Goal: Task Accomplishment & Management: Complete application form

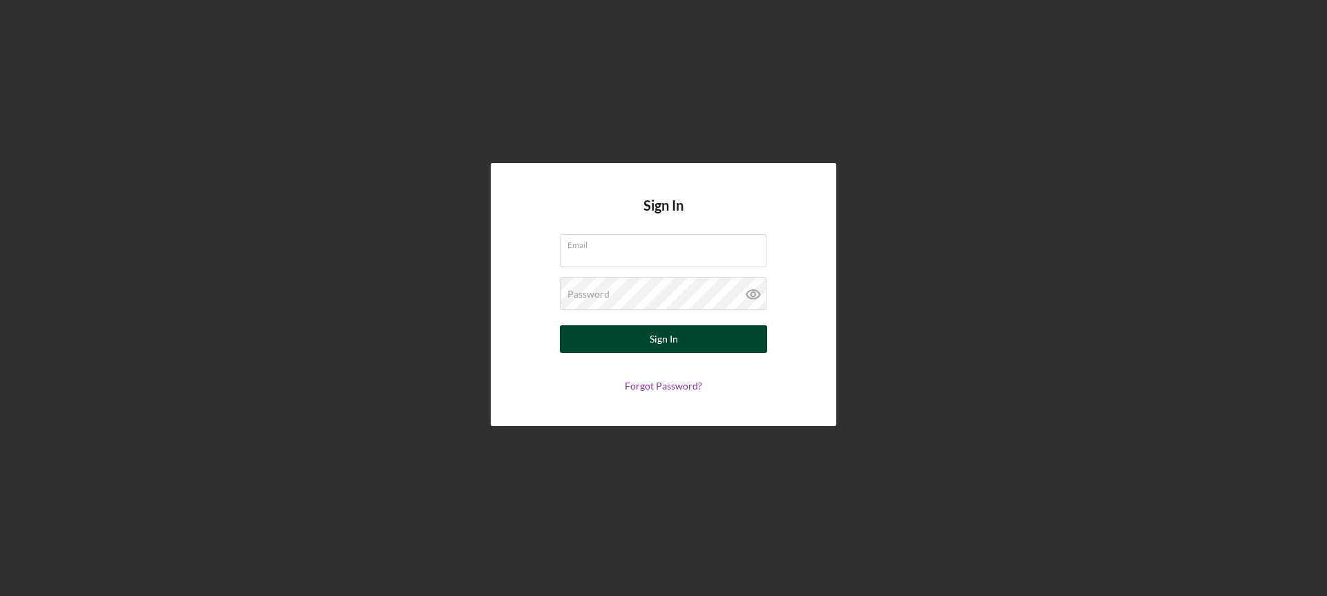
type input "teresaseals@gmail.com"
click at [703, 342] on button "Sign In" at bounding box center [663, 340] width 207 height 28
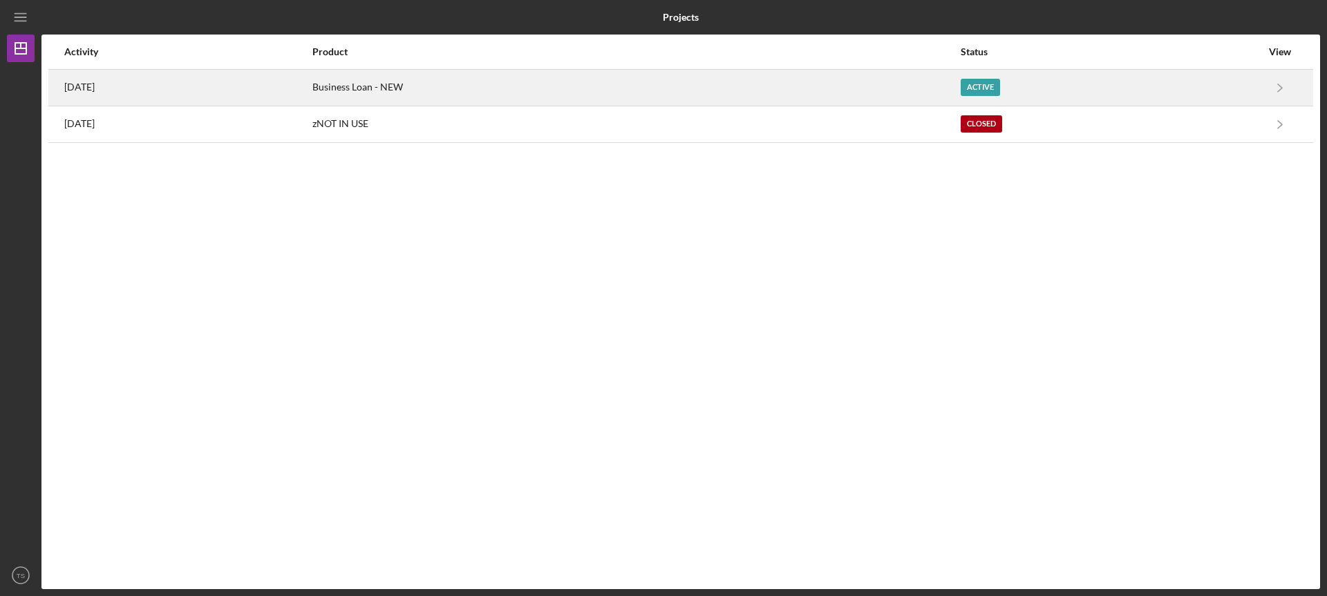
click at [996, 76] on div "Active" at bounding box center [1111, 87] width 301 height 35
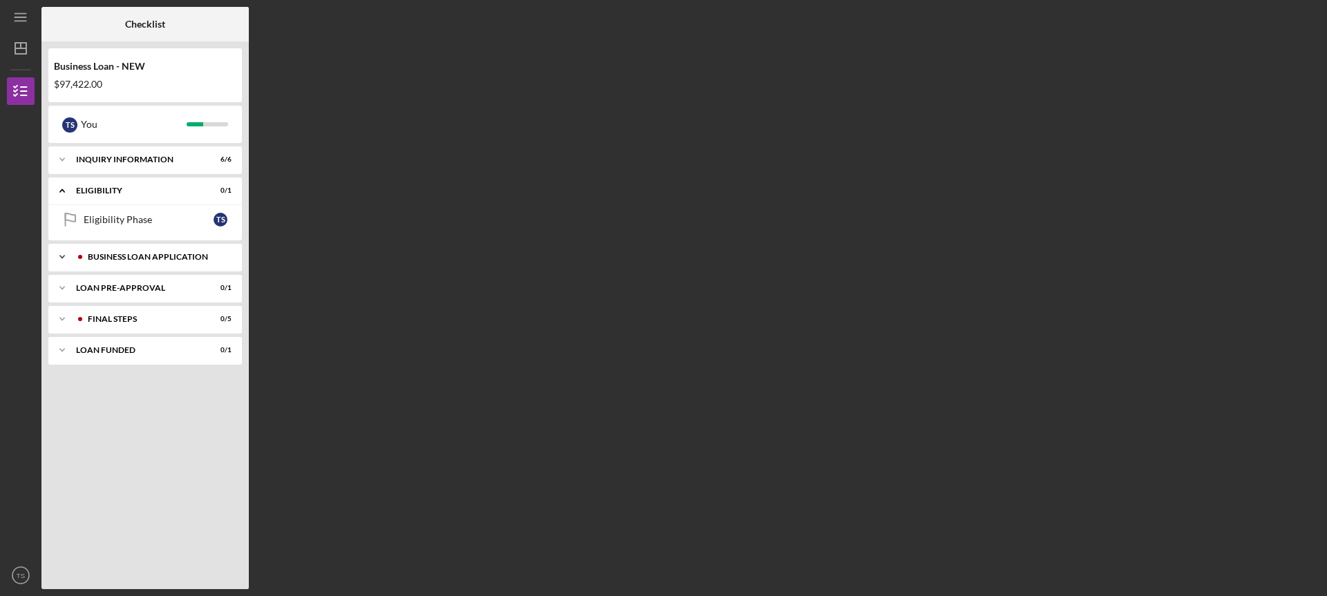
click at [99, 254] on div "BUSINESS LOAN APPLICATION" at bounding box center [156, 257] width 137 height 8
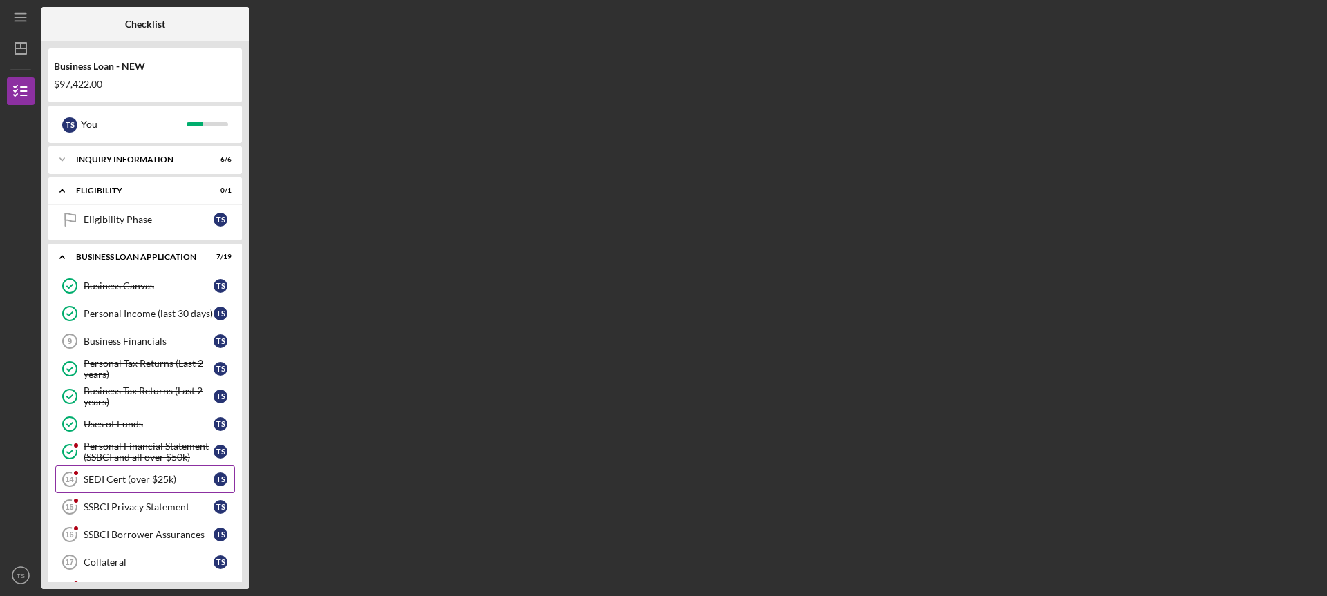
click at [185, 475] on div "SEDI Cert (over $25k)" at bounding box center [149, 479] width 130 height 11
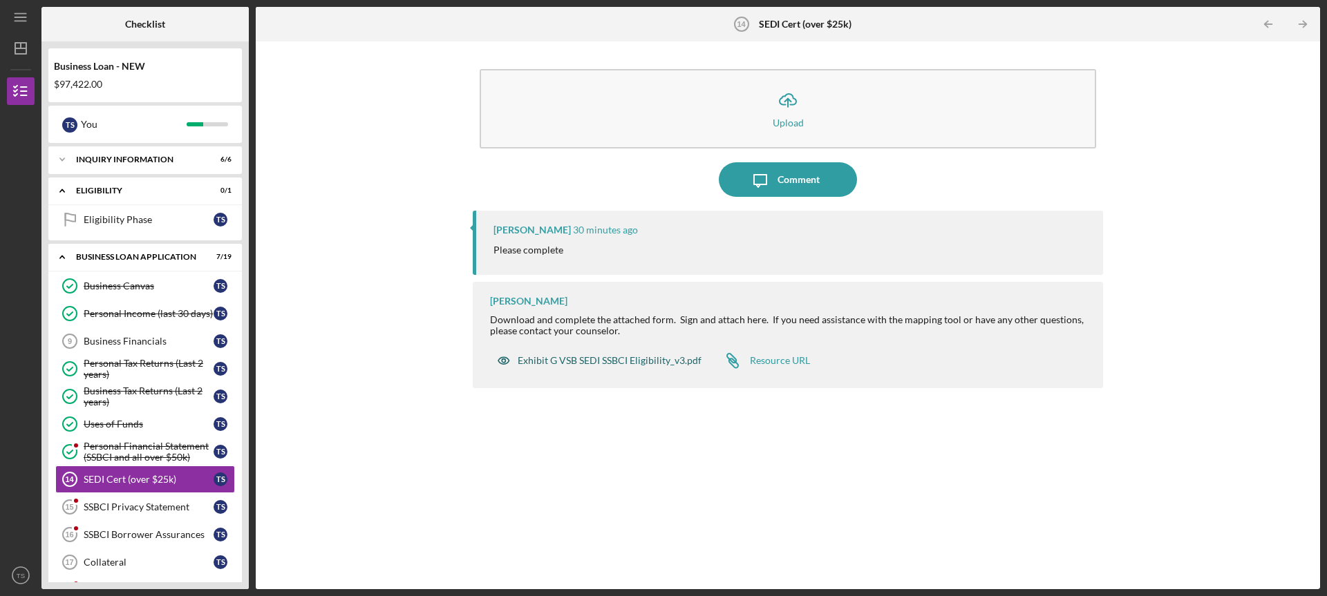
click at [587, 355] on div "Exhibit G VSB SEDI SSBCI Eligibility_v3.pdf" at bounding box center [610, 360] width 184 height 11
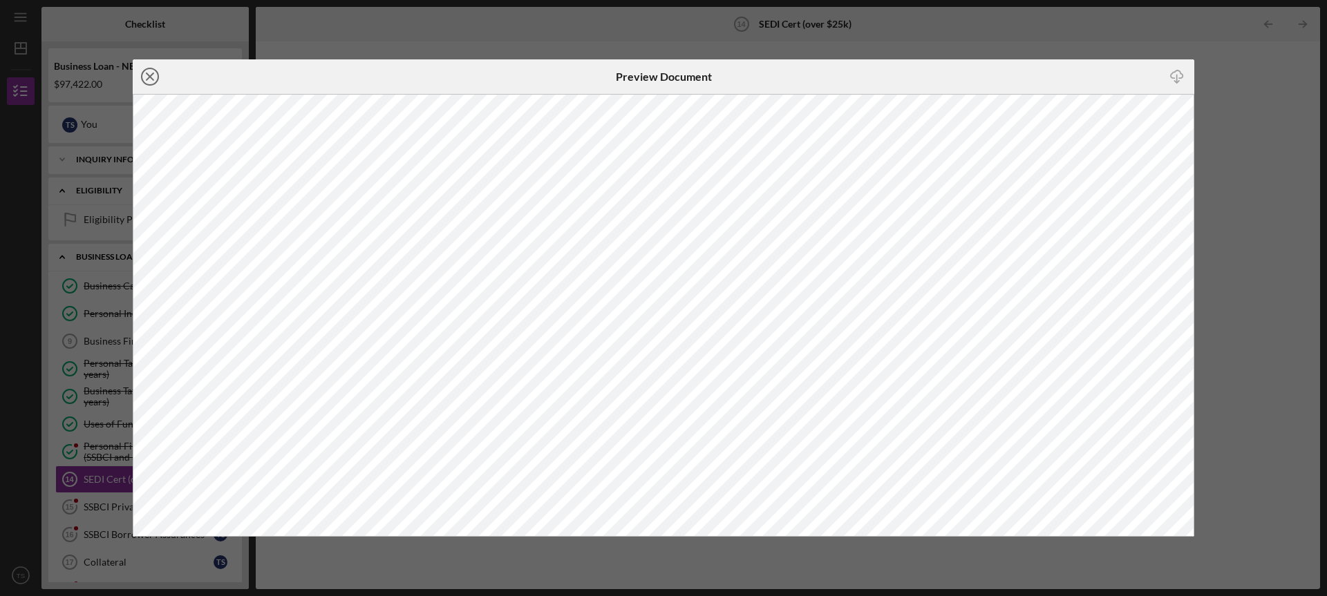
click at [151, 77] on icon "Icon/Close" at bounding box center [150, 76] width 35 height 35
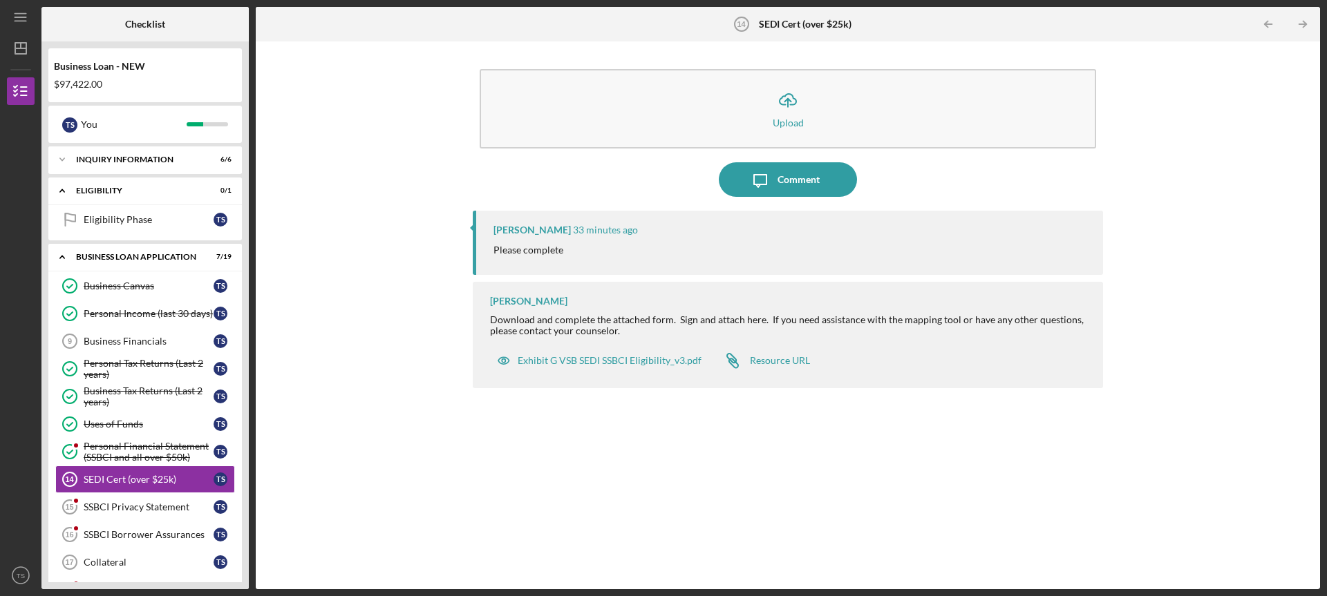
click at [1201, 194] on div "Icon/Upload Upload Icon/Message Comment Peyton McGovern 33 minutes ago Please c…" at bounding box center [788, 315] width 1051 height 534
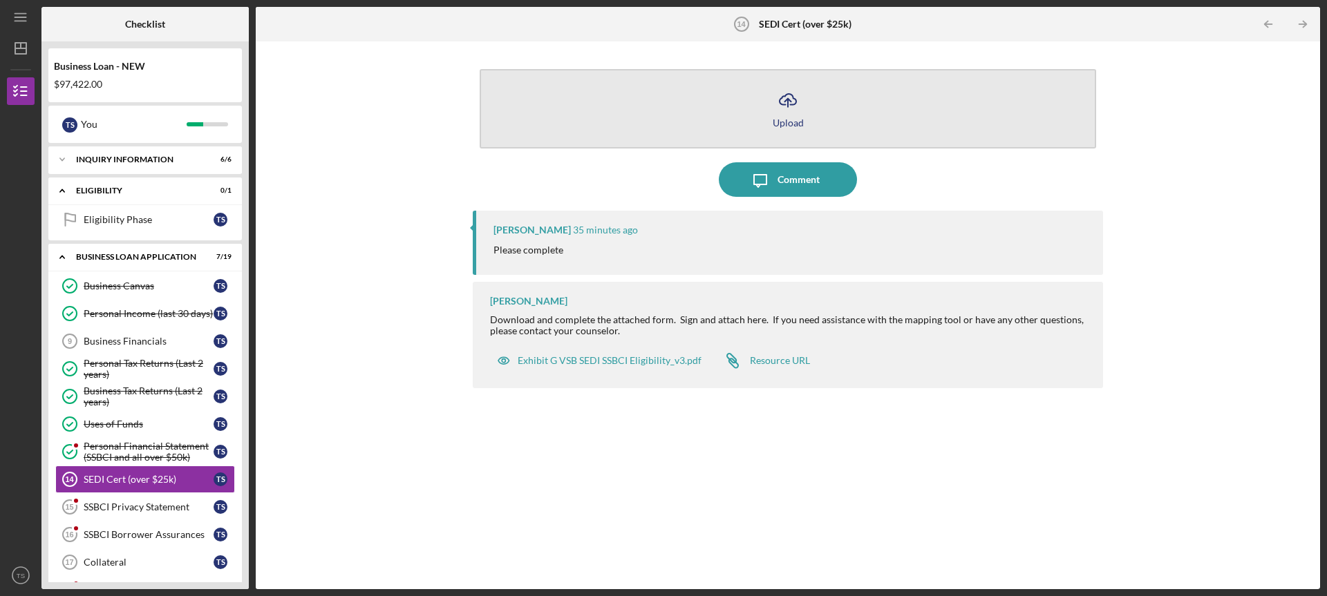
click at [798, 107] on icon "Icon/Upload" at bounding box center [788, 100] width 35 height 35
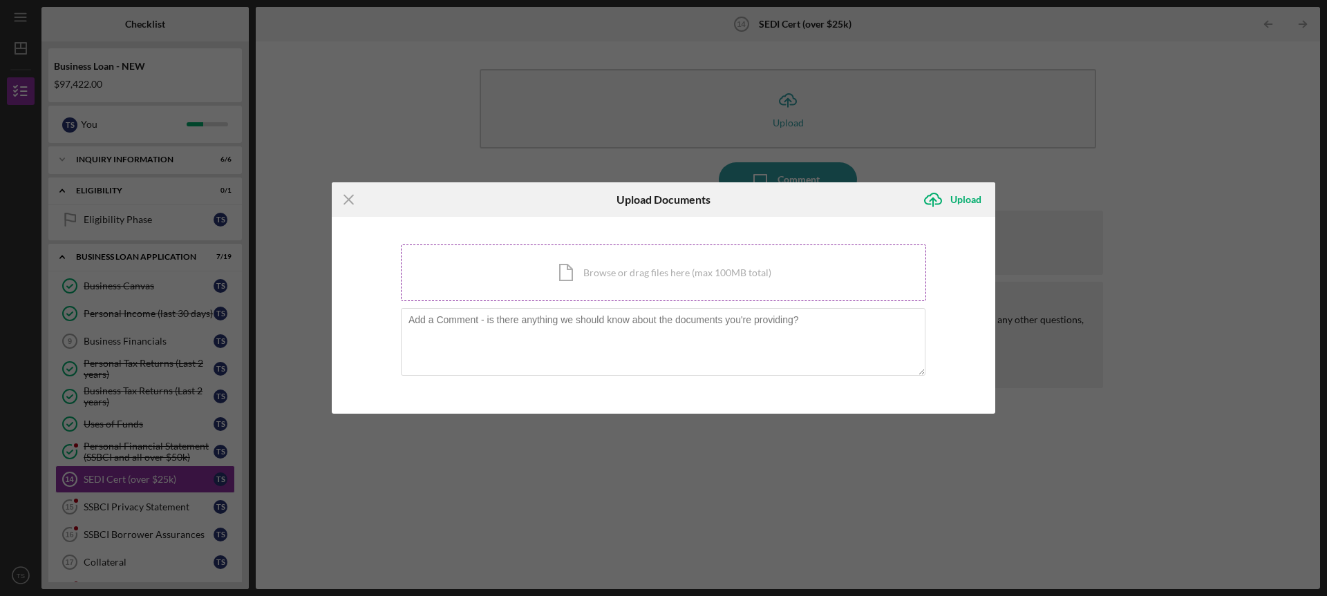
click at [581, 271] on div "Icon/Document Browse or drag files here (max 100MB total) Tap to choose files o…" at bounding box center [663, 273] width 525 height 57
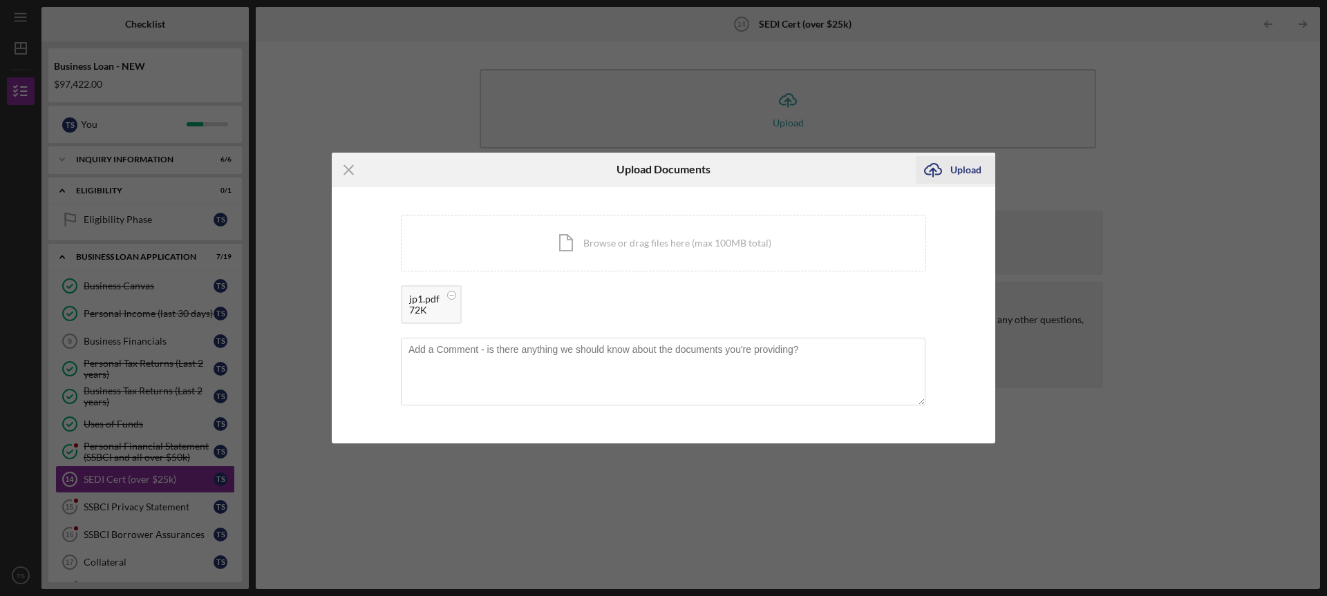
click at [967, 165] on div "Upload" at bounding box center [965, 170] width 31 height 28
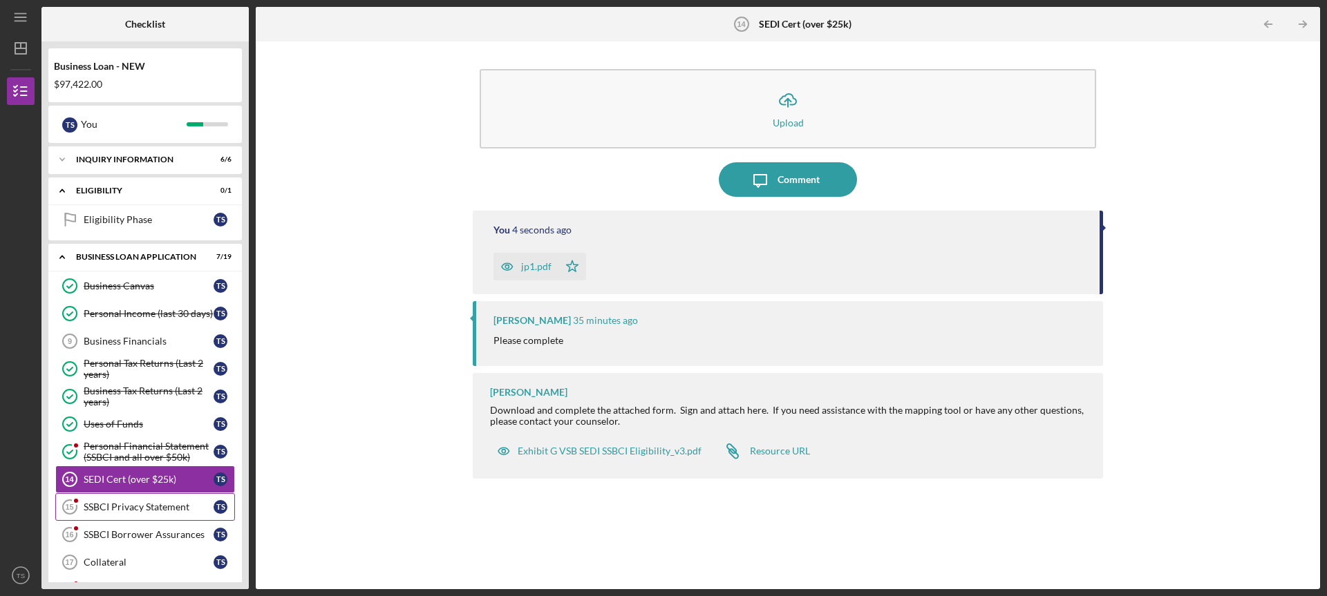
click at [153, 505] on div "SSBCI Privacy Statement" at bounding box center [149, 507] width 130 height 11
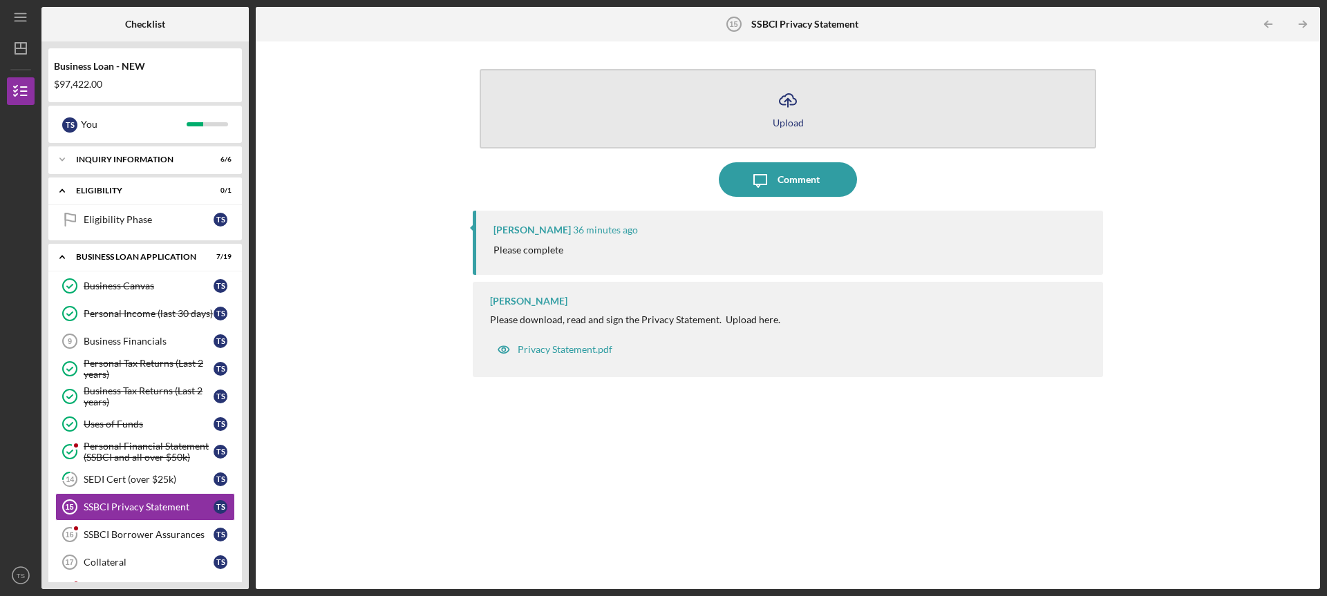
click at [793, 104] on icon "Icon/Upload" at bounding box center [788, 100] width 35 height 35
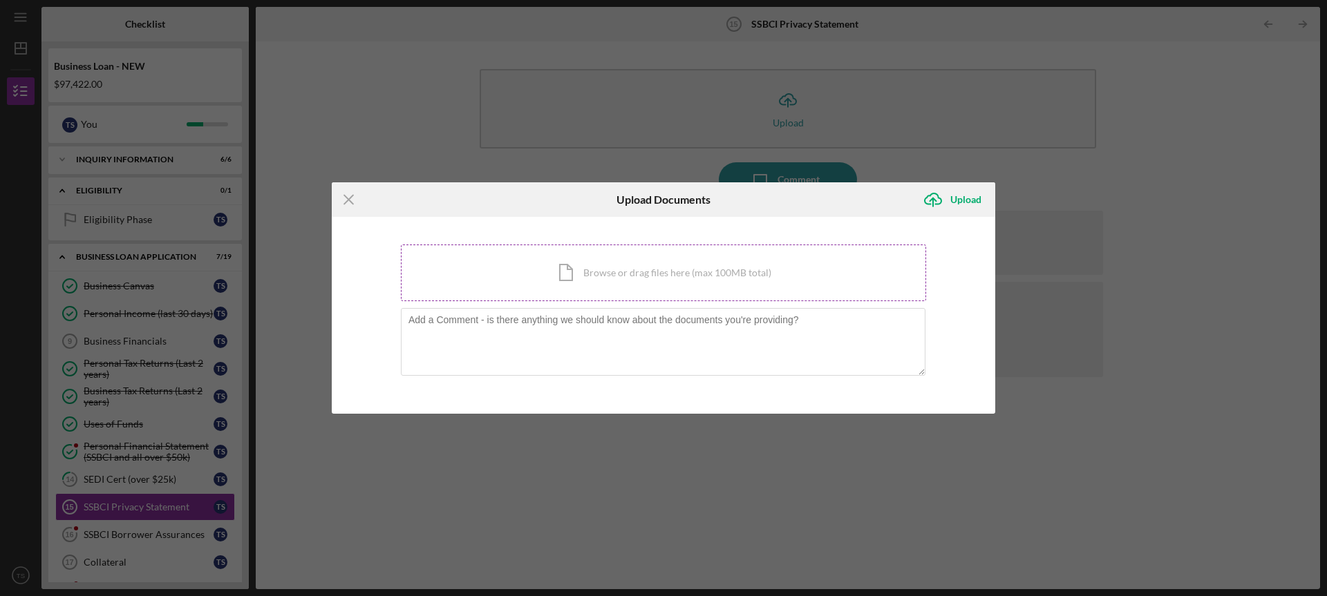
click at [632, 263] on div "Icon/Document Browse or drag files here (max 100MB total) Tap to choose files o…" at bounding box center [663, 273] width 525 height 57
click at [1156, 220] on div "Icon/Menu Close Upload Documents Icon/Upload Upload You're uploading documents …" at bounding box center [663, 298] width 1327 height 596
click at [355, 194] on icon "Icon/Menu Close" at bounding box center [349, 199] width 35 height 35
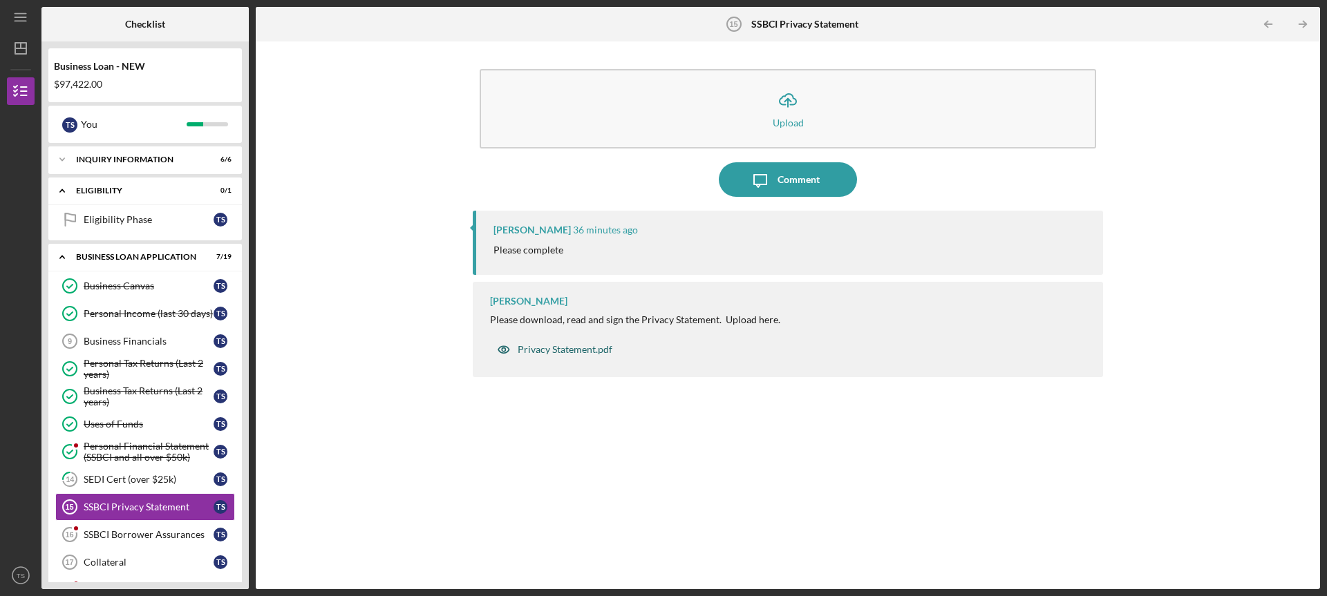
click at [551, 341] on div "Privacy Statement.pdf" at bounding box center [554, 350] width 129 height 28
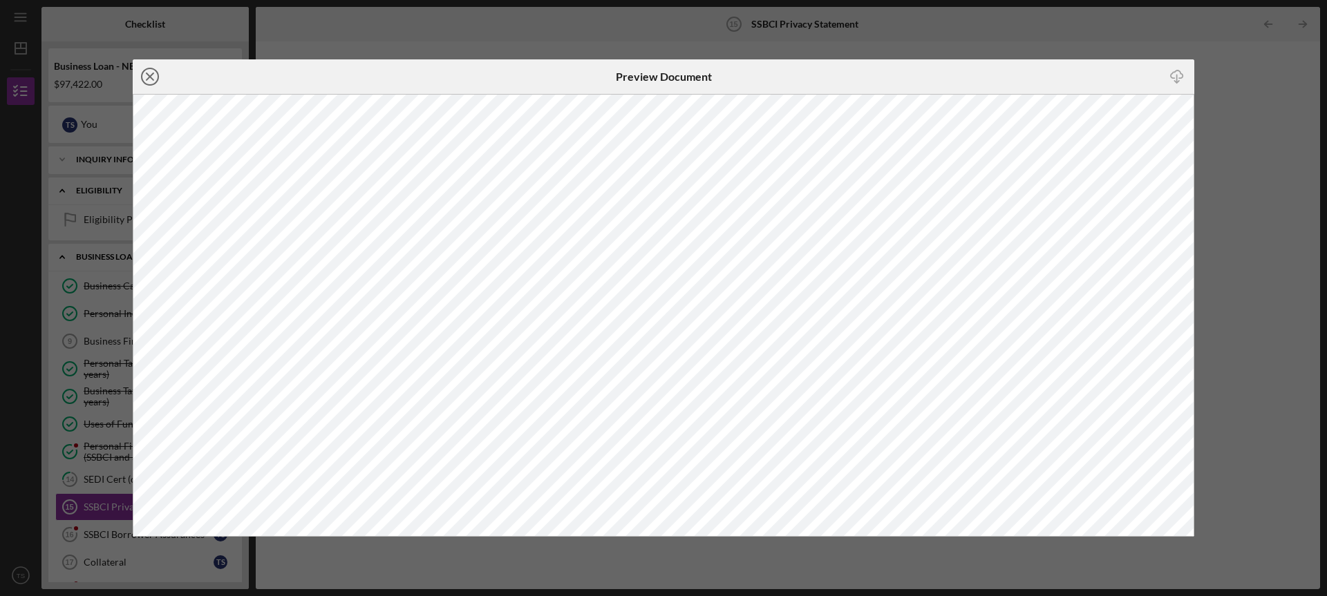
click at [134, 76] on icon "Icon/Close" at bounding box center [150, 76] width 35 height 35
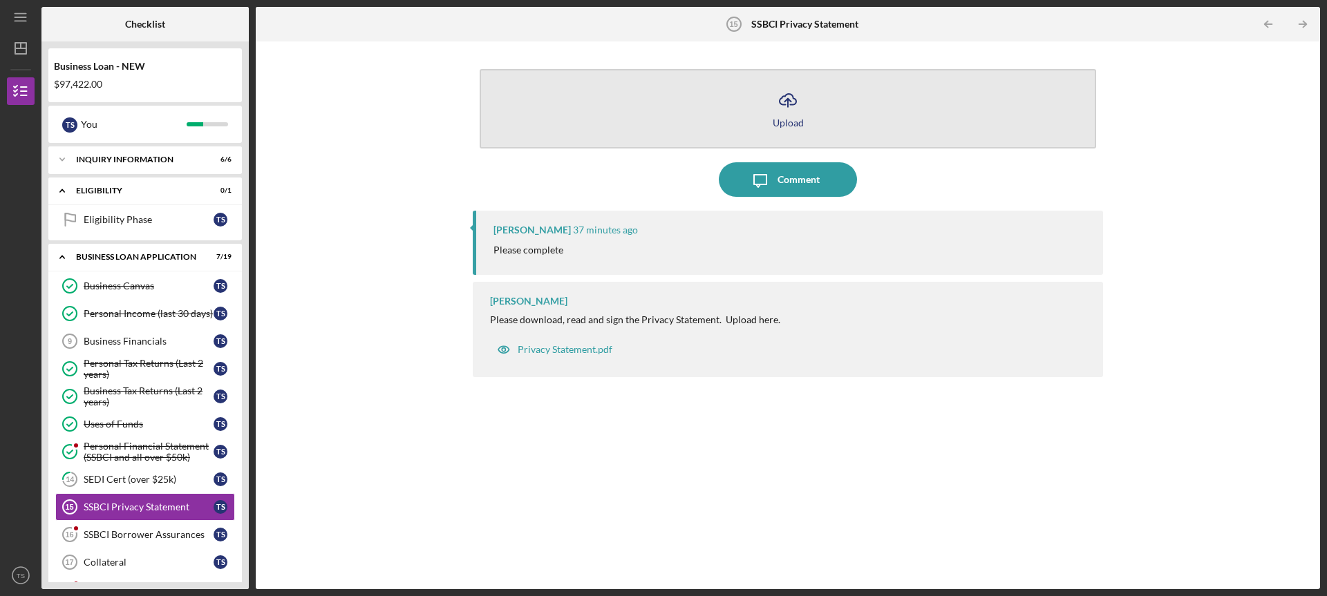
click at [787, 104] on icon "Icon/Upload" at bounding box center [788, 100] width 35 height 35
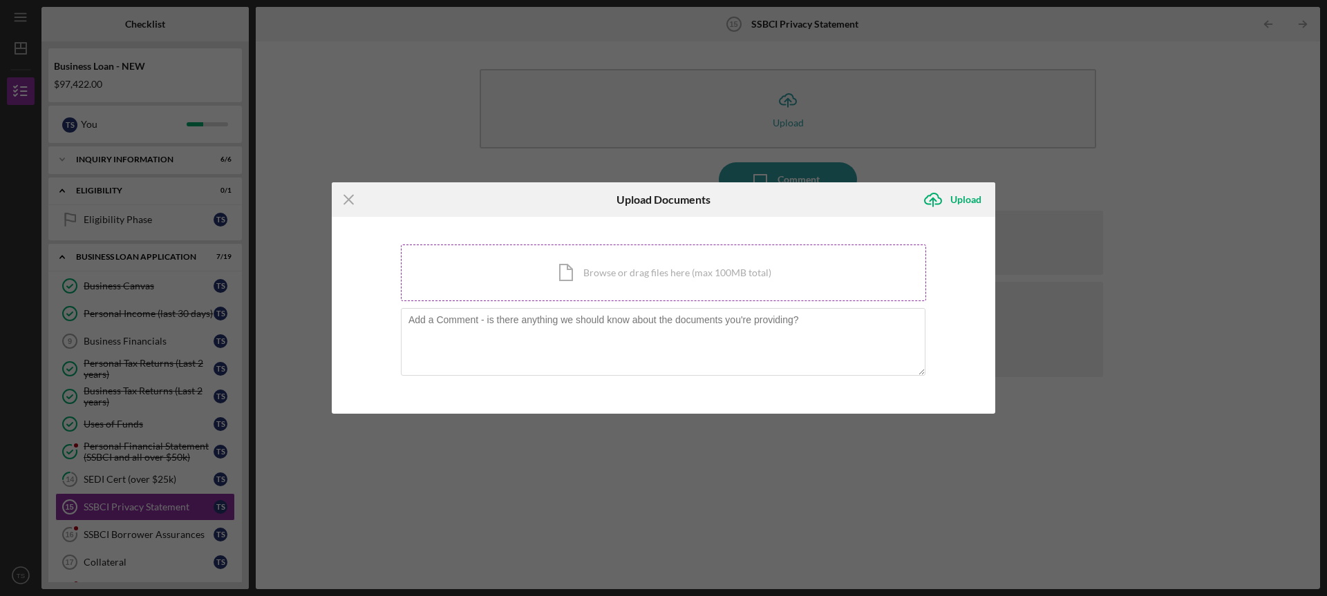
click at [597, 289] on div "Icon/Document Browse or drag files here (max 100MB total) Tap to choose files o…" at bounding box center [663, 273] width 525 height 57
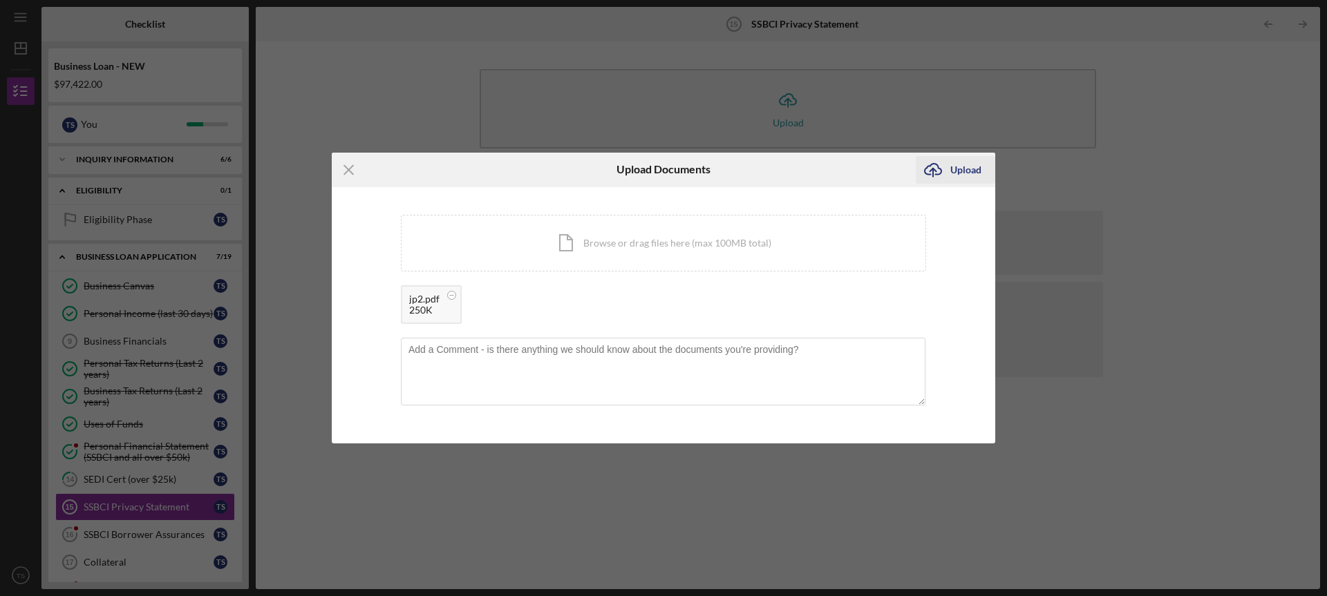
click at [951, 167] on div "Upload" at bounding box center [965, 170] width 31 height 28
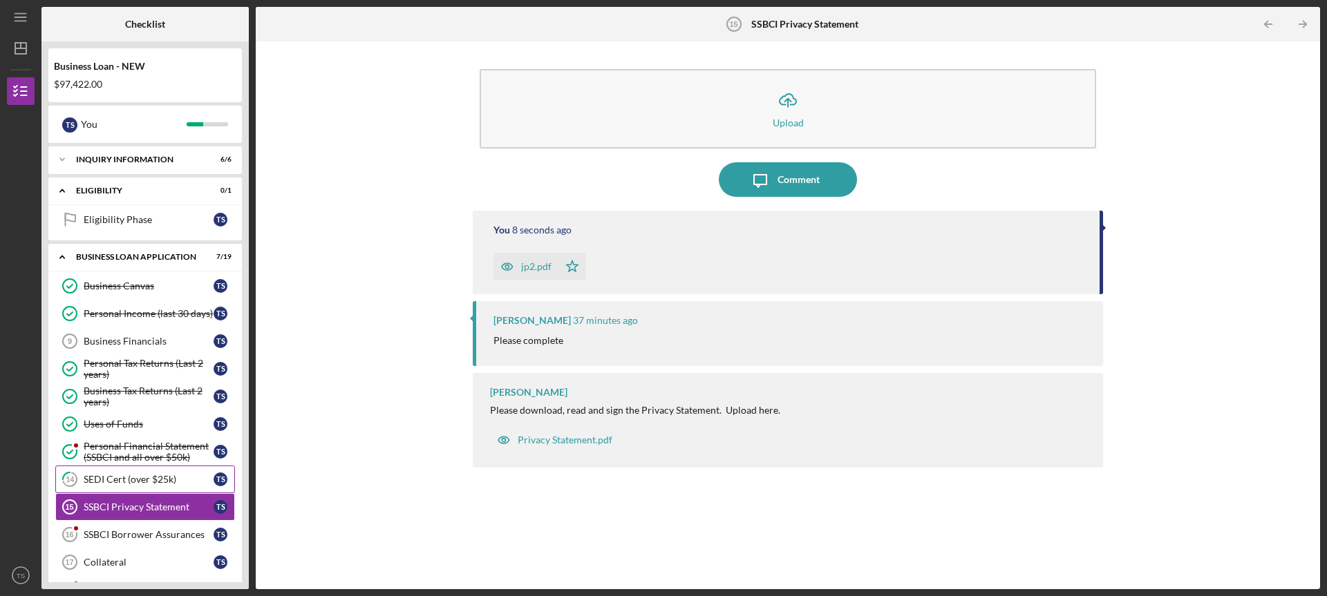
click at [107, 477] on div "SEDI Cert (over $25k)" at bounding box center [149, 479] width 130 height 11
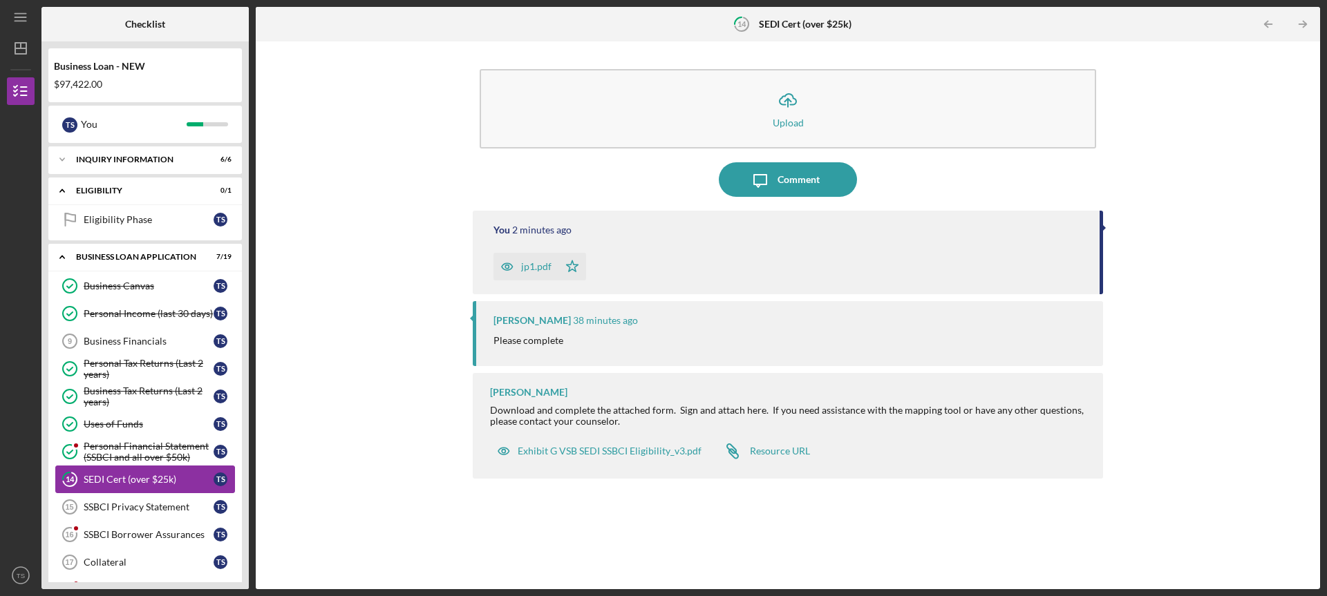
click at [107, 477] on div "SEDI Cert (over $25k)" at bounding box center [149, 479] width 130 height 11
click at [536, 264] on div "jp1.pdf" at bounding box center [536, 266] width 30 height 11
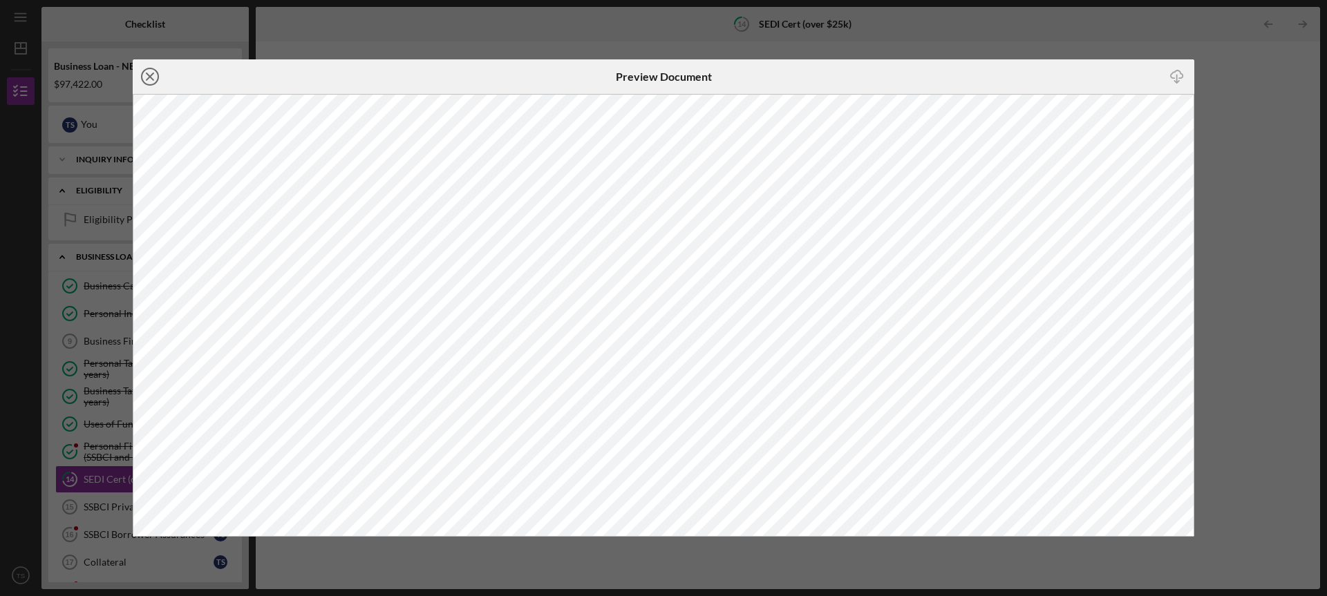
click at [159, 76] on icon "Icon/Close" at bounding box center [150, 76] width 35 height 35
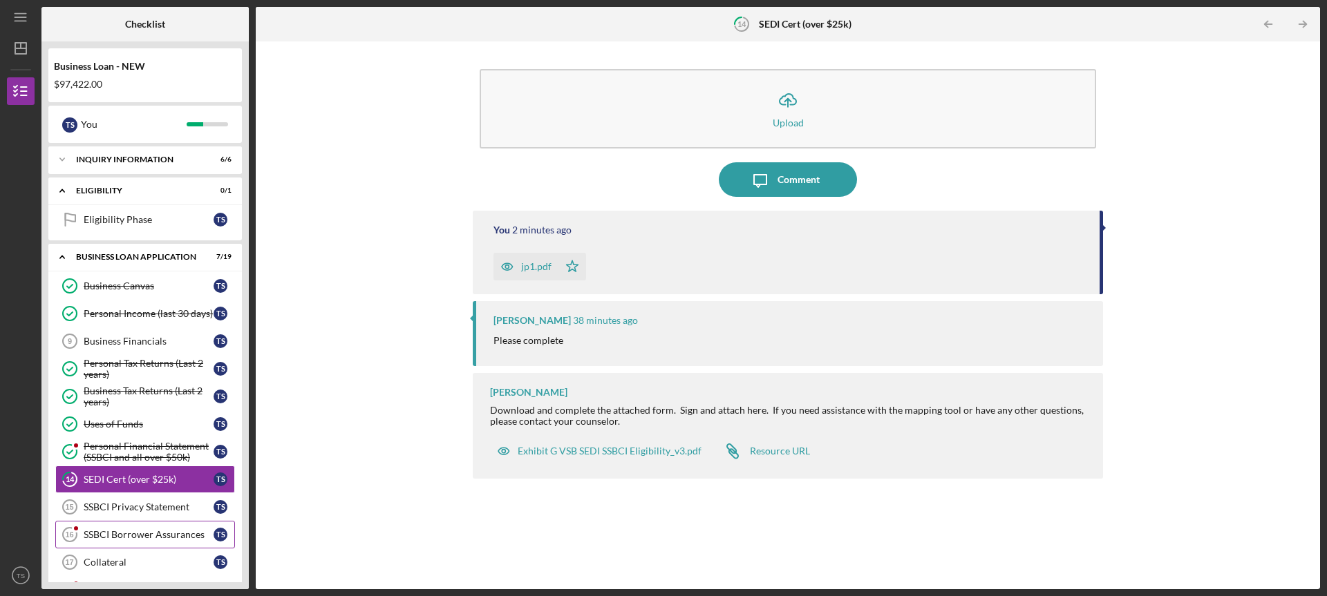
click at [162, 532] on div "SSBCI Borrower Assurances" at bounding box center [149, 534] width 130 height 11
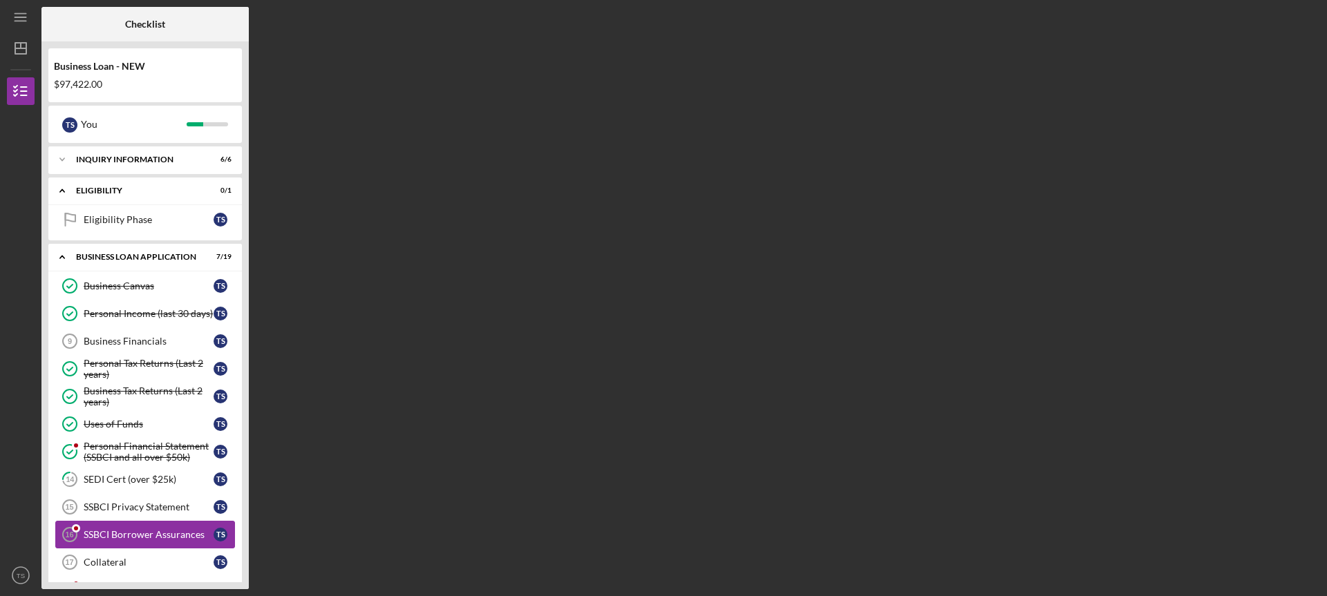
click at [162, 532] on div "SSBCI Borrower Assurances" at bounding box center [149, 534] width 130 height 11
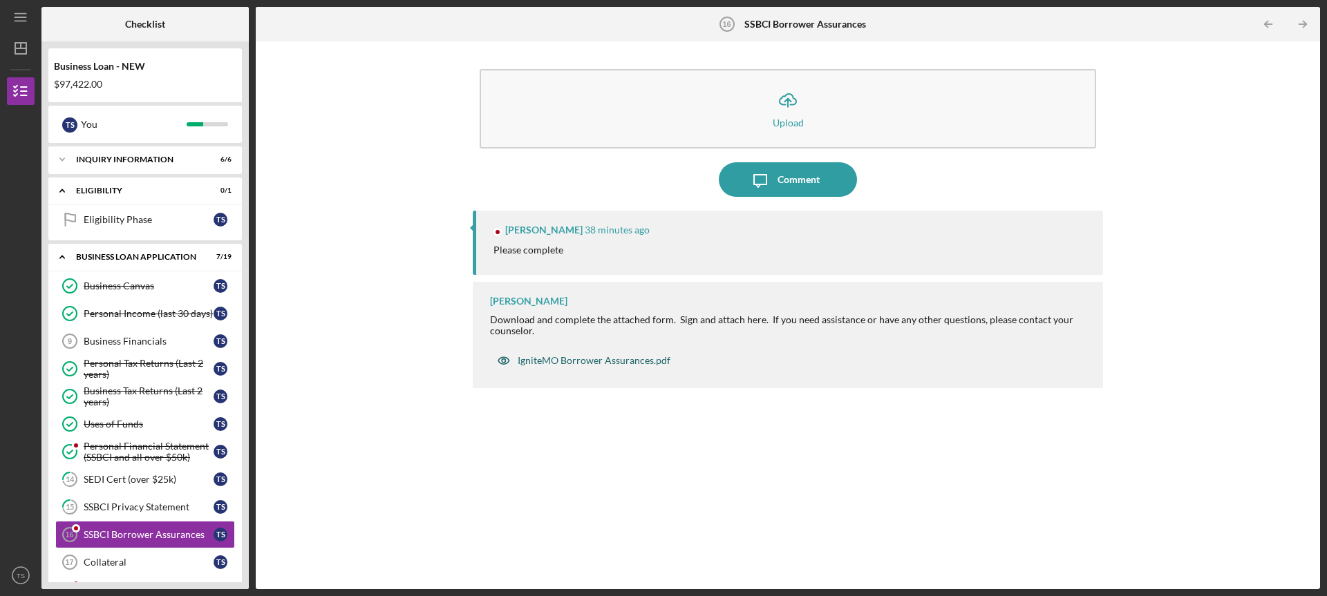
click at [527, 361] on div "IgniteMO Borrower Assurances.pdf" at bounding box center [594, 360] width 153 height 11
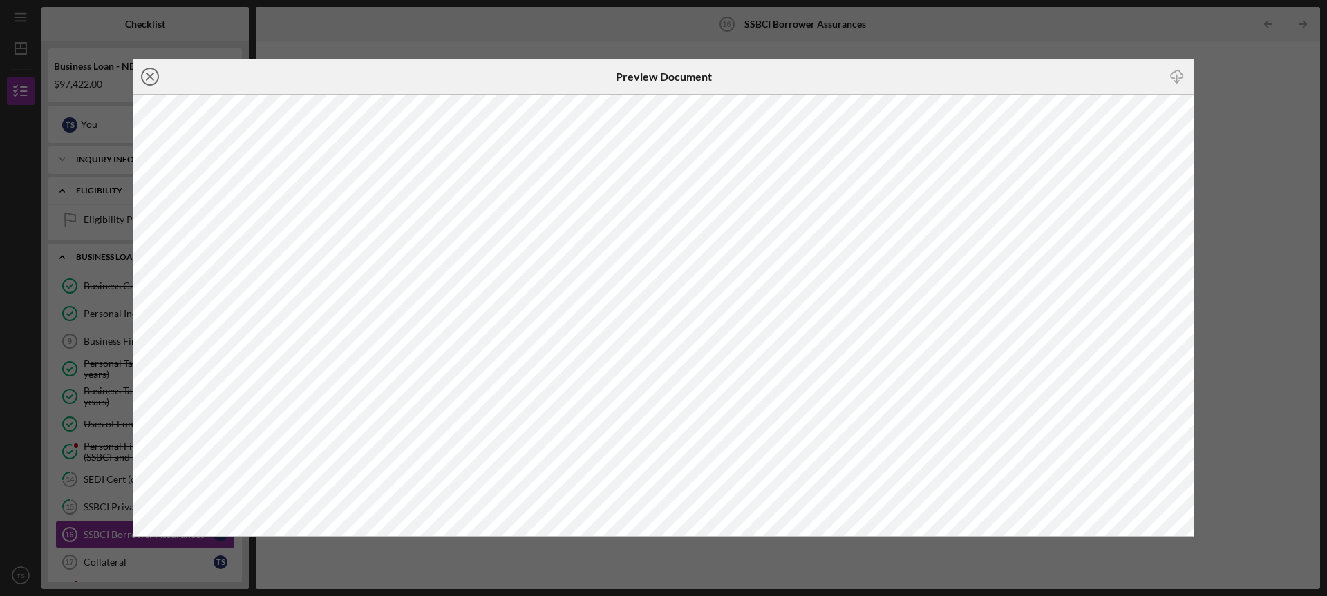
click at [151, 75] on icon "Icon/Close" at bounding box center [150, 76] width 35 height 35
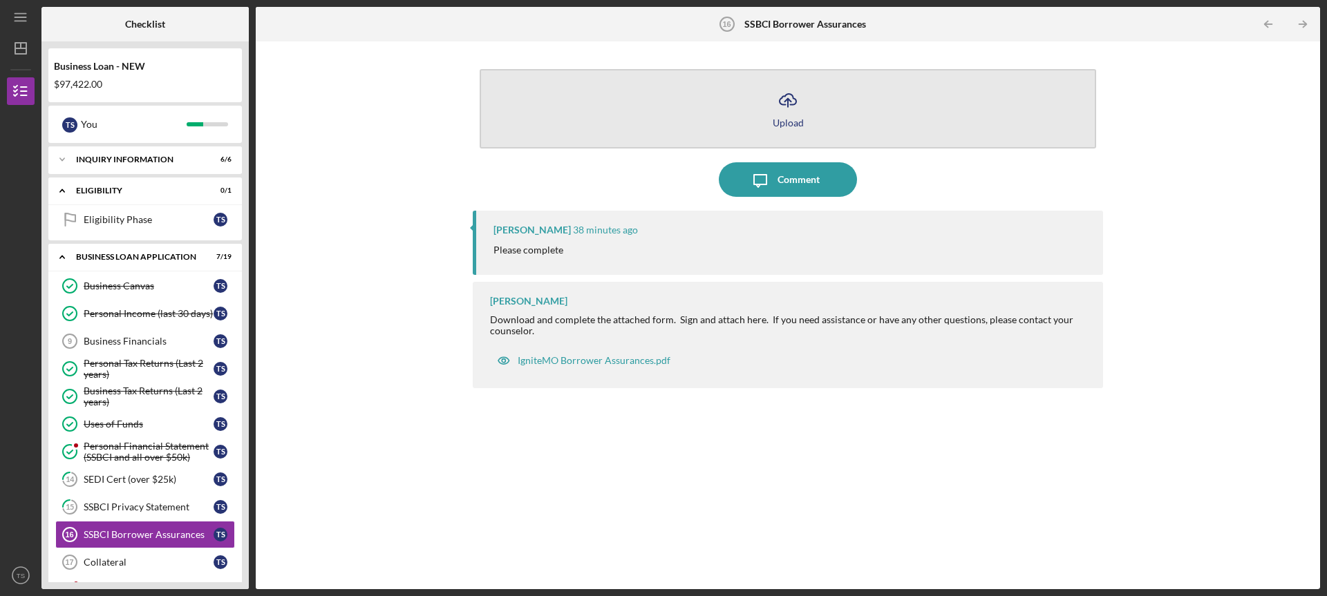
click at [789, 108] on icon "Icon/Upload" at bounding box center [788, 100] width 35 height 35
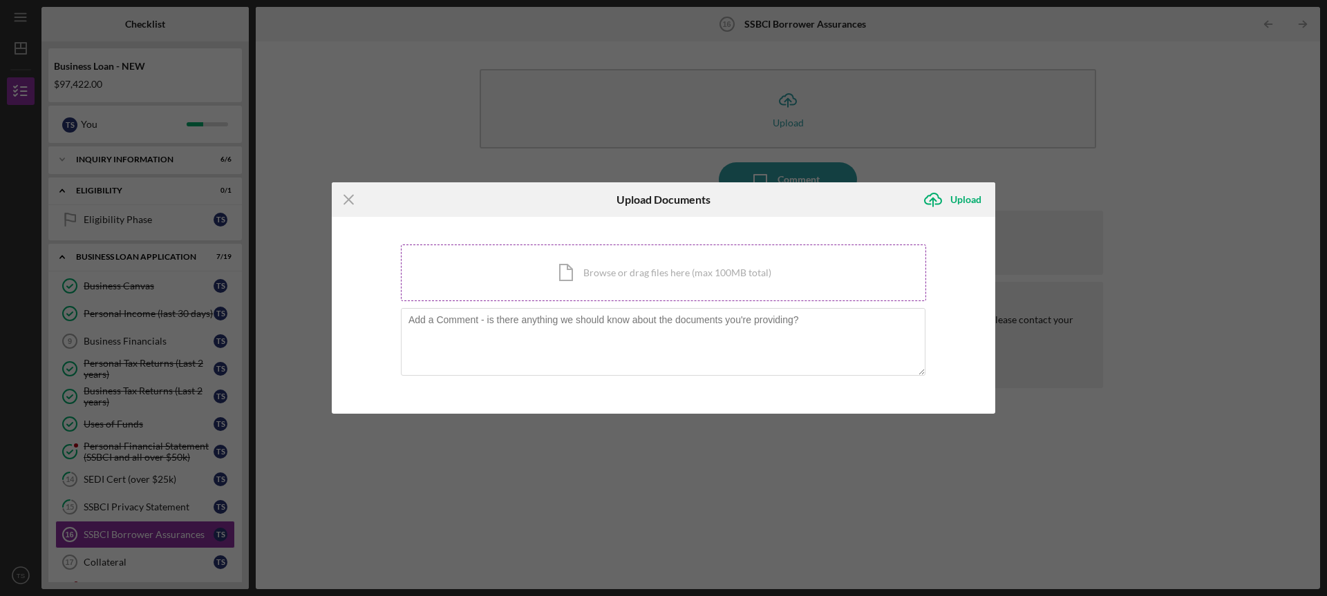
click at [556, 263] on div "Icon/Document Browse or drag files here (max 100MB total) Tap to choose files o…" at bounding box center [663, 273] width 525 height 57
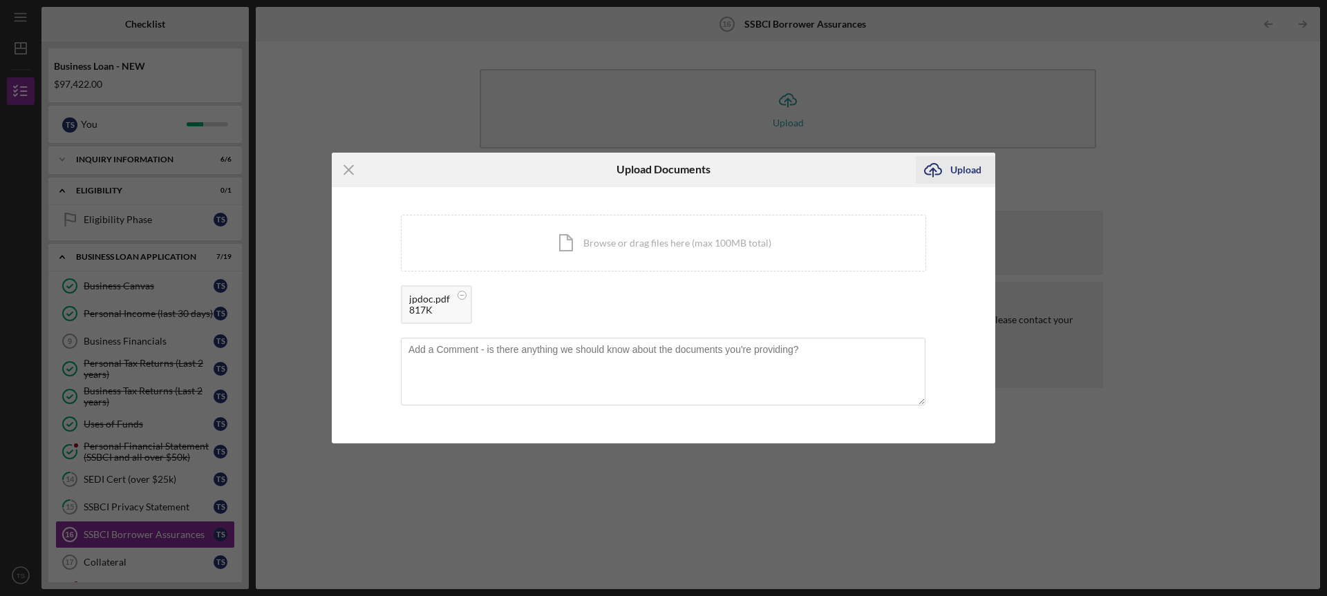
click at [949, 172] on icon "Icon/Upload" at bounding box center [933, 170] width 35 height 35
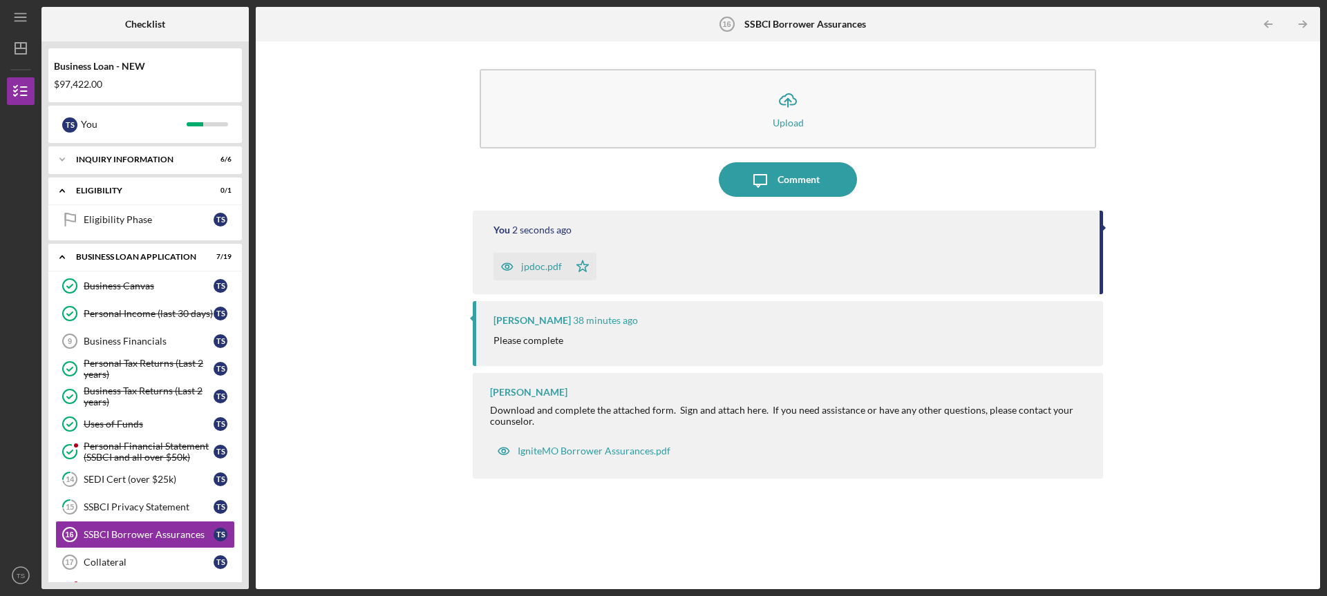
drag, startPoint x: 243, startPoint y: 321, endPoint x: 244, endPoint y: 395, distance: 74.0
click at [244, 395] on div "Business Loan - NEW $97,422.00 T S You Icon/Expander INQUIRY INFORMATION 6 / 6 …" at bounding box center [144, 315] width 207 height 548
click at [157, 567] on div "Collateral" at bounding box center [149, 562] width 130 height 11
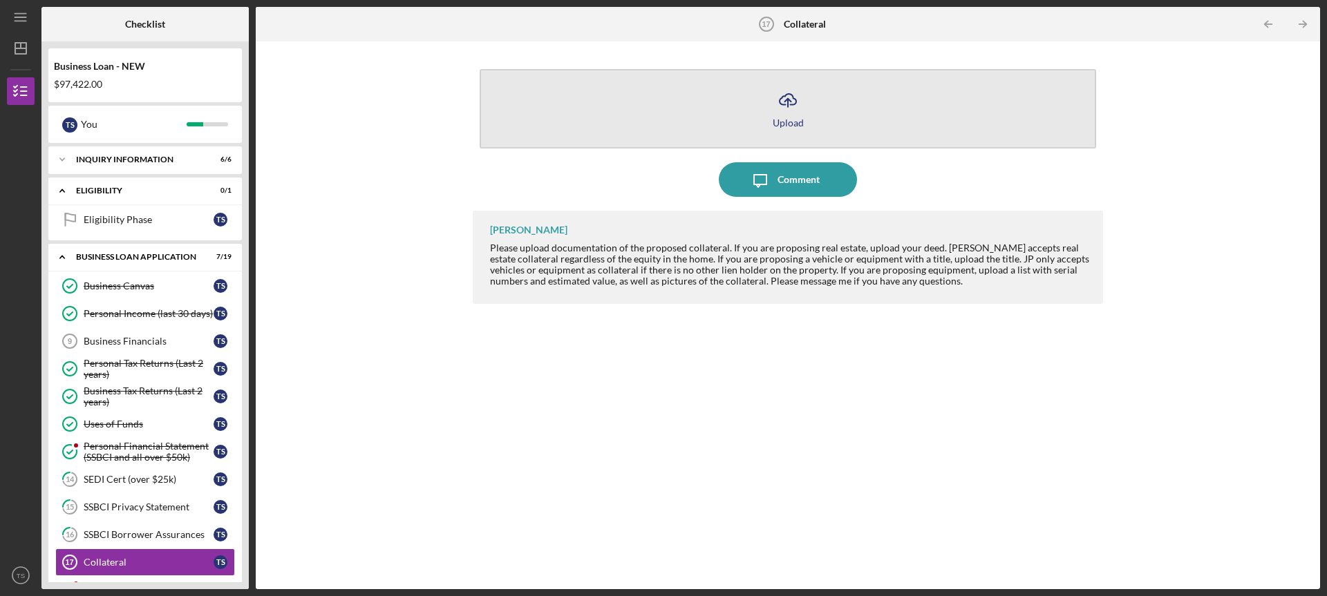
click at [782, 100] on icon "Icon/Upload" at bounding box center [788, 100] width 35 height 35
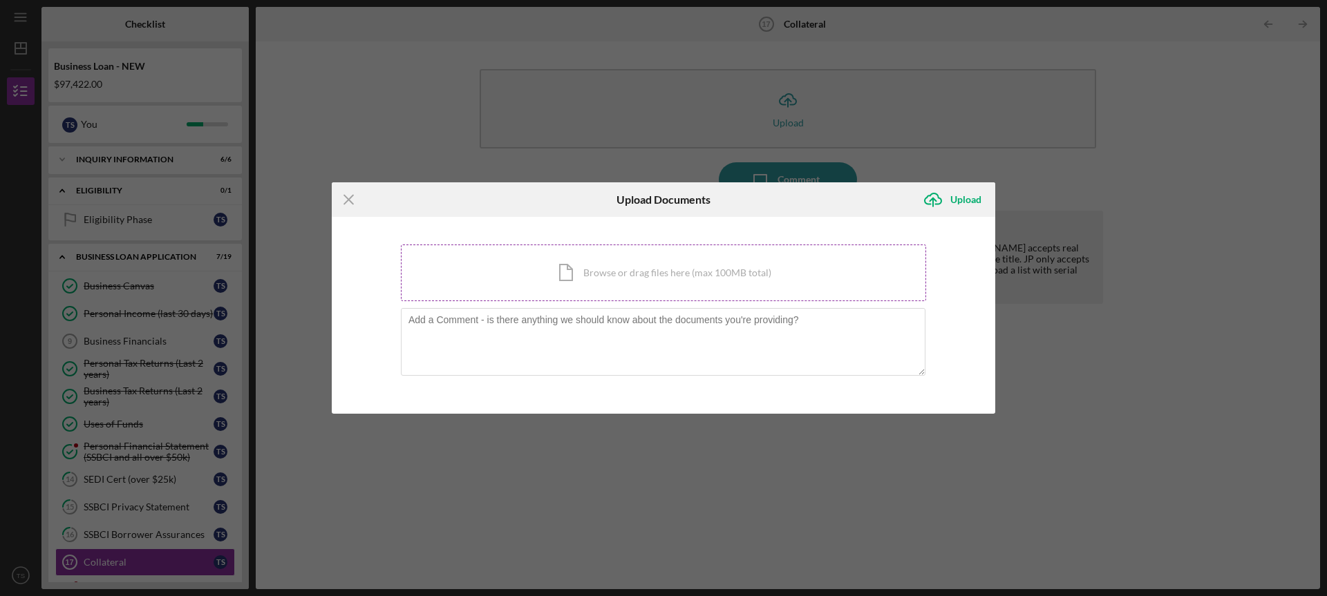
click at [554, 254] on div "Icon/Document Browse or drag files here (max 100MB total) Tap to choose files o…" at bounding box center [663, 273] width 525 height 57
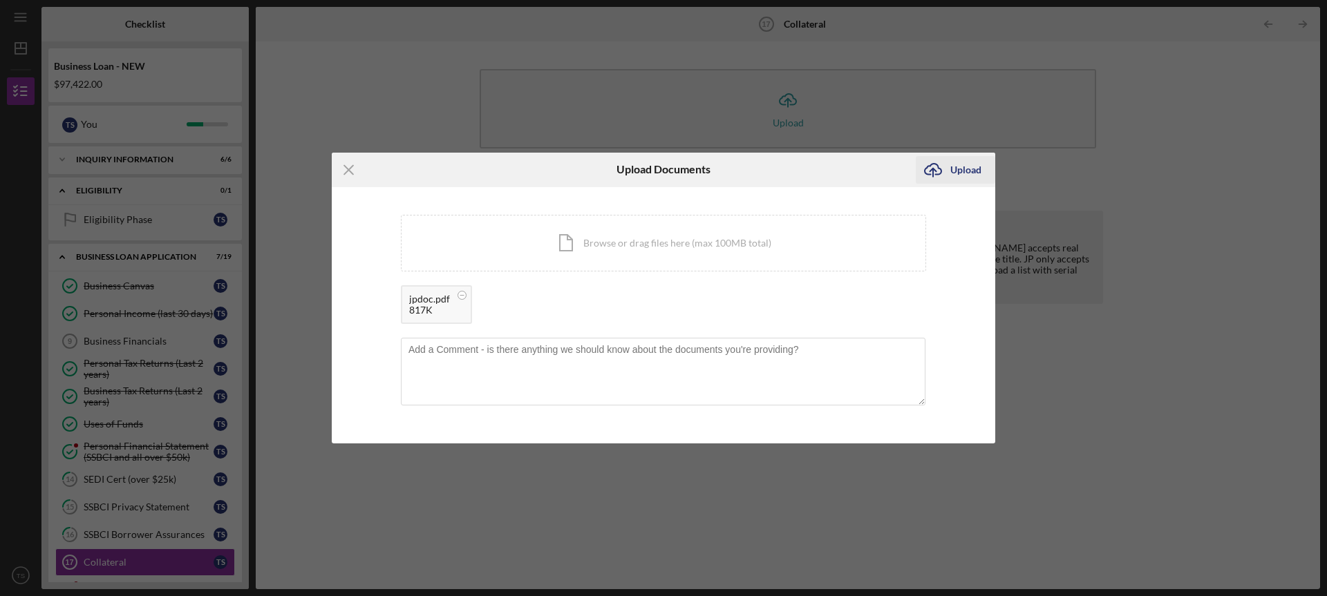
click at [935, 171] on icon "Icon/Upload" at bounding box center [933, 170] width 35 height 35
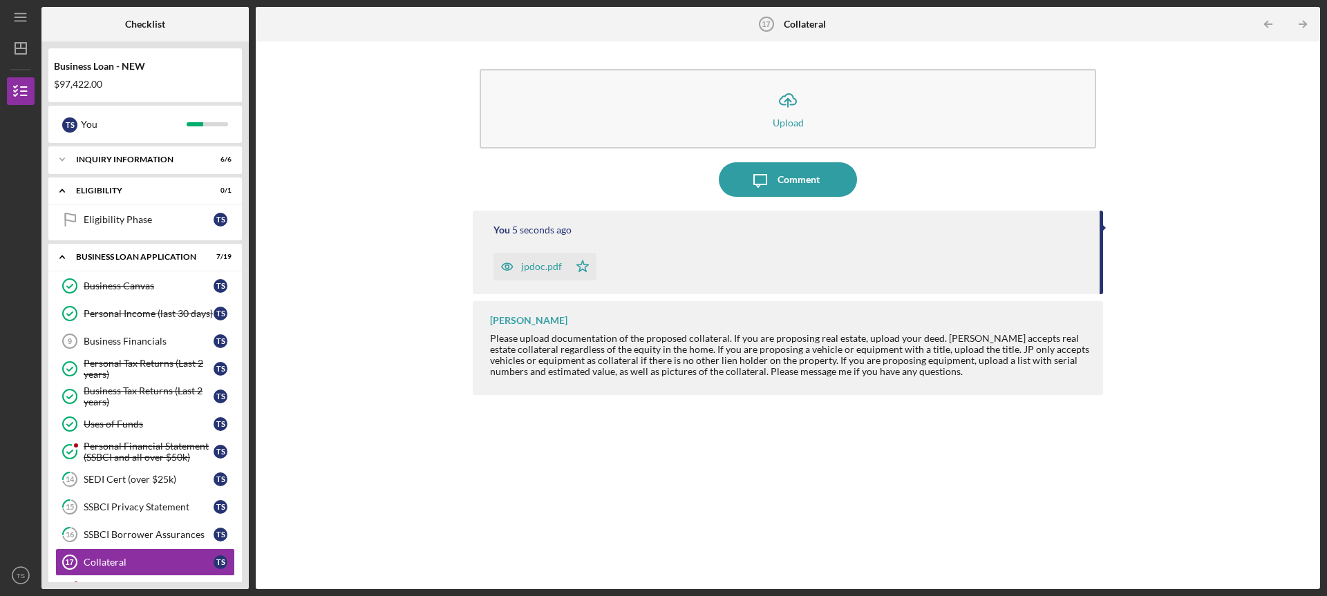
drag, startPoint x: 243, startPoint y: 191, endPoint x: 243, endPoint y: 222, distance: 30.4
click at [243, 222] on div "Business Loan - NEW $97,422.00 T S You Icon/Expander INQUIRY INFORMATION 6 / 6 …" at bounding box center [144, 315] width 207 height 548
drag, startPoint x: 254, startPoint y: 339, endPoint x: 247, endPoint y: 416, distance: 77.8
click at [247, 416] on div "Checklist Business Loan - NEW $97,422.00 T S You Icon/Expander INQUIRY INFORMAT…" at bounding box center [680, 298] width 1279 height 583
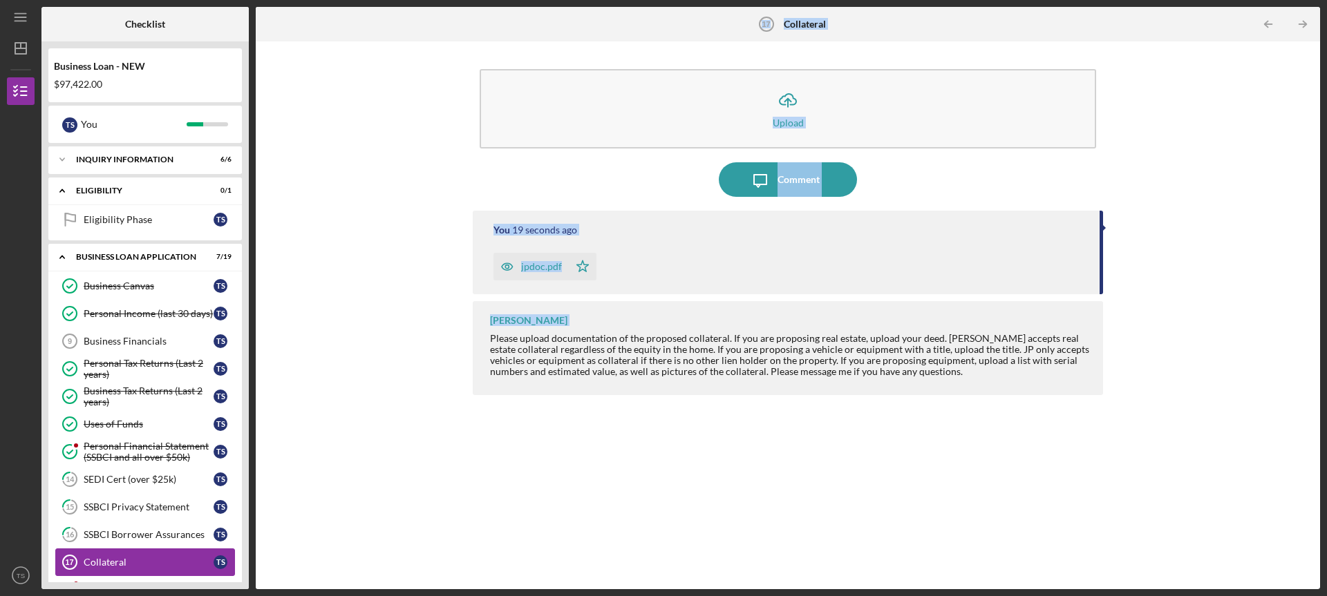
click at [151, 564] on div "Collateral" at bounding box center [149, 562] width 130 height 11
click at [458, 246] on div "Icon/Upload Upload Icon/Message Comment You 21 seconds ago jpdoc.pdf Icon/Star …" at bounding box center [788, 315] width 1051 height 534
click at [145, 554] on link "Collateral 17 Collateral T S" at bounding box center [145, 563] width 180 height 28
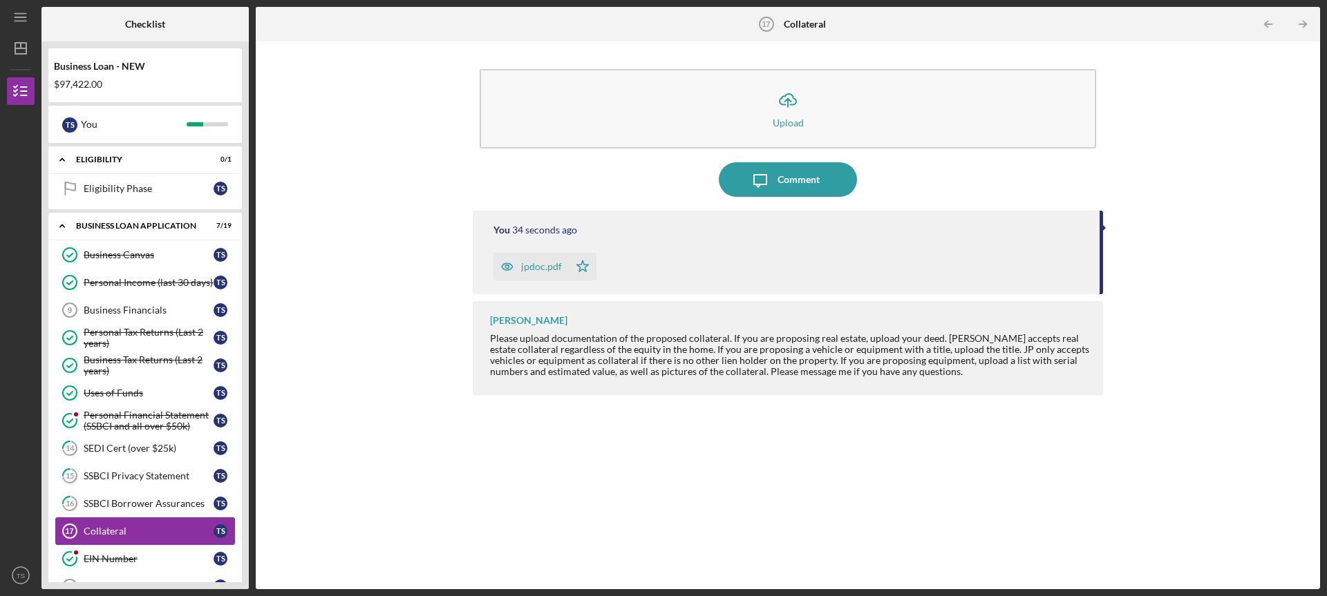
scroll to position [55, 0]
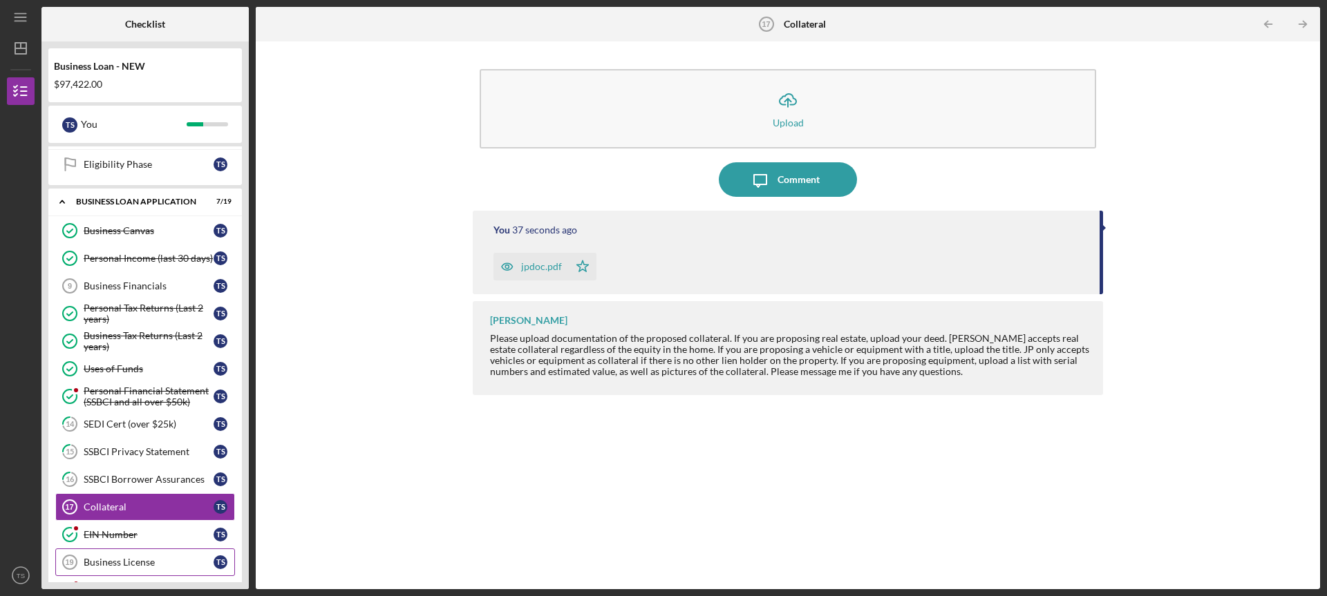
click at [169, 562] on div "Business License" at bounding box center [149, 562] width 130 height 11
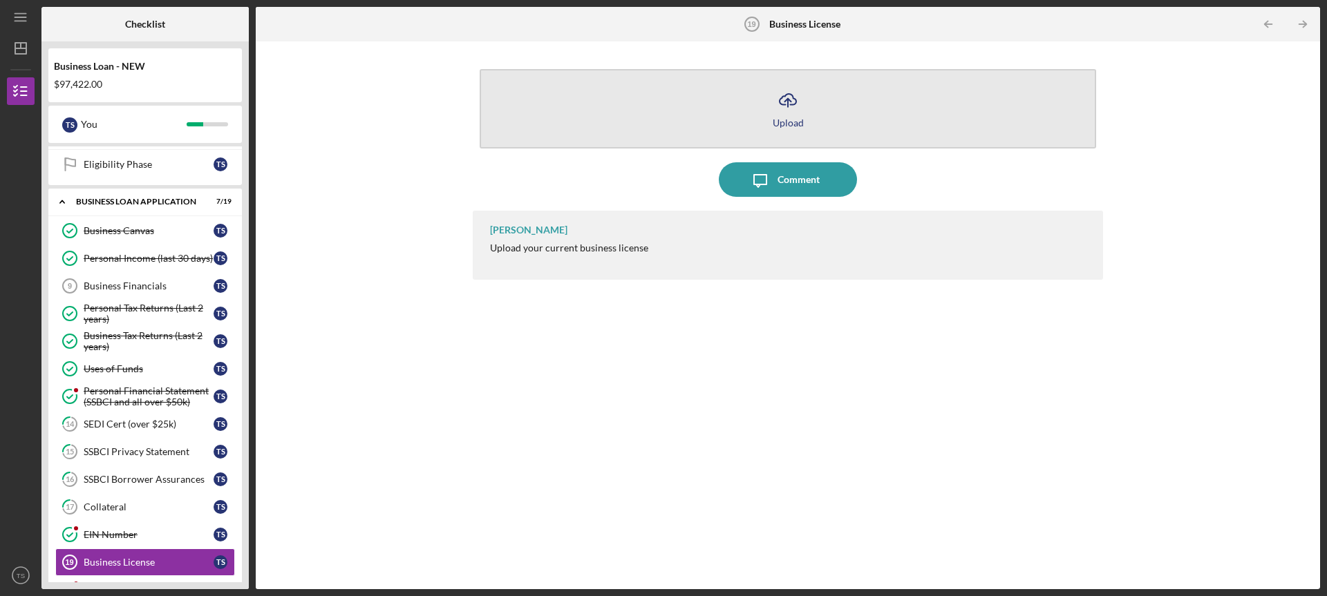
click at [782, 112] on icon "Icon/Upload" at bounding box center [788, 100] width 35 height 35
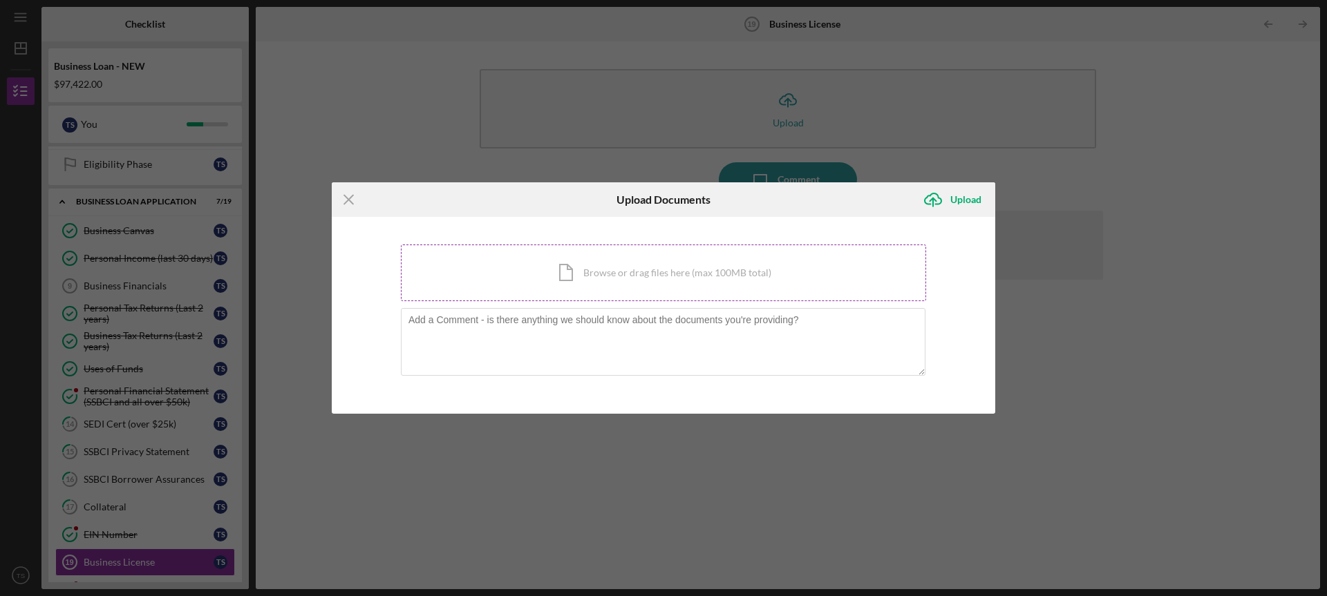
click at [605, 267] on div "Icon/Document Browse or drag files here (max 100MB total) Tap to choose files o…" at bounding box center [663, 273] width 525 height 57
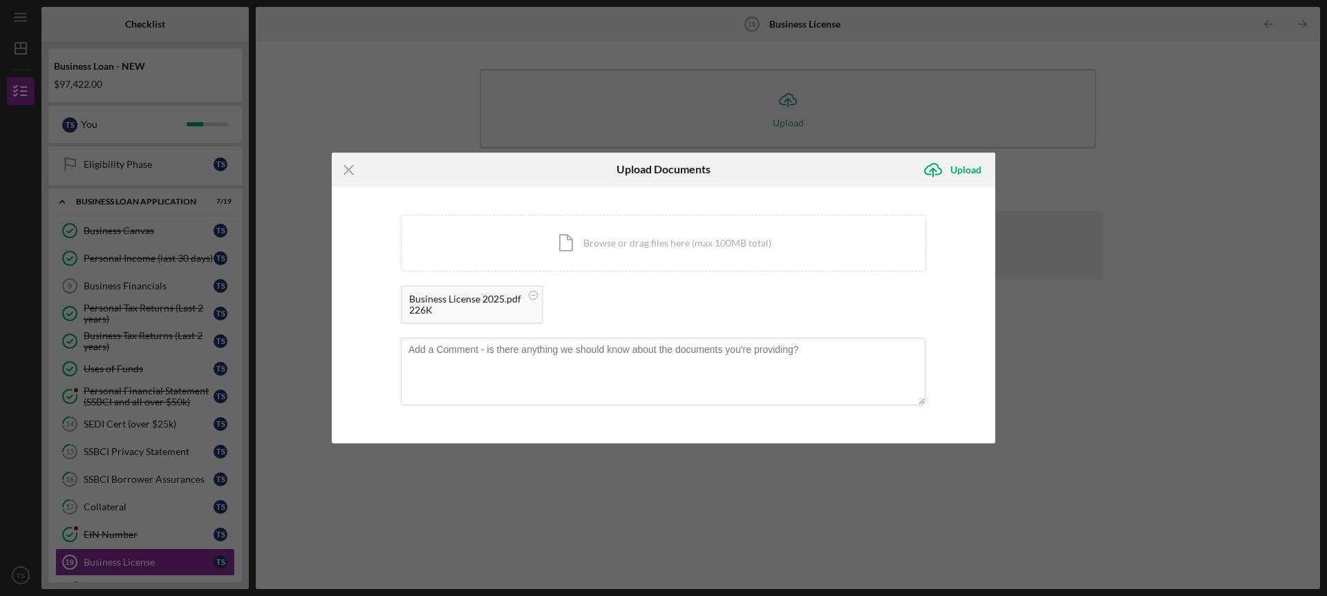
click at [444, 298] on div "Business License 2025.pdf" at bounding box center [465, 299] width 112 height 11
click at [422, 312] on div "226K" at bounding box center [465, 310] width 112 height 11
click at [426, 305] on div "226K" at bounding box center [465, 310] width 112 height 11
click at [449, 300] on div "Business License 2025.pdf" at bounding box center [465, 299] width 112 height 11
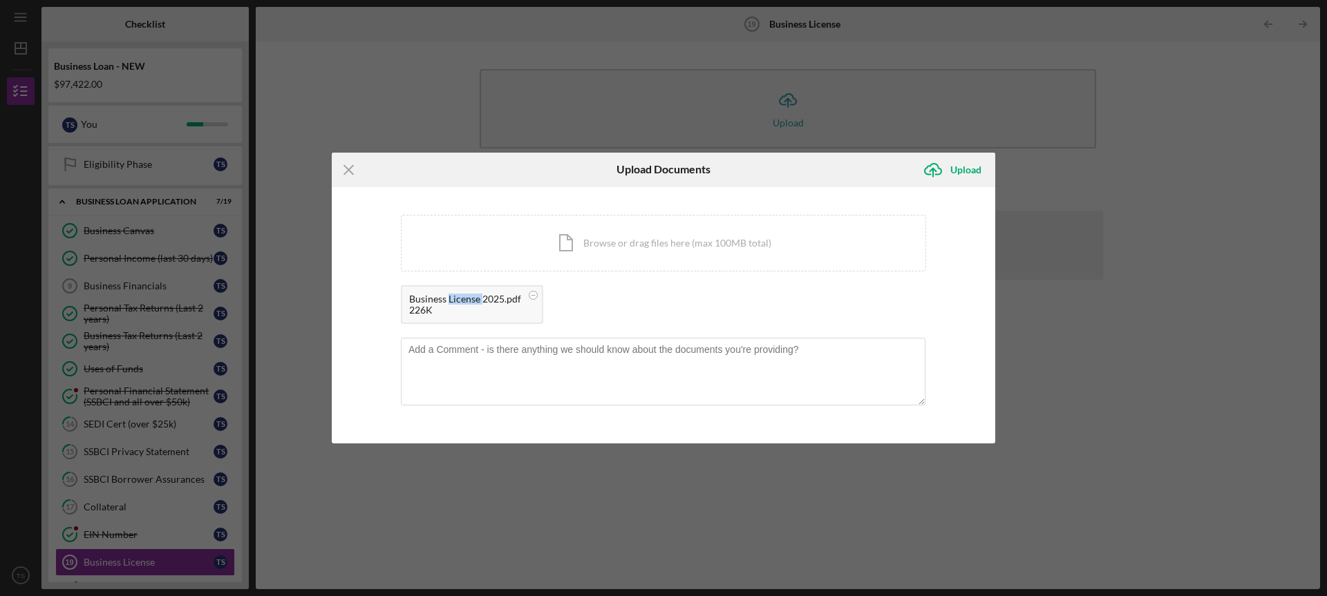
click at [449, 300] on div "Business License 2025.pdf" at bounding box center [465, 299] width 112 height 11
click at [349, 169] on line at bounding box center [348, 169] width 9 height 9
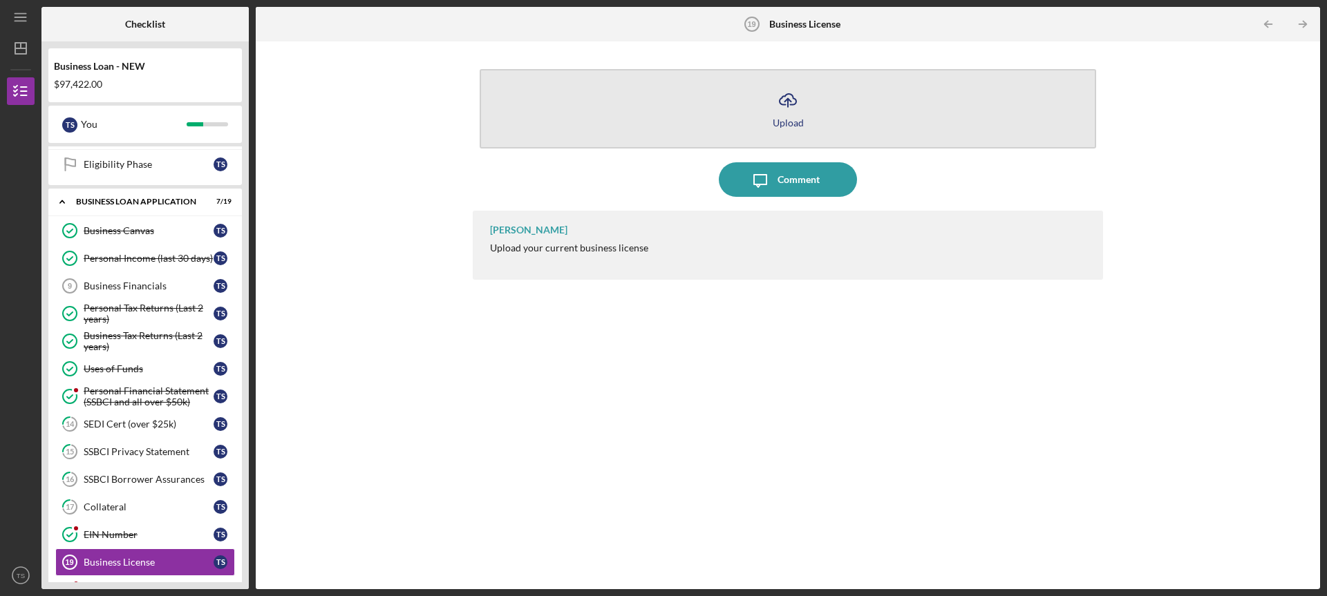
click at [796, 100] on icon "Icon/Upload" at bounding box center [788, 100] width 35 height 35
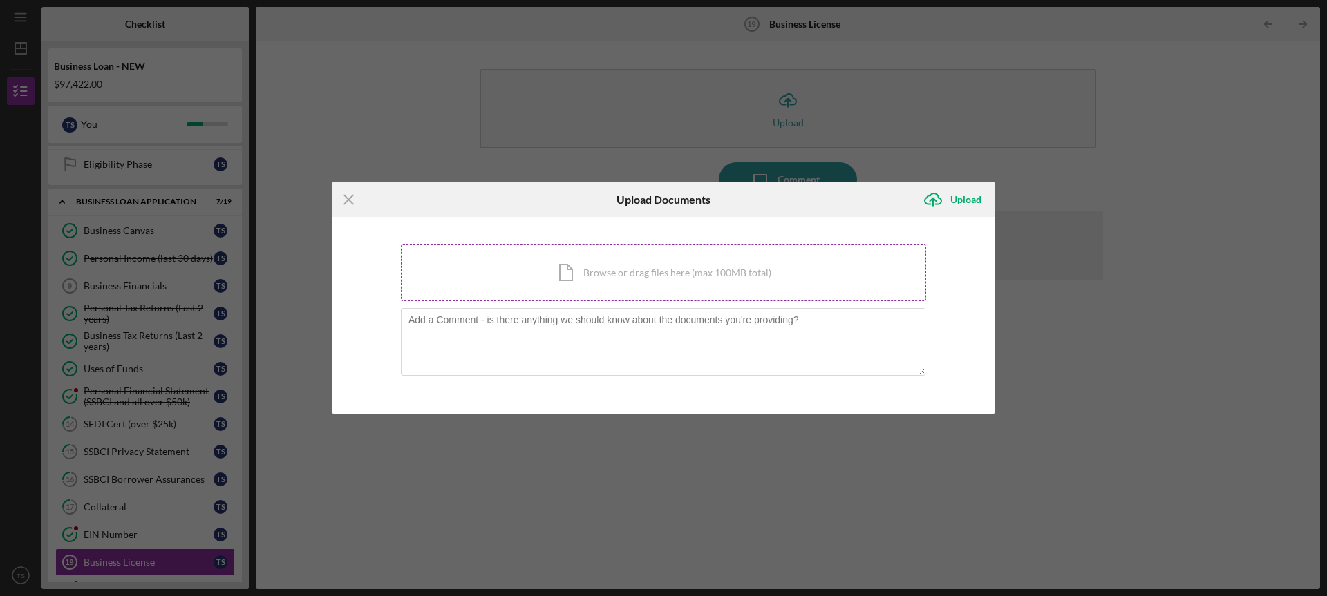
click at [634, 267] on div "Icon/Document Browse or drag files here (max 100MB total) Tap to choose files o…" at bounding box center [663, 273] width 525 height 57
click at [720, 278] on div "Icon/Document Browse or drag files here (max 100MB total) Tap to choose files o…" at bounding box center [663, 273] width 525 height 57
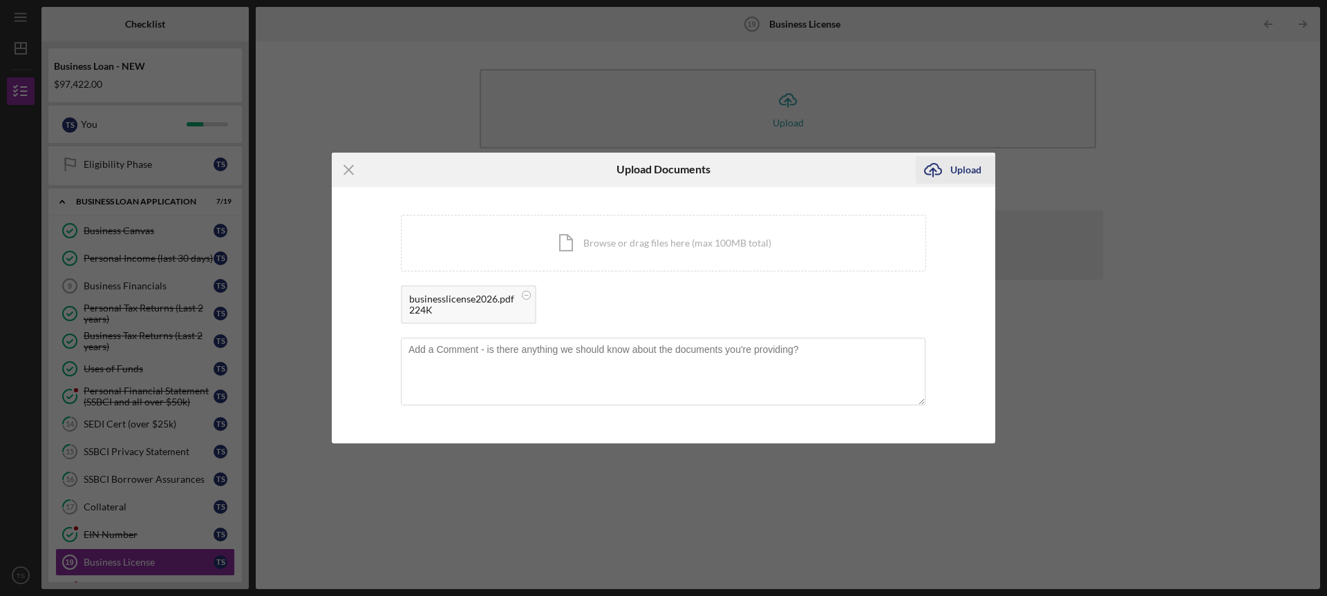
click at [952, 170] on div "Upload" at bounding box center [965, 170] width 31 height 28
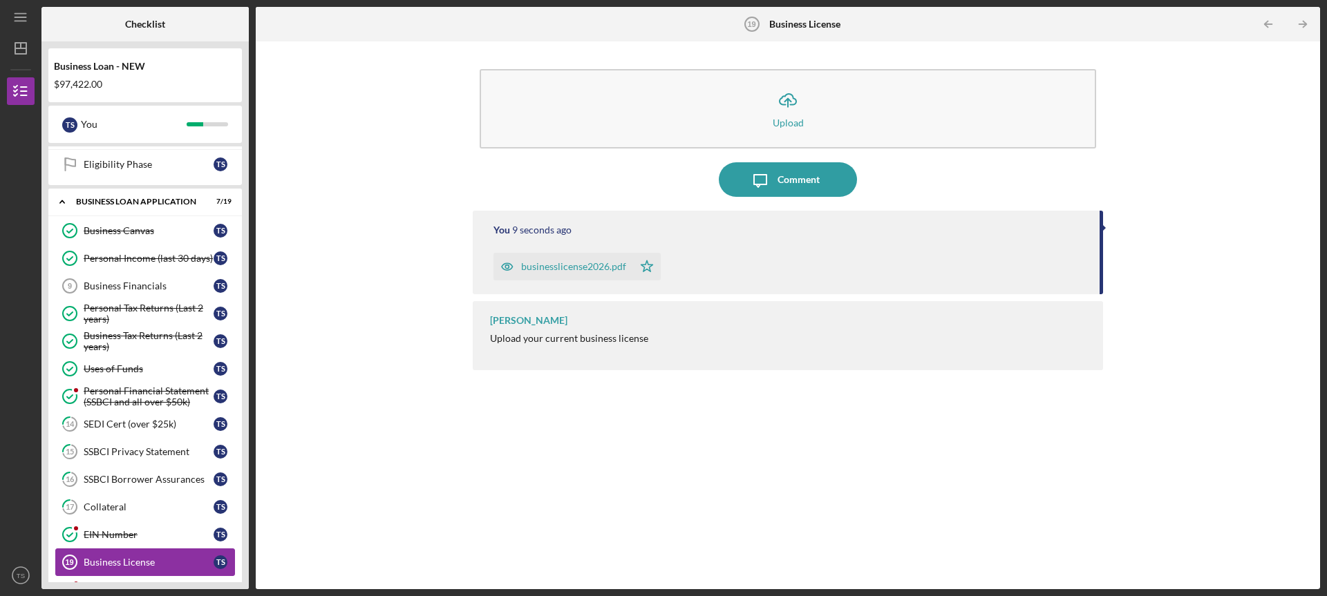
click at [120, 556] on link "Business License 19 Business License T S" at bounding box center [145, 563] width 180 height 28
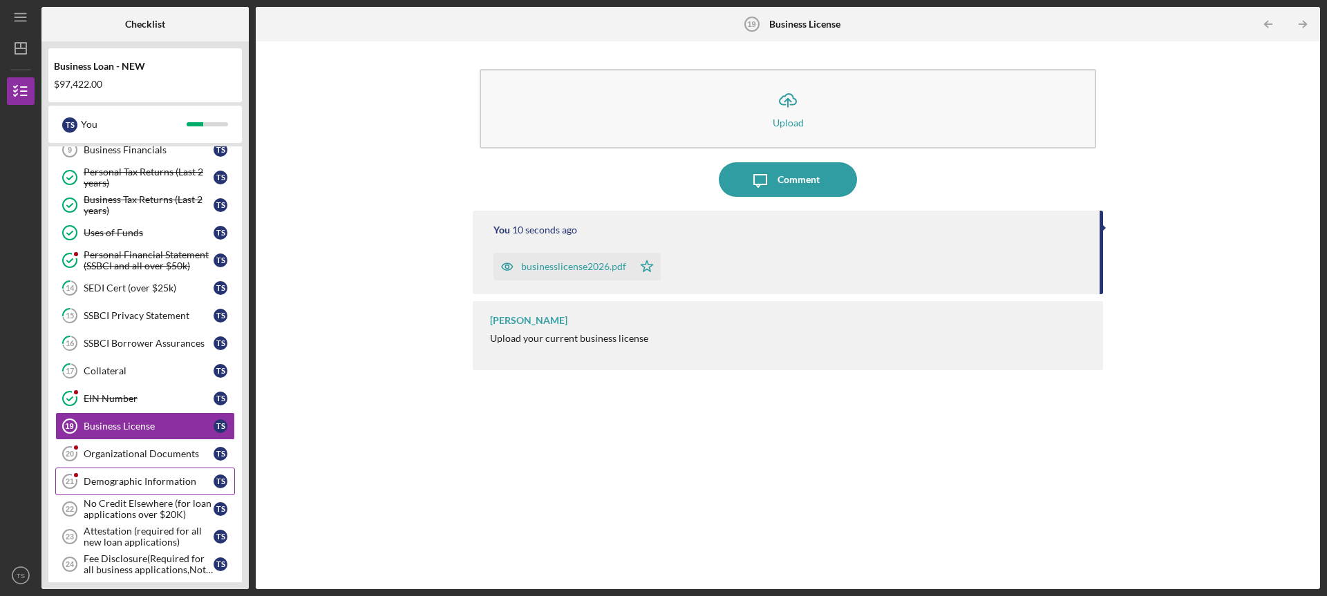
scroll to position [194, 0]
click at [122, 453] on div "Organizational Documents" at bounding box center [149, 451] width 130 height 11
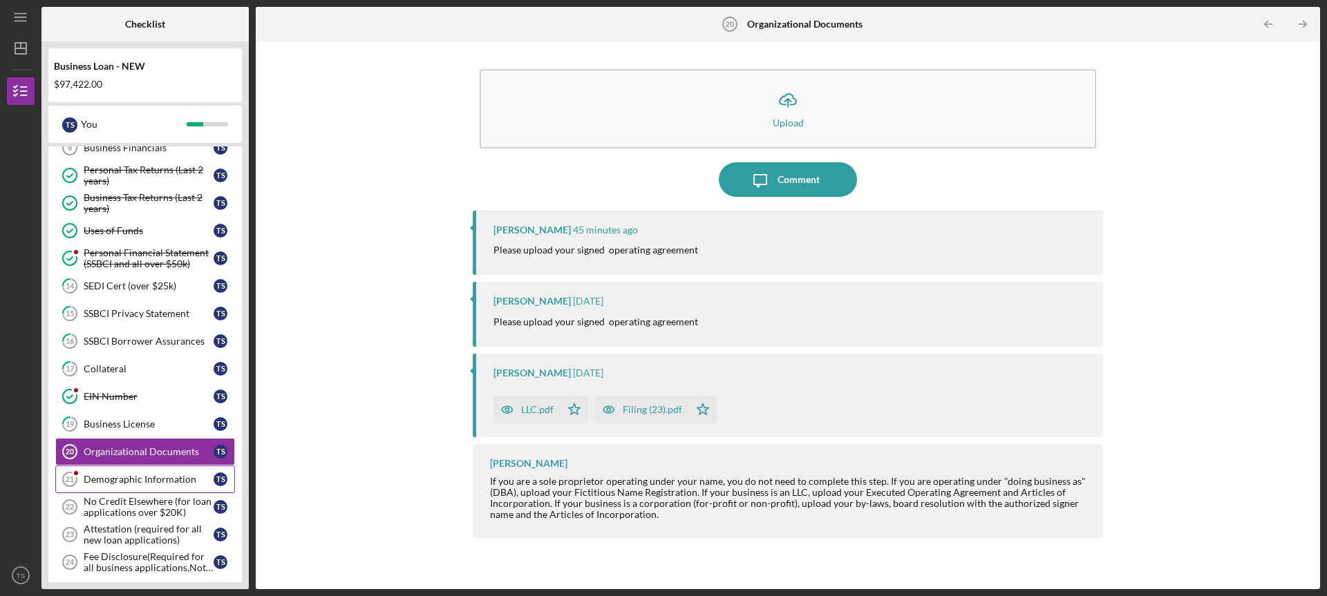
click at [135, 473] on link "Demographic Information 21 Demographic Information T S" at bounding box center [145, 480] width 180 height 28
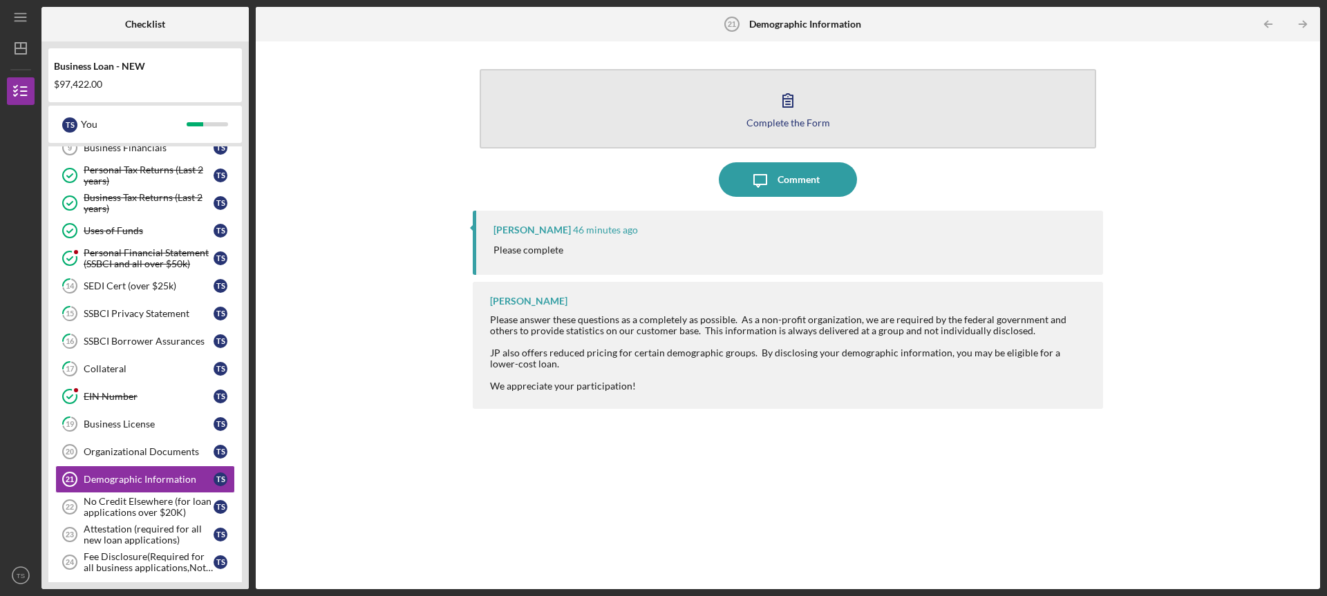
click at [786, 106] on icon "button" at bounding box center [788, 100] width 35 height 35
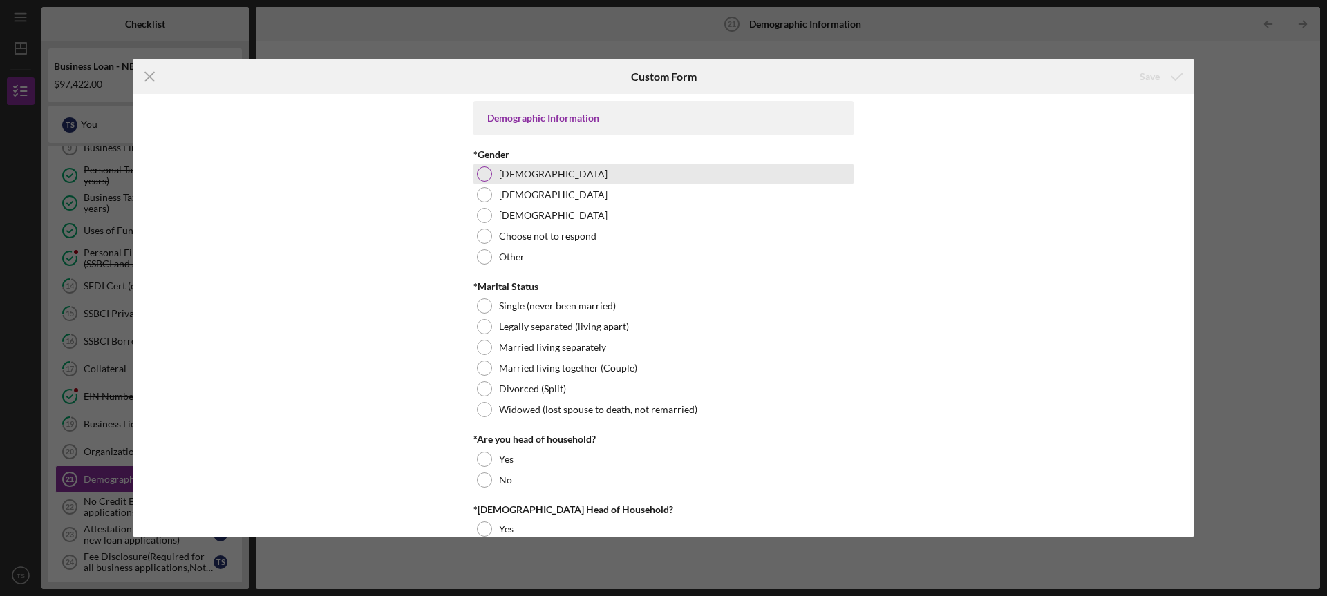
click at [482, 175] on div at bounding box center [484, 174] width 15 height 15
click at [481, 371] on div at bounding box center [484, 368] width 15 height 15
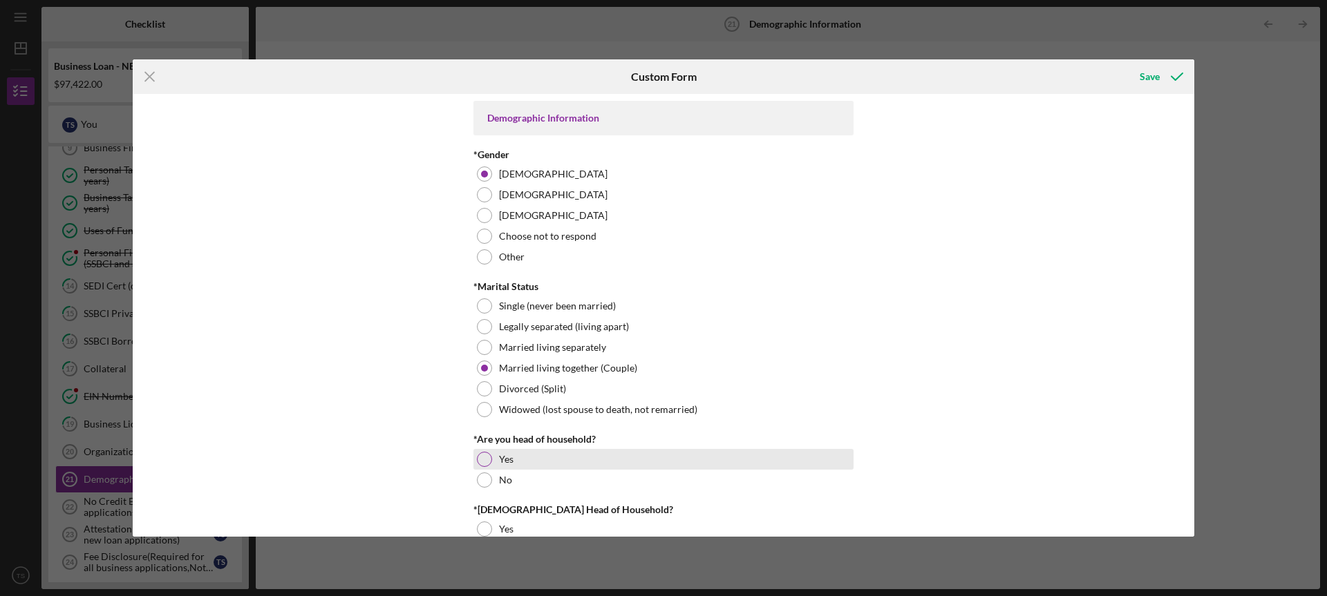
click at [480, 458] on div at bounding box center [484, 459] width 15 height 15
drag, startPoint x: 1195, startPoint y: 147, endPoint x: 1195, endPoint y: 162, distance: 14.5
click at [1195, 162] on div "Icon/Menu Close Custom Form Save Demographic Information *Gender Female Male No…" at bounding box center [663, 298] width 1327 height 596
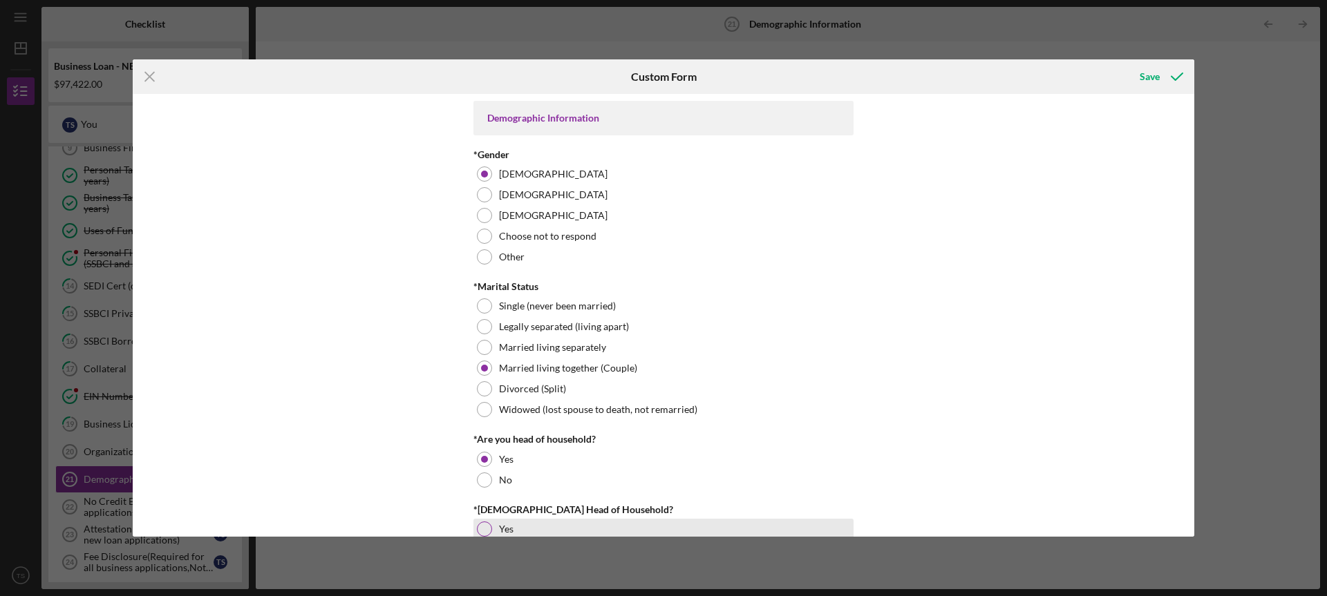
click at [480, 526] on div at bounding box center [484, 529] width 15 height 15
drag, startPoint x: 1189, startPoint y: 147, endPoint x: 1190, endPoint y: 164, distance: 18.0
click at [1190, 164] on div "Demographic Information *Gender Female Male Nonbinary Choose not to respond Oth…" at bounding box center [664, 315] width 1062 height 442
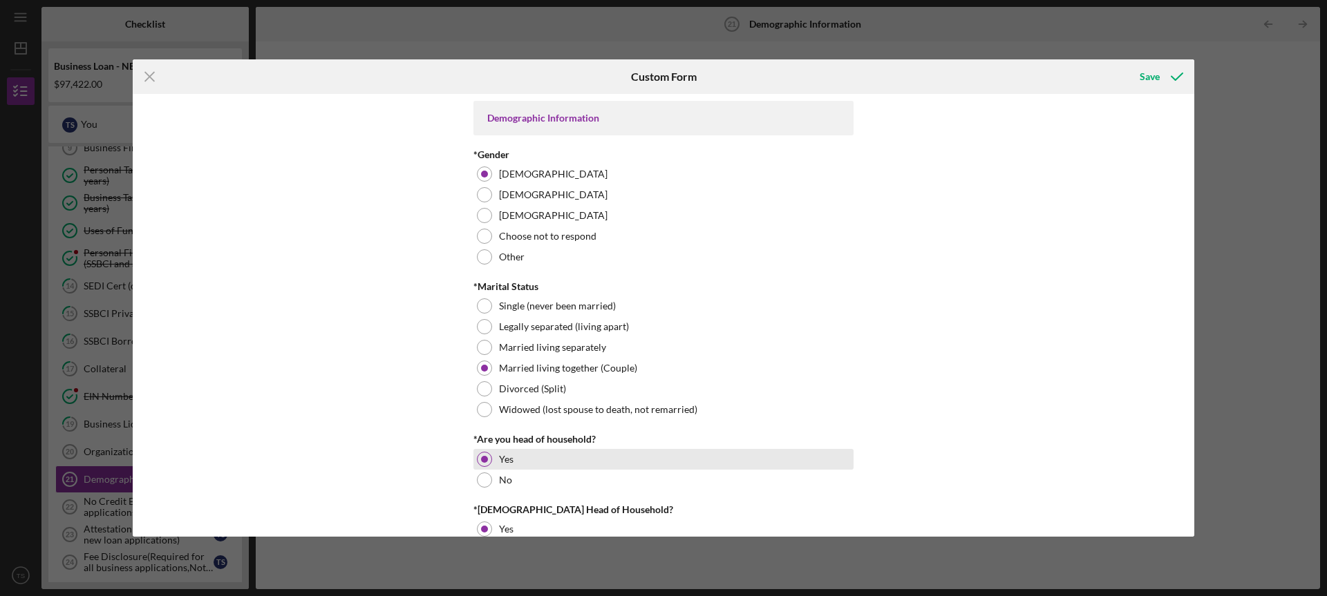
click at [670, 449] on div "*Are you head of household? Yes No" at bounding box center [663, 462] width 380 height 56
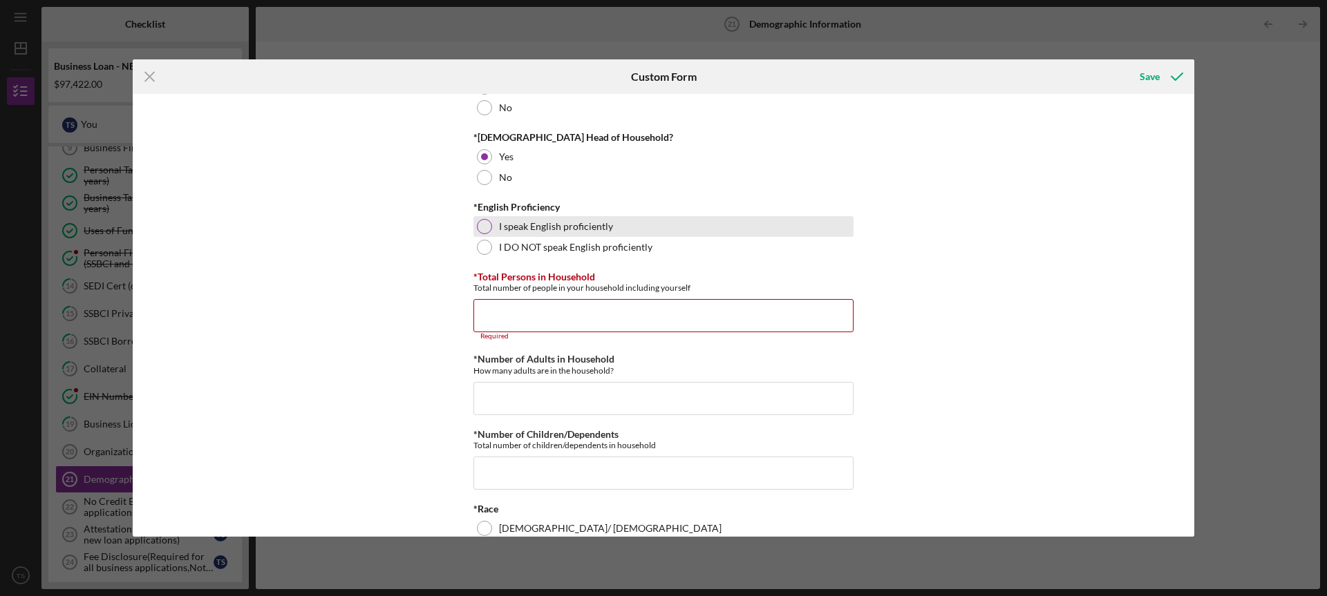
click at [478, 232] on div at bounding box center [484, 226] width 15 height 15
click at [518, 324] on input "*Total Persons in Household" at bounding box center [663, 315] width 380 height 33
type input "7"
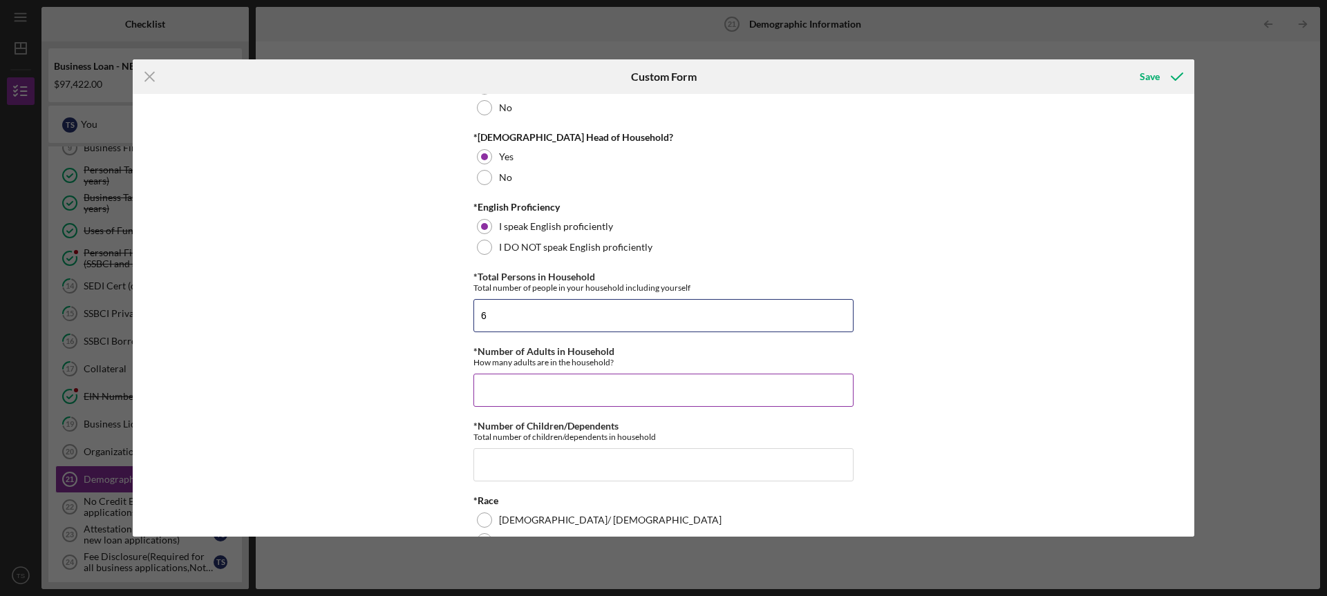
type input "6"
click at [488, 370] on div "*Number of Adults in Household How many adults are in the household?" at bounding box center [663, 376] width 380 height 61
click at [489, 388] on input "*Number of Adults in Household" at bounding box center [663, 390] width 380 height 33
type input "4"
click at [490, 455] on input "*Number of Children/Dependents" at bounding box center [663, 465] width 380 height 33
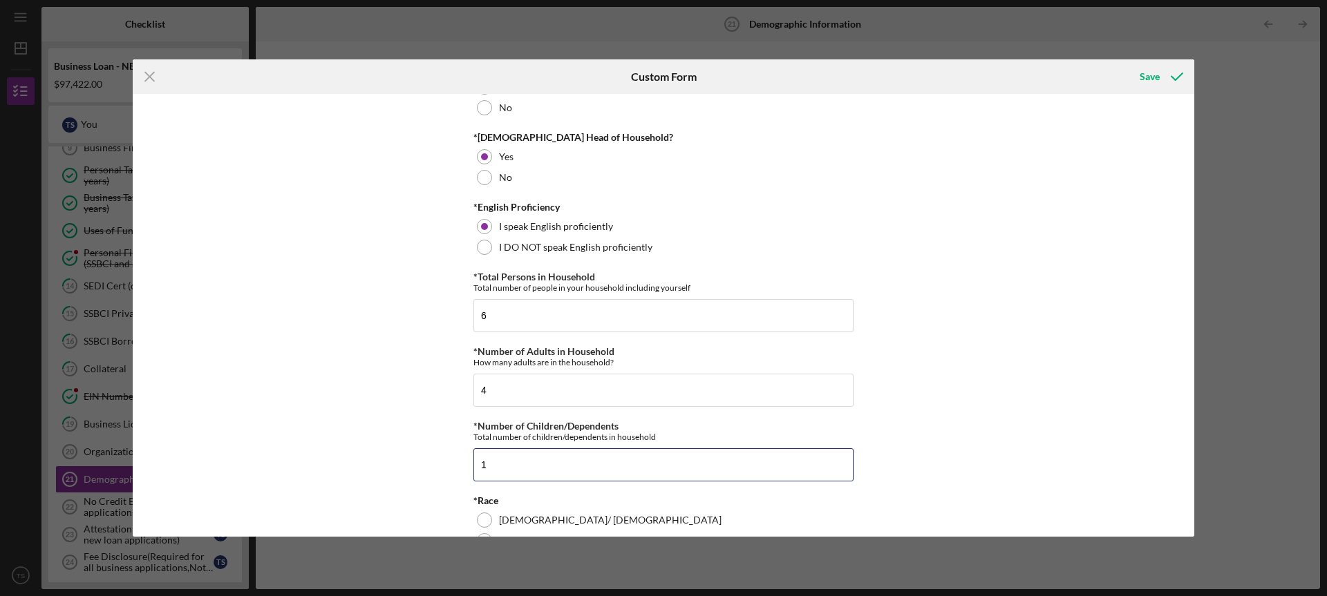
type input "1"
drag, startPoint x: 1189, startPoint y: 201, endPoint x: 1189, endPoint y: 210, distance: 9.0
click at [1189, 210] on div "Demographic Information *Gender Female Male Nonbinary Choose not to respond Oth…" at bounding box center [664, 315] width 1062 height 442
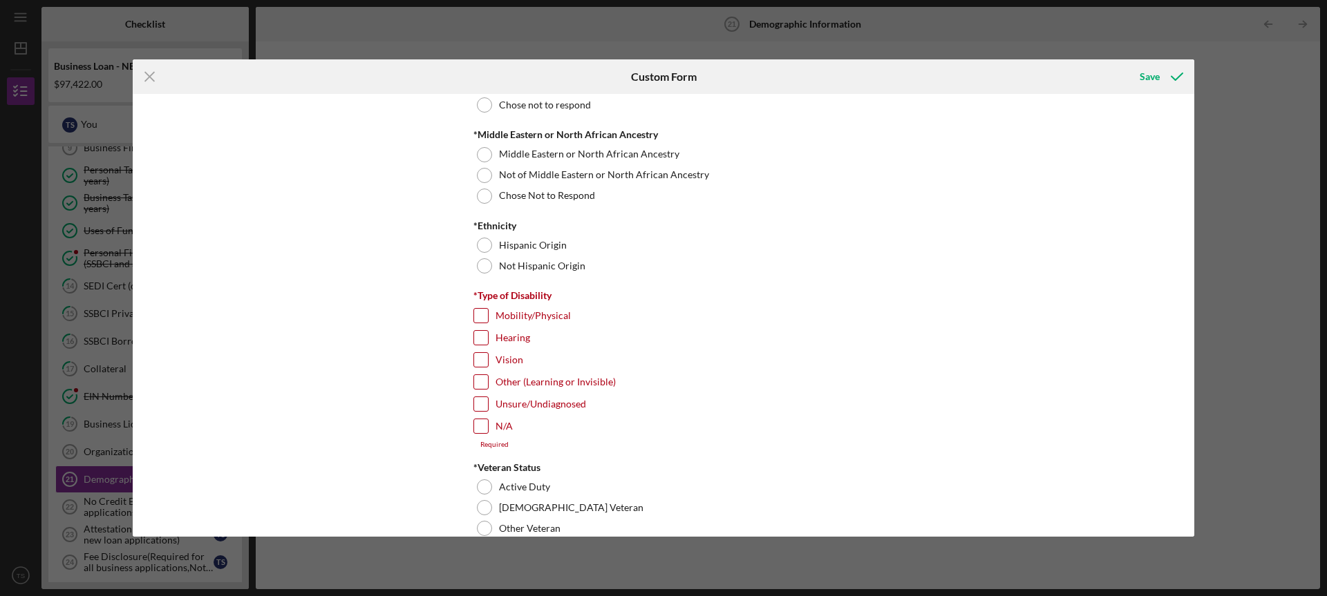
click at [481, 427] on input "N/A" at bounding box center [481, 427] width 14 height 14
checkbox input "true"
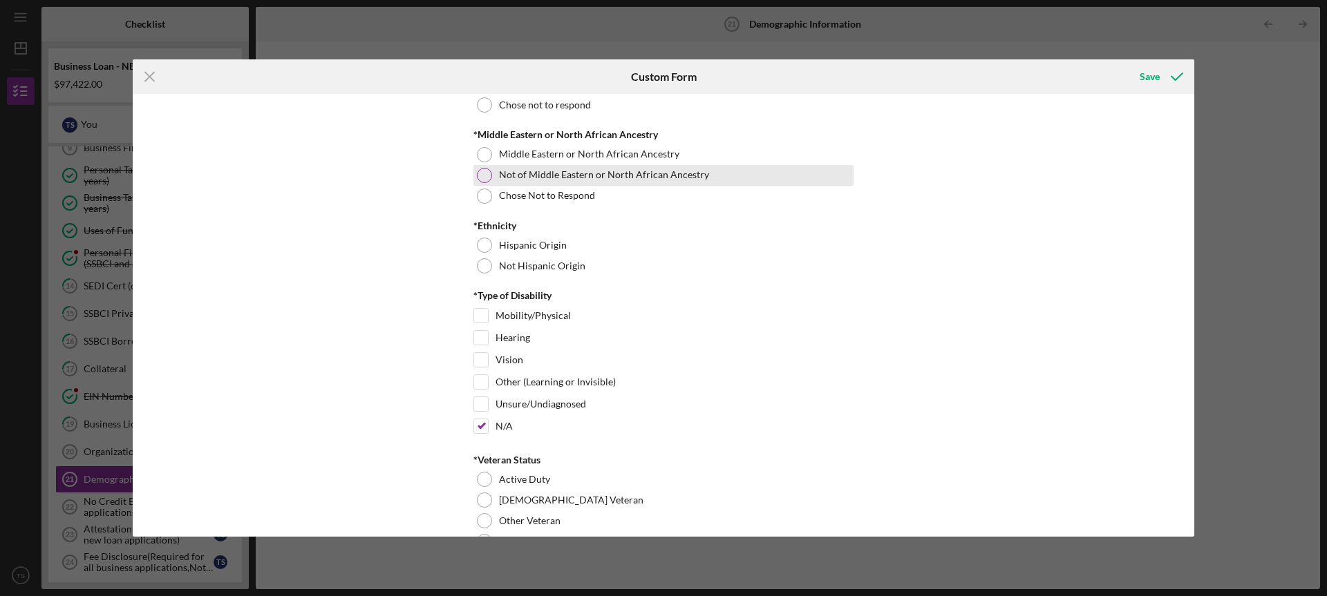
click at [482, 178] on div at bounding box center [484, 175] width 15 height 15
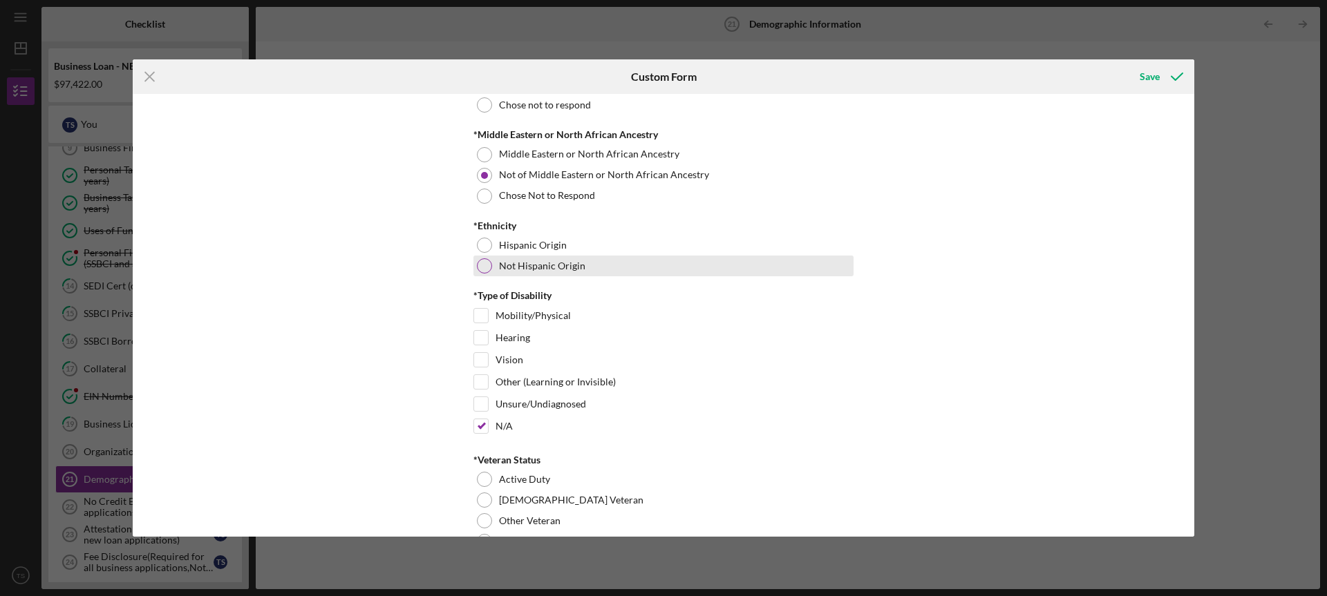
click at [480, 256] on div "Not Hispanic Origin" at bounding box center [663, 266] width 380 height 21
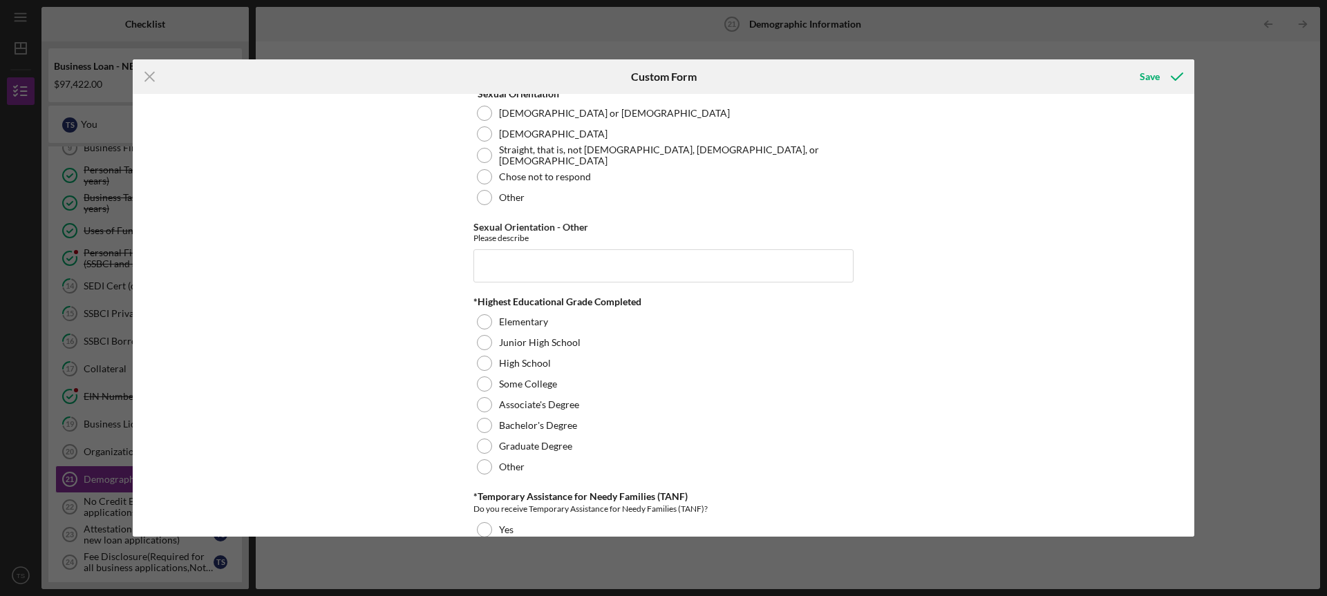
scroll to position [1755, 0]
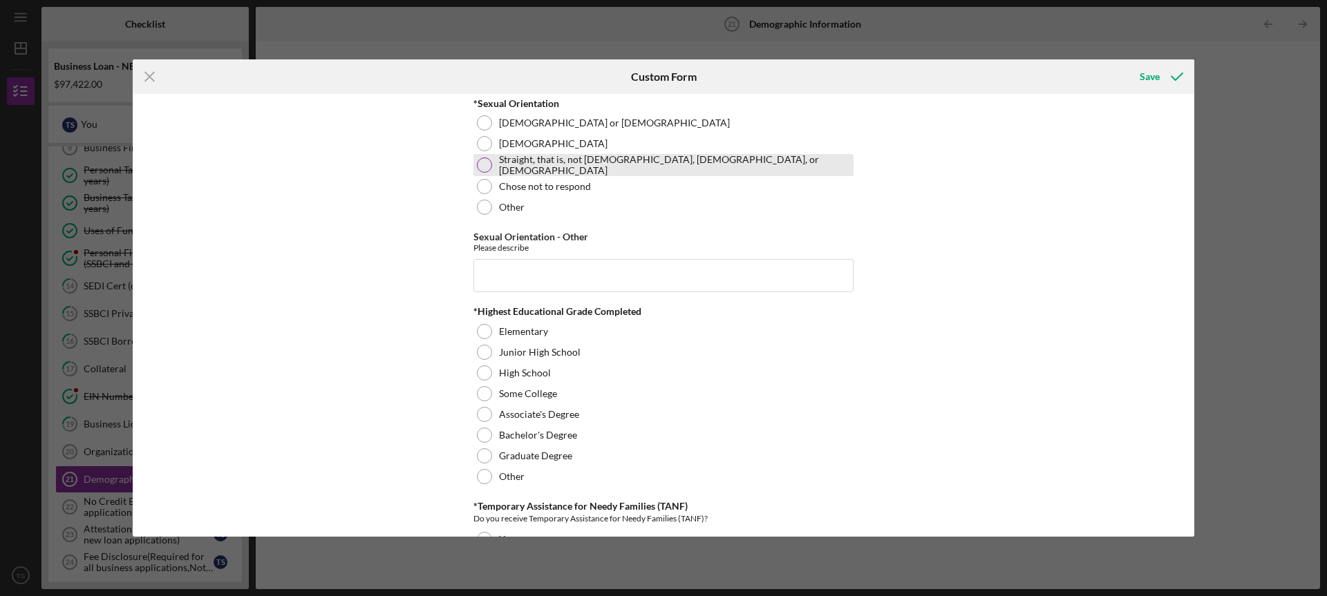
click at [483, 165] on div at bounding box center [484, 165] width 15 height 15
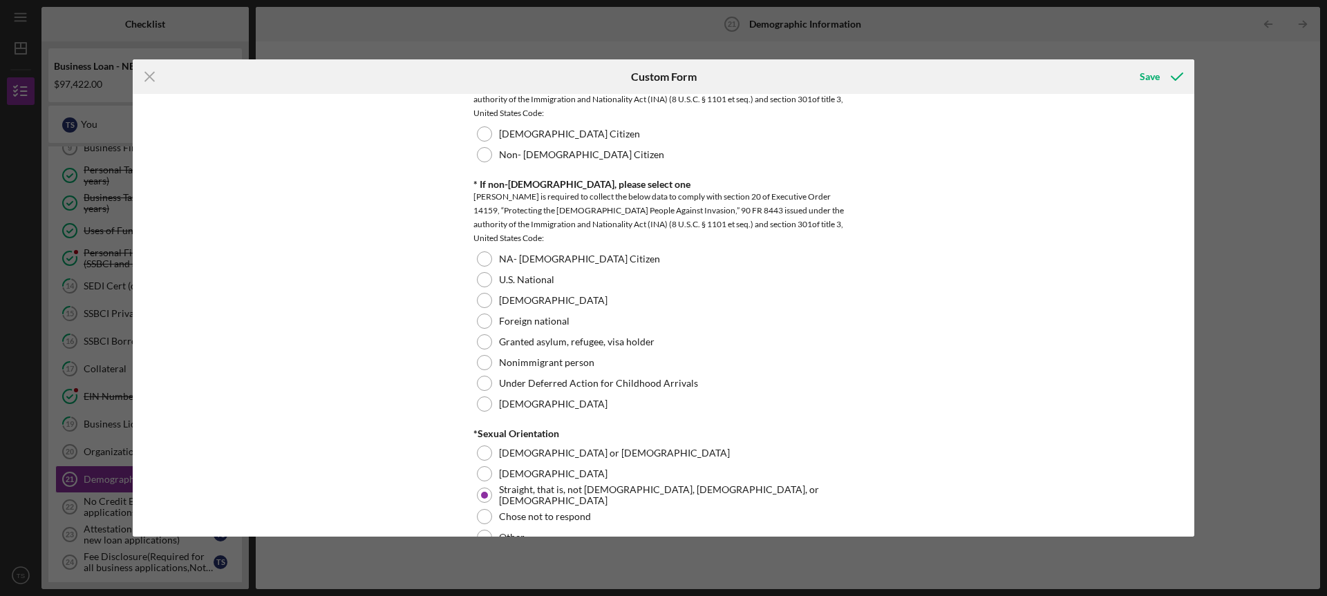
scroll to position [1404, 0]
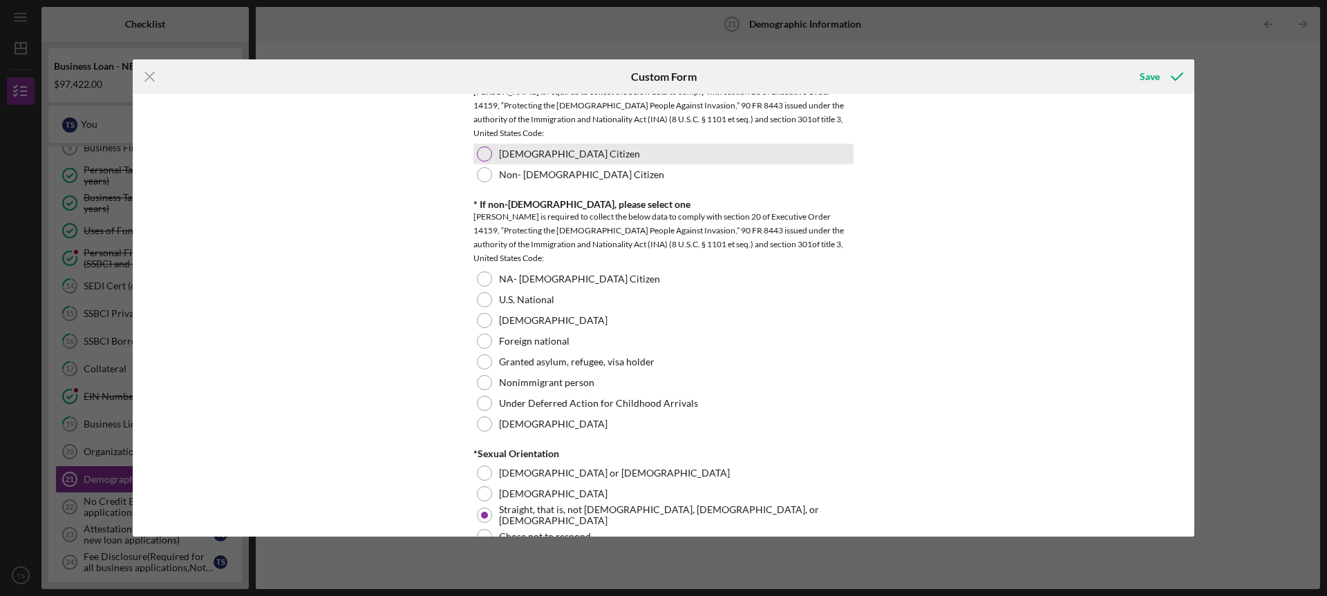
click at [477, 153] on div at bounding box center [484, 154] width 15 height 15
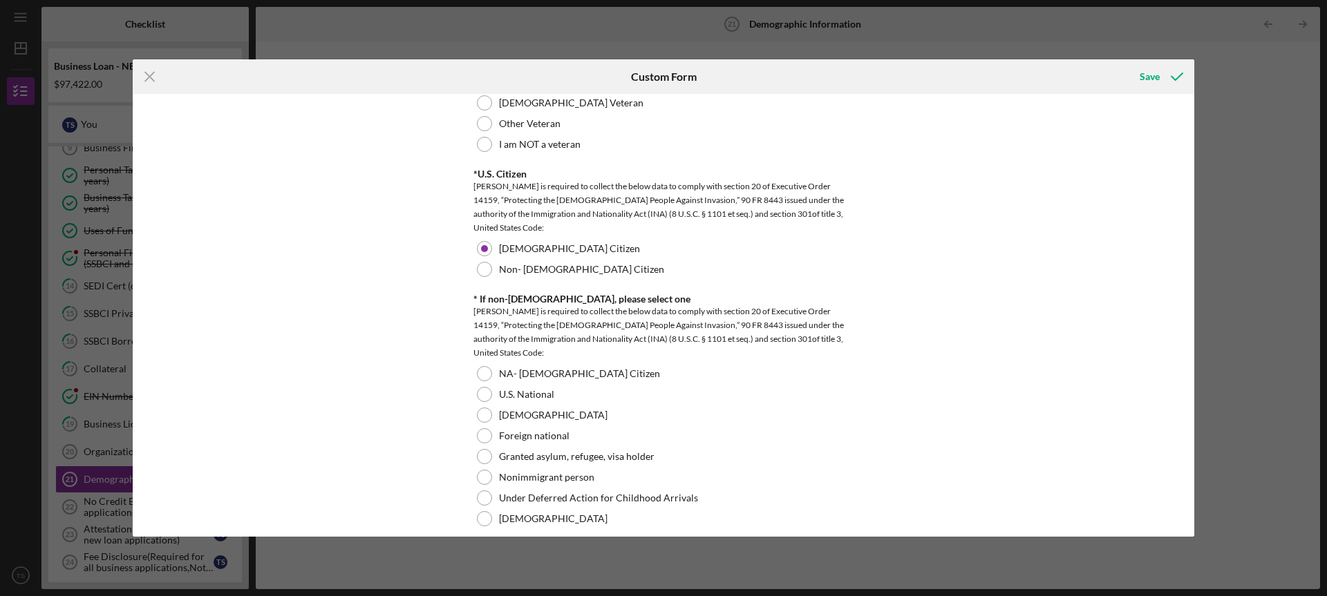
scroll to position [1250, 0]
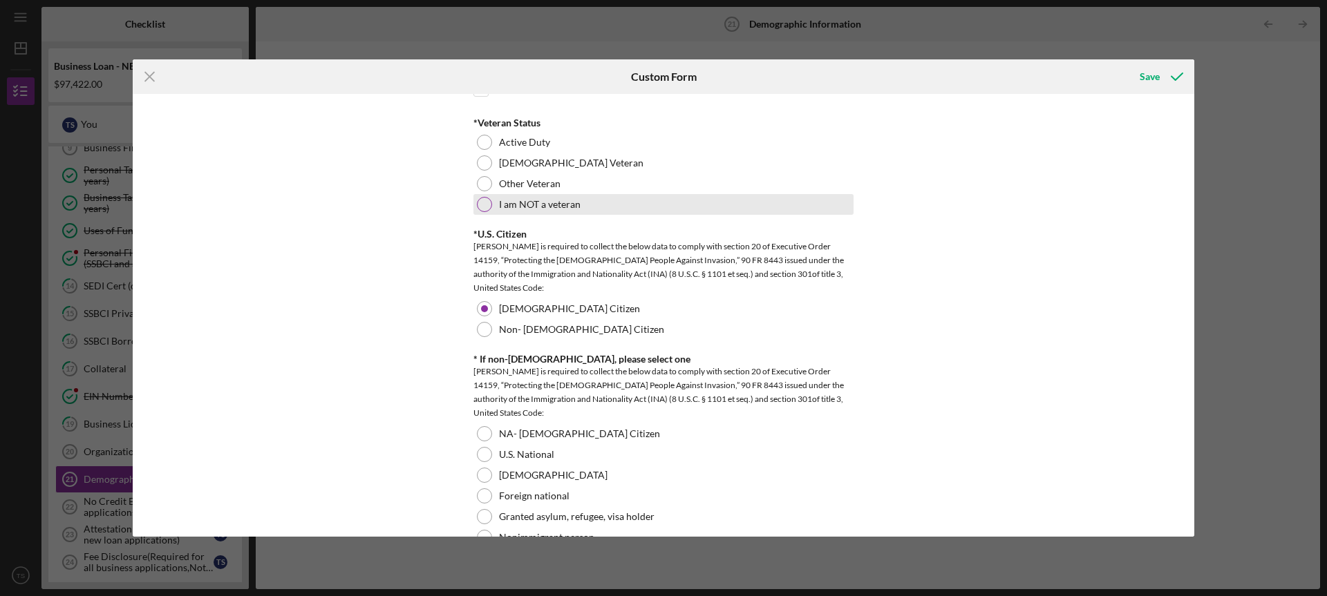
click at [483, 203] on div at bounding box center [484, 204] width 15 height 15
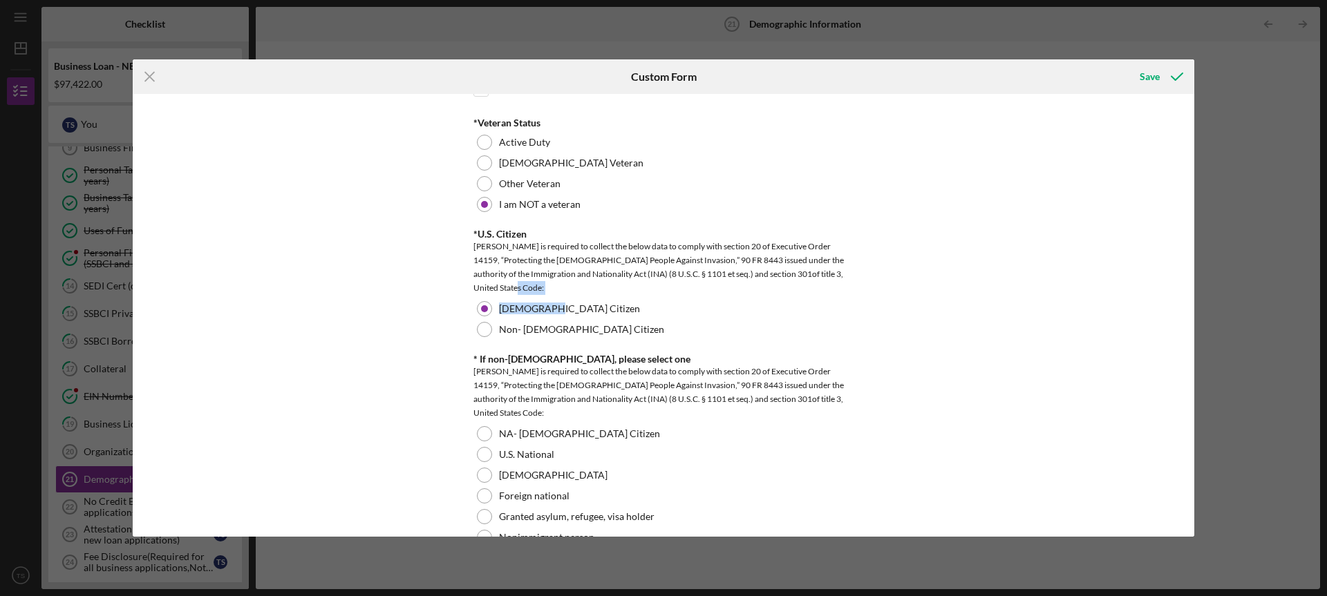
drag, startPoint x: 1188, startPoint y: 315, endPoint x: 1187, endPoint y: 293, distance: 22.2
click at [1187, 293] on div "Demographic Information *Gender Female Male Nonbinary Choose not to respond Oth…" at bounding box center [664, 315] width 1062 height 442
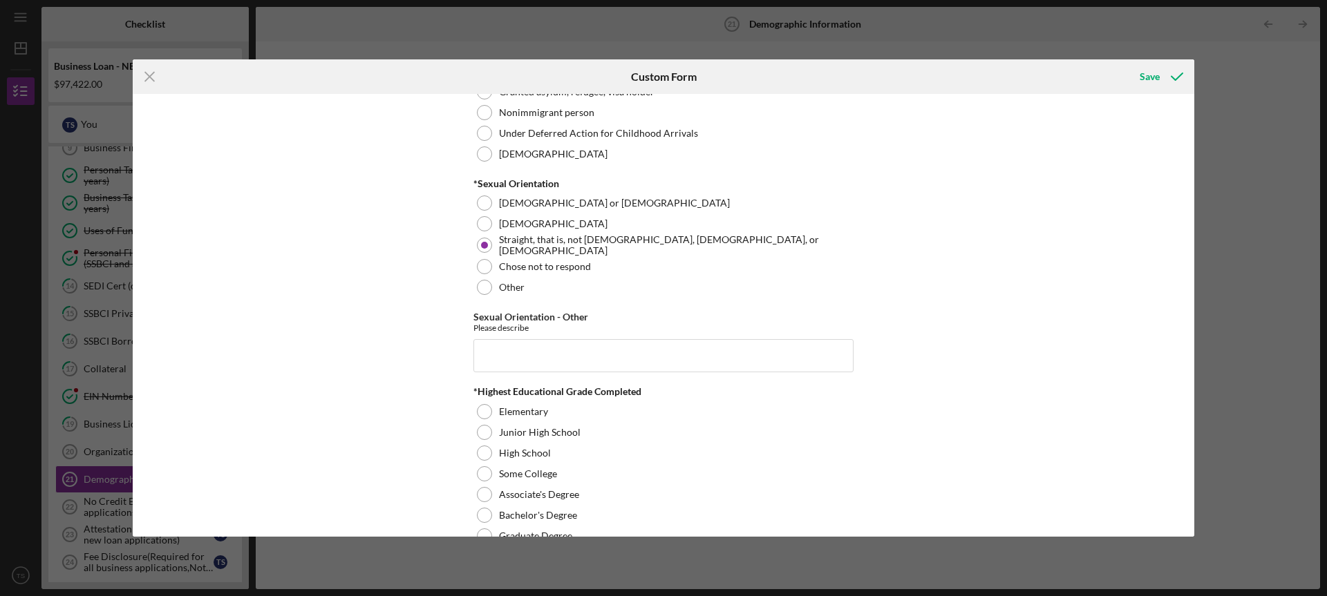
scroll to position [1700, 0]
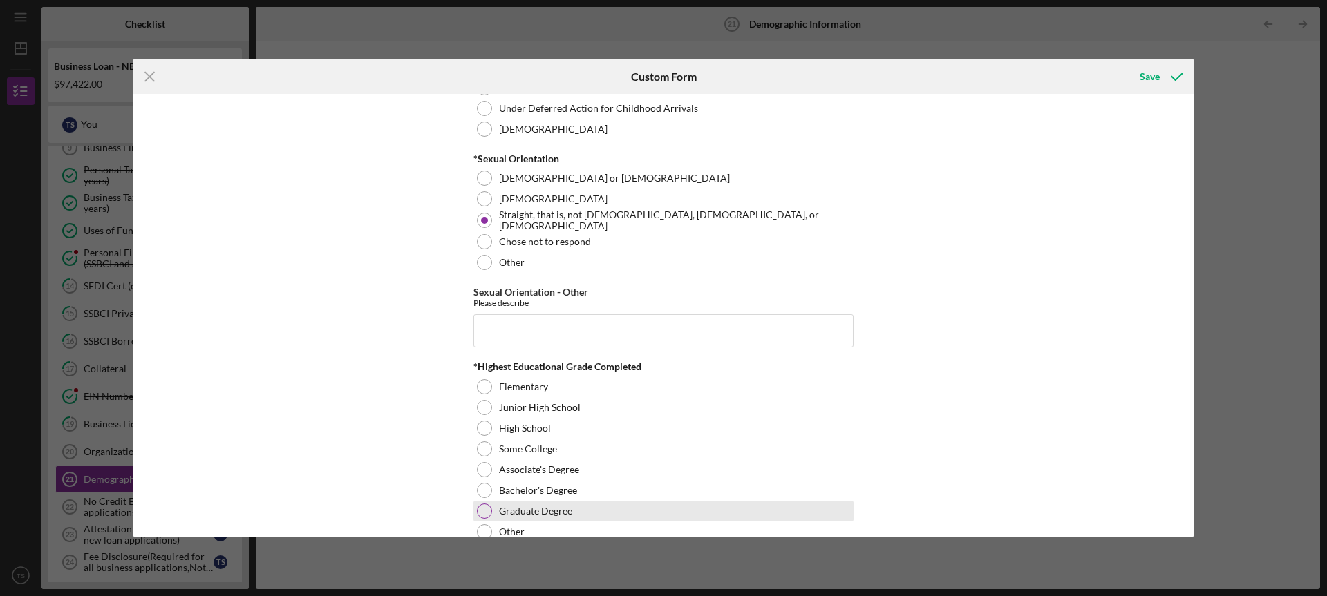
click at [488, 507] on div at bounding box center [484, 511] width 15 height 15
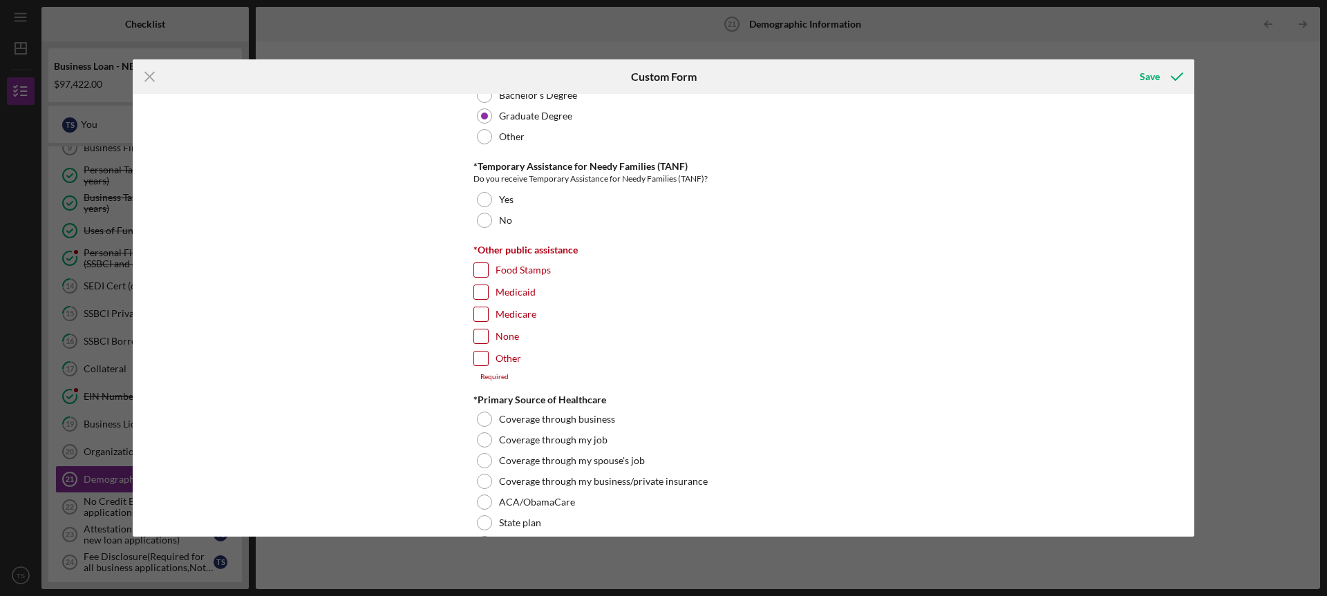
scroll to position [2115, 0]
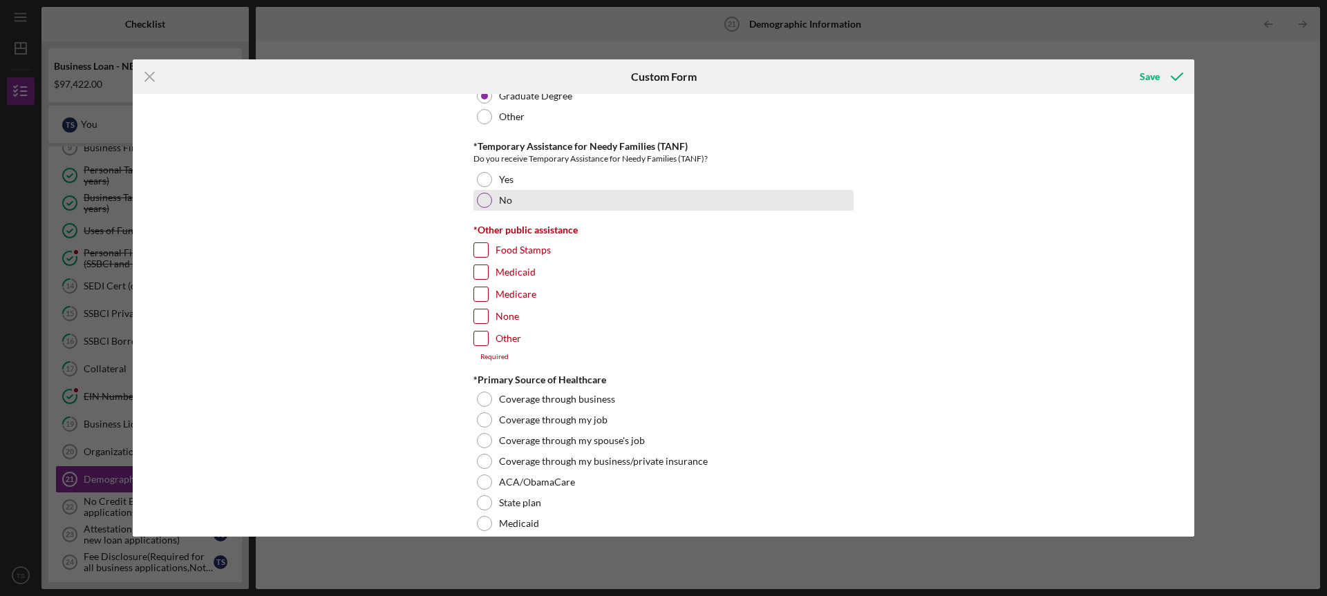
click at [487, 203] on div at bounding box center [484, 200] width 15 height 15
click at [480, 312] on input "None" at bounding box center [481, 317] width 14 height 14
checkbox input "true"
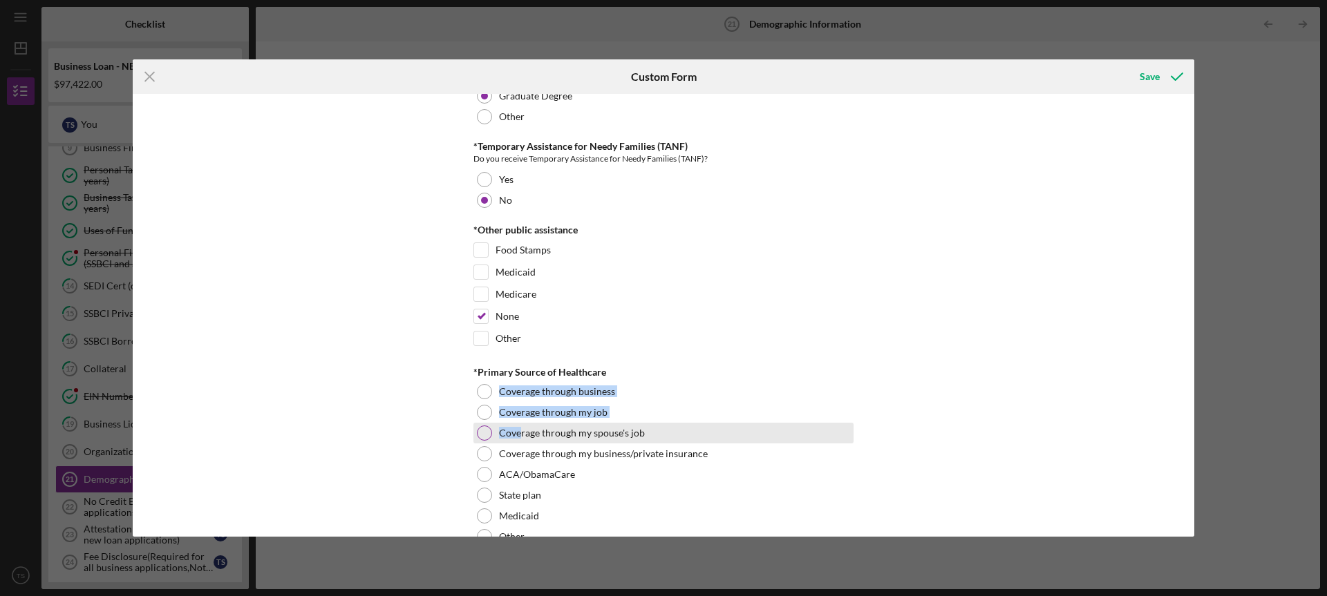
drag, startPoint x: 484, startPoint y: 386, endPoint x: 516, endPoint y: 437, distance: 60.2
click at [518, 432] on div "*Primary Source of Healthcare Coverage through business Coverage through my job…" at bounding box center [663, 457] width 380 height 180
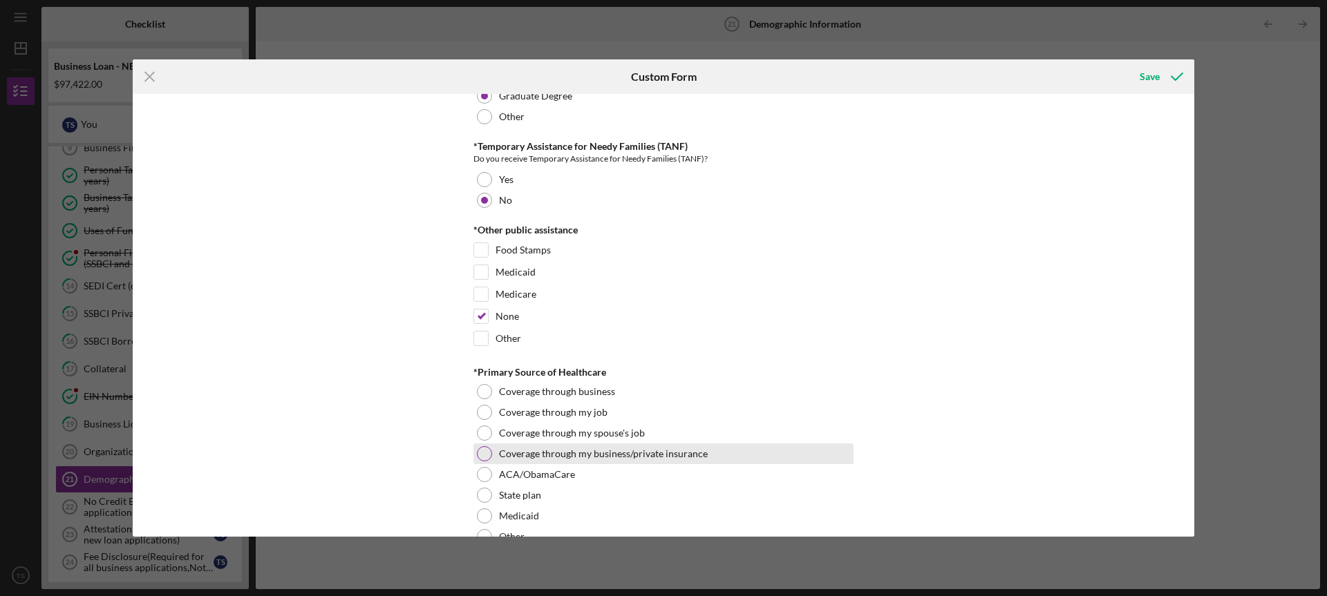
click at [482, 449] on div at bounding box center [484, 453] width 15 height 15
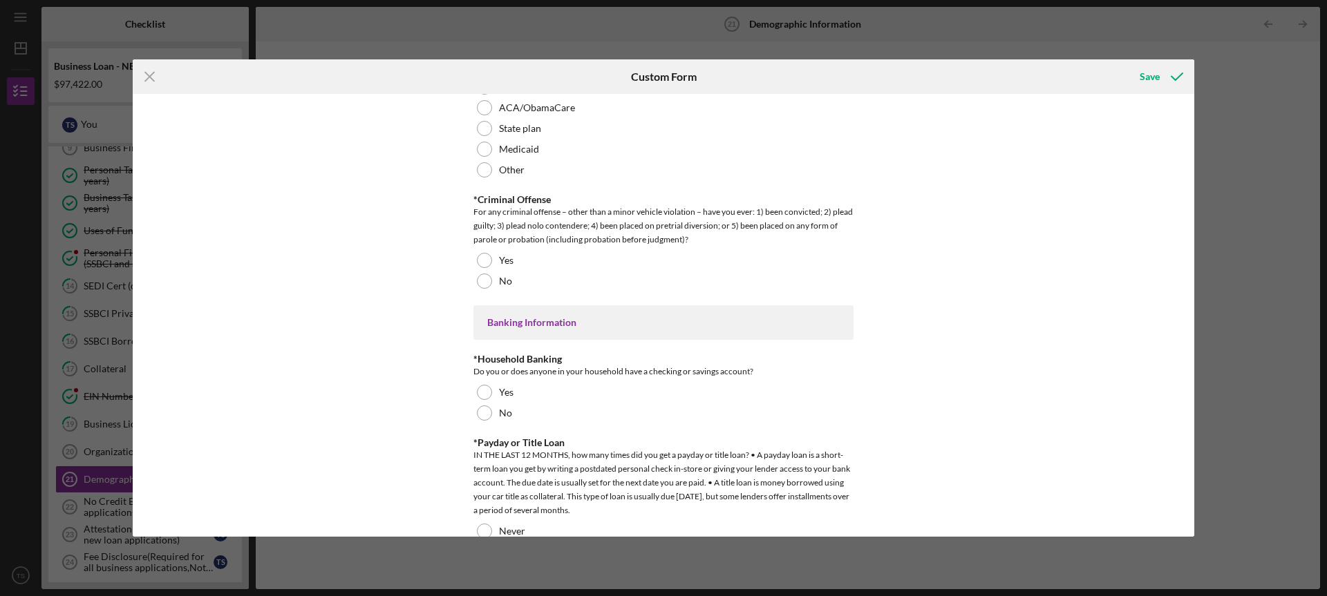
scroll to position [2518, 0]
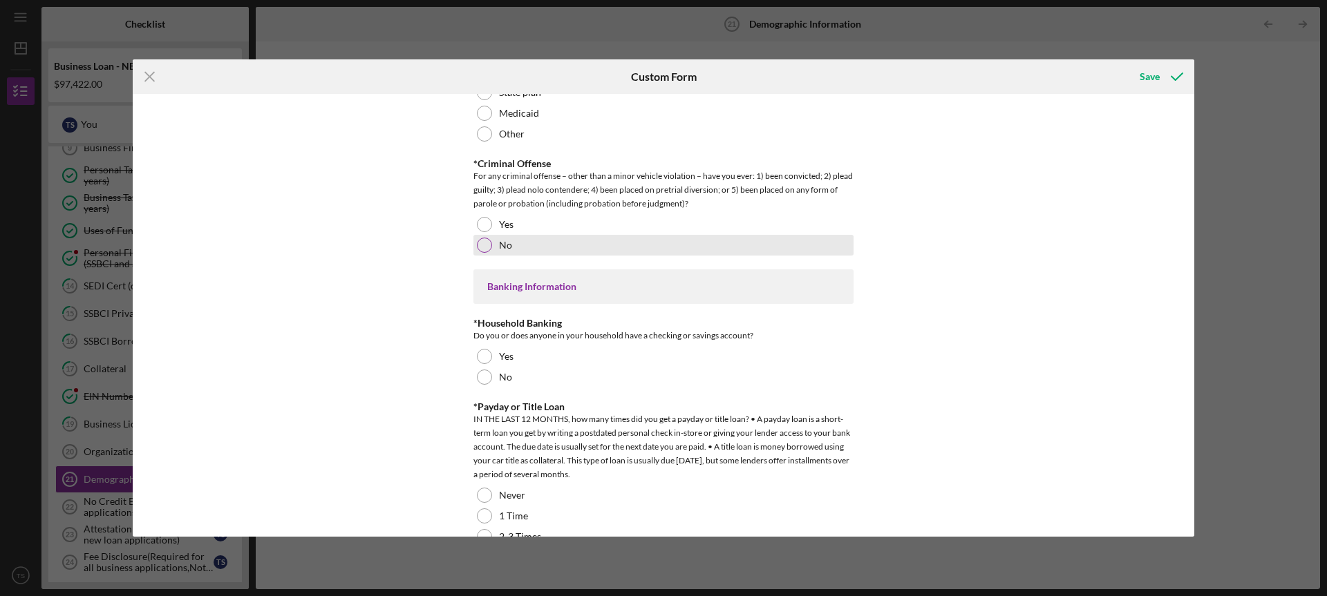
click at [483, 243] on div at bounding box center [484, 245] width 15 height 15
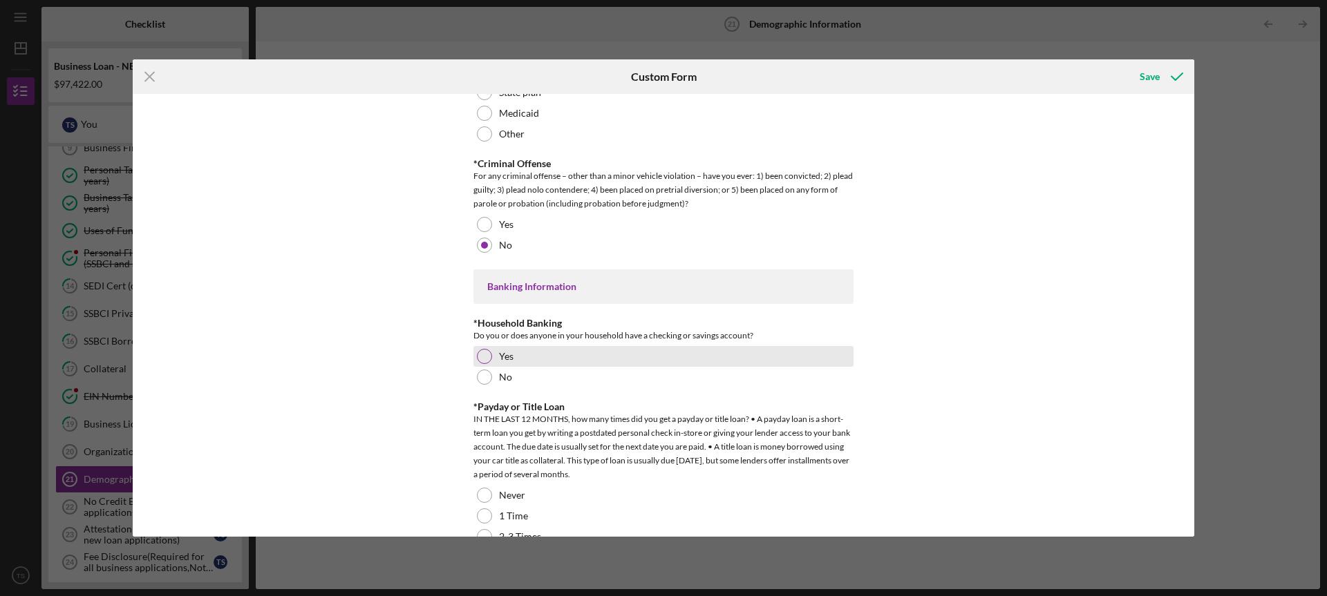
click at [481, 353] on div at bounding box center [484, 356] width 15 height 15
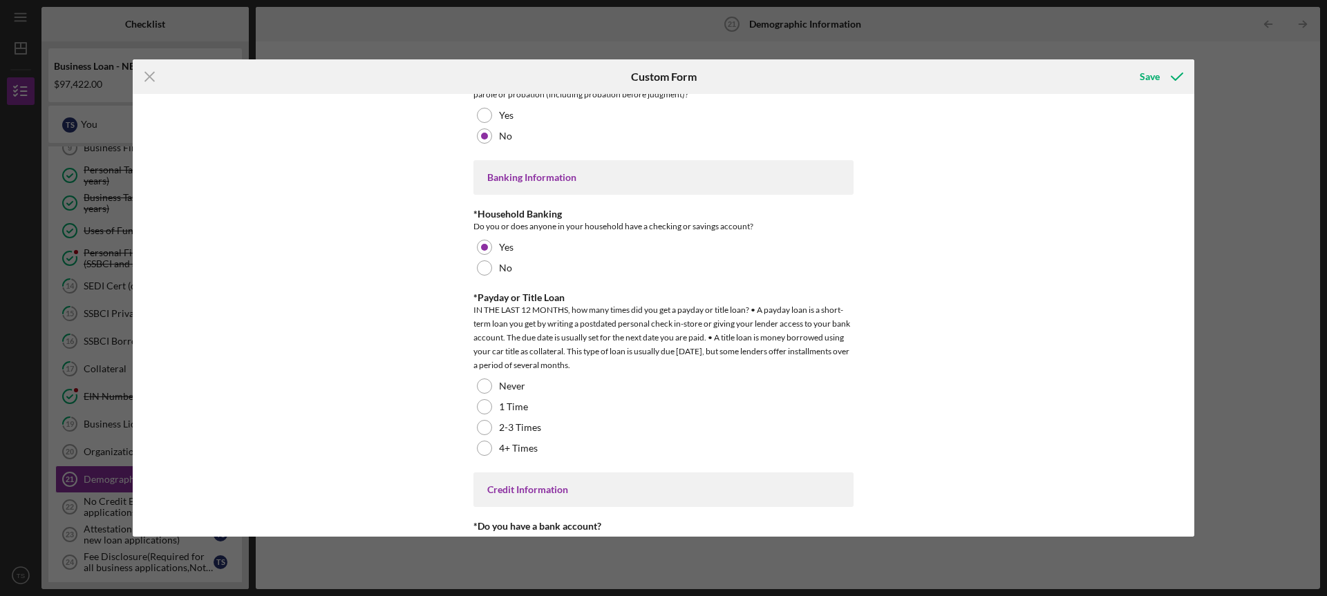
scroll to position [2667, 0]
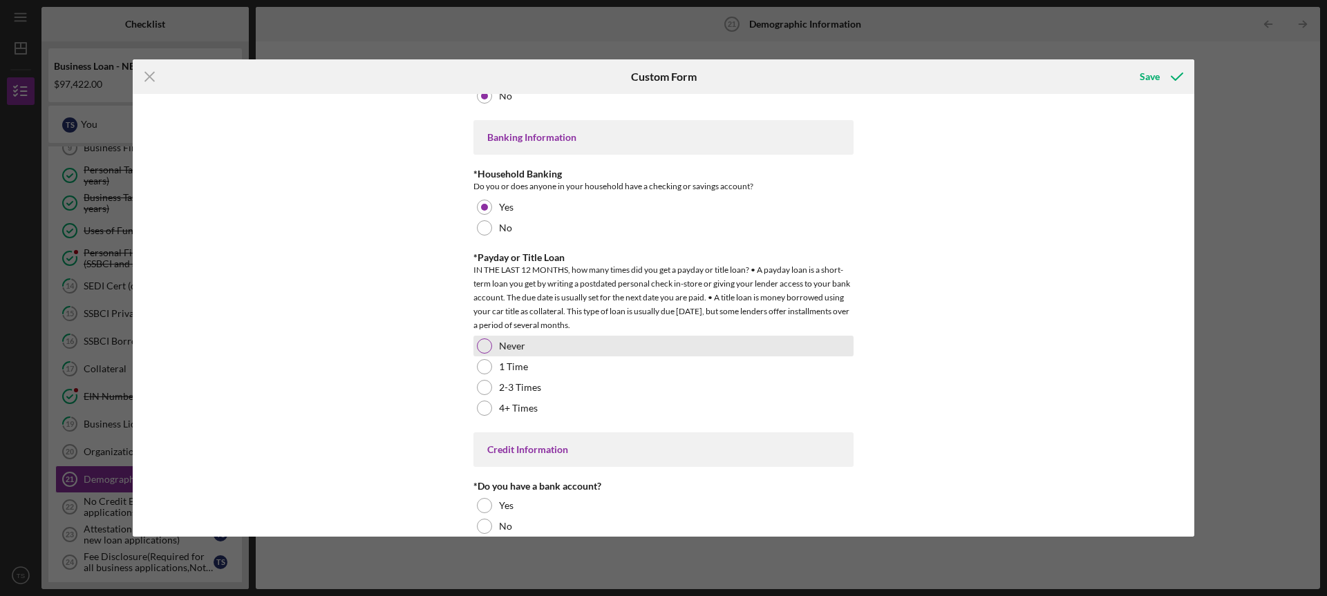
click at [485, 346] on div at bounding box center [484, 346] width 15 height 15
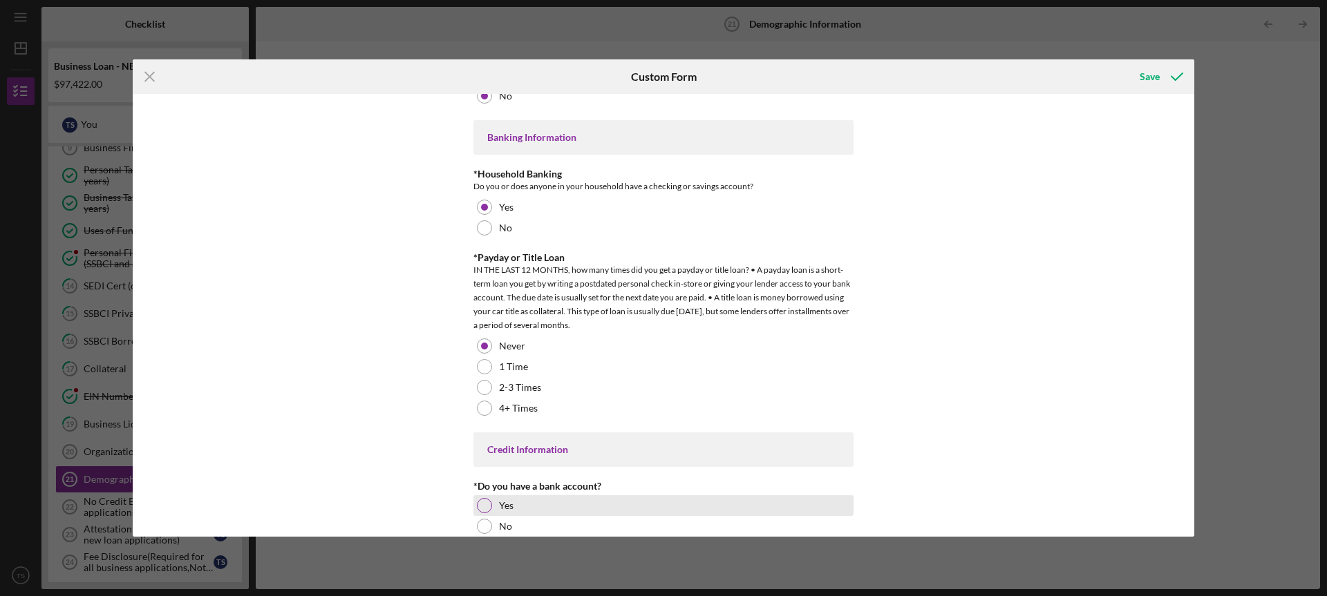
click at [484, 502] on div at bounding box center [484, 505] width 15 height 15
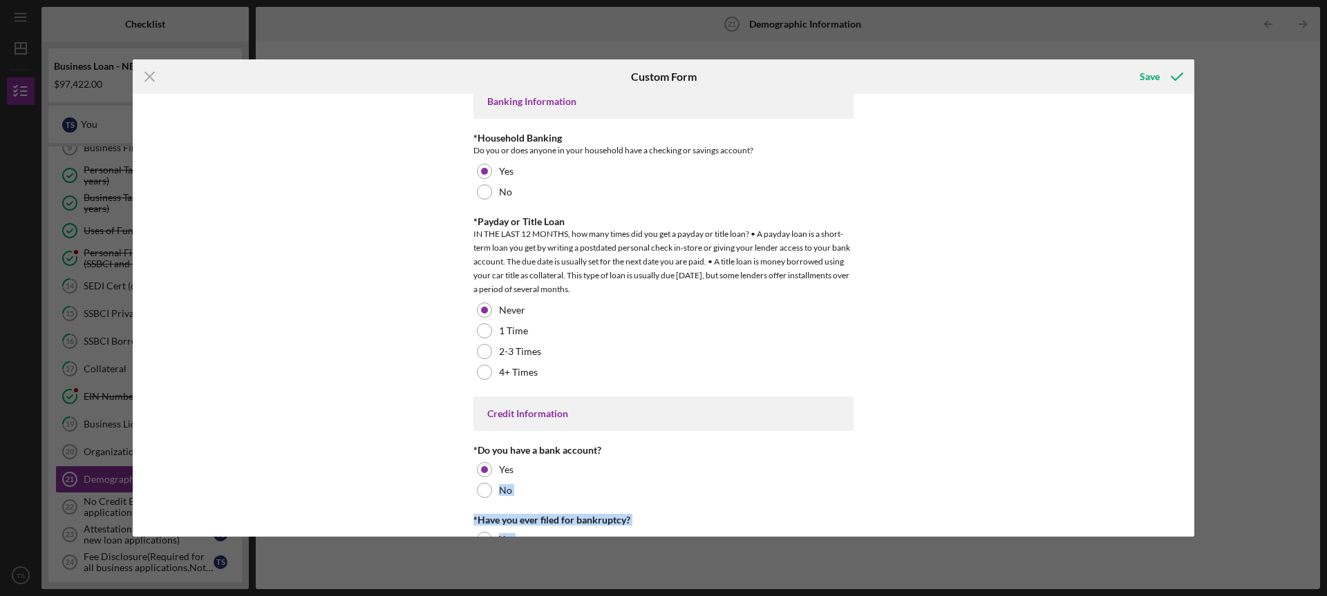
scroll to position [2757, 0]
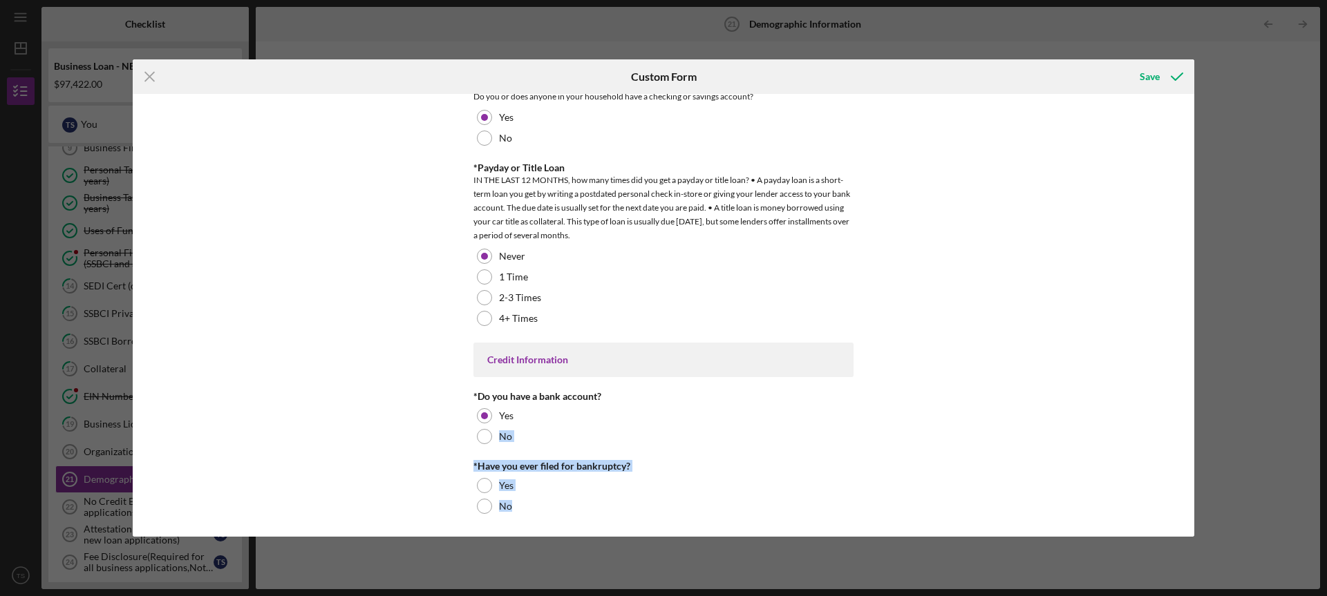
drag, startPoint x: 1189, startPoint y: 502, endPoint x: 1189, endPoint y: 536, distance: 33.2
click at [1189, 536] on div "Demographic Information *Gender Female Male Nonbinary Choose not to respond Oth…" at bounding box center [664, 315] width 1062 height 442
click at [917, 468] on div "Demographic Information *Gender Female Male Nonbinary Choose not to respond Oth…" at bounding box center [664, 315] width 1062 height 442
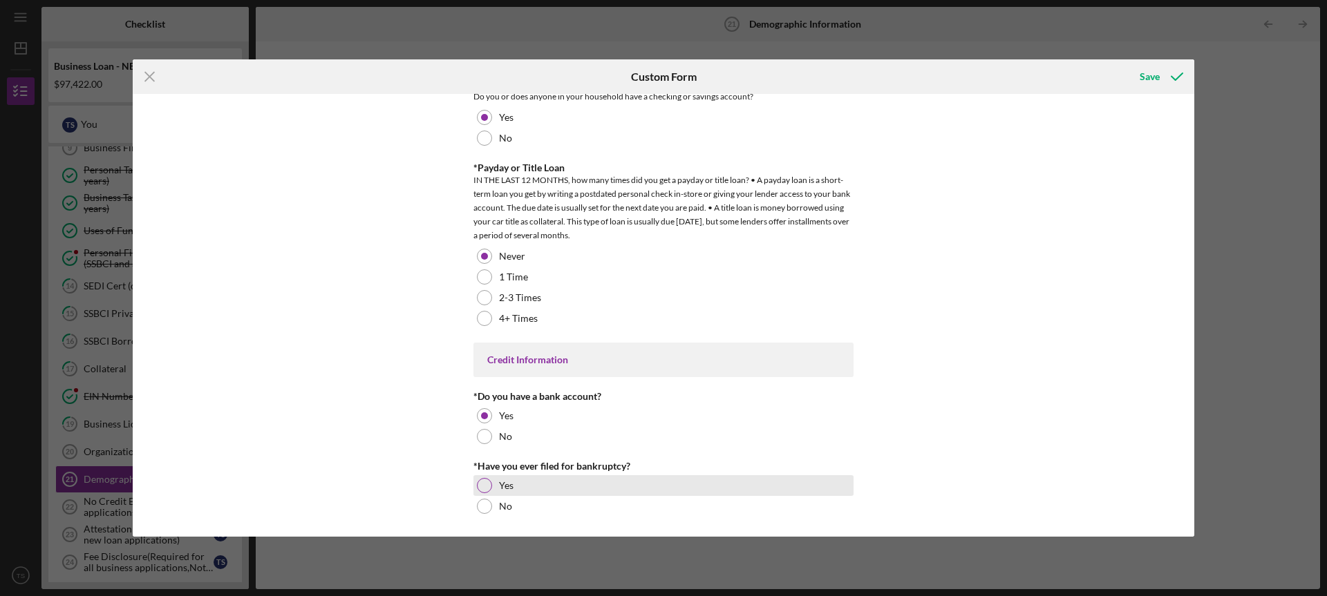
click at [489, 484] on div at bounding box center [484, 485] width 15 height 15
click at [1154, 79] on div "Save" at bounding box center [1150, 77] width 20 height 28
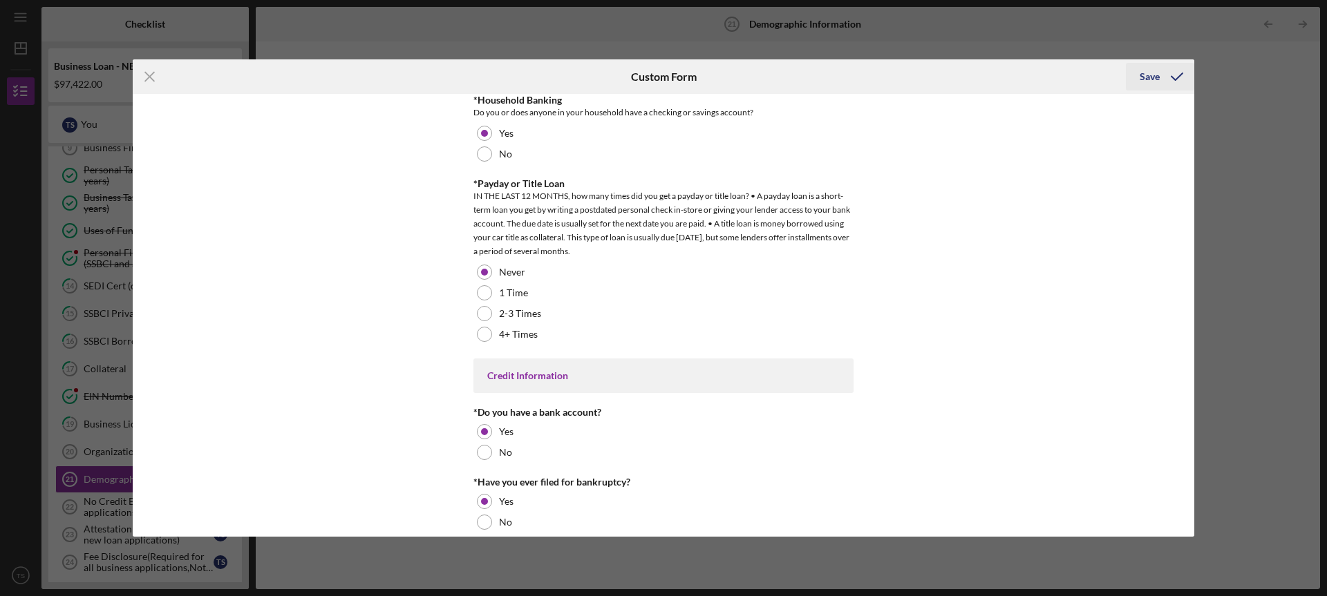
scroll to position [2773, 0]
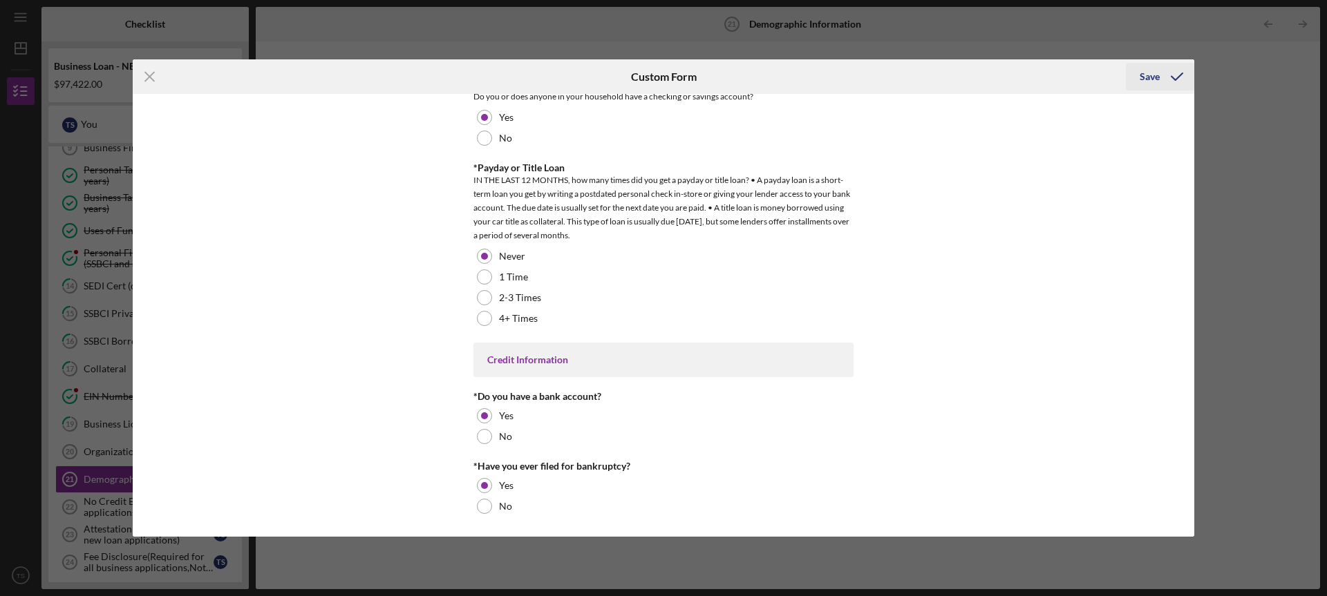
click at [1151, 77] on div "Save" at bounding box center [1150, 77] width 20 height 28
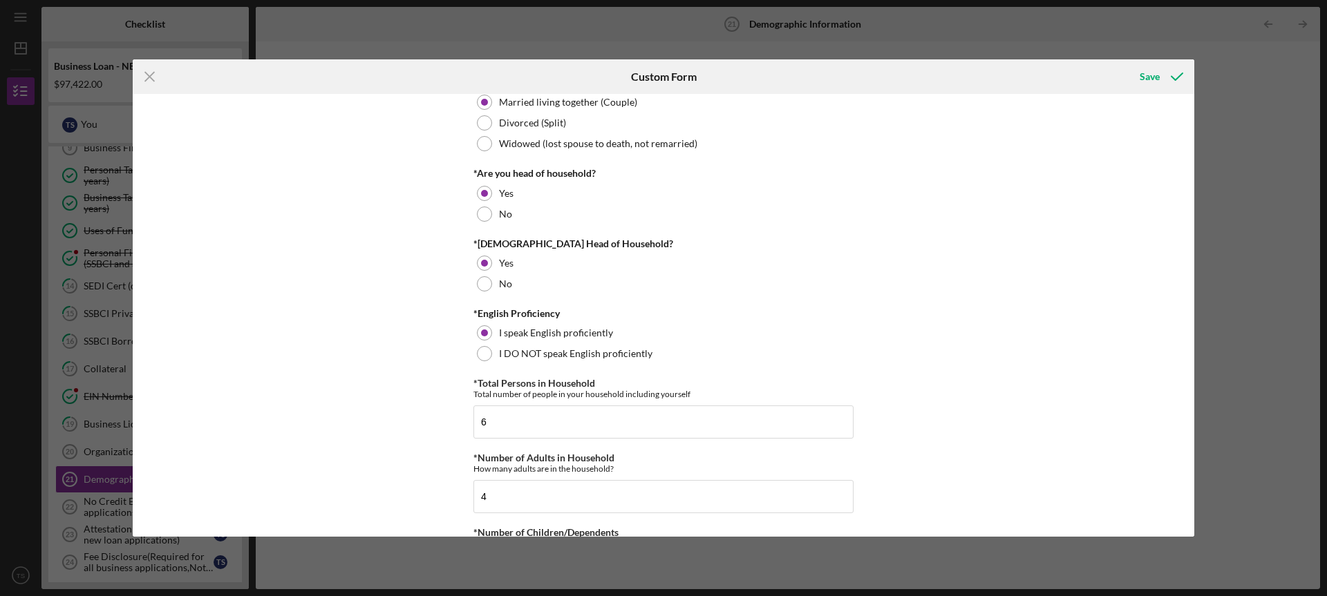
scroll to position [0, 0]
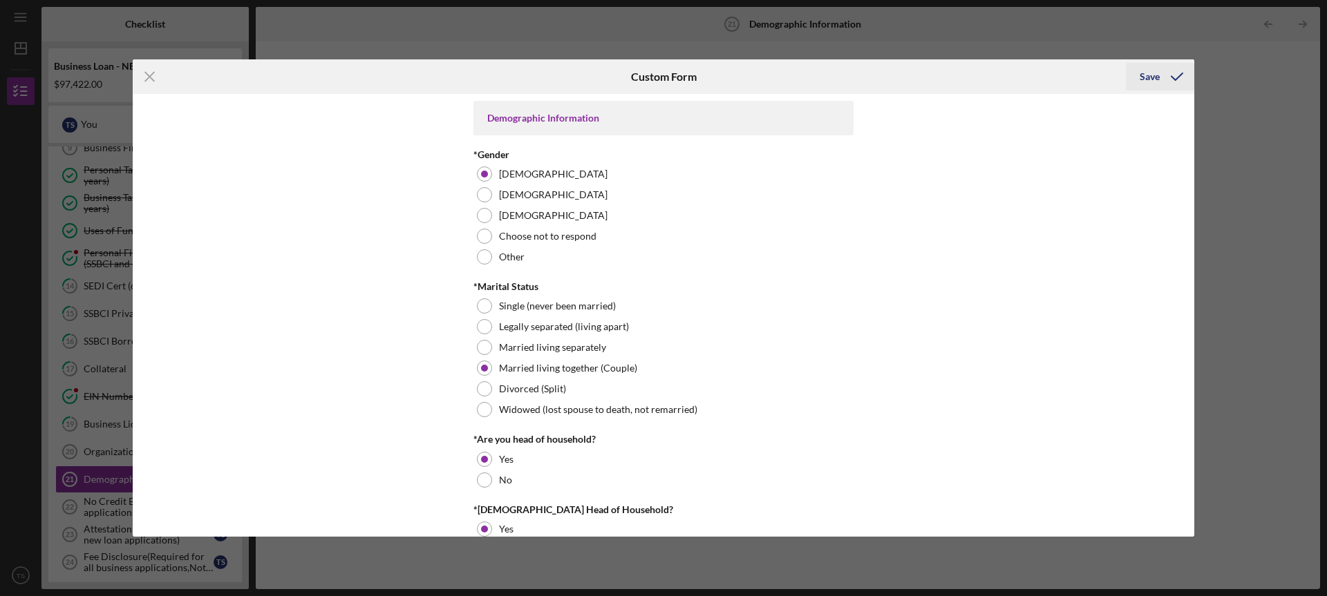
click at [1146, 77] on div "Save" at bounding box center [1150, 77] width 20 height 28
click at [151, 71] on icon "Icon/Menu Close" at bounding box center [150, 76] width 35 height 35
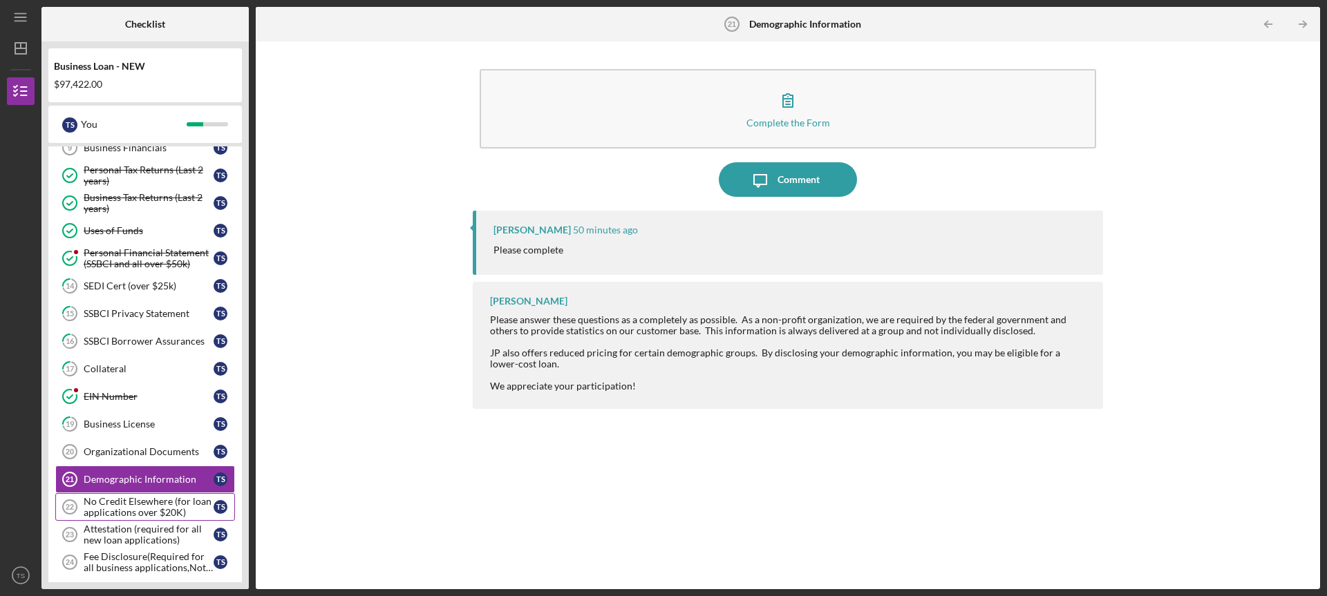
click at [144, 502] on div "No Credit Elsewhere (for loan applications over $20K)" at bounding box center [149, 507] width 130 height 22
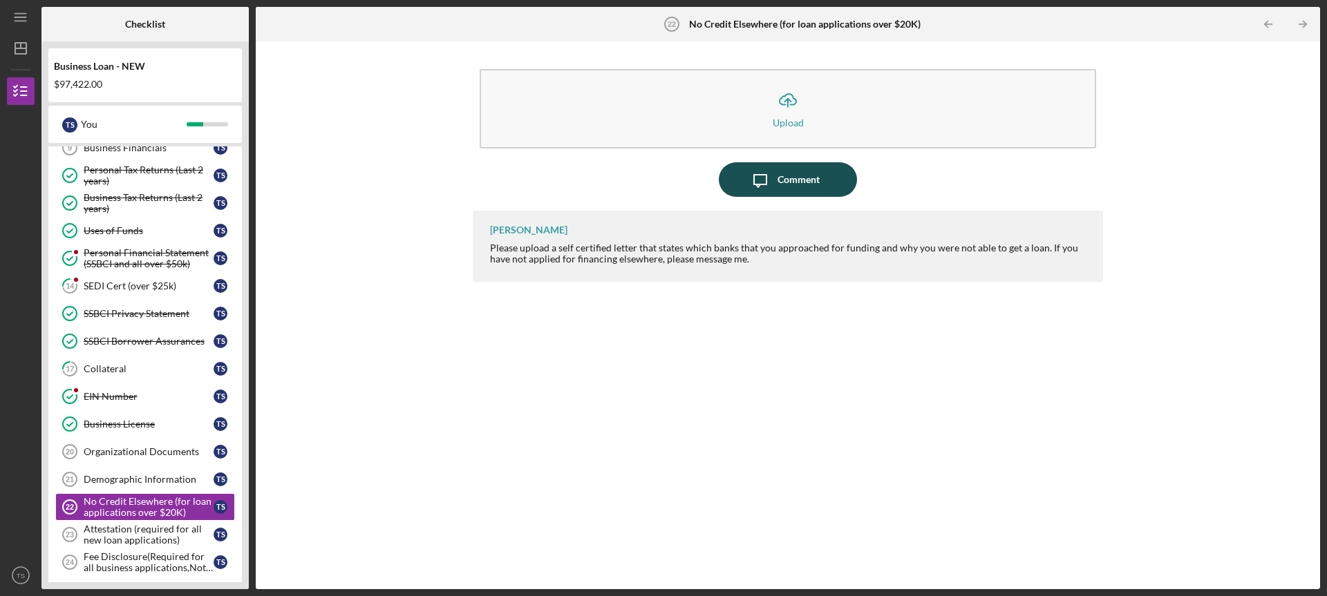
click at [789, 173] on div "Comment" at bounding box center [799, 179] width 42 height 35
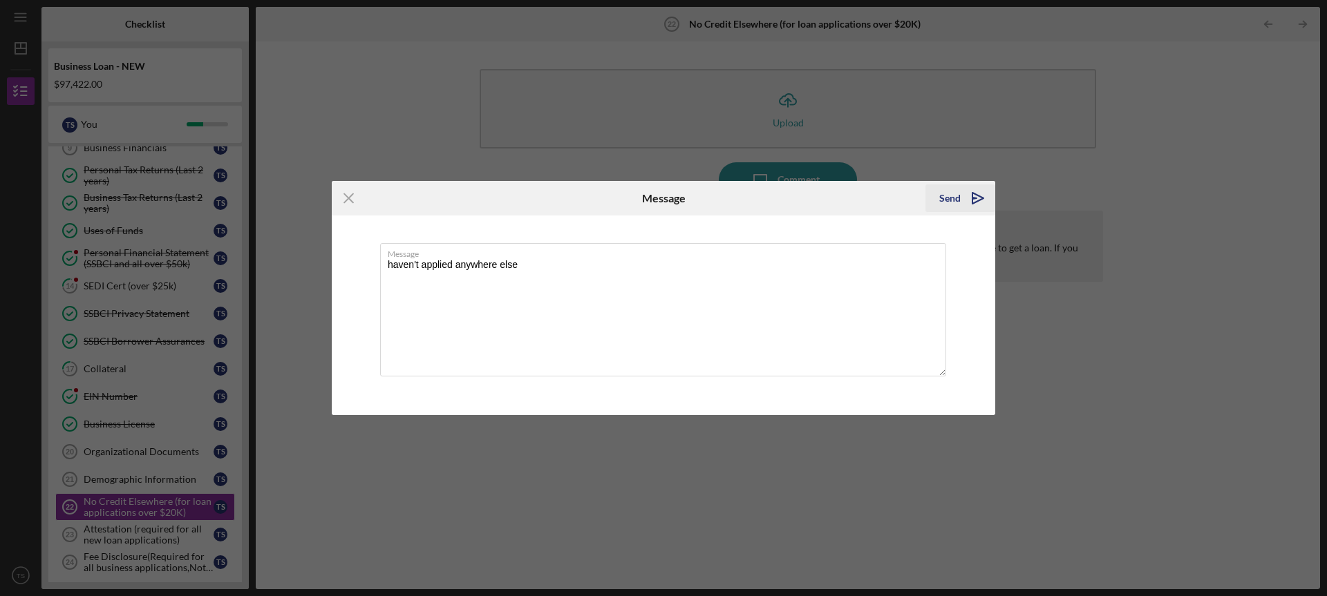
type textarea "haven't applied anywhere else"
drag, startPoint x: 935, startPoint y: 196, endPoint x: 927, endPoint y: 198, distance: 8.4
click at [935, 196] on button "Send Icon/icon-invite-send" at bounding box center [960, 199] width 70 height 28
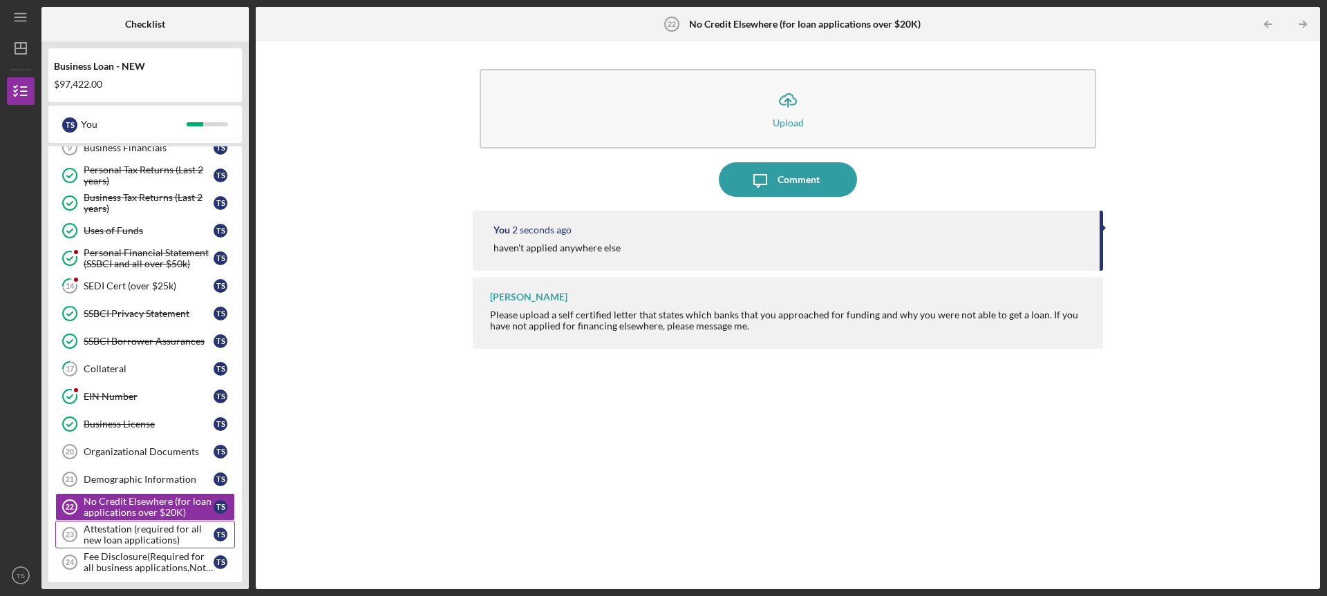
click at [111, 531] on div "Attestation (required for all new loan applications)" at bounding box center [149, 535] width 130 height 22
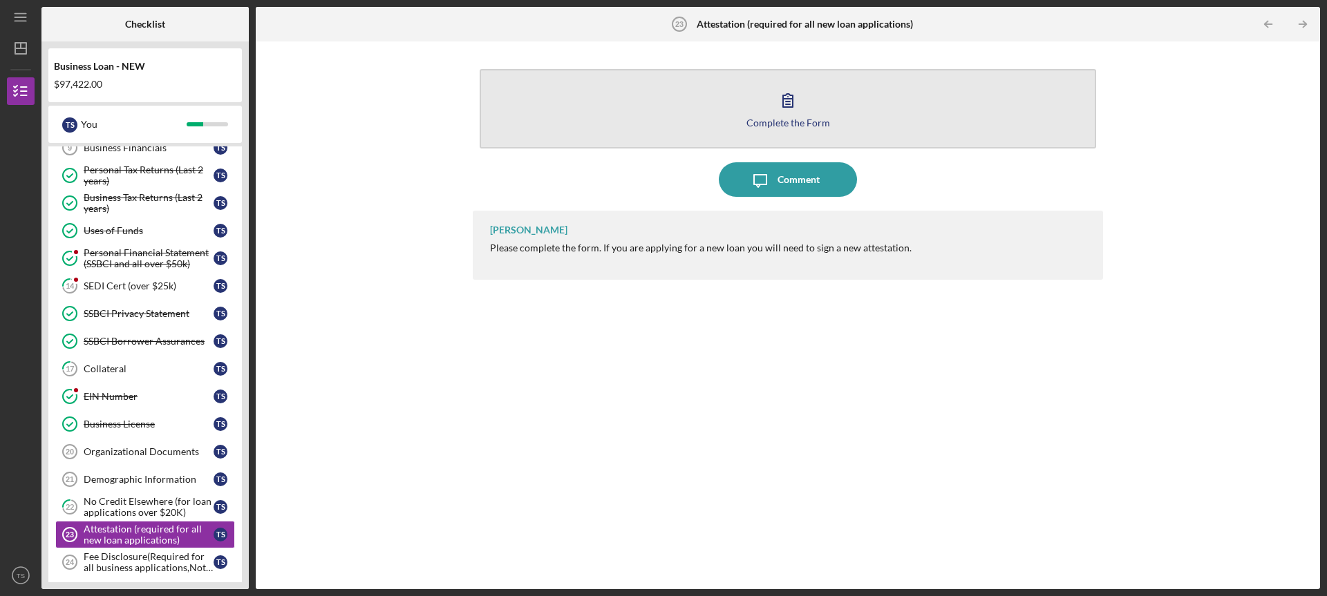
click at [789, 102] on icon "button" at bounding box center [788, 100] width 10 height 13
click at [785, 96] on icon "button" at bounding box center [788, 100] width 10 height 13
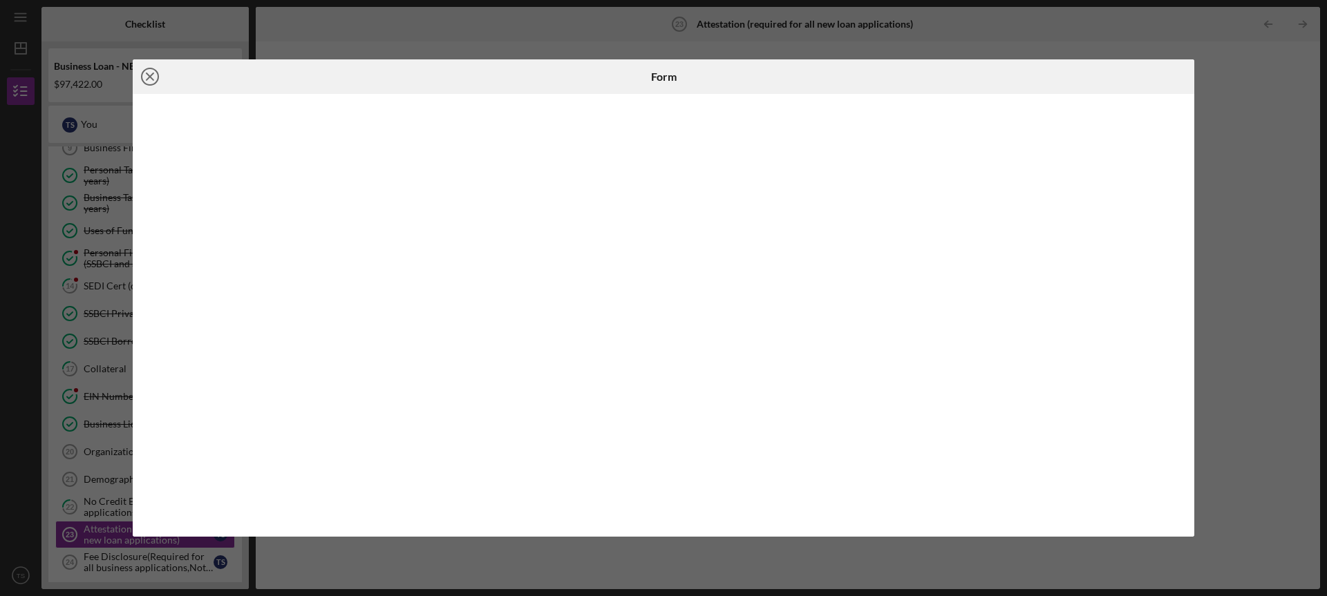
click at [152, 77] on icon "Icon/Close" at bounding box center [150, 76] width 35 height 35
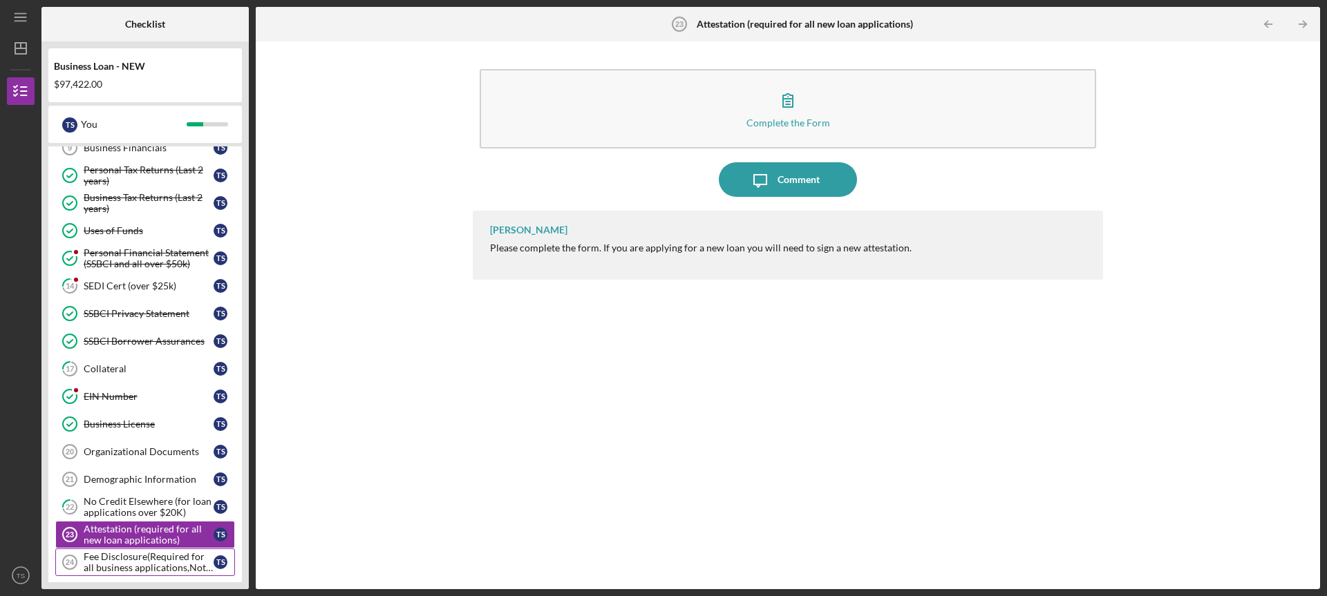
click at [151, 561] on div "Fee Disclosure(Required for all business applications,Not needed for Contractor…" at bounding box center [149, 563] width 130 height 22
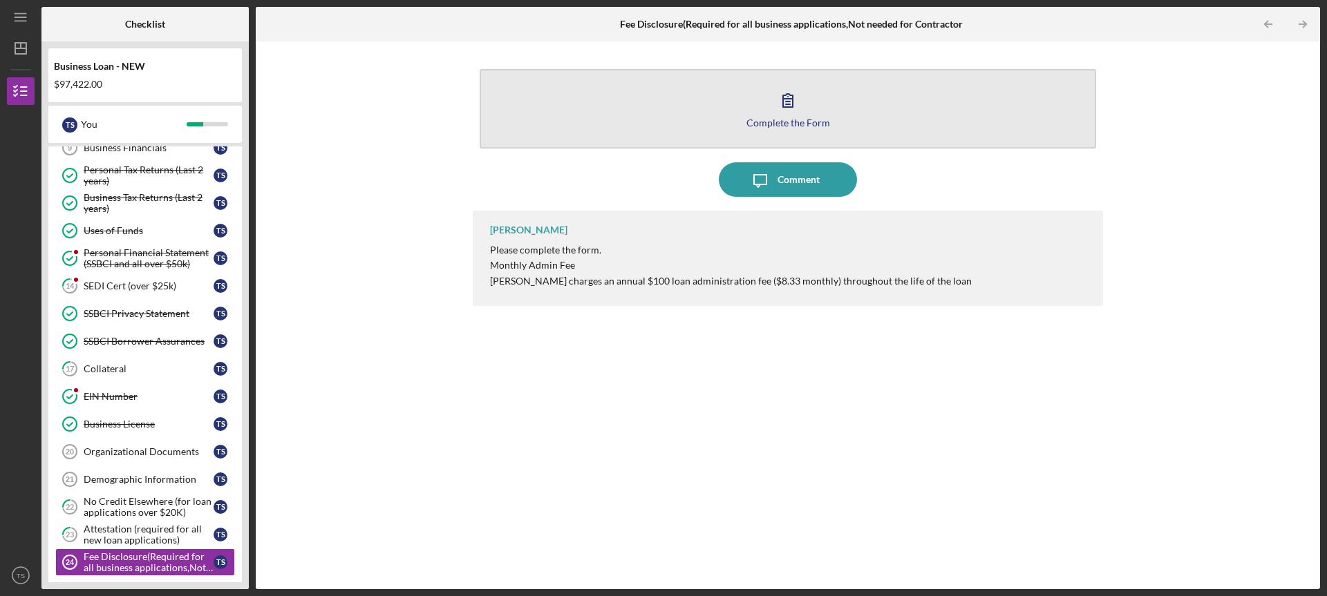
click at [776, 102] on icon "button" at bounding box center [788, 100] width 35 height 35
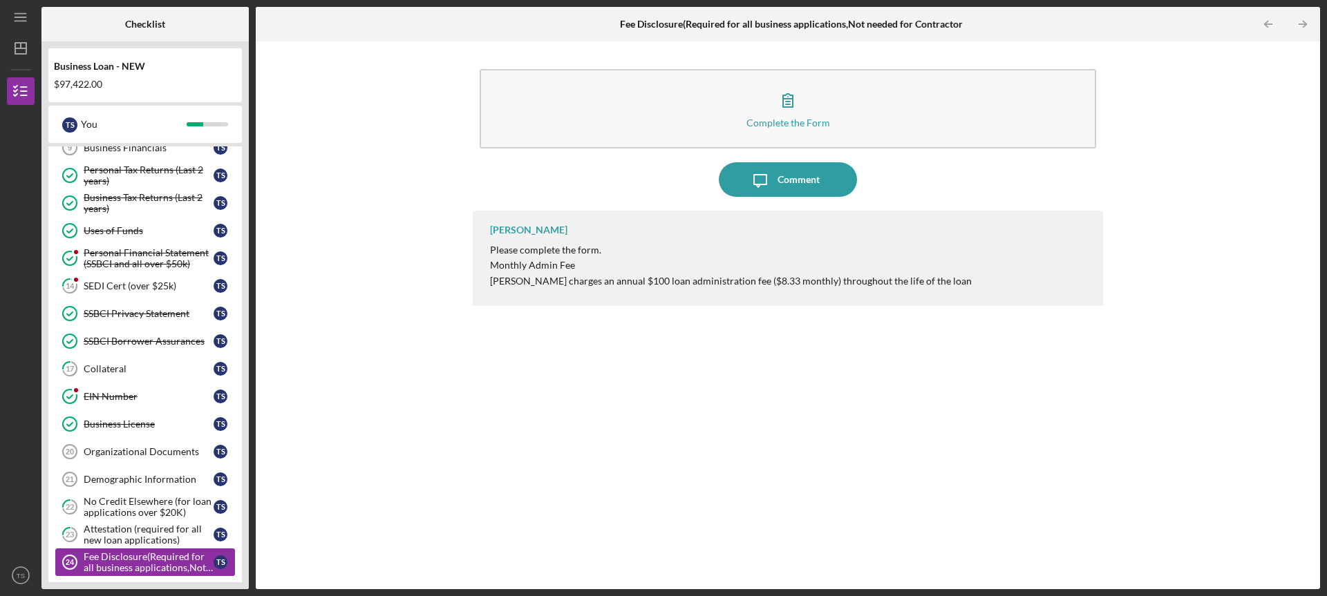
click at [156, 554] on div "Fee Disclosure(Required for all business applications,Not needed for Contractor…" at bounding box center [149, 563] width 130 height 22
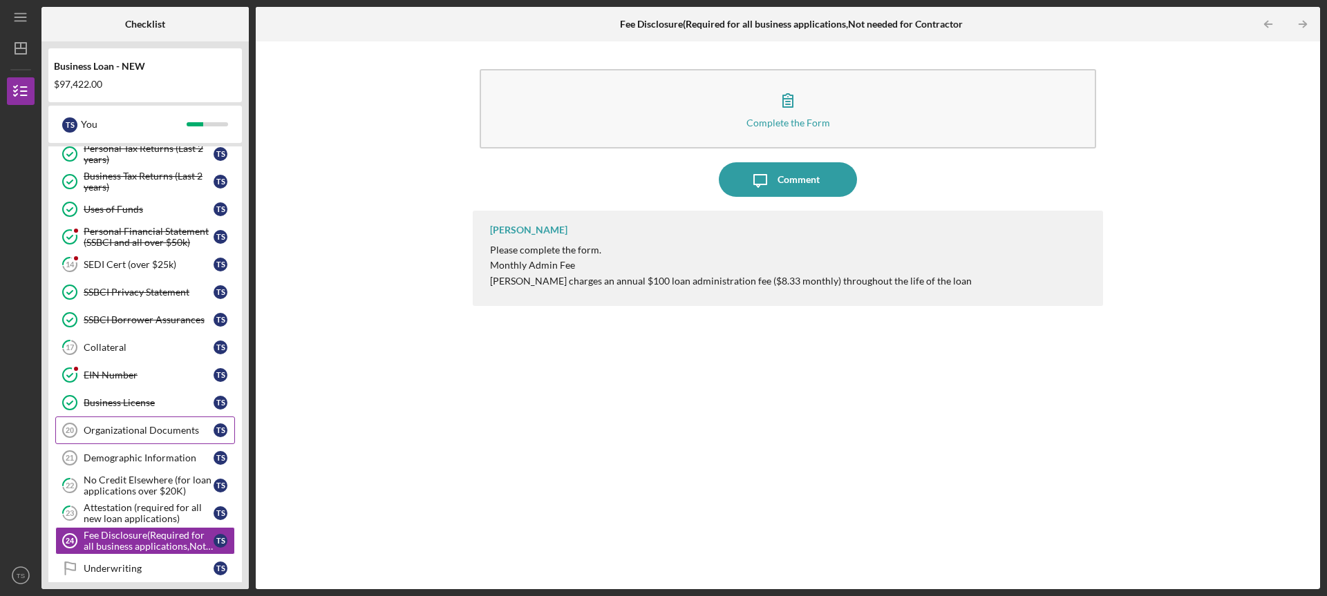
click at [119, 436] on div "Organizational Documents" at bounding box center [149, 430] width 130 height 11
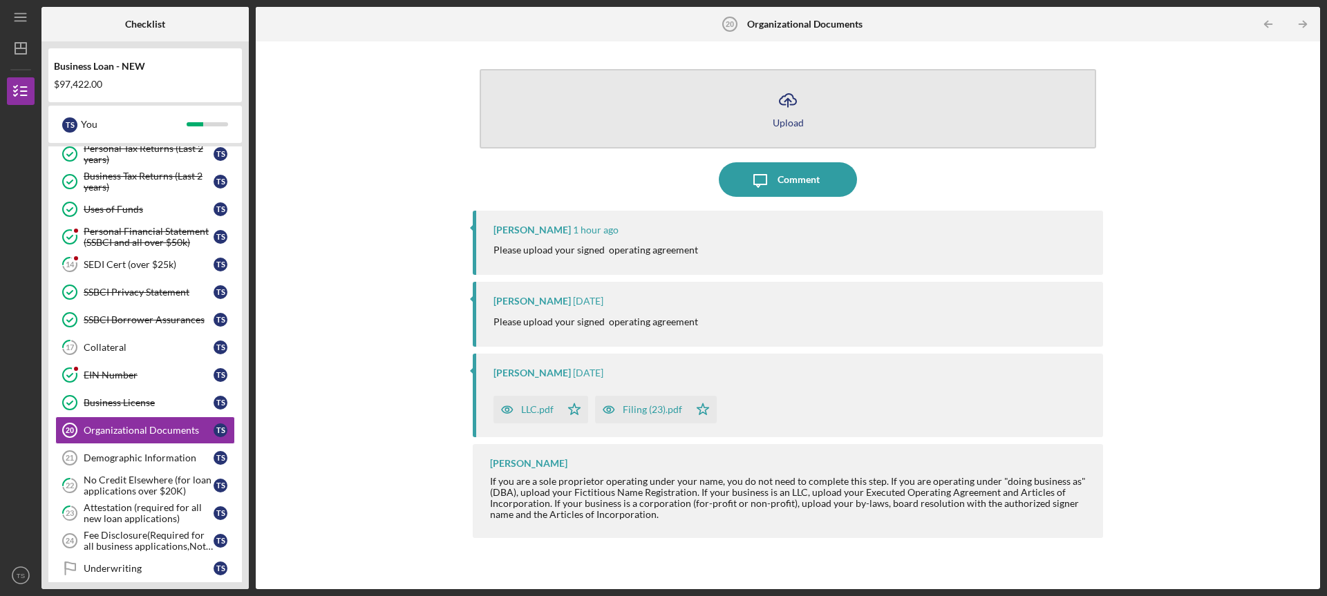
click at [778, 103] on icon "Icon/Upload" at bounding box center [788, 100] width 35 height 35
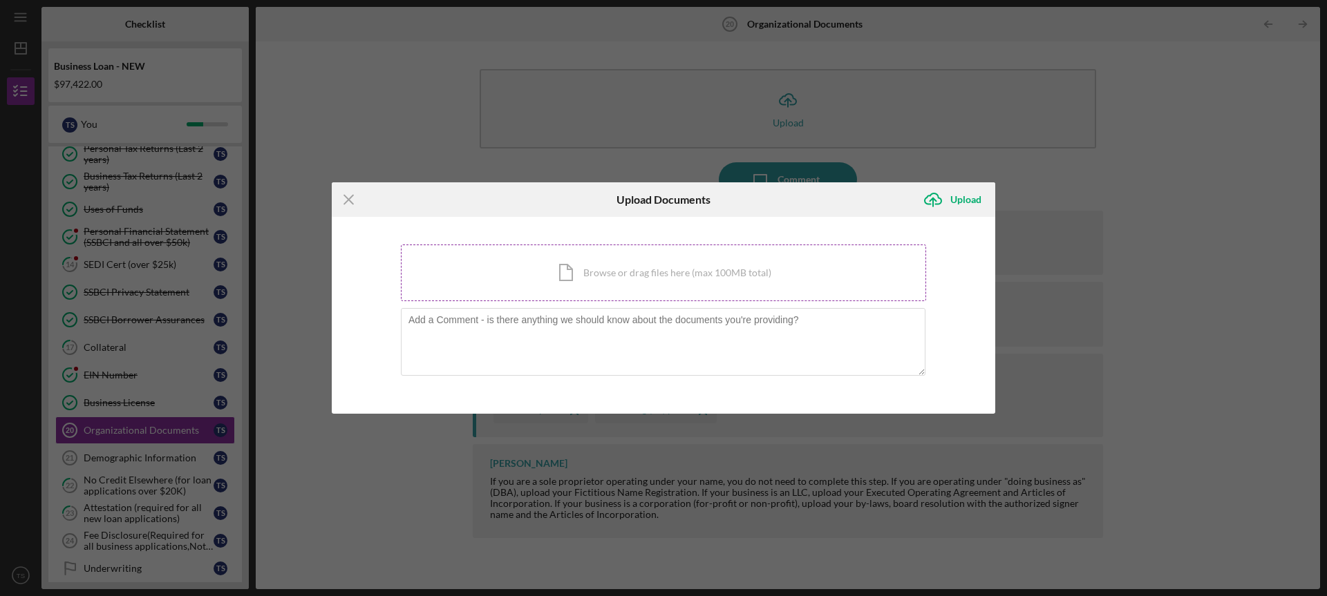
click at [638, 267] on div "Icon/Document Browse or drag files here (max 100MB total) Tap to choose files o…" at bounding box center [663, 273] width 525 height 57
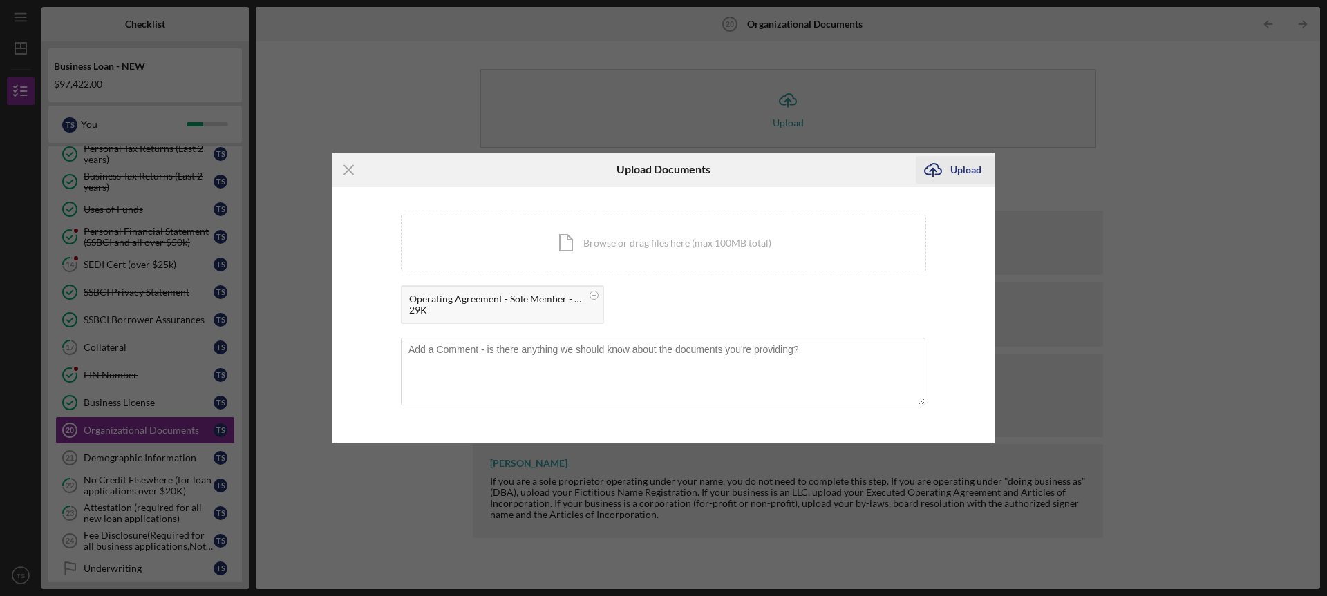
click at [931, 167] on icon "Icon/Upload" at bounding box center [933, 170] width 35 height 35
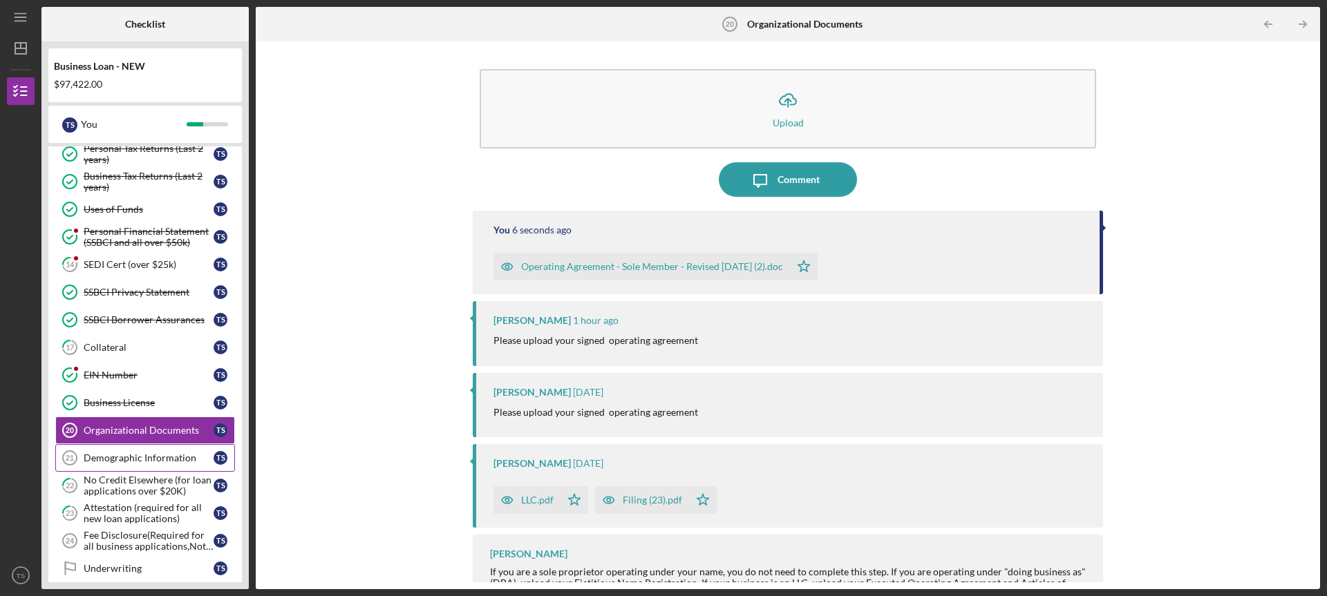
click at [131, 458] on div "Demographic Information" at bounding box center [149, 458] width 130 height 11
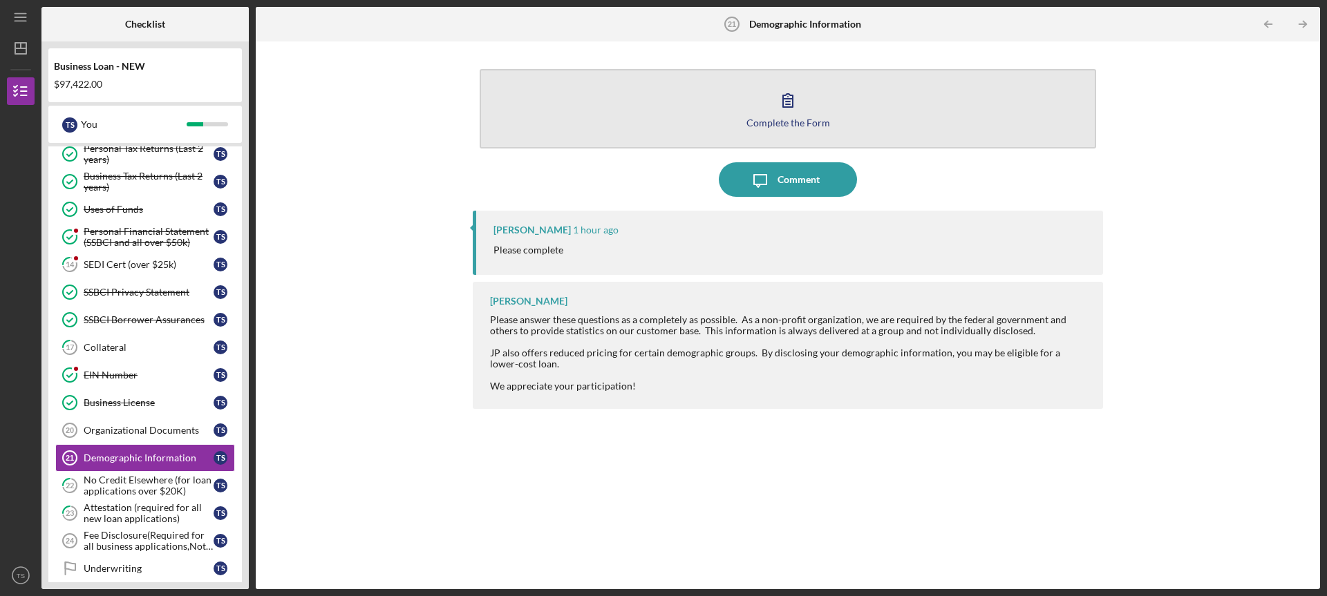
click at [789, 97] on icon "button" at bounding box center [788, 100] width 35 height 35
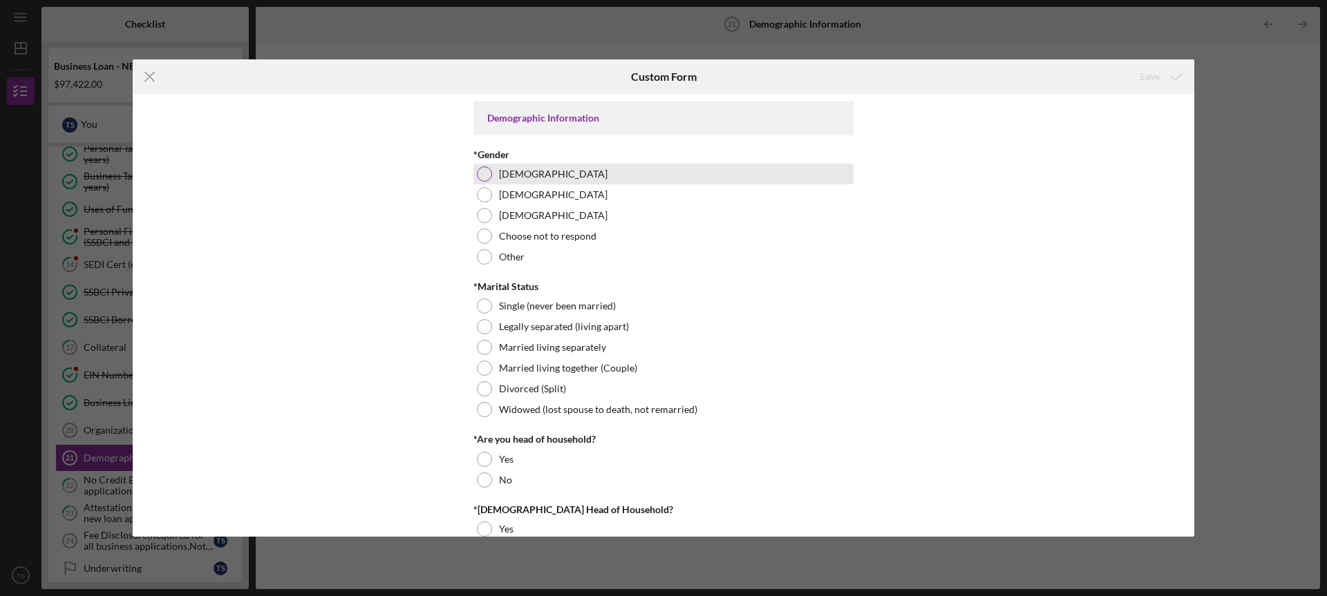
click at [493, 175] on div "Female" at bounding box center [663, 174] width 380 height 21
click at [1149, 78] on div "Save" at bounding box center [1150, 77] width 20 height 28
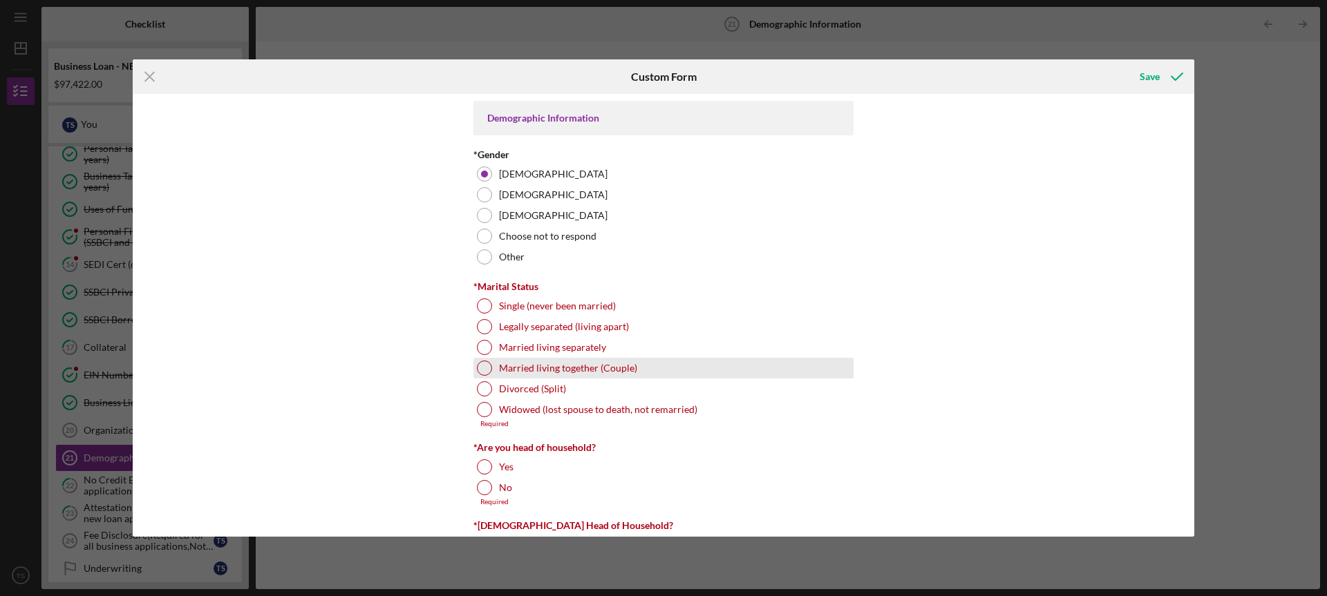
click at [477, 369] on div at bounding box center [484, 368] width 15 height 15
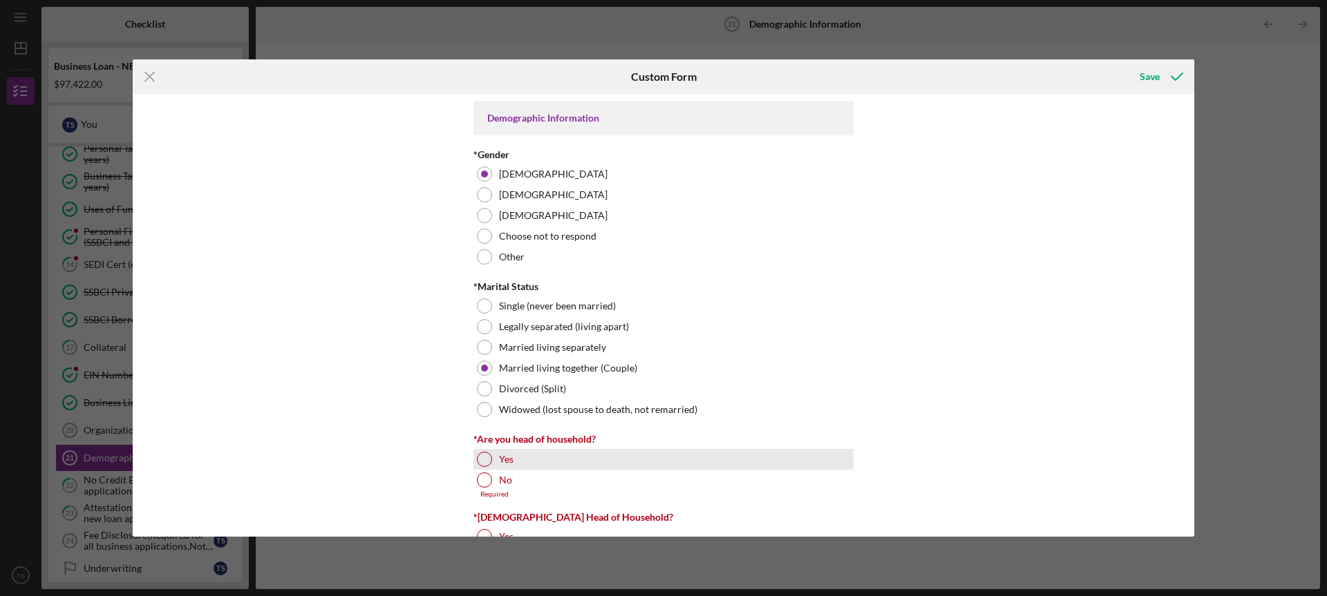
click at [478, 456] on div at bounding box center [484, 459] width 15 height 15
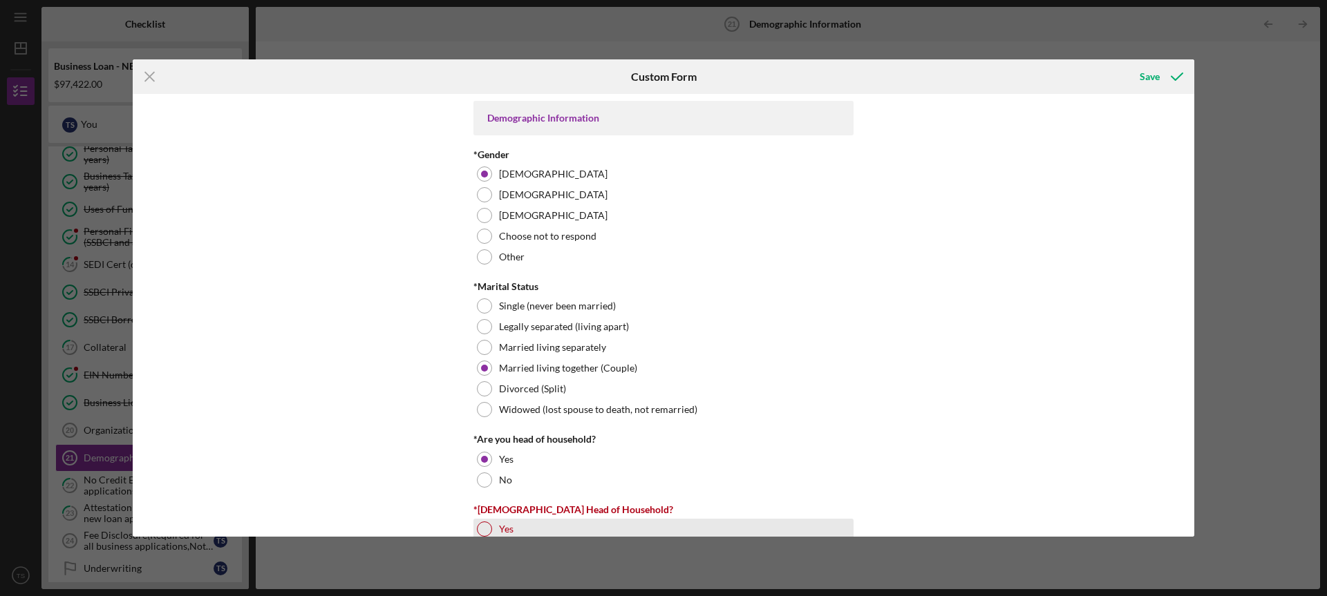
click at [487, 525] on div at bounding box center [484, 529] width 15 height 15
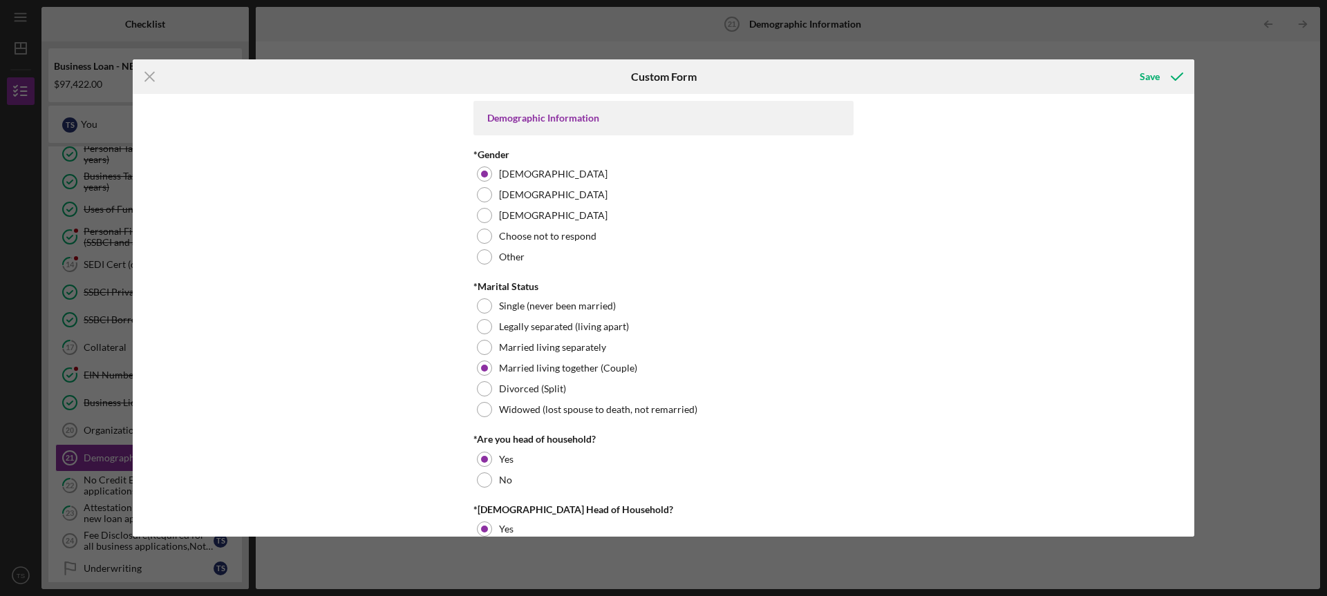
drag, startPoint x: 1189, startPoint y: 142, endPoint x: 1190, endPoint y: 154, distance: 12.5
click at [1190, 154] on div "Demographic Information *Gender Female Male Nonbinary Choose not to respond Oth…" at bounding box center [664, 315] width 1062 height 442
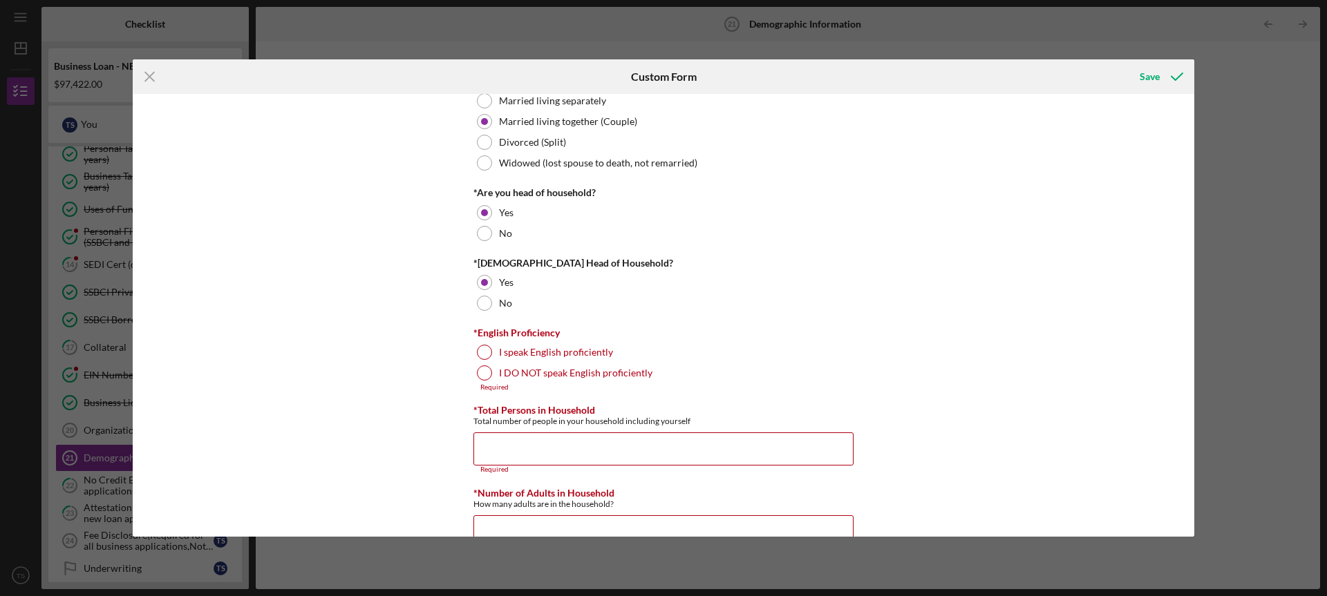
scroll to position [257, 0]
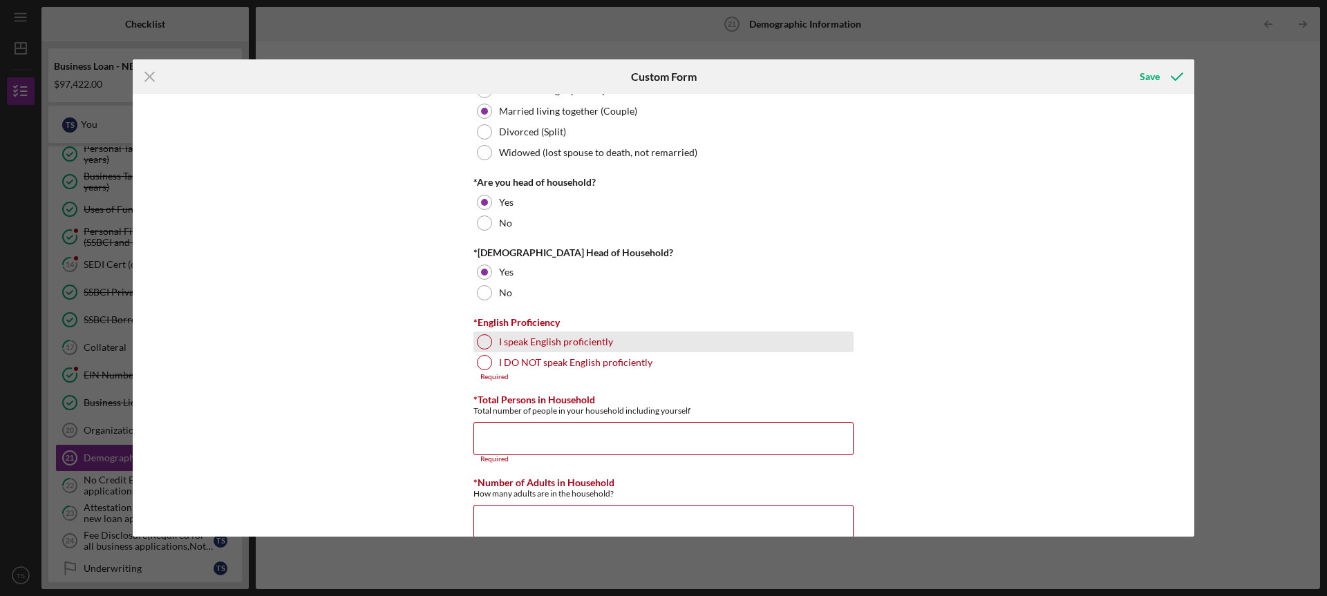
click at [486, 340] on div at bounding box center [484, 342] width 15 height 15
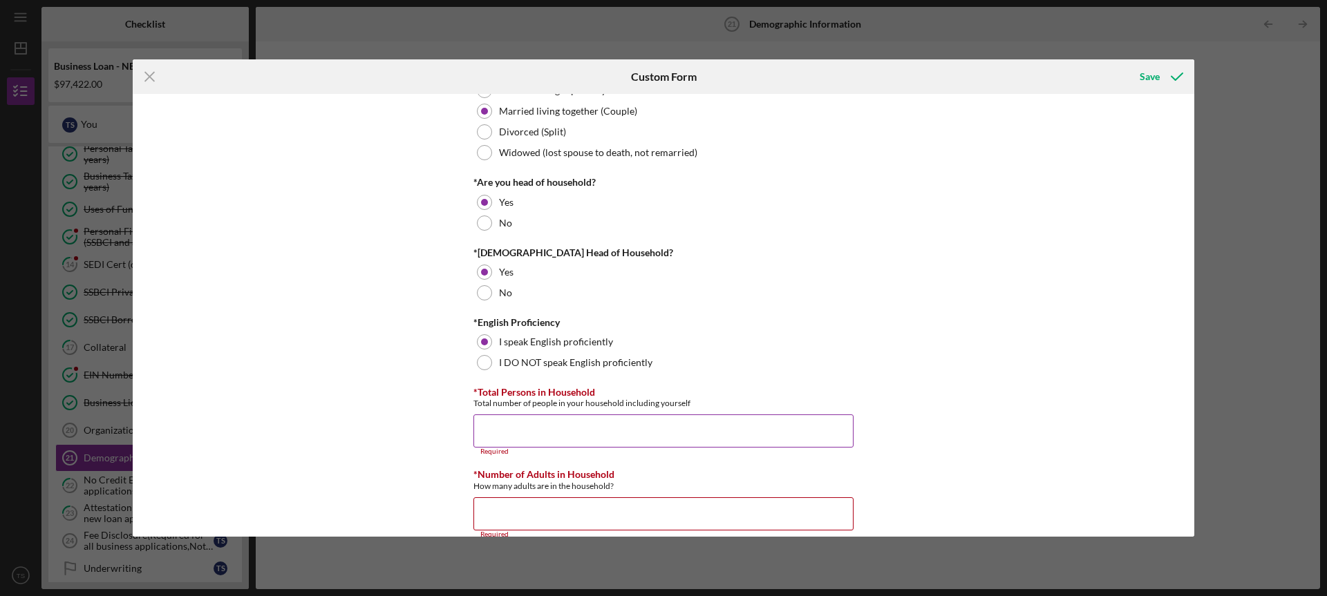
click at [554, 425] on input "*Total Persons in Household" at bounding box center [663, 431] width 380 height 33
type input "7"
click at [537, 502] on input "*Number of Adults in Household" at bounding box center [663, 505] width 380 height 33
type input "4"
drag, startPoint x: 1189, startPoint y: 180, endPoint x: 1187, endPoint y: 202, distance: 22.2
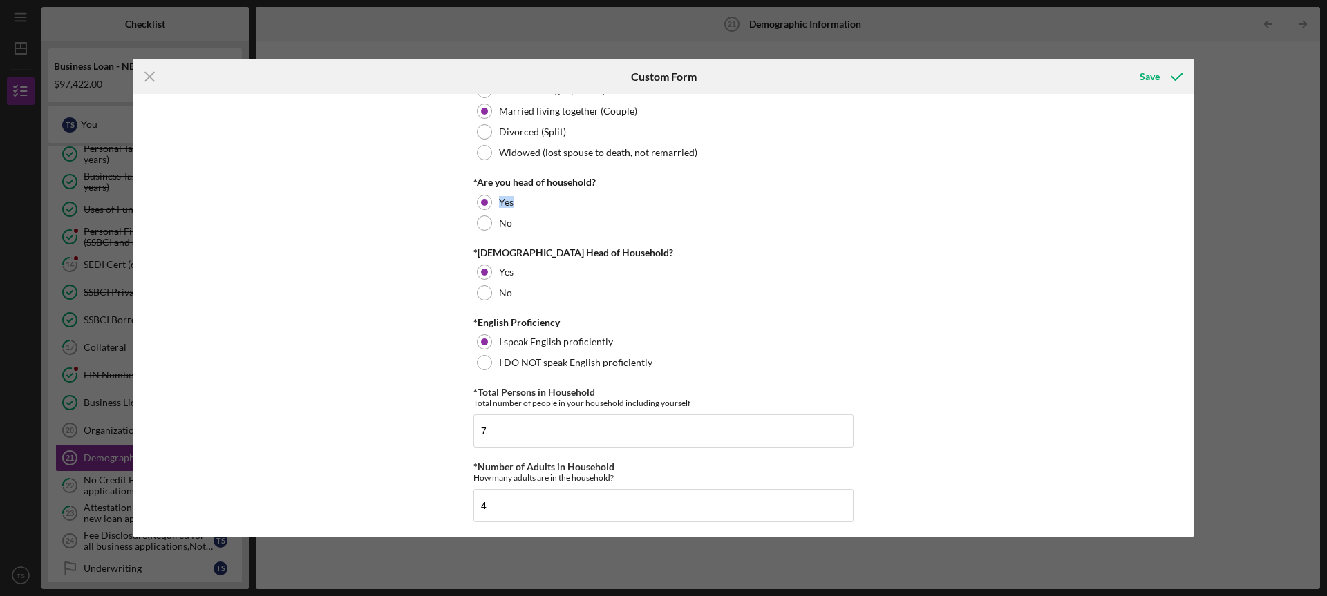
click at [1187, 202] on div "Demographic Information *Gender Female Male Nonbinary Choose not to respond Oth…" at bounding box center [664, 315] width 1062 height 442
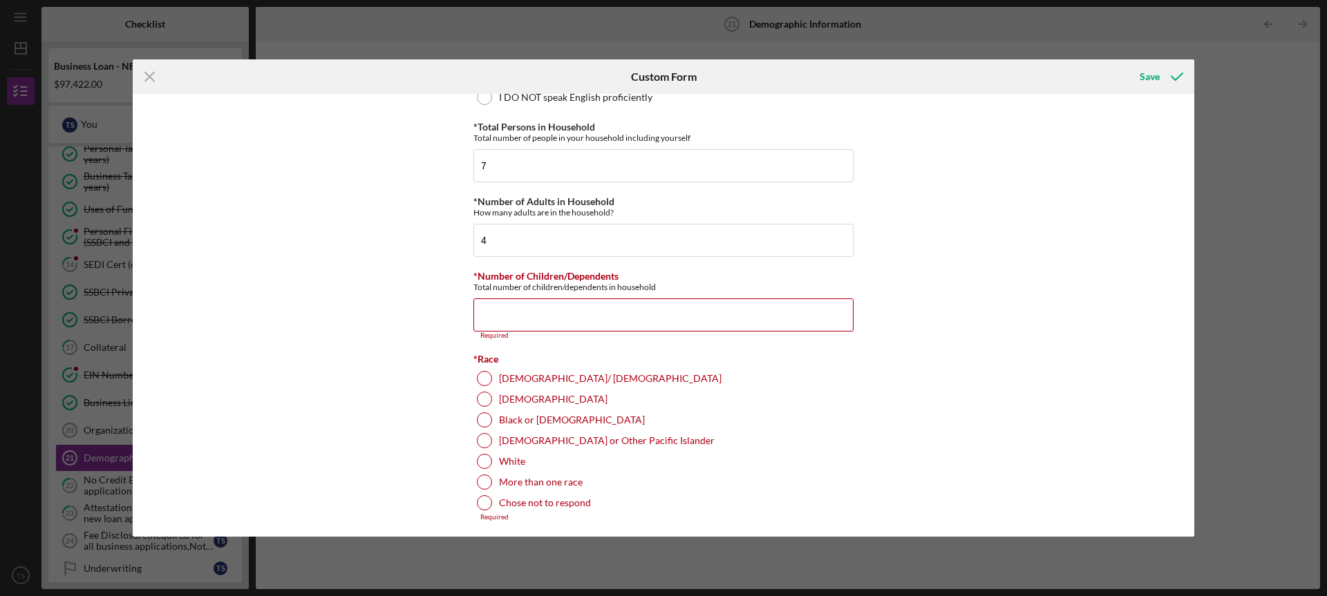
scroll to position [944, 0]
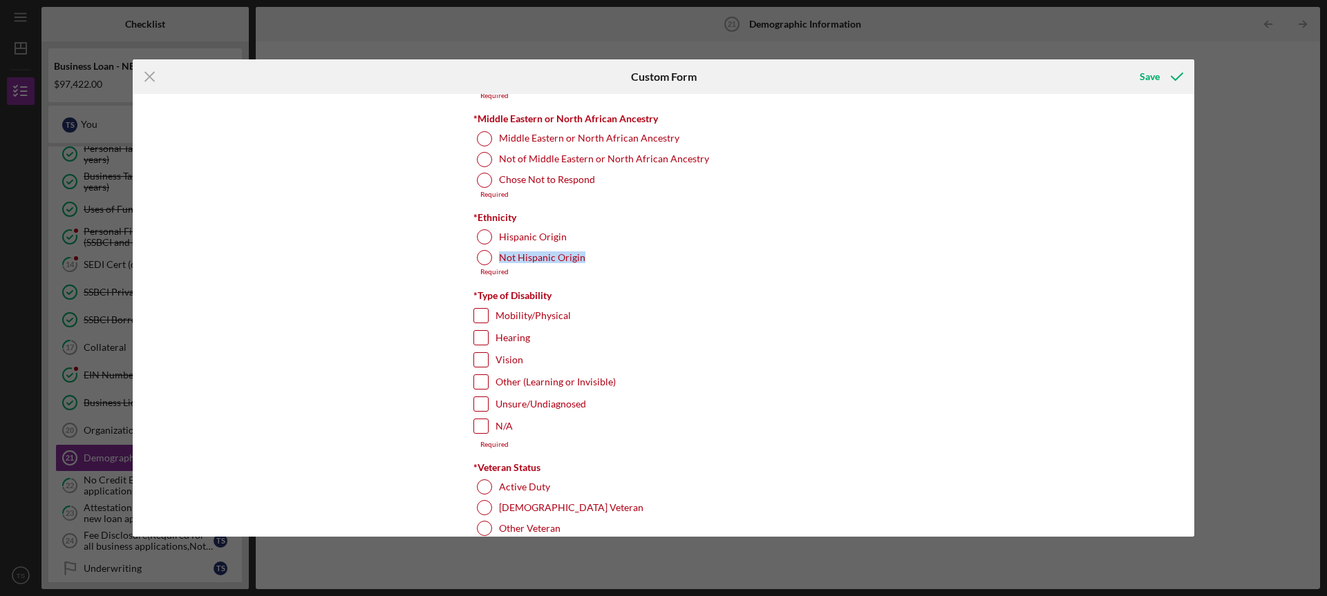
drag, startPoint x: 1195, startPoint y: 254, endPoint x: 1195, endPoint y: 245, distance: 9.0
click at [1195, 245] on div "Icon/Menu Close Custom Form Save Demographic Information *Gender Female Male No…" at bounding box center [663, 298] width 1327 height 596
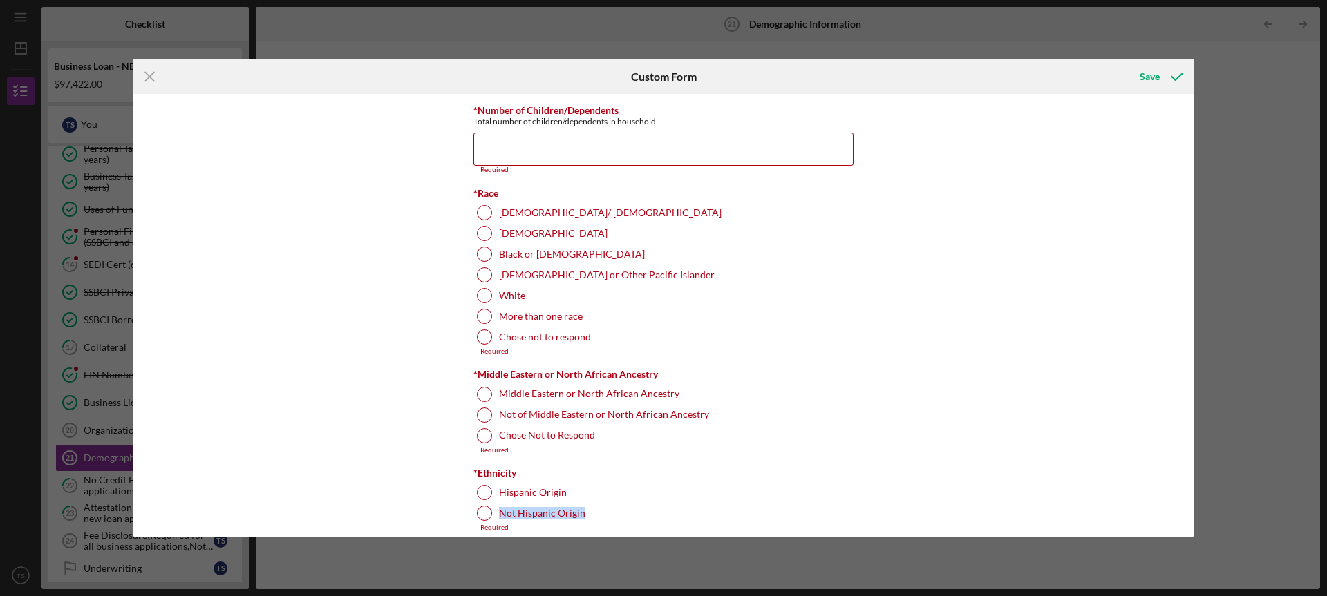
scroll to position [631, 0]
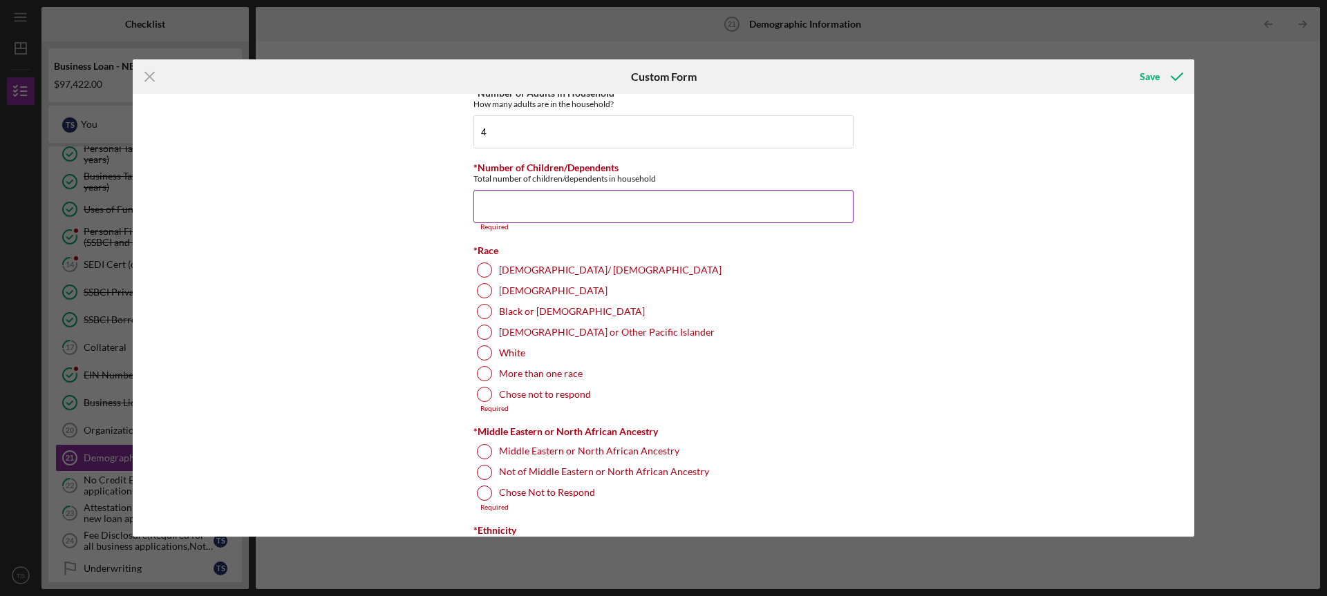
click at [594, 203] on input "*Number of Children/Dependents" at bounding box center [663, 206] width 380 height 33
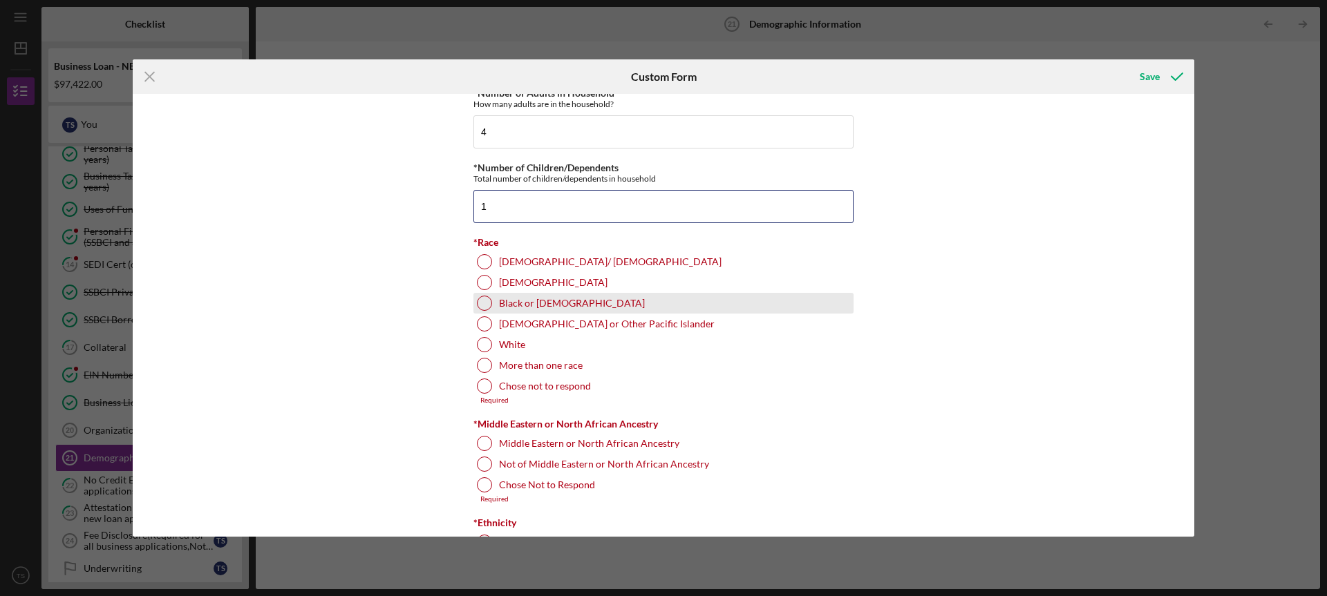
type input "1"
click at [486, 304] on div at bounding box center [484, 303] width 15 height 15
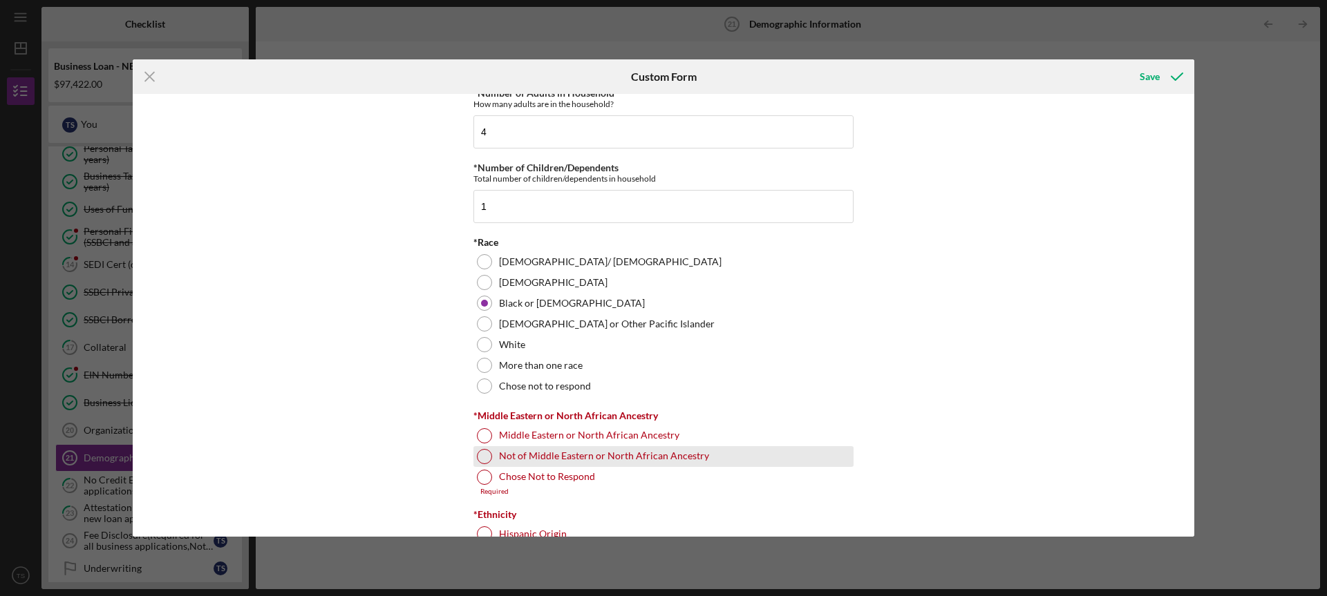
click at [485, 458] on div at bounding box center [484, 456] width 15 height 15
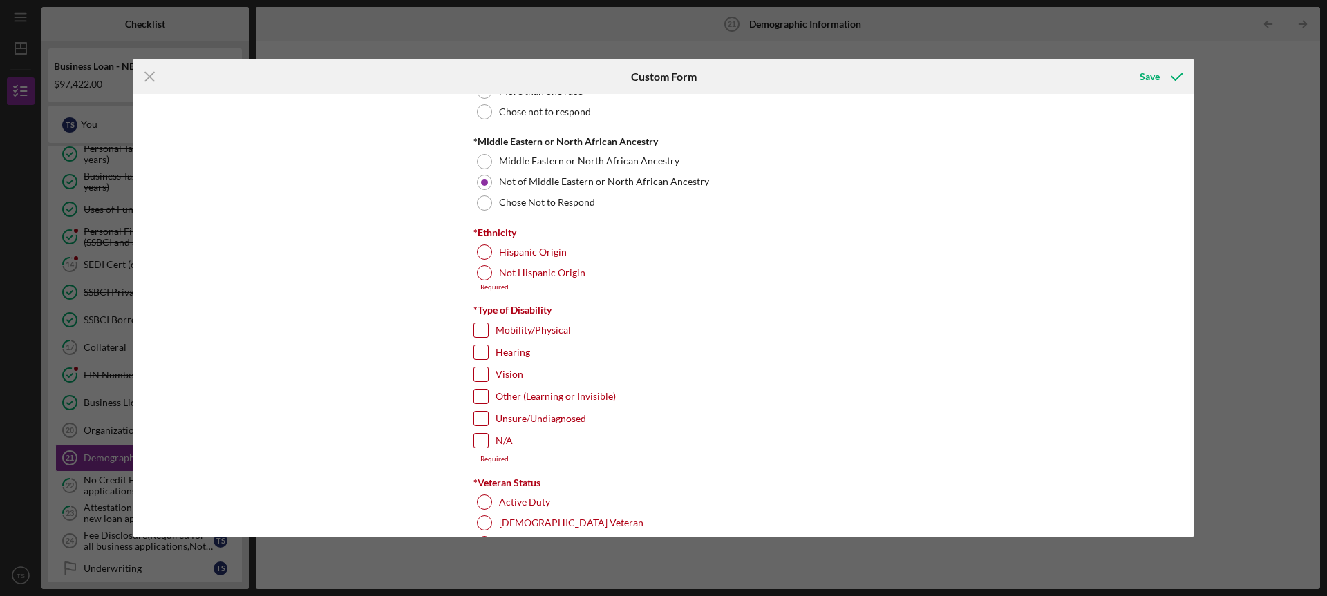
scroll to position [952, 0]
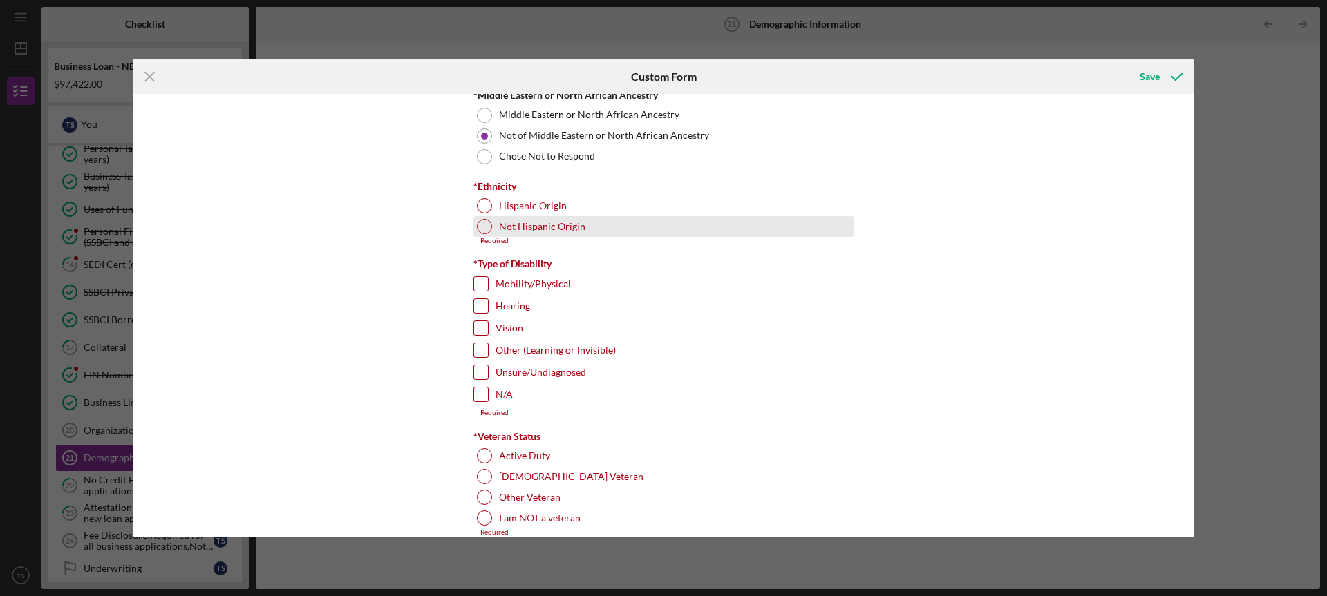
click at [477, 223] on div at bounding box center [484, 226] width 15 height 15
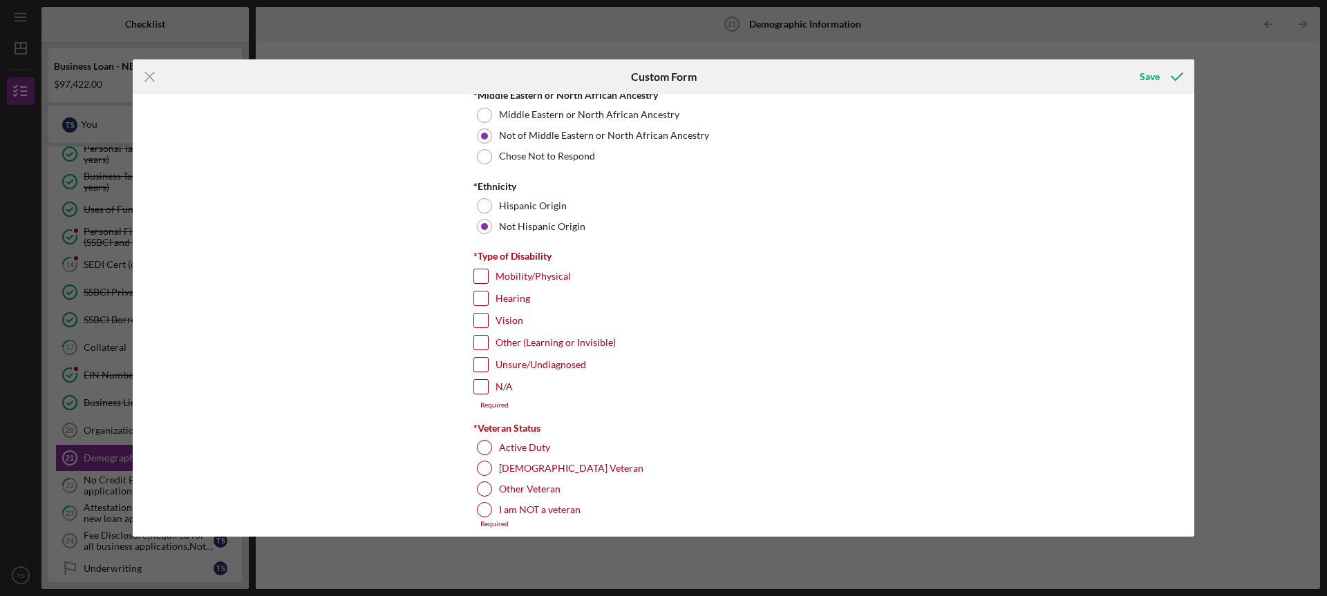
click at [474, 386] on input "N/A" at bounding box center [481, 387] width 14 height 14
checkbox input "true"
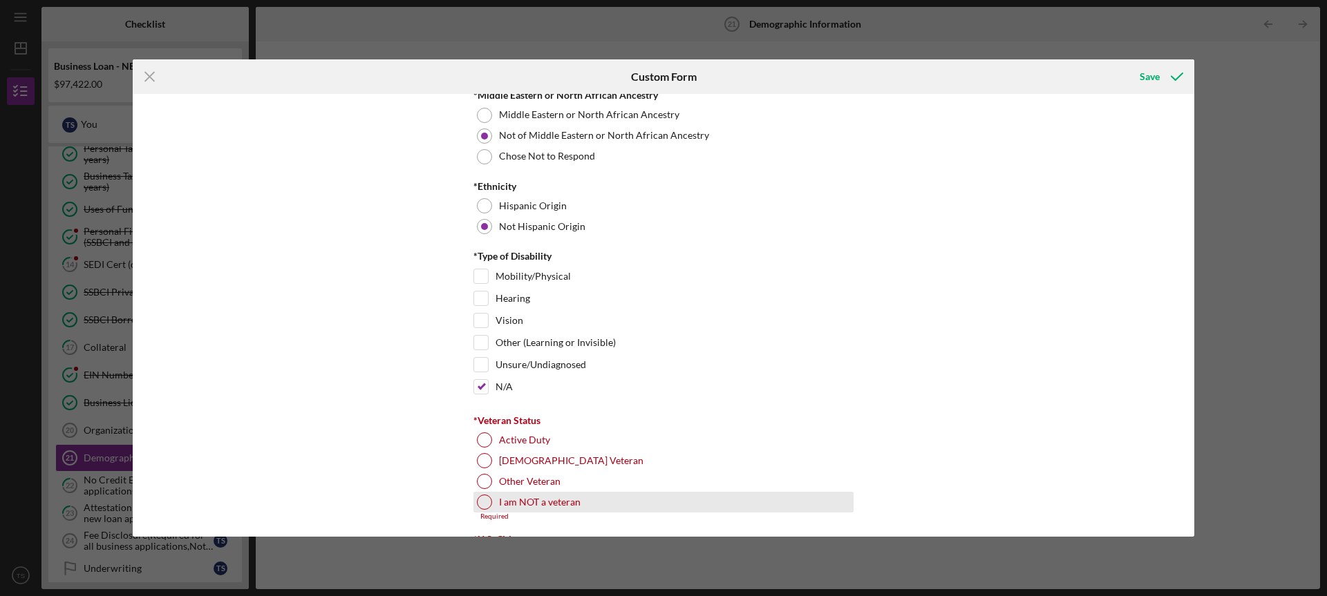
click at [478, 504] on div at bounding box center [484, 502] width 15 height 15
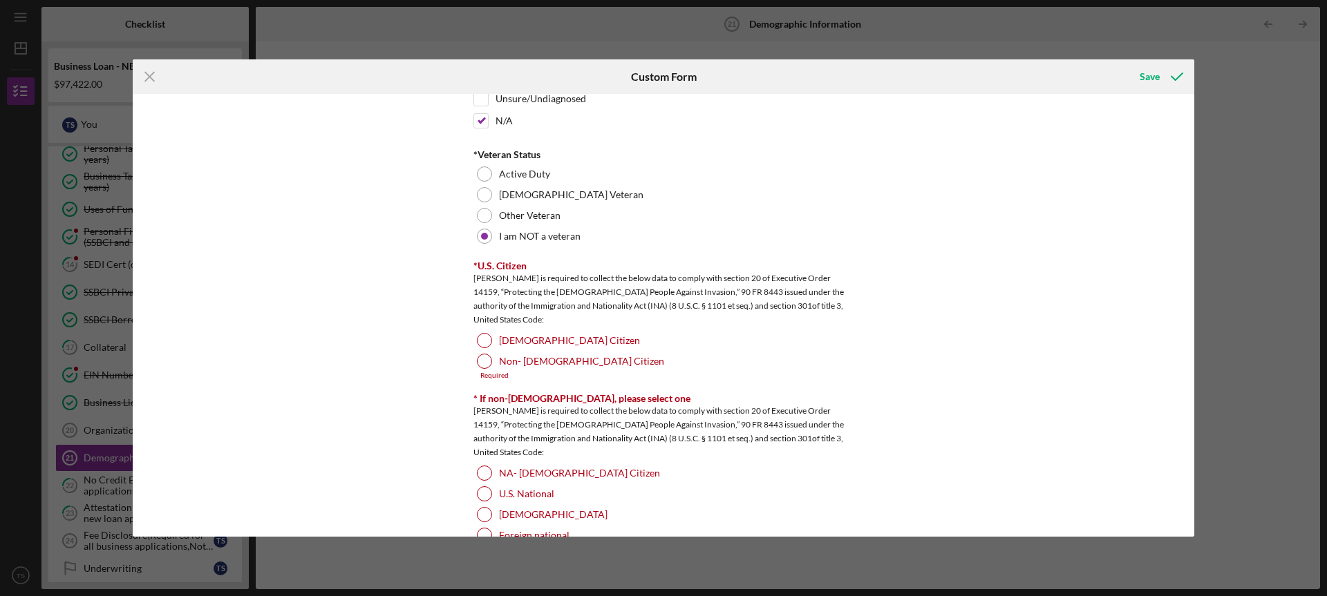
scroll to position [1301, 0]
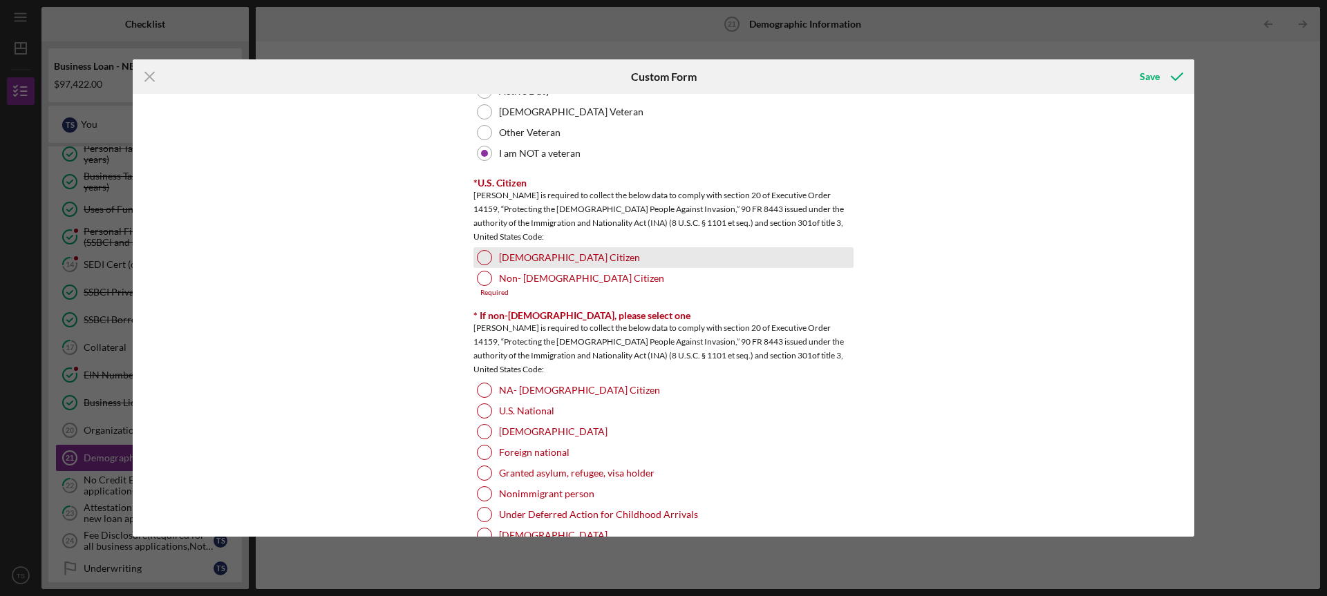
click at [479, 258] on div at bounding box center [484, 257] width 15 height 15
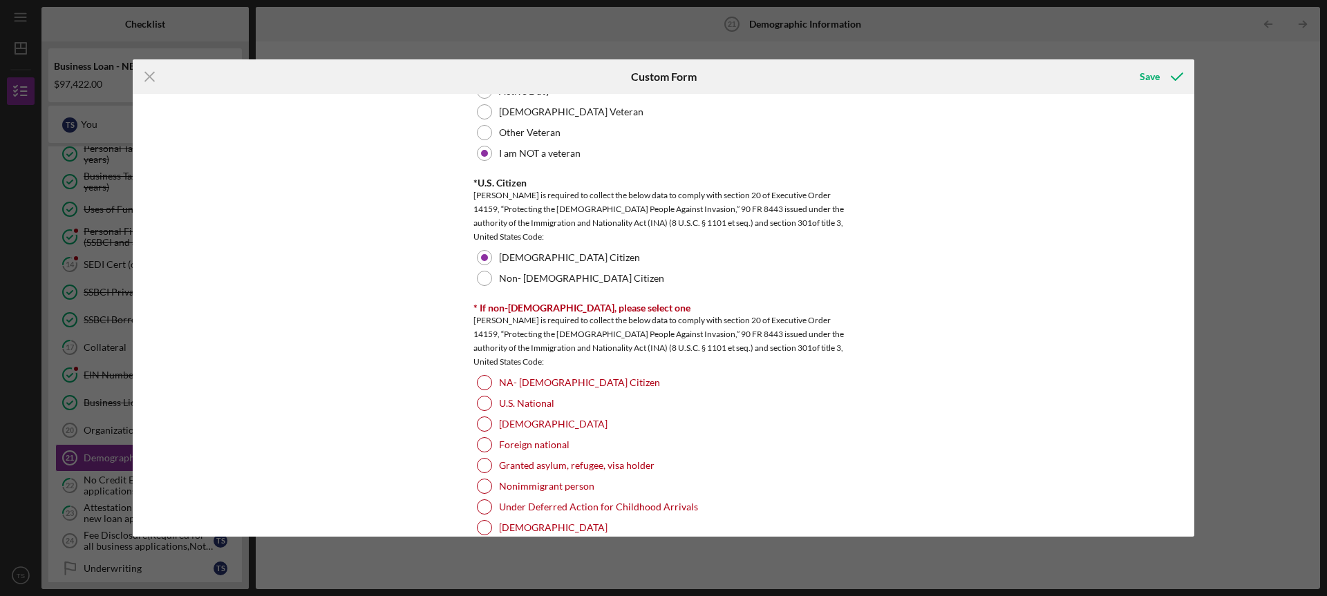
scroll to position [1389, 0]
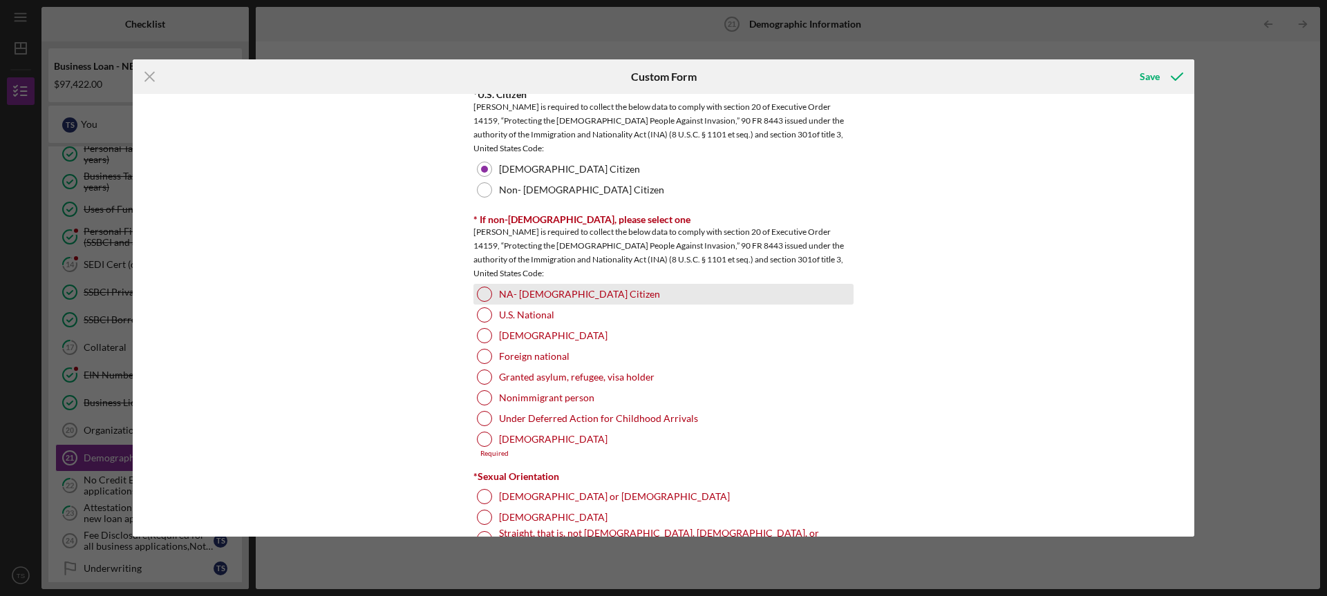
click at [496, 294] on div "NA- US Citizen" at bounding box center [663, 294] width 380 height 21
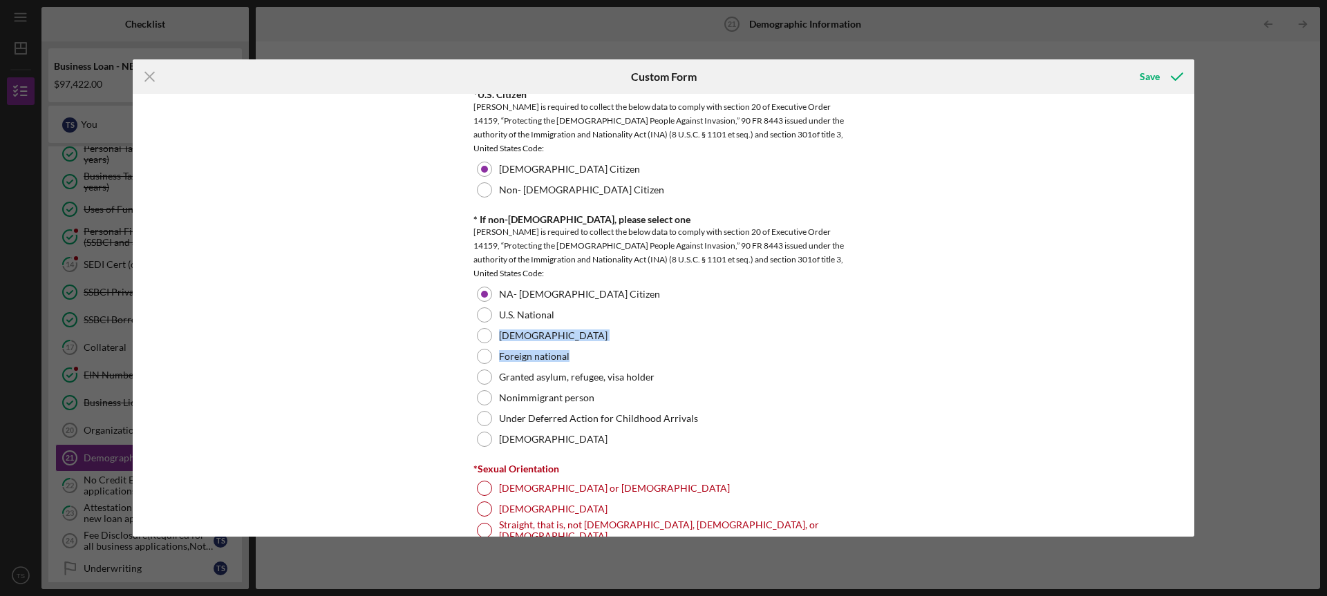
drag, startPoint x: 1189, startPoint y: 323, endPoint x: 1190, endPoint y: 348, distance: 24.2
click at [1190, 348] on div "Demographic Information *Gender Female Male Nonbinary Choose not to respond Oth…" at bounding box center [664, 315] width 1062 height 442
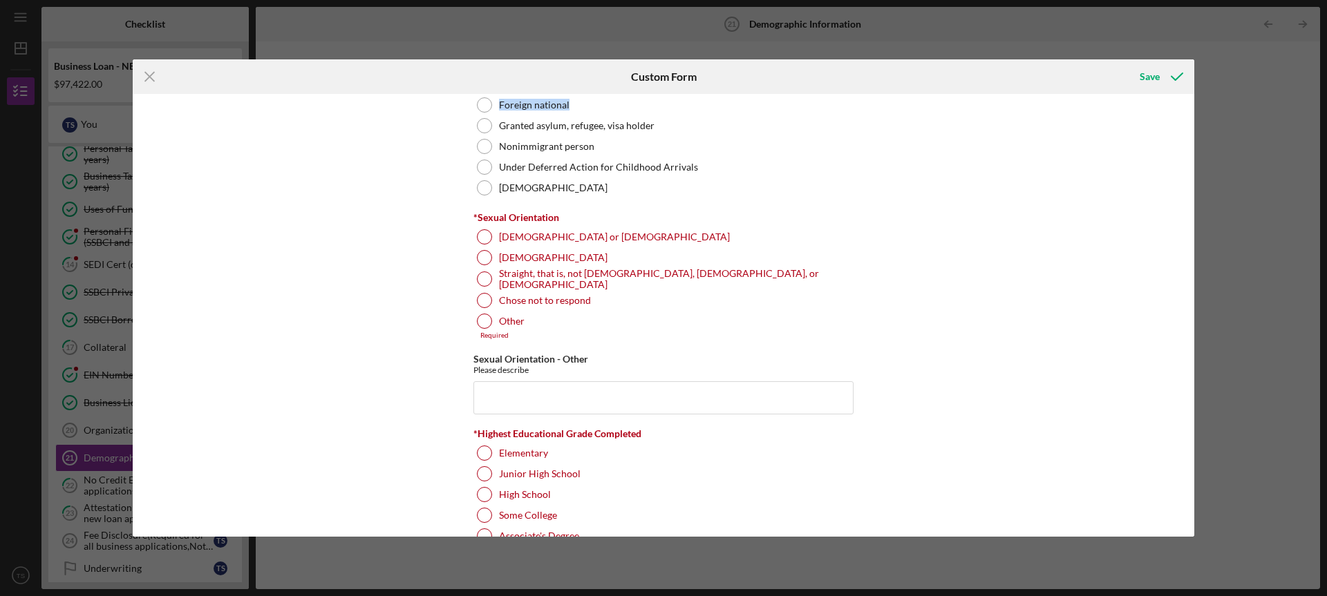
scroll to position [1605, 0]
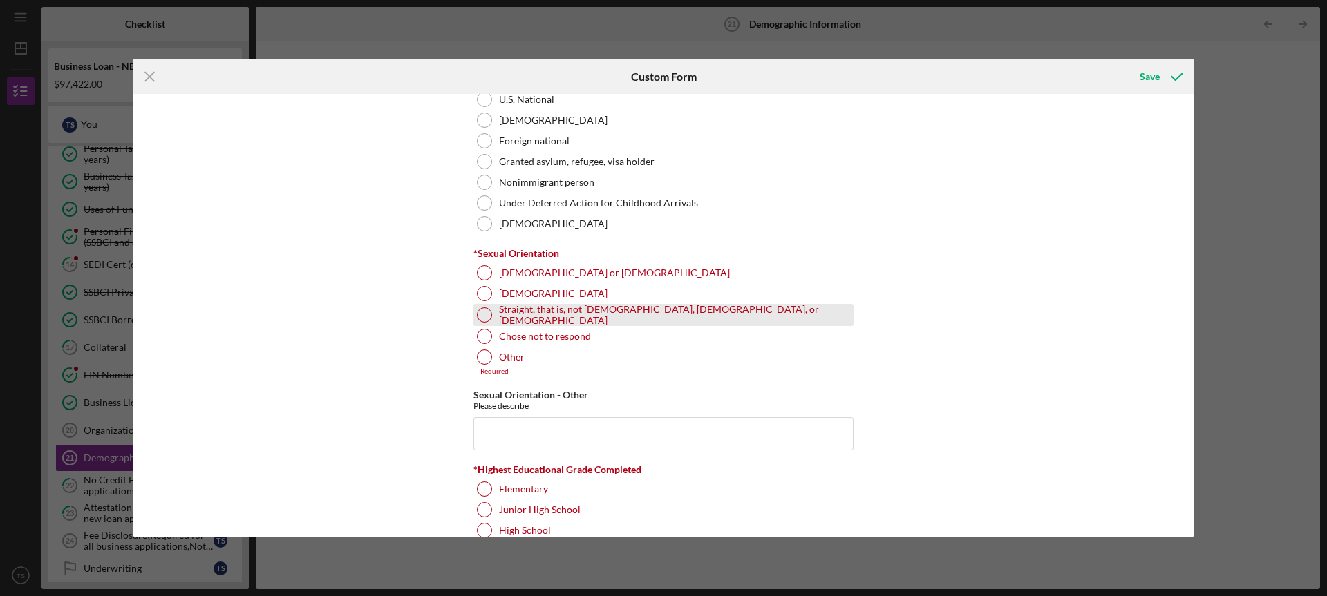
click at [477, 312] on div at bounding box center [484, 315] width 15 height 15
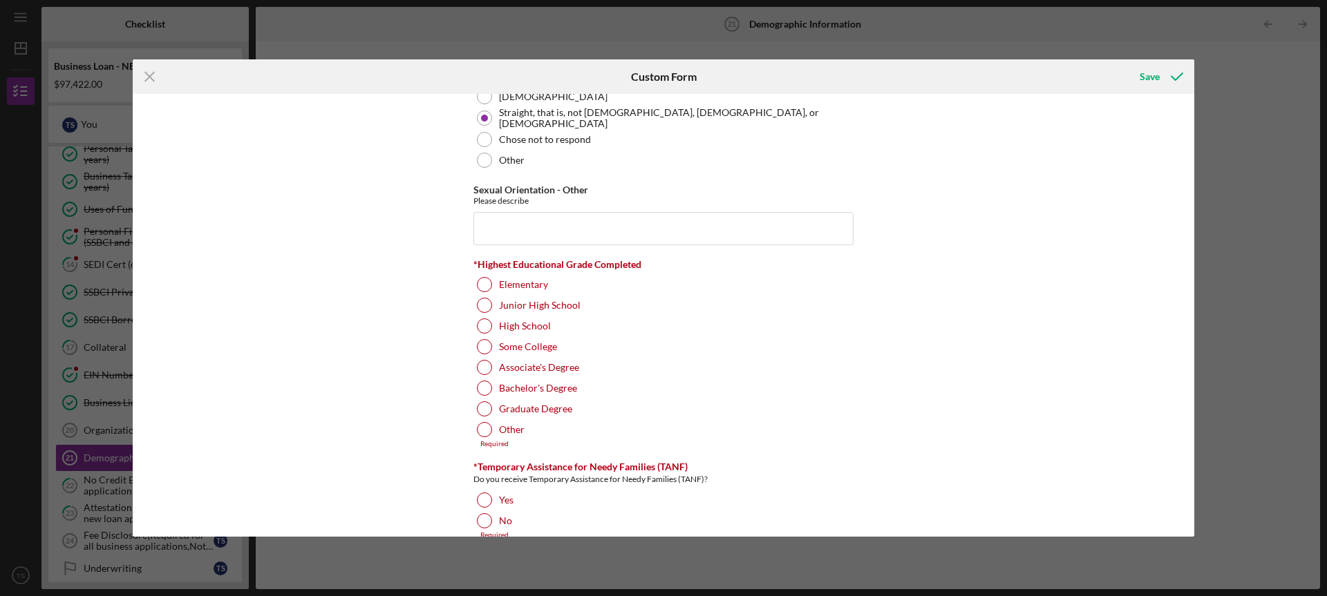
scroll to position [1828, 0]
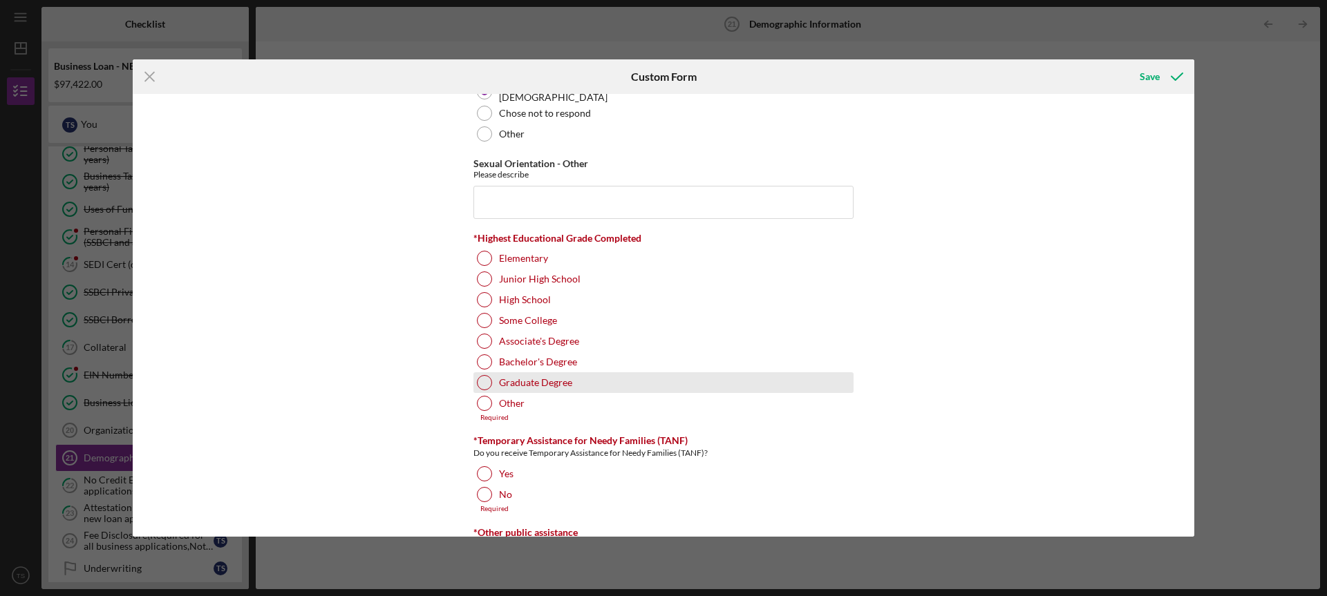
click at [480, 377] on div at bounding box center [484, 382] width 15 height 15
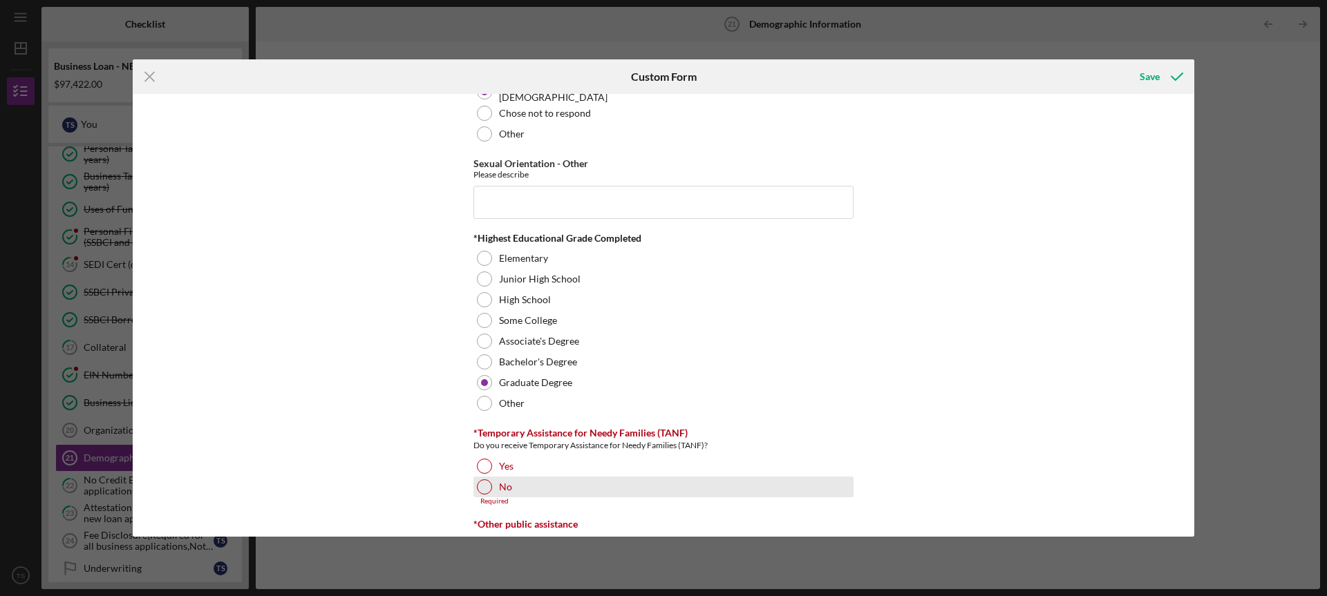
click at [474, 481] on div "No" at bounding box center [663, 487] width 380 height 21
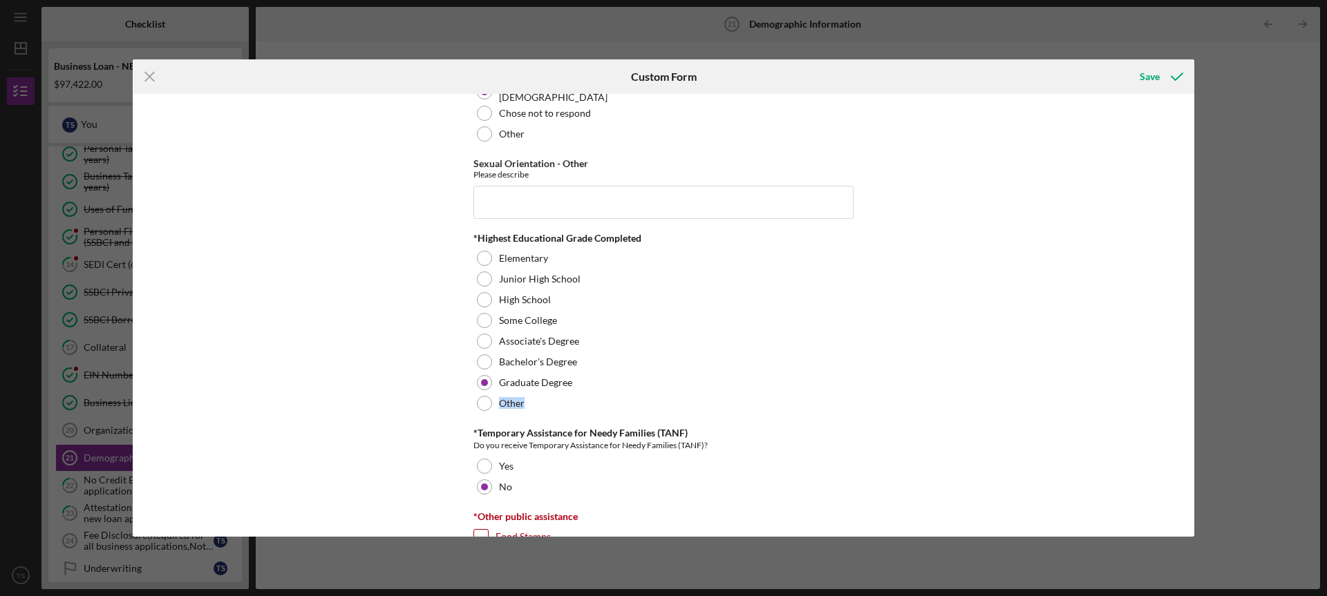
drag, startPoint x: 1189, startPoint y: 391, endPoint x: 1189, endPoint y: 404, distance: 13.2
click at [1189, 404] on div "Demographic Information *Gender Female Male Nonbinary Choose not to respond Oth…" at bounding box center [664, 315] width 1062 height 442
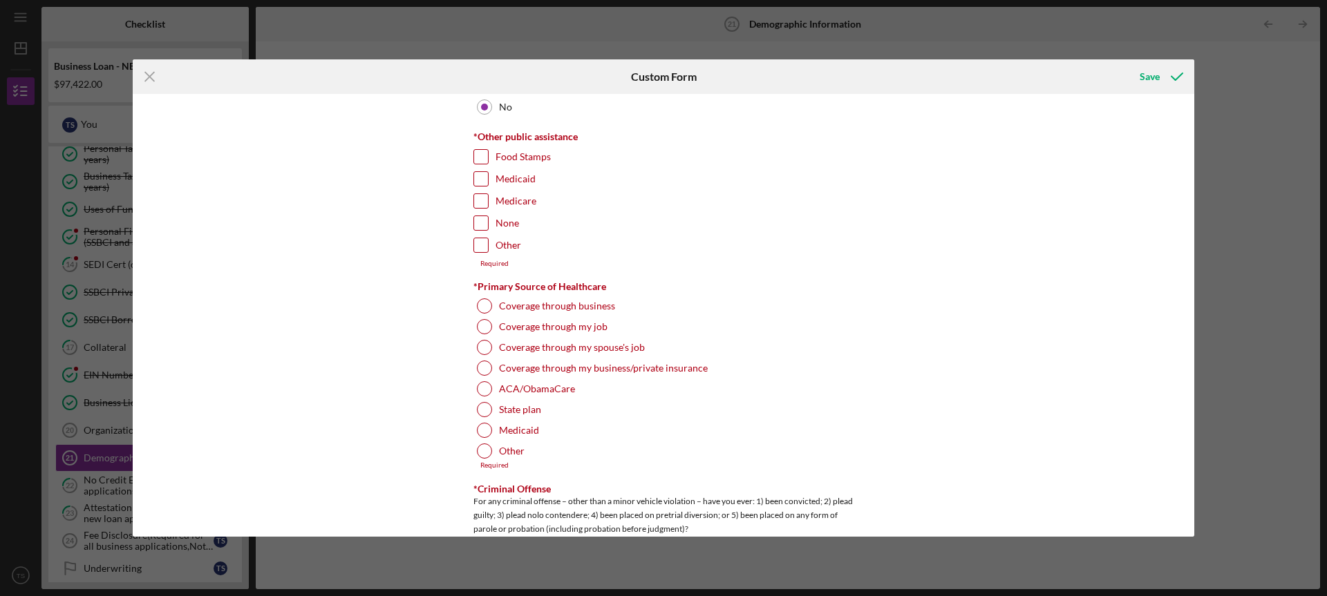
scroll to position [2219, 0]
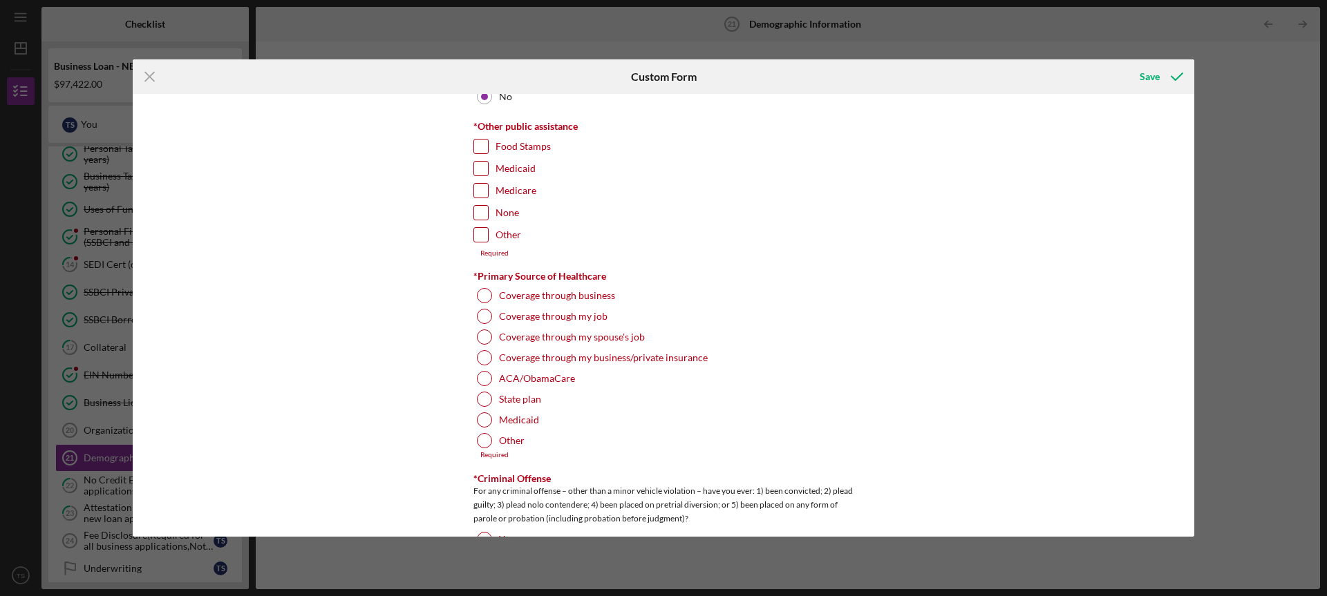
click at [478, 209] on input "None" at bounding box center [481, 213] width 14 height 14
checkbox input "true"
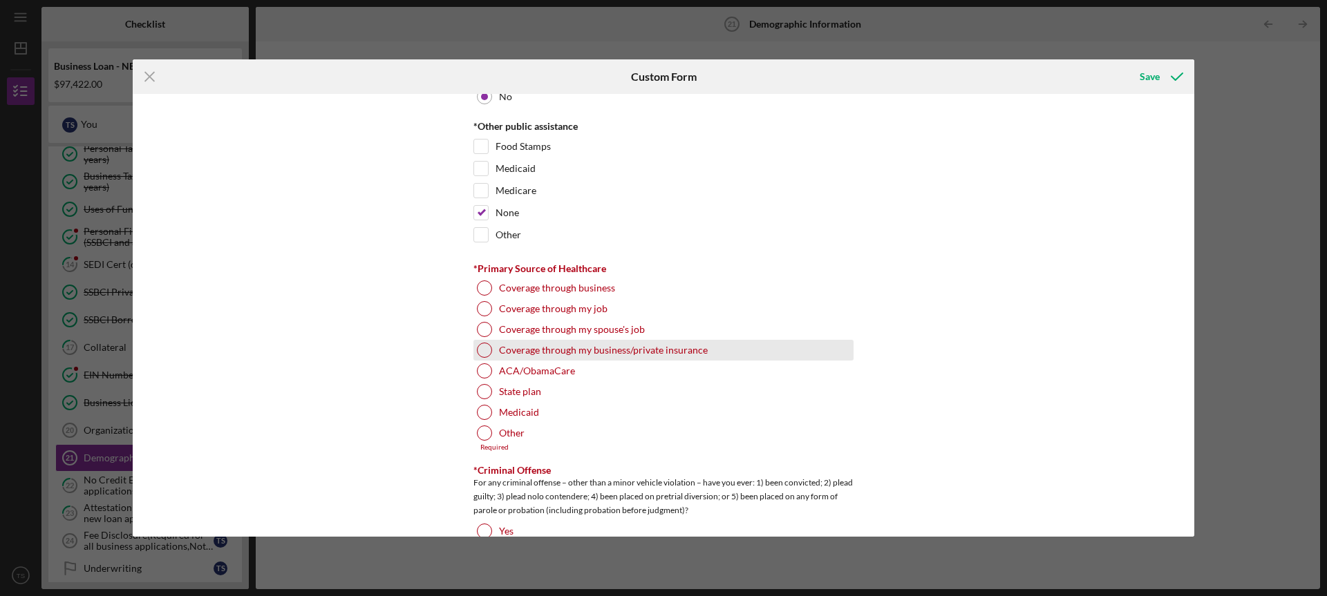
click at [473, 346] on div "Coverage through my business/private insurance" at bounding box center [663, 350] width 380 height 21
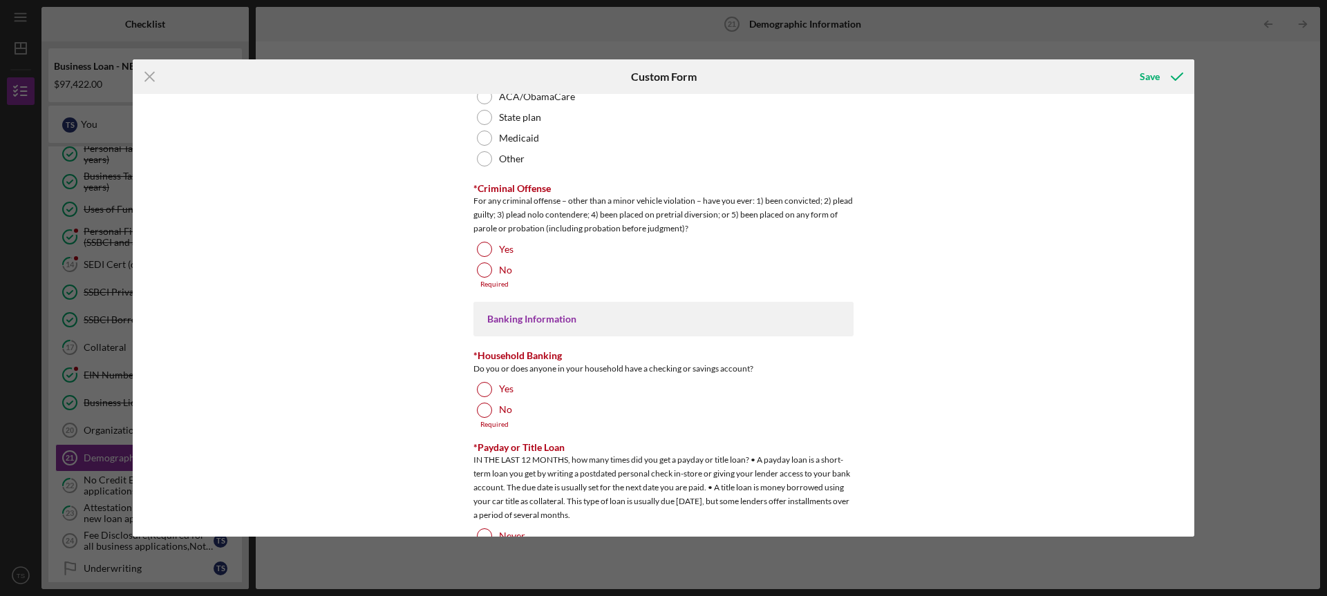
scroll to position [2523, 0]
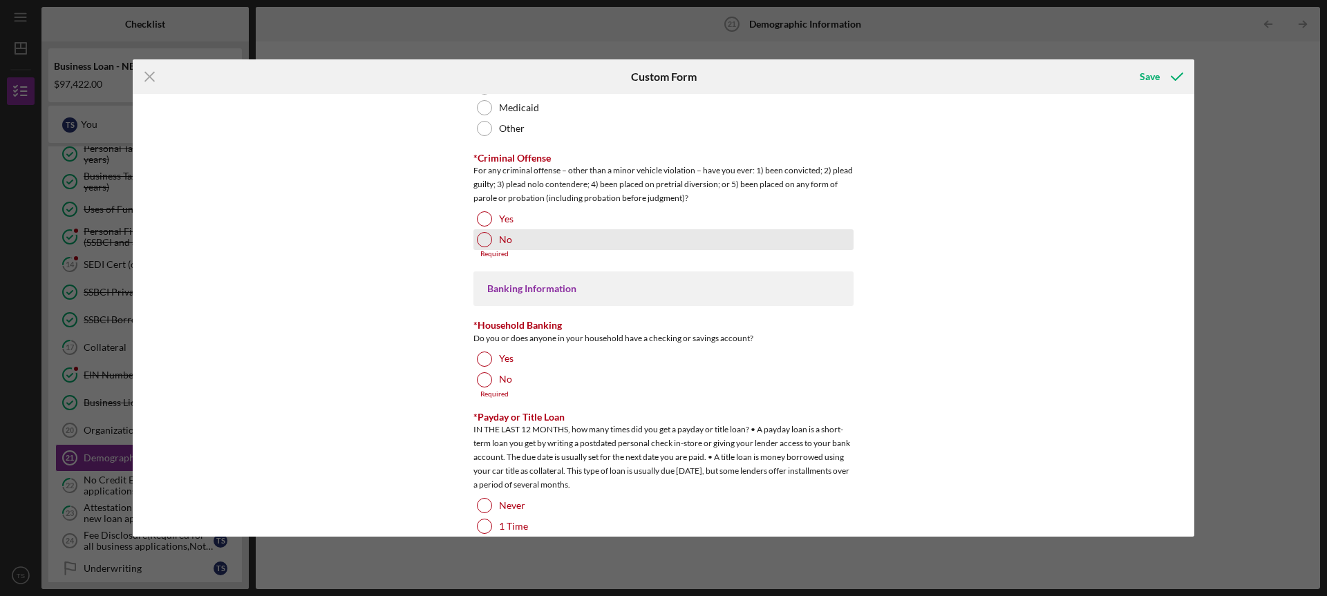
click at [484, 241] on div at bounding box center [484, 239] width 15 height 15
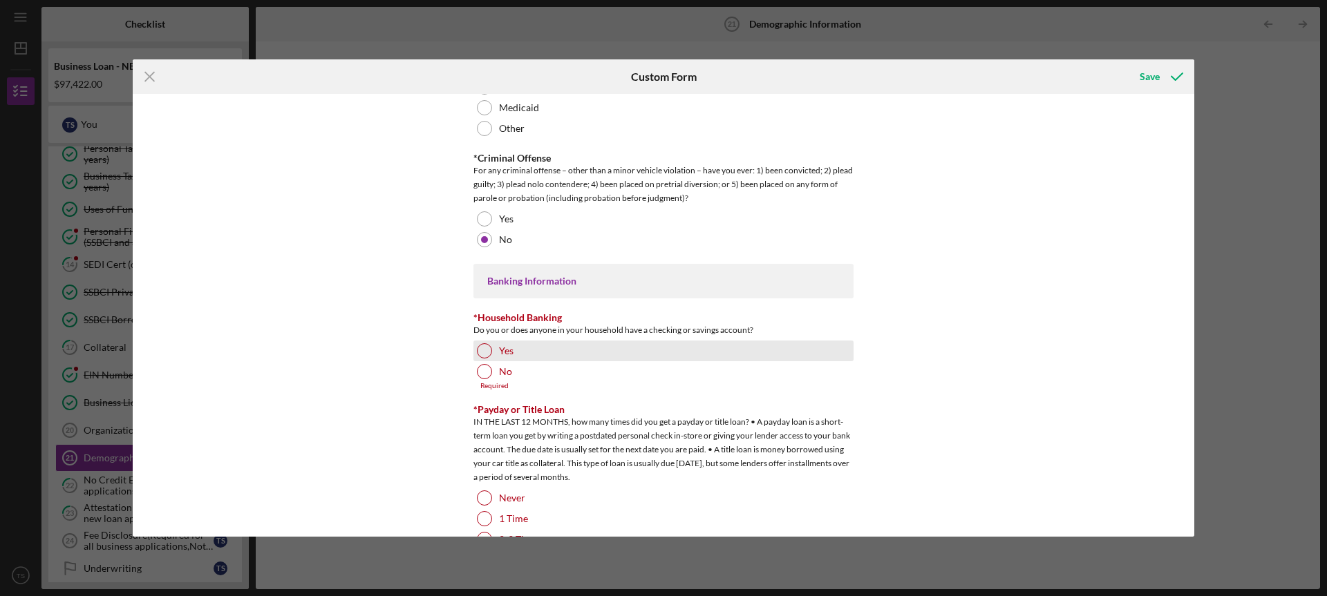
click at [480, 347] on div at bounding box center [484, 351] width 15 height 15
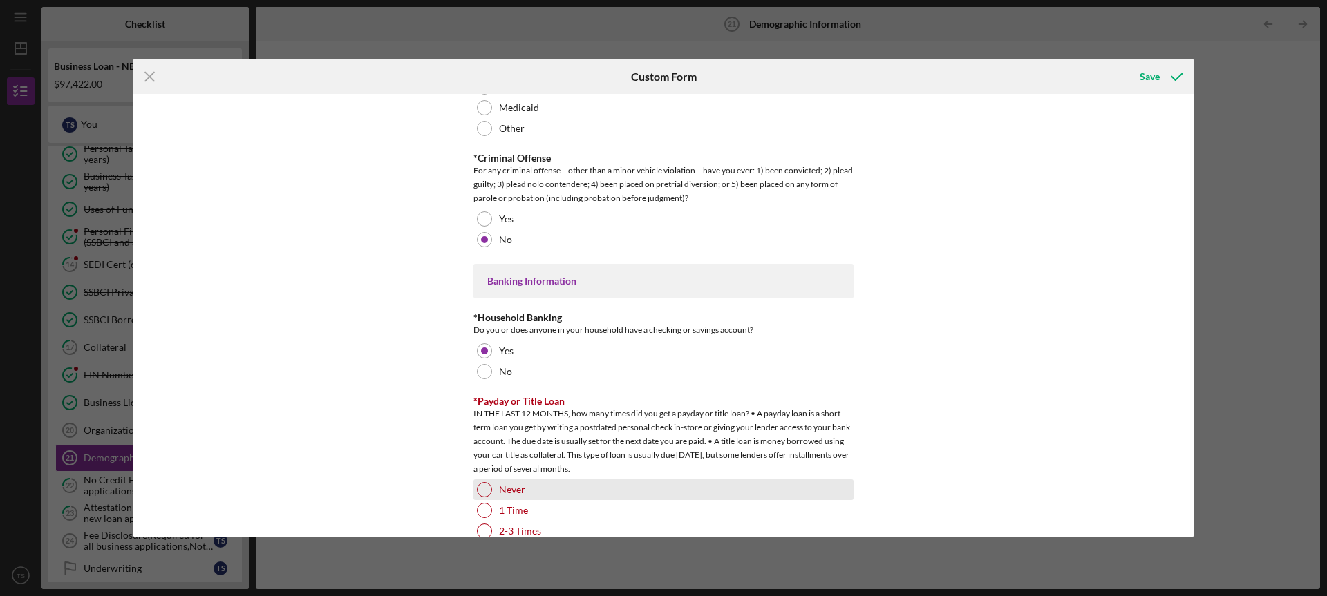
click at [487, 487] on div at bounding box center [484, 489] width 15 height 15
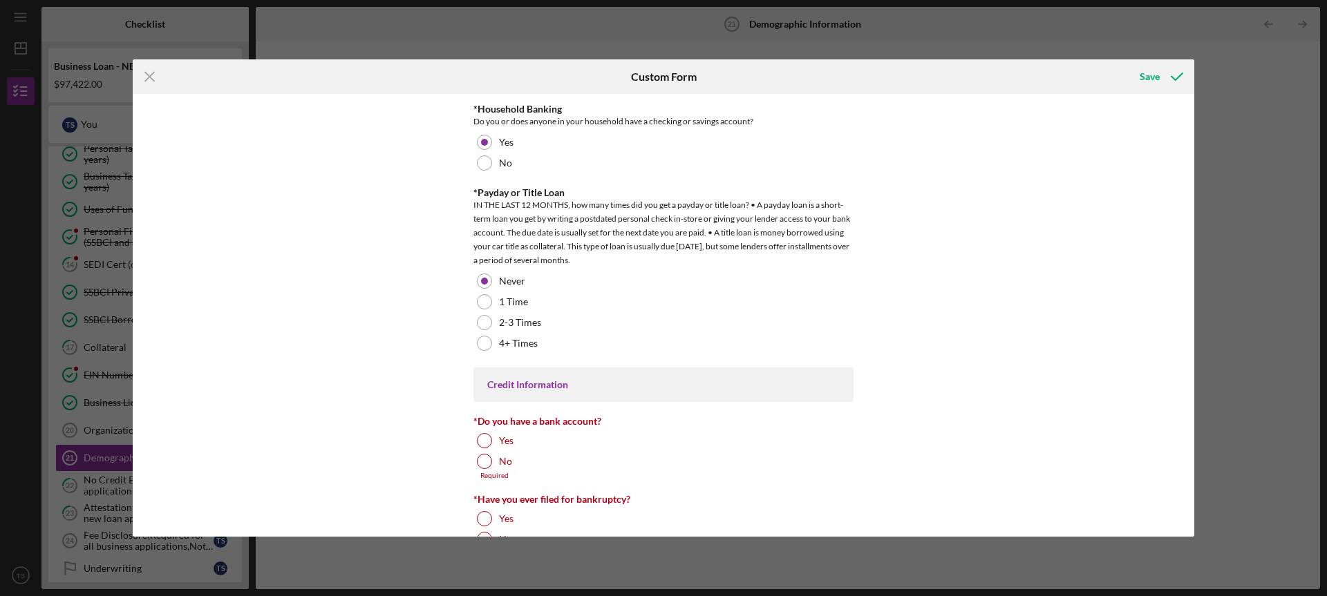
scroll to position [2772, 0]
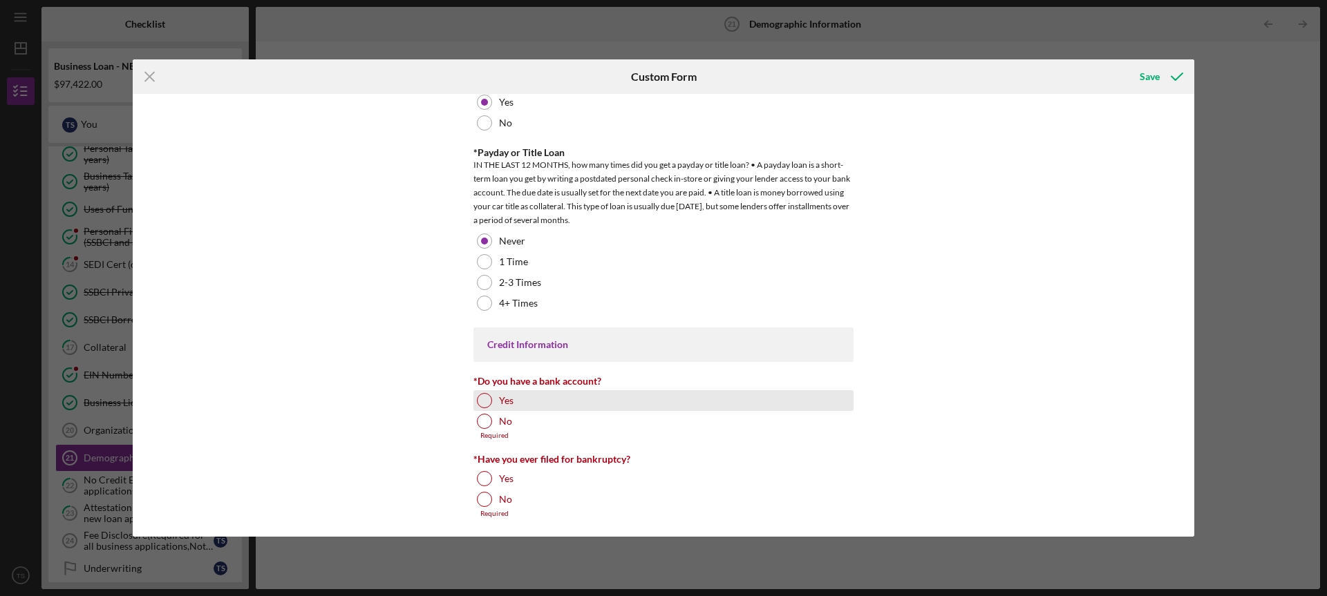
click at [488, 399] on div at bounding box center [484, 400] width 15 height 15
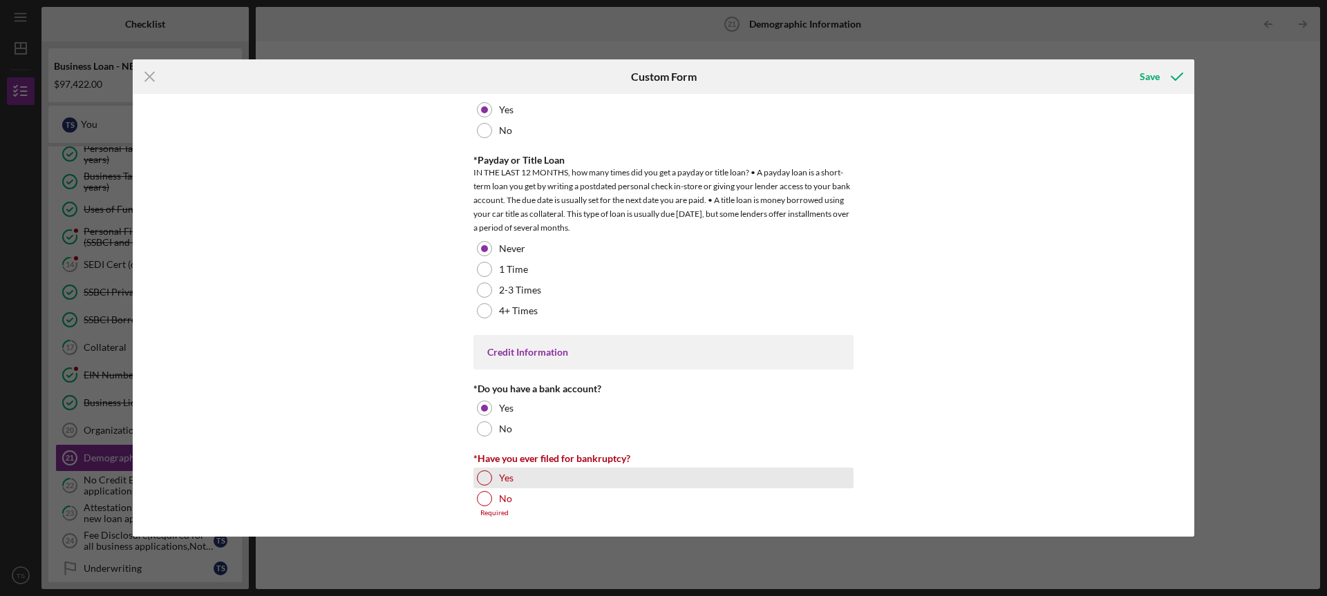
click at [482, 483] on div at bounding box center [484, 478] width 15 height 15
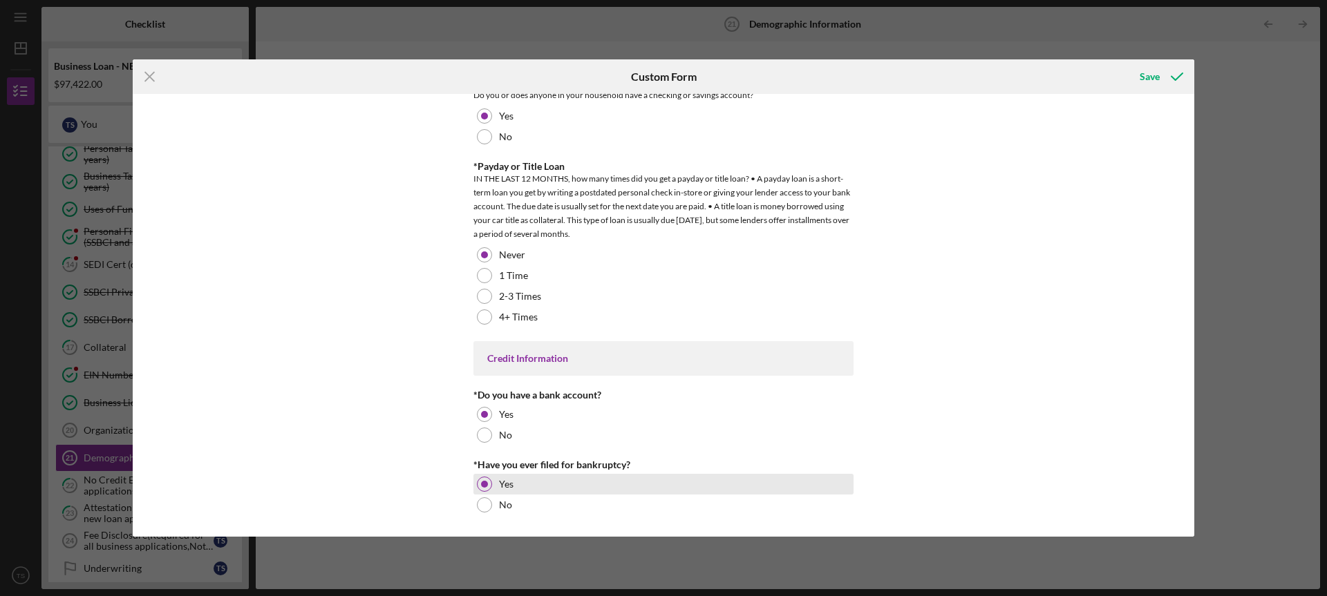
scroll to position [2757, 0]
click at [1149, 76] on div "Save" at bounding box center [1150, 77] width 20 height 28
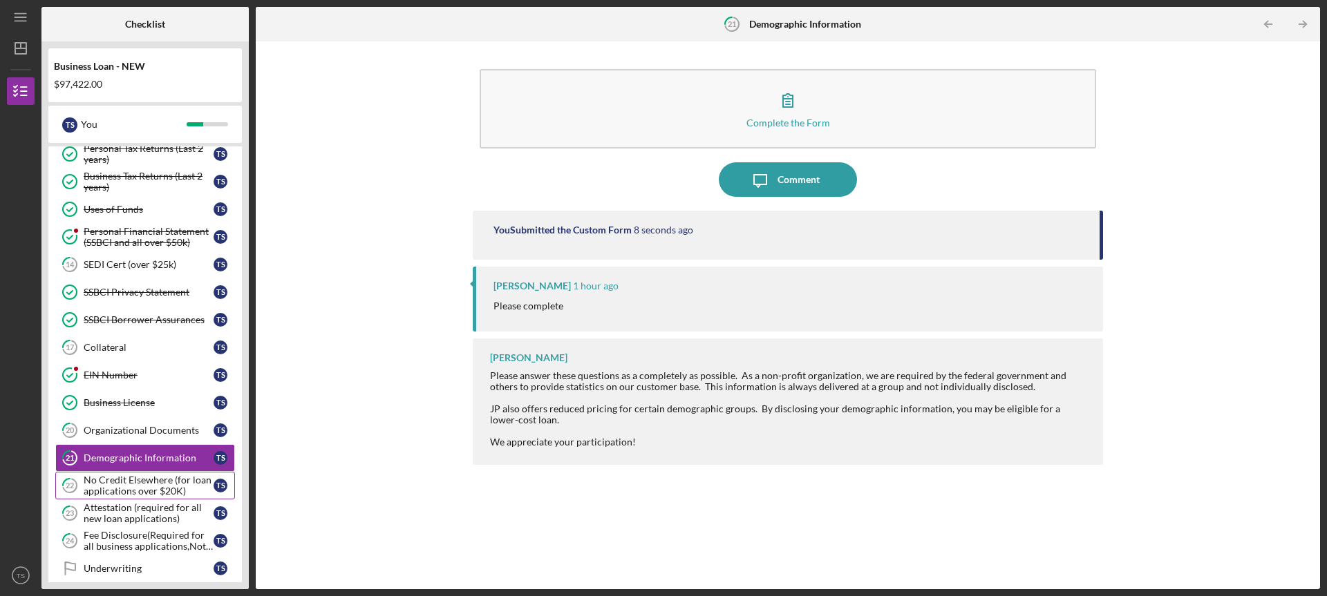
click at [124, 486] on div "No Credit Elsewhere (for loan applications over $20K)" at bounding box center [149, 486] width 130 height 22
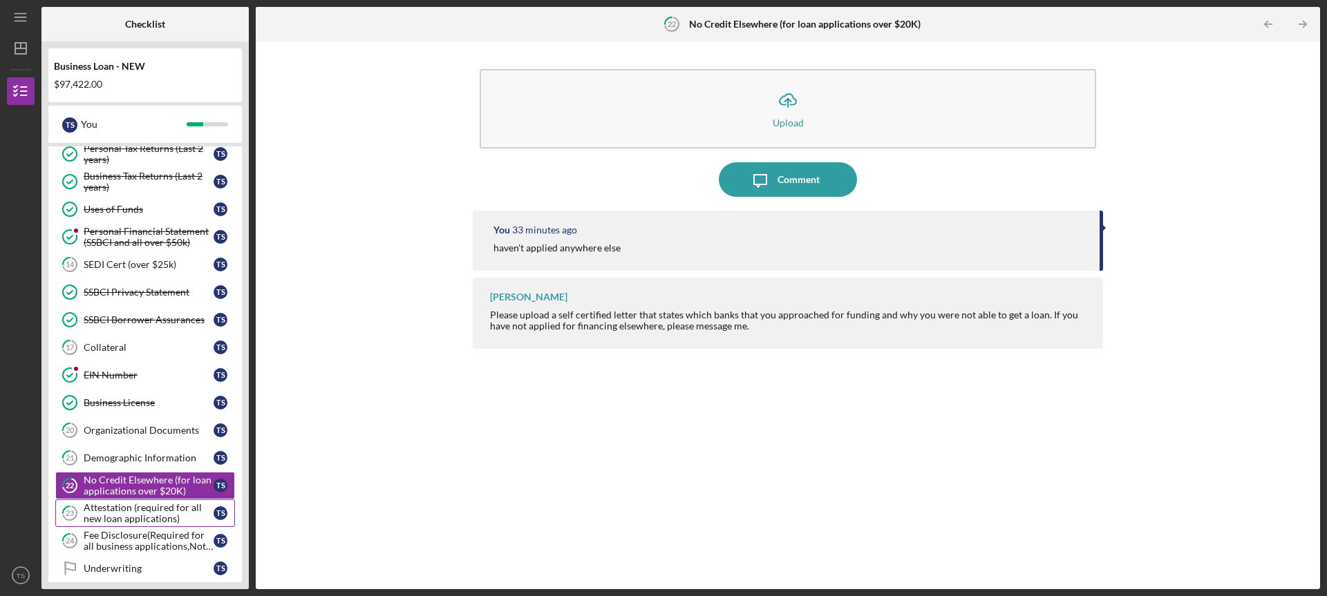
click at [116, 511] on div "Attestation (required for all new loan applications)" at bounding box center [149, 513] width 130 height 22
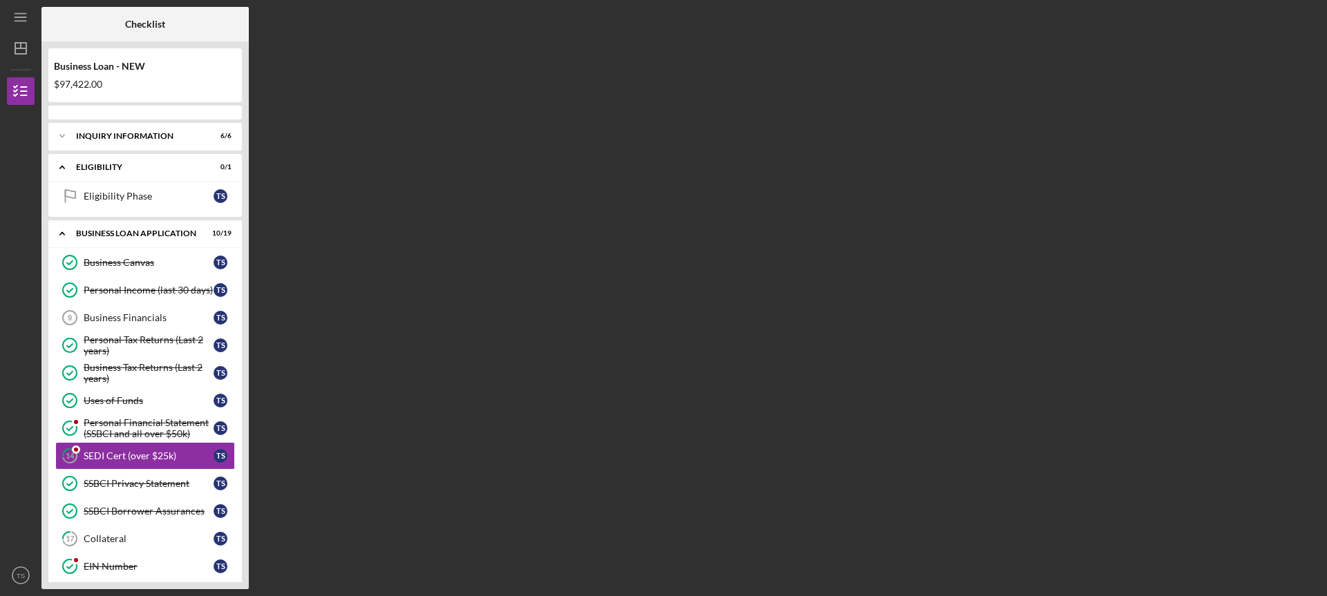
scroll to position [104, 0]
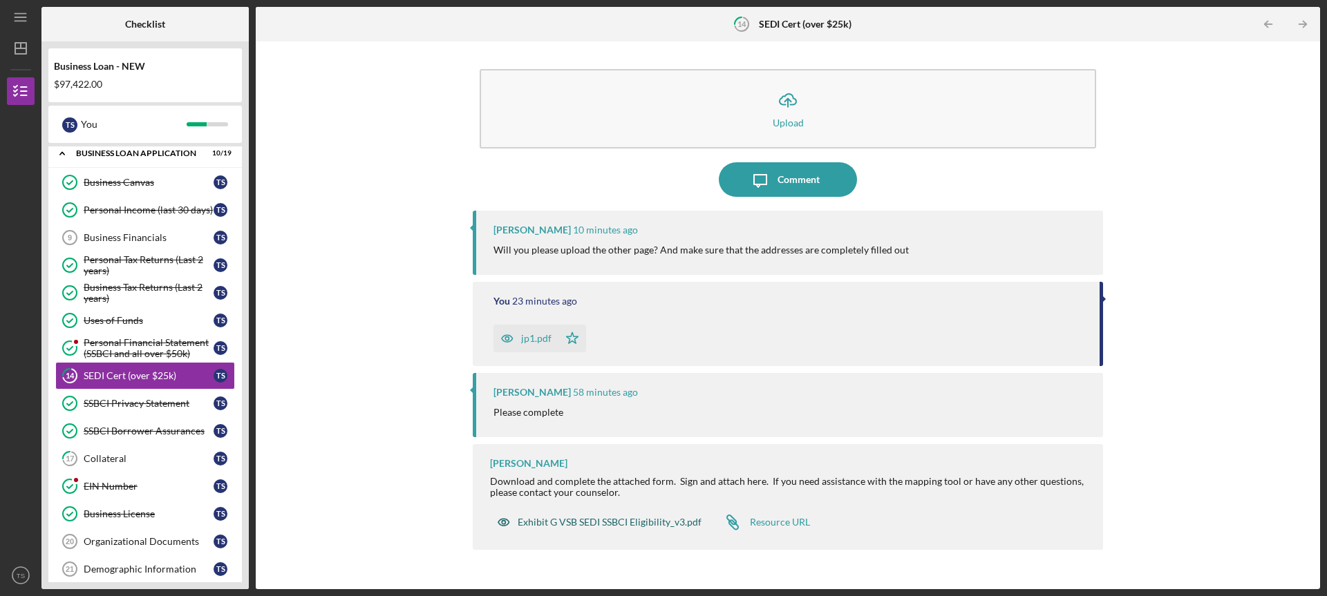
click at [565, 521] on div "Exhibit G VSB SEDI SSBCI Eligibility_v3.pdf" at bounding box center [610, 522] width 184 height 11
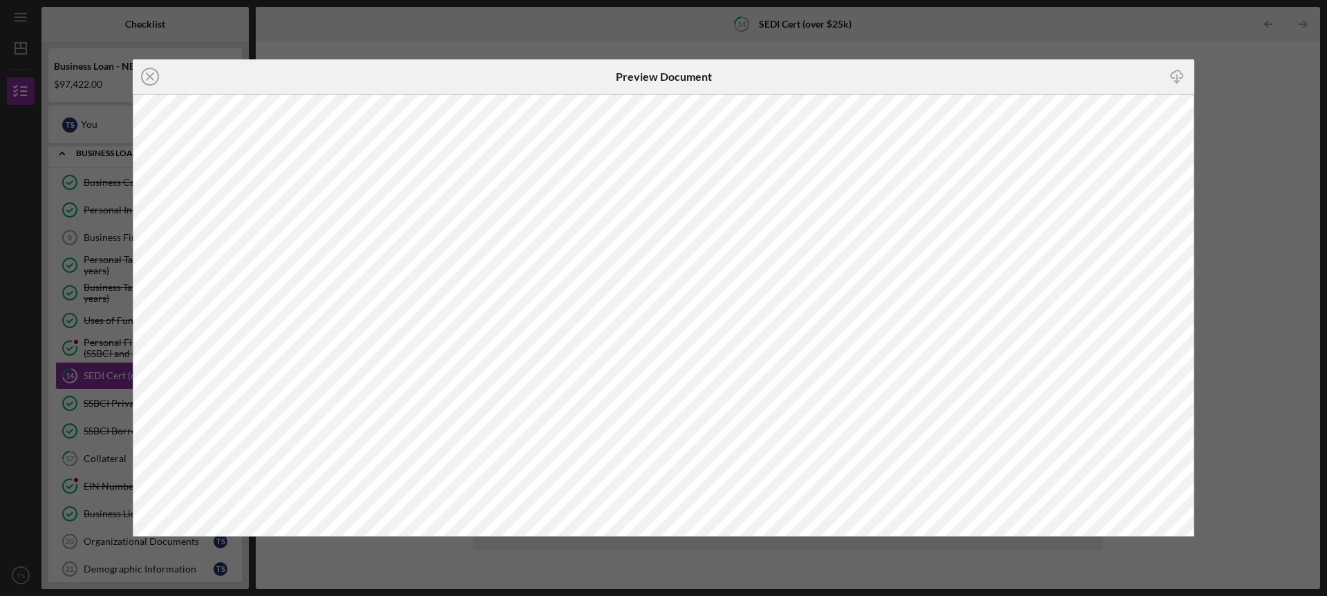
click at [893, 23] on div "Icon/Close Preview Document Icon/Download" at bounding box center [663, 298] width 1327 height 596
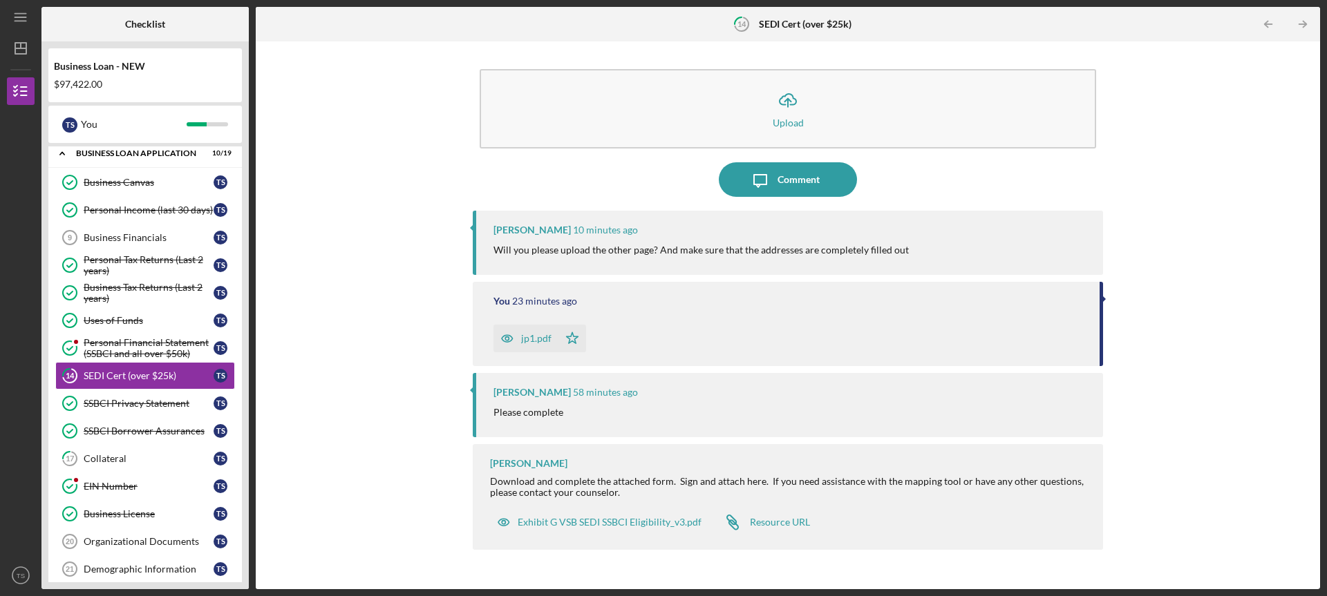
click at [527, 340] on div "jp1.pdf" at bounding box center [536, 338] width 30 height 11
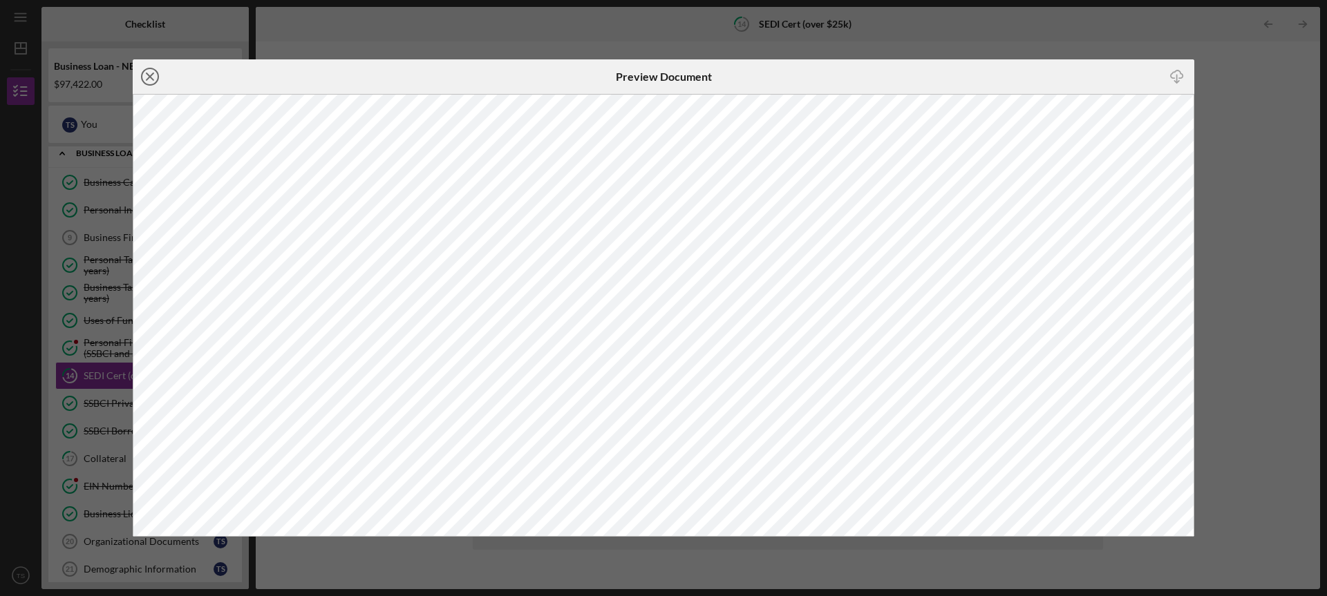
click at [153, 66] on icon "Icon/Close" at bounding box center [150, 76] width 35 height 35
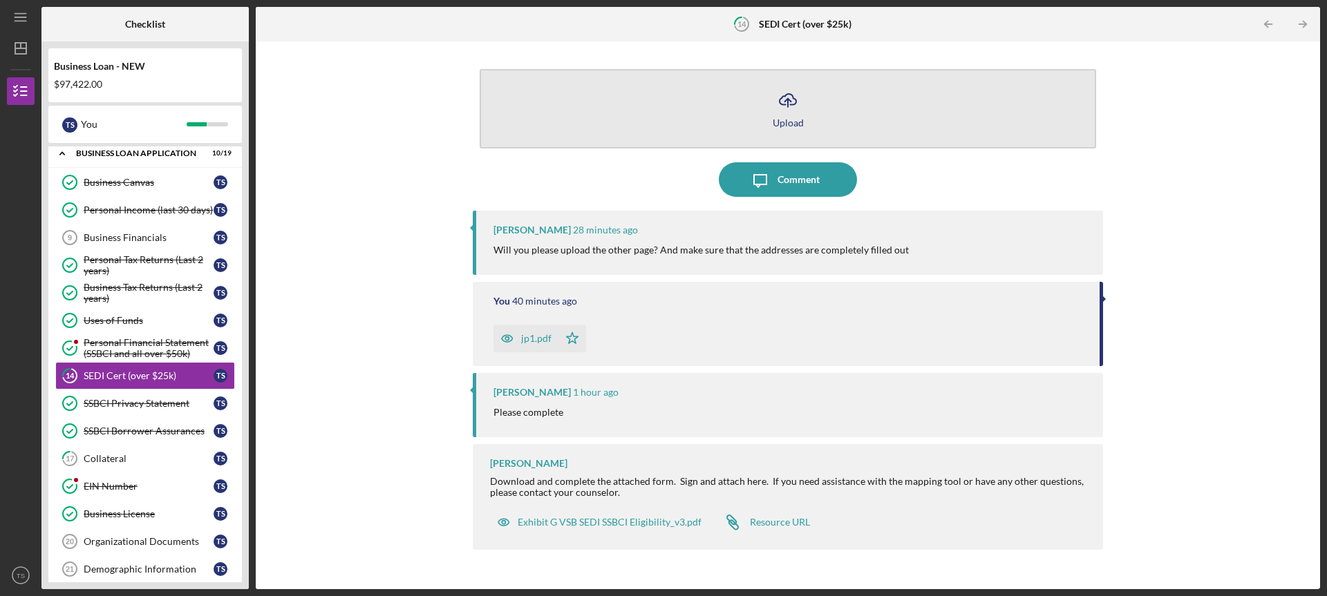
click at [758, 95] on button "Icon/Upload Upload" at bounding box center [788, 108] width 617 height 79
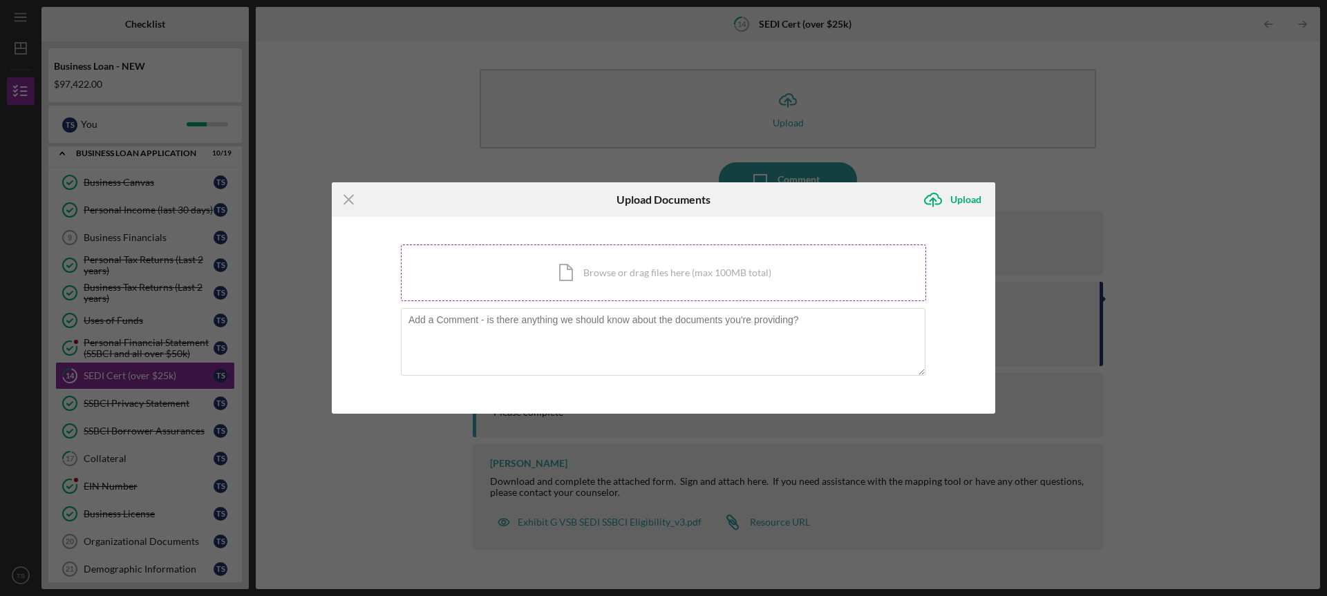
click at [651, 266] on div "Icon/Document Browse or drag files here (max 100MB total) Tap to choose files o…" at bounding box center [663, 273] width 525 height 57
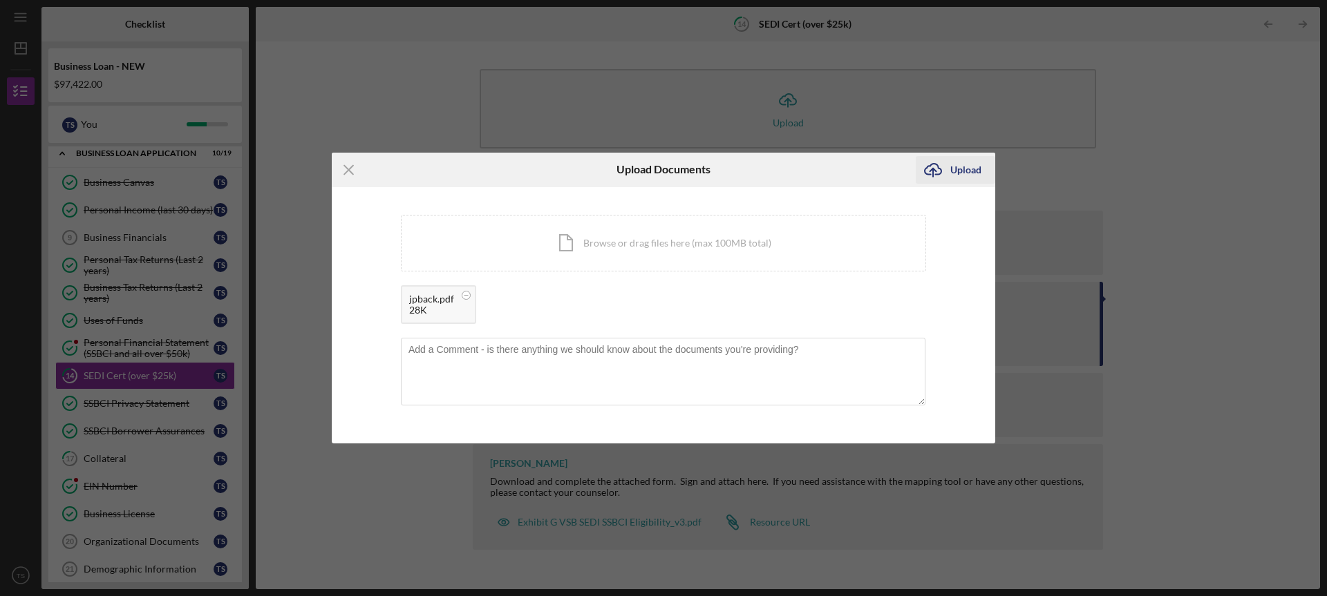
click at [941, 178] on icon "Icon/Upload" at bounding box center [933, 170] width 35 height 35
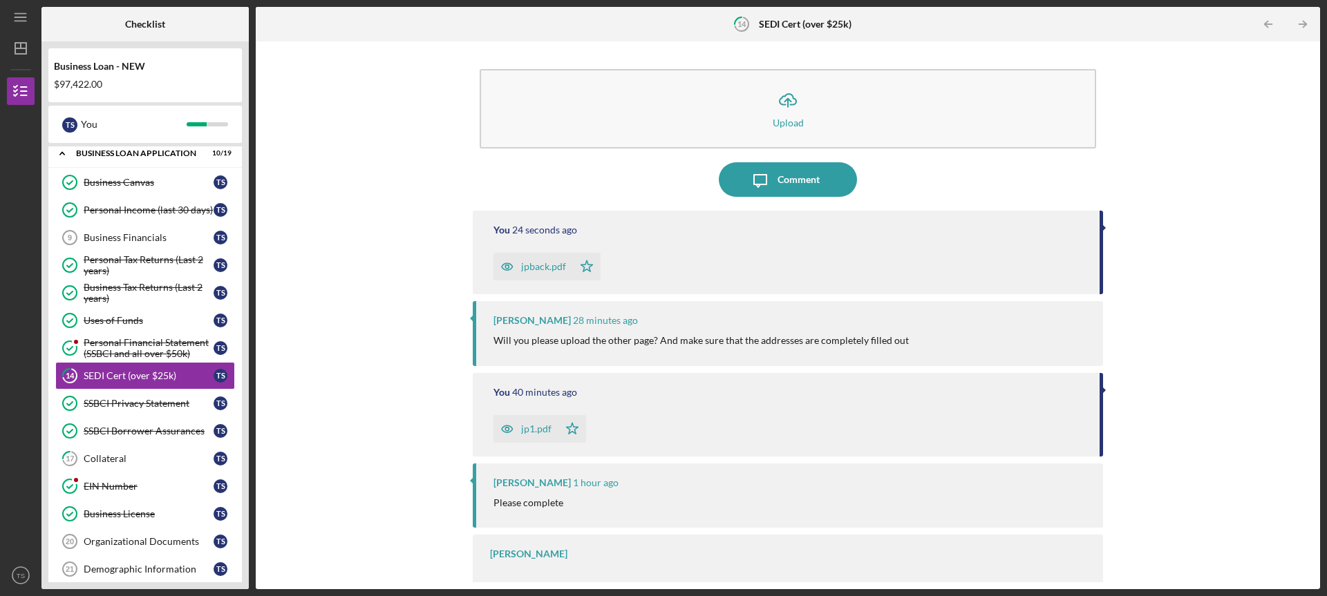
drag, startPoint x: 246, startPoint y: 291, endPoint x: 247, endPoint y: 357, distance: 66.4
click at [247, 357] on div "Business Loan - NEW $97,422.00 T S You Icon/Expander INQUIRY INFORMATION 6 / 6 …" at bounding box center [144, 315] width 207 height 548
click at [139, 569] on div "Demographic Information" at bounding box center [149, 569] width 130 height 11
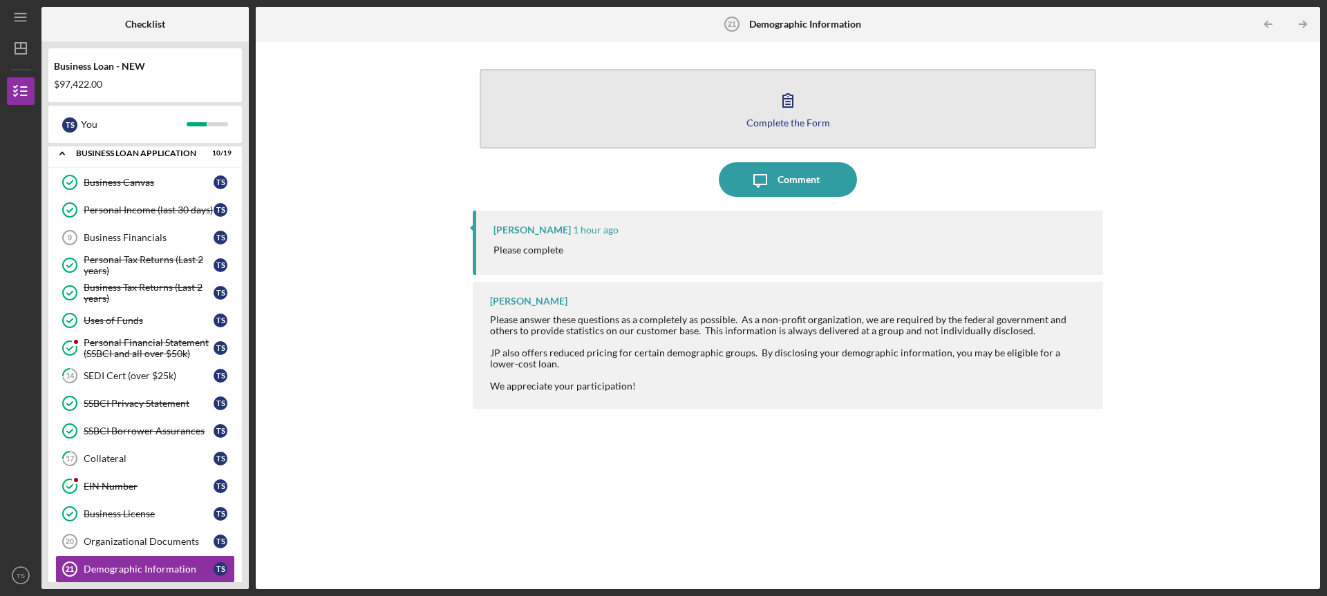
click at [780, 95] on icon "button" at bounding box center [788, 100] width 35 height 35
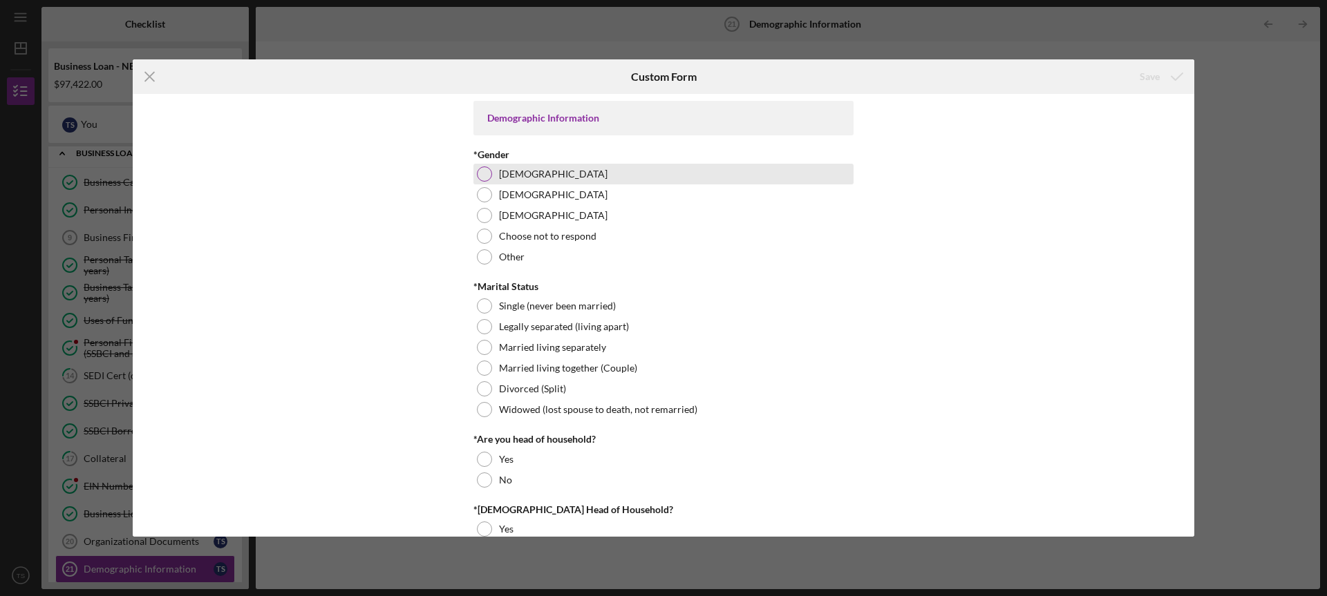
click at [485, 176] on div at bounding box center [484, 174] width 15 height 15
click at [478, 364] on div at bounding box center [484, 368] width 15 height 15
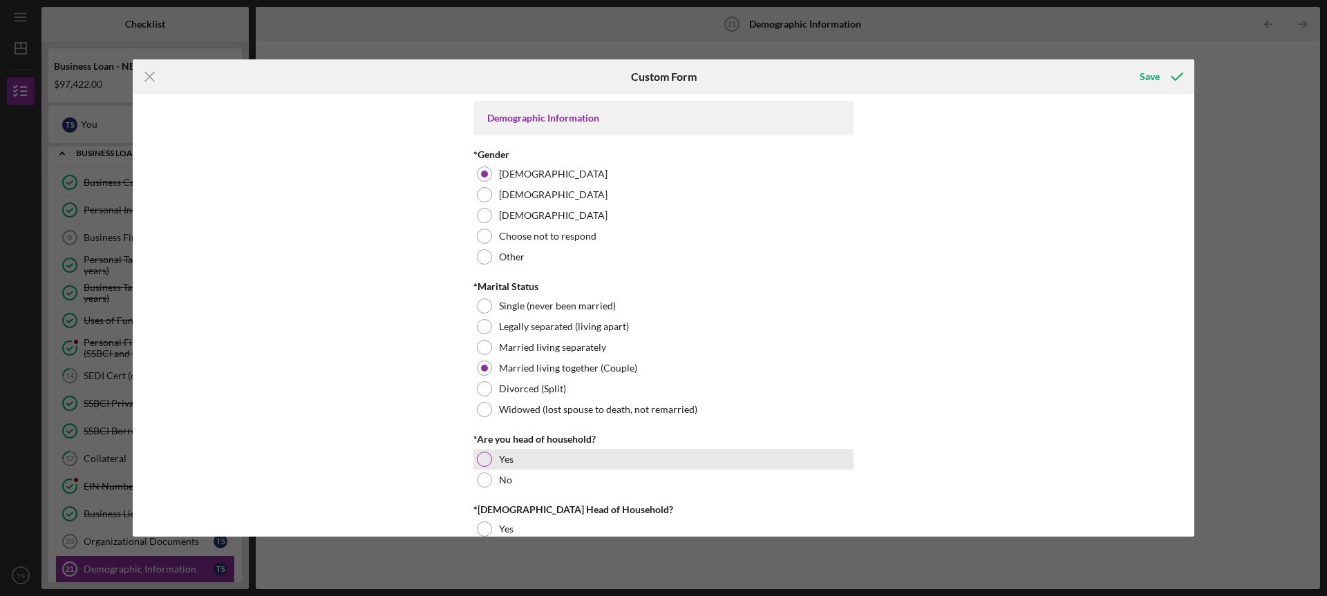
click at [479, 455] on div at bounding box center [484, 459] width 15 height 15
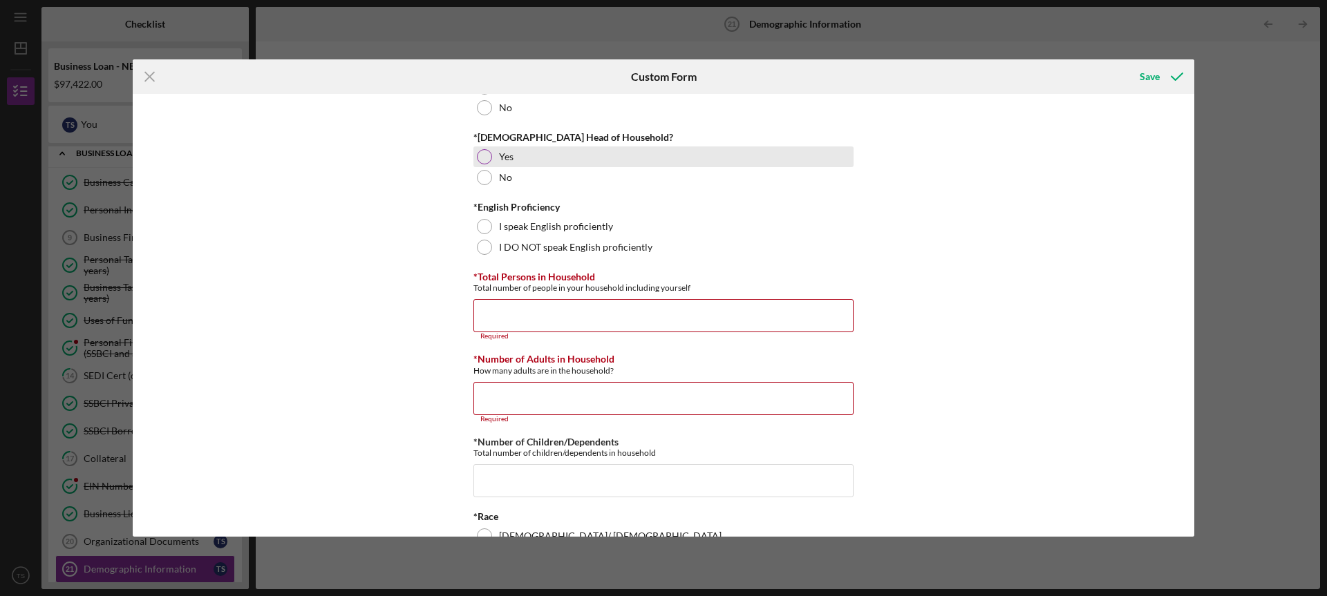
click at [485, 160] on div at bounding box center [484, 156] width 15 height 15
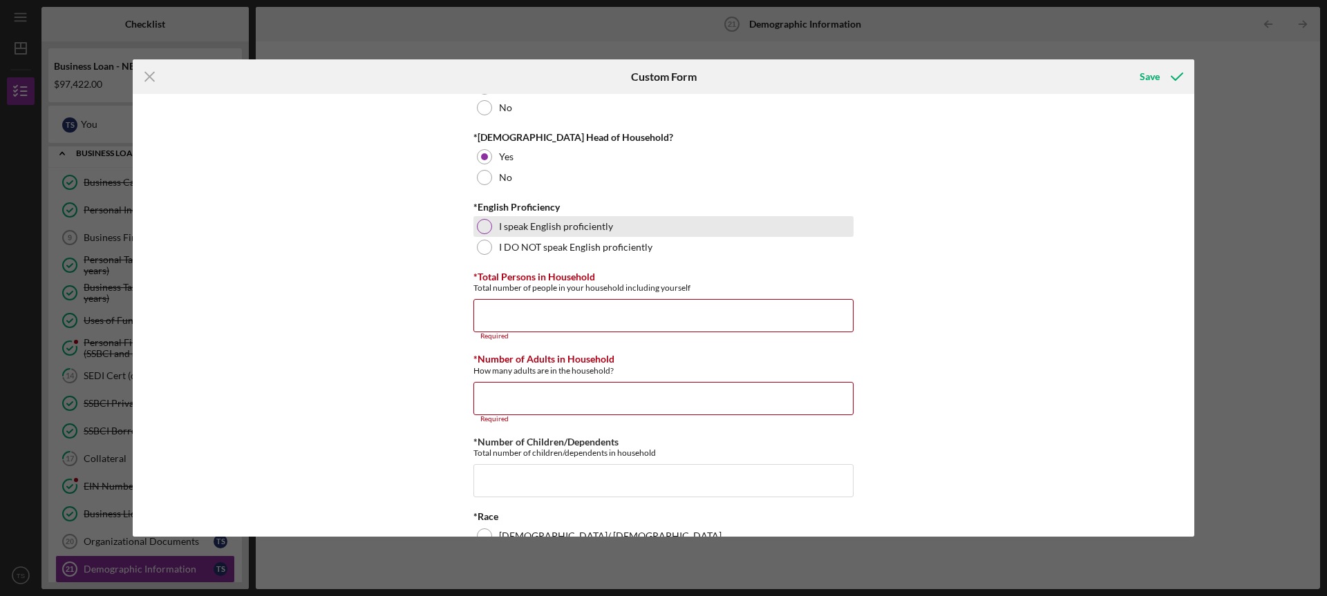
click at [477, 225] on div at bounding box center [484, 226] width 15 height 15
click at [497, 310] on input "*Total Persons in Household" at bounding box center [663, 315] width 380 height 33
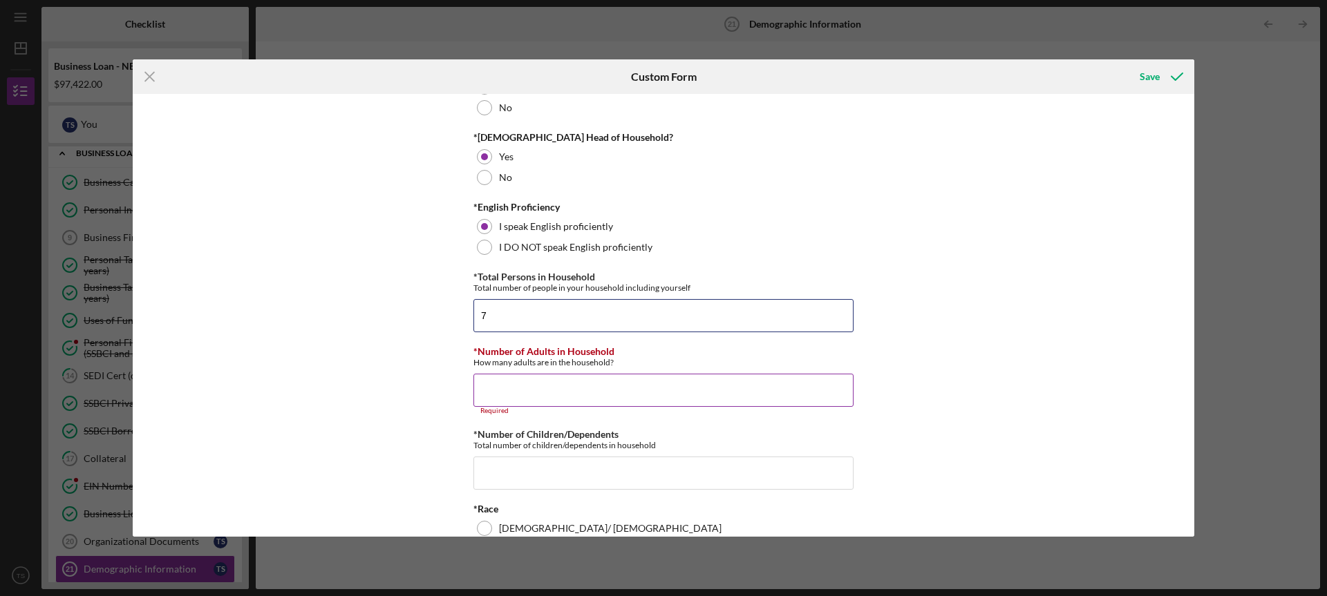
type input "7"
click at [486, 391] on input "*Number of Adults in Household" at bounding box center [663, 390] width 380 height 33
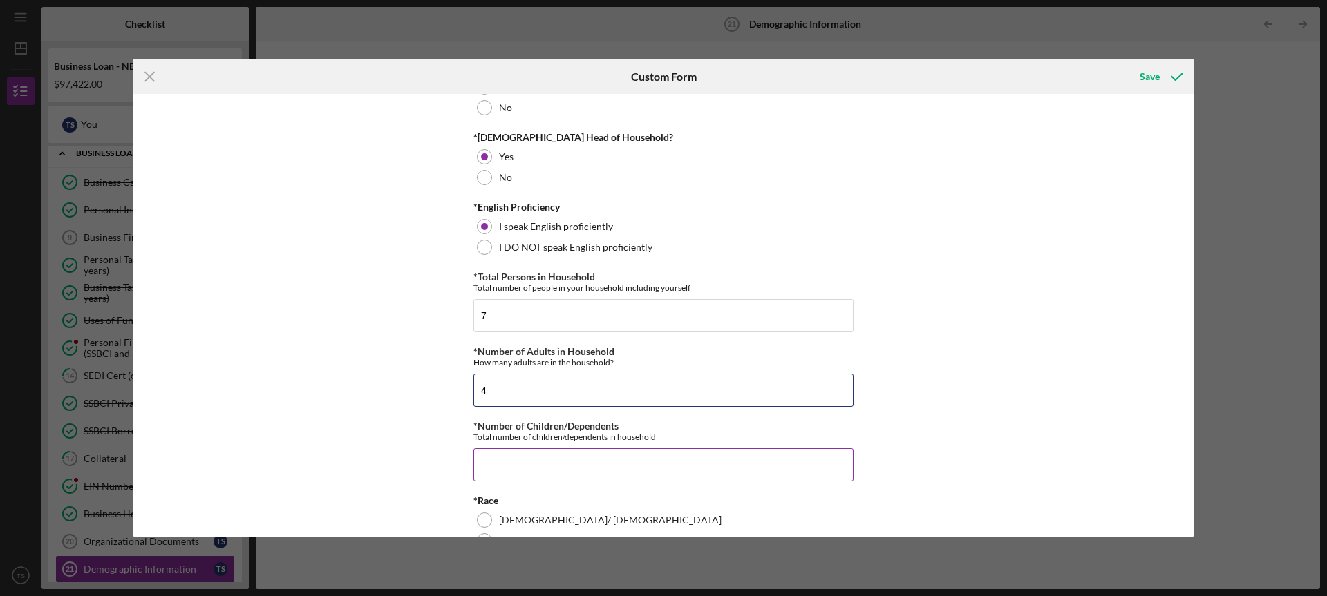
type input "4"
click at [491, 460] on input "*Number of Children/Dependents" at bounding box center [663, 465] width 380 height 33
type input "1"
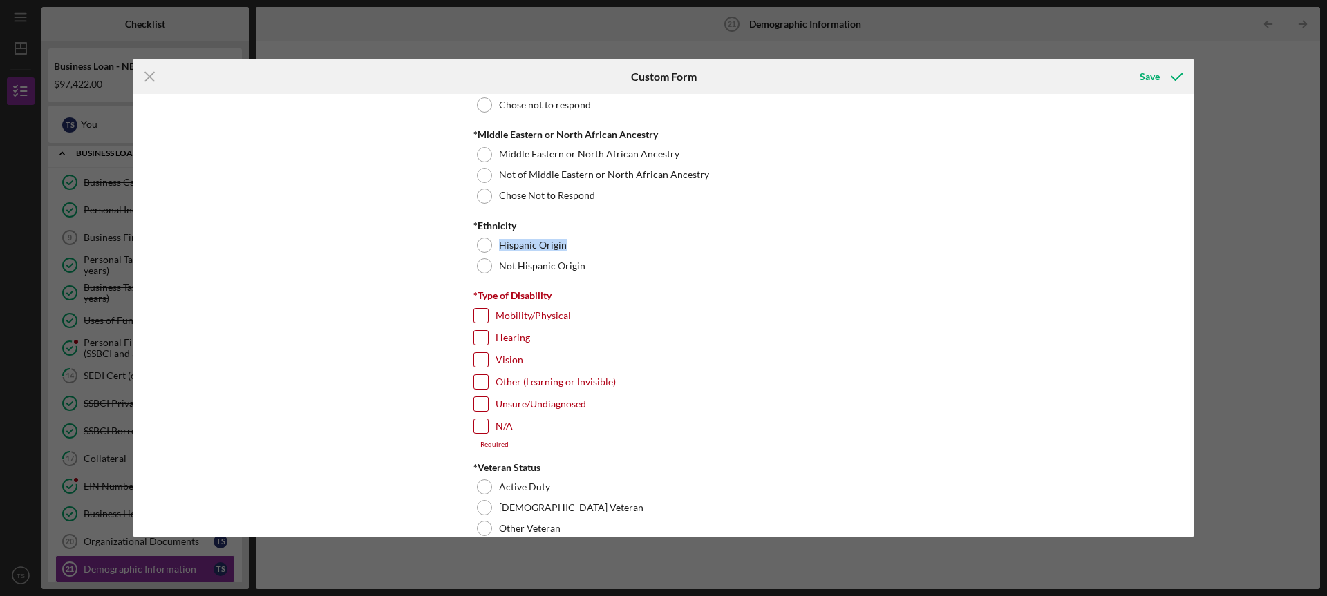
drag, startPoint x: 1189, startPoint y: 245, endPoint x: 1190, endPoint y: 216, distance: 29.0
click at [1190, 216] on div "Demographic Information *Gender Female Male Nonbinary Choose not to respond Oth…" at bounding box center [664, 315] width 1062 height 442
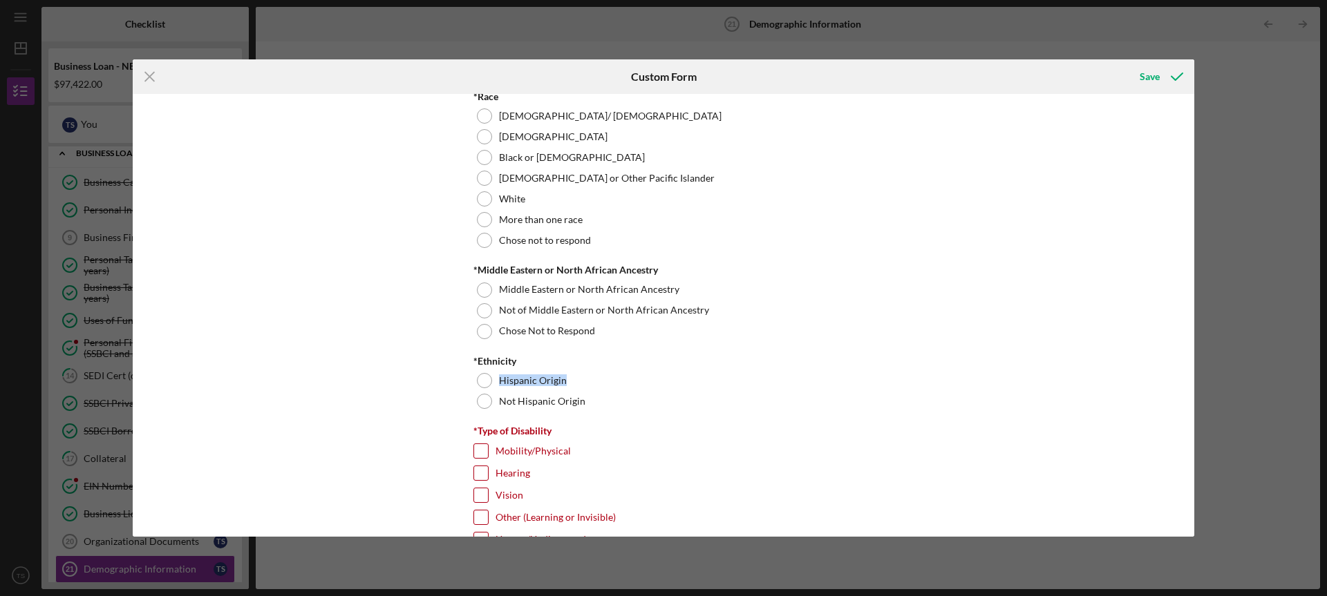
scroll to position [752, 0]
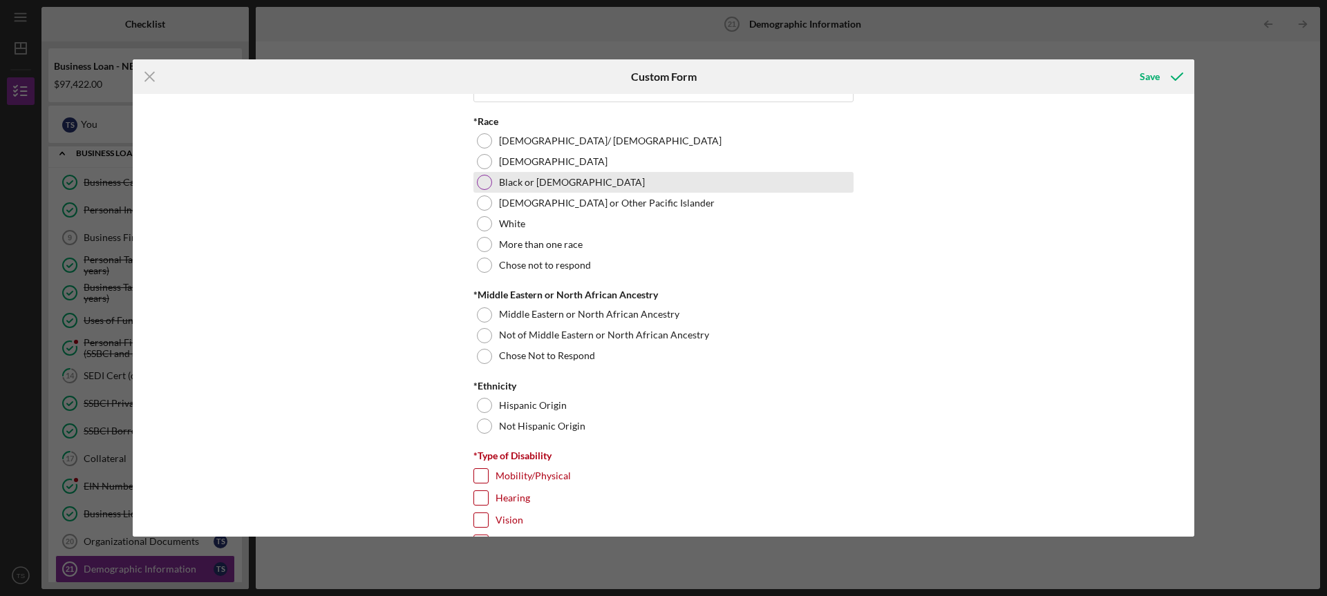
click at [478, 185] on div at bounding box center [484, 182] width 15 height 15
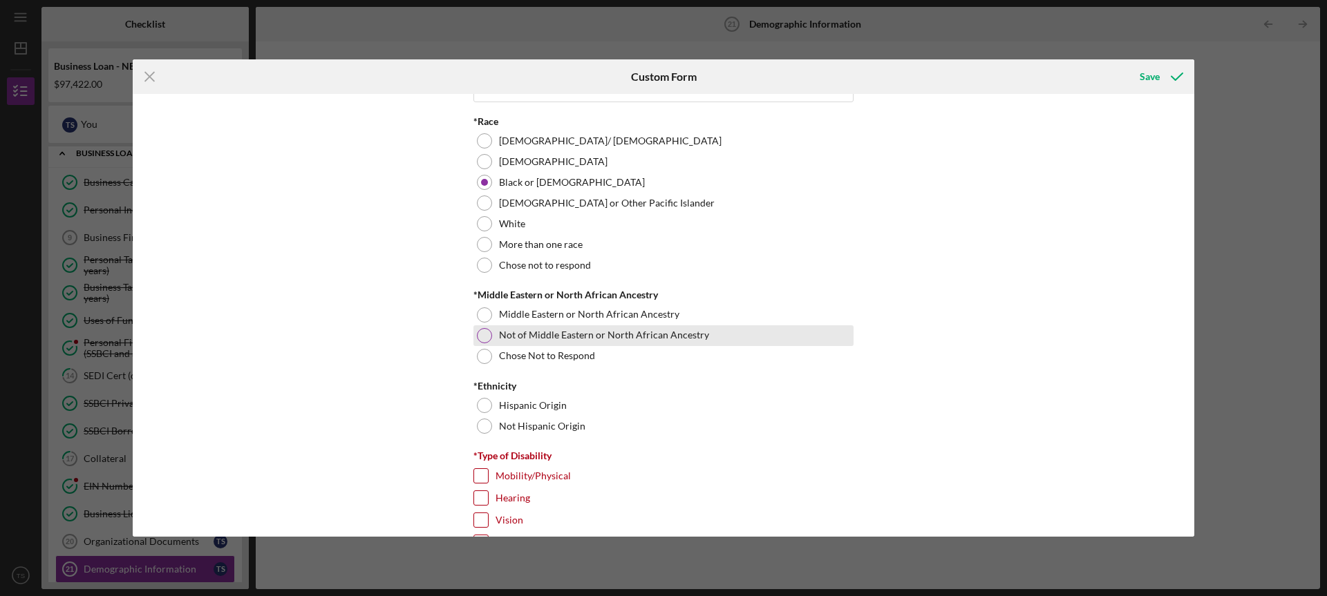
click at [484, 335] on div at bounding box center [484, 335] width 15 height 15
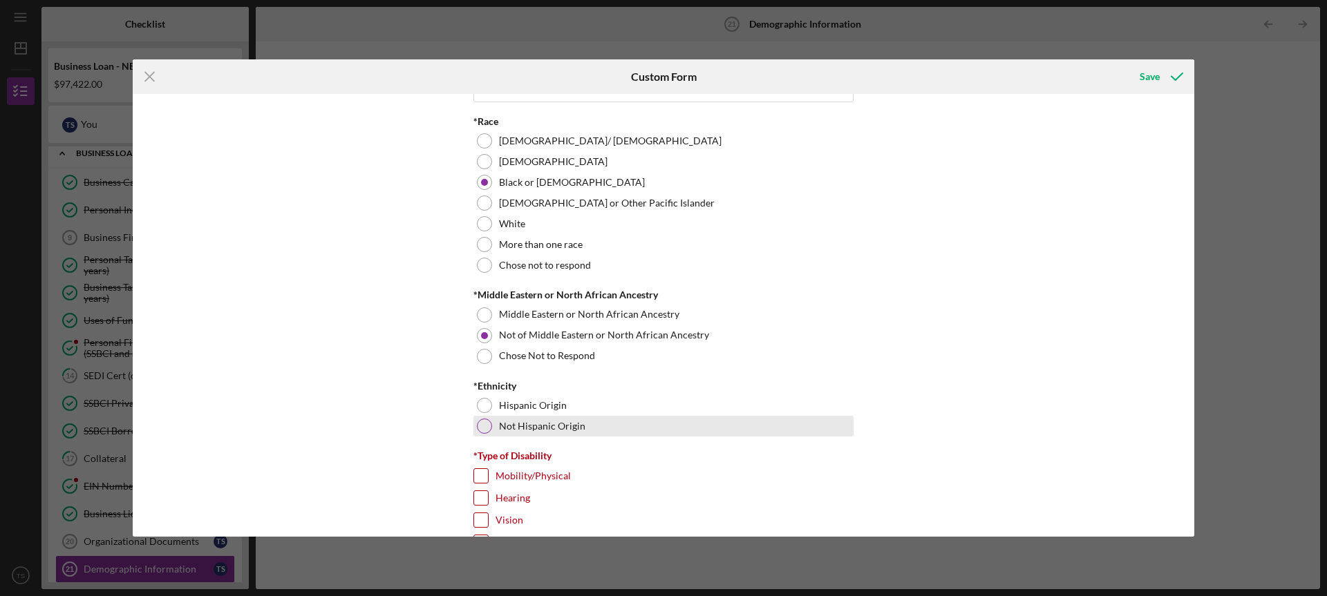
click at [479, 427] on div at bounding box center [484, 426] width 15 height 15
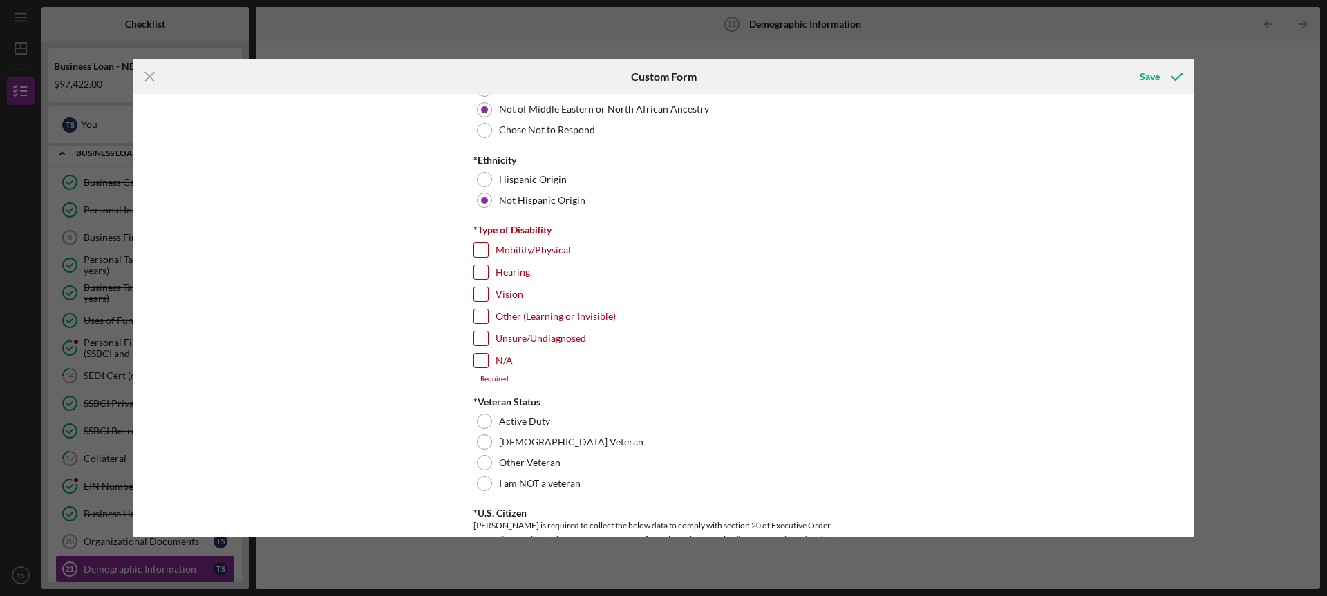
scroll to position [1008, 0]
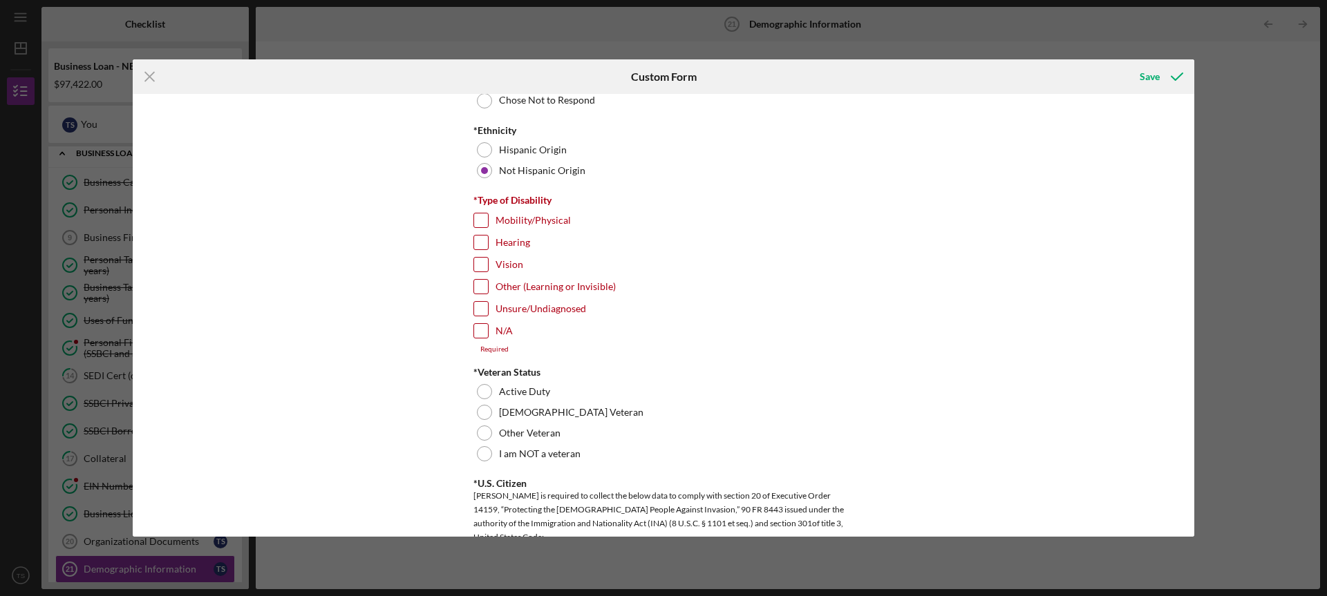
click at [477, 326] on input "N/A" at bounding box center [481, 331] width 14 height 14
checkbox input "true"
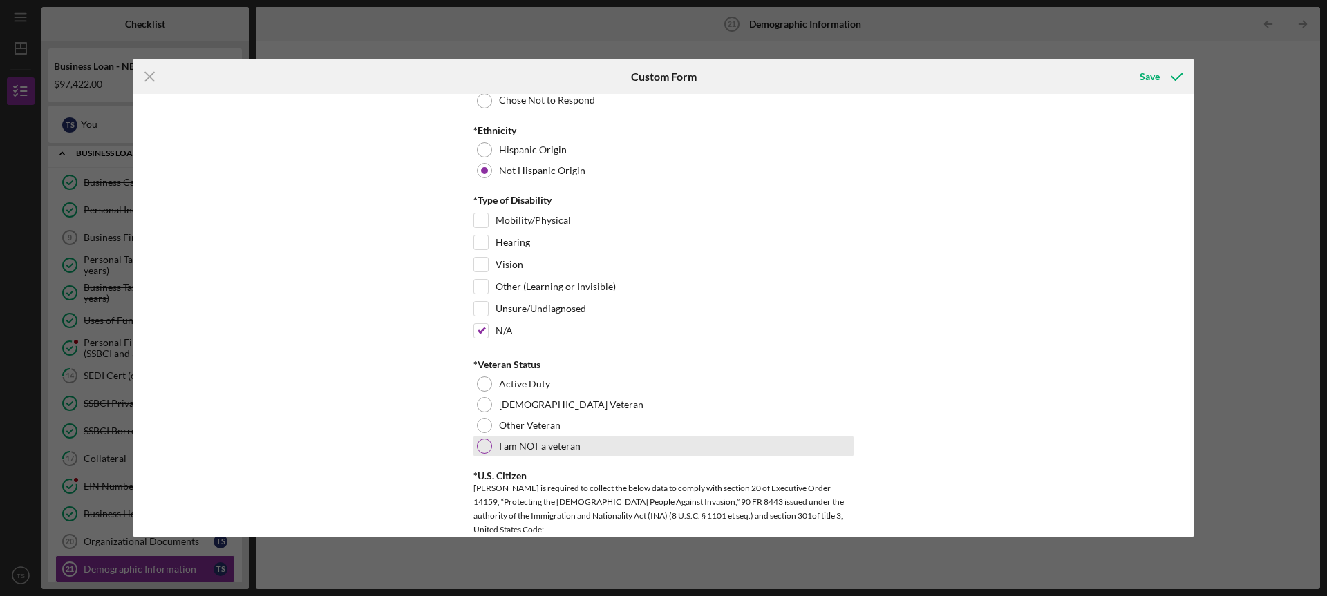
click at [482, 450] on div at bounding box center [484, 446] width 15 height 15
drag, startPoint x: 1189, startPoint y: 270, endPoint x: 1189, endPoint y: 289, distance: 19.4
click at [1189, 289] on div "Demographic Information *Gender Female Male Nonbinary Choose not to respond Oth…" at bounding box center [664, 315] width 1062 height 442
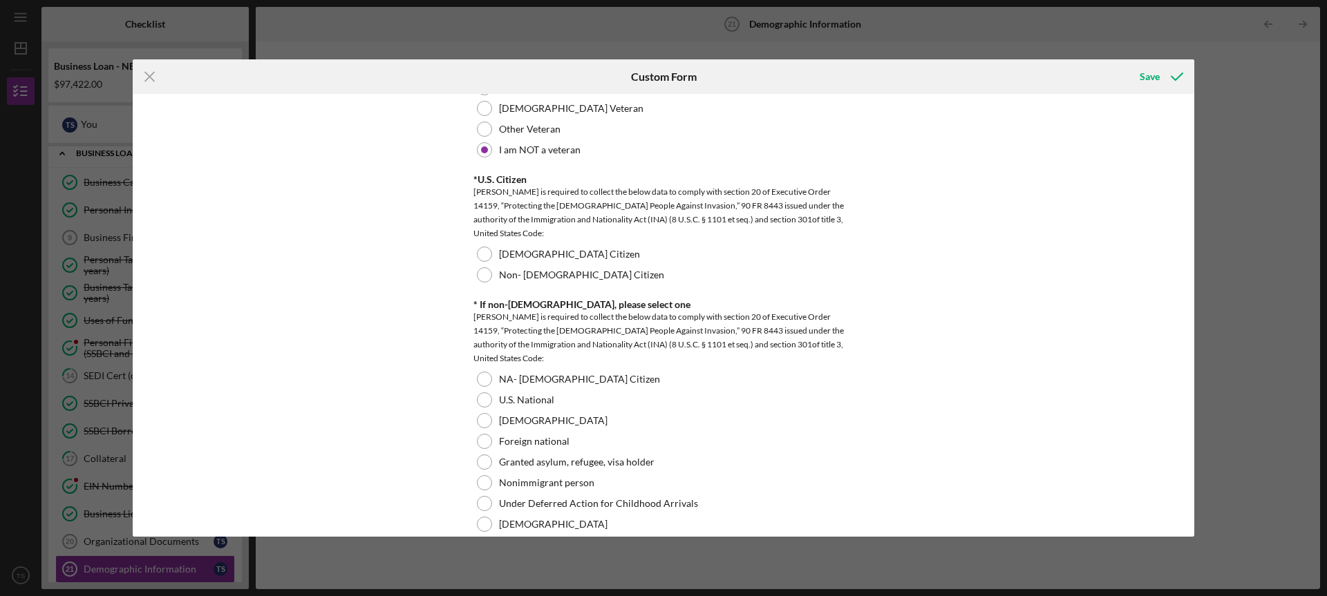
scroll to position [1319, 0]
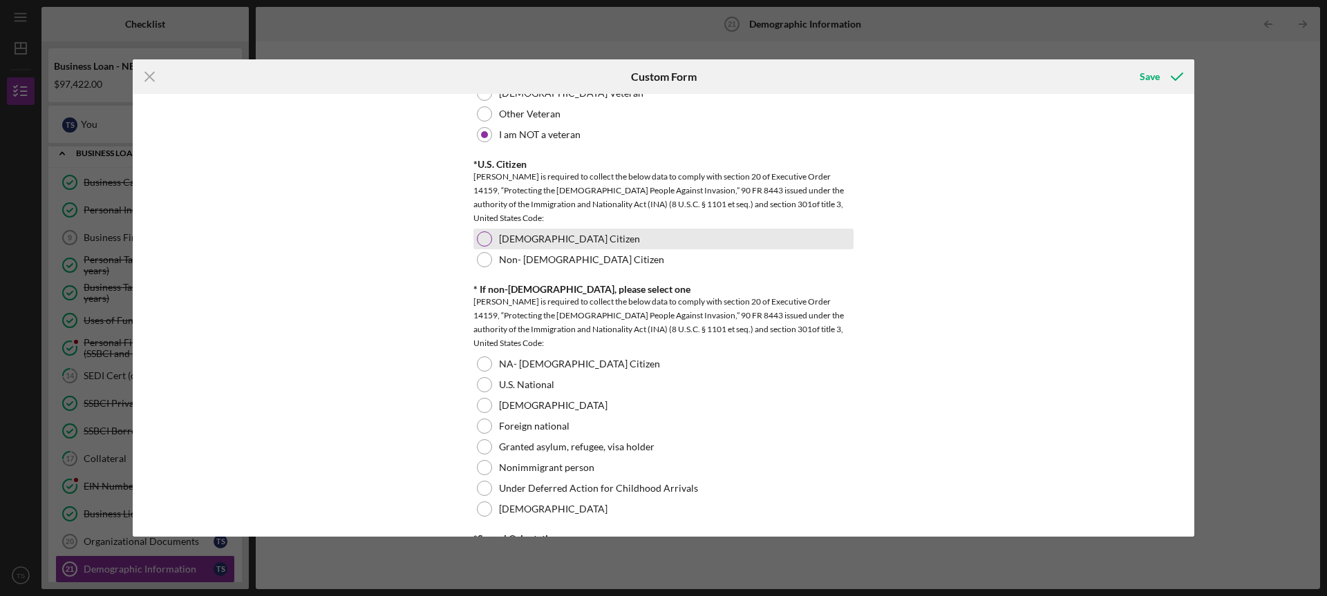
click at [486, 241] on div at bounding box center [484, 239] width 15 height 15
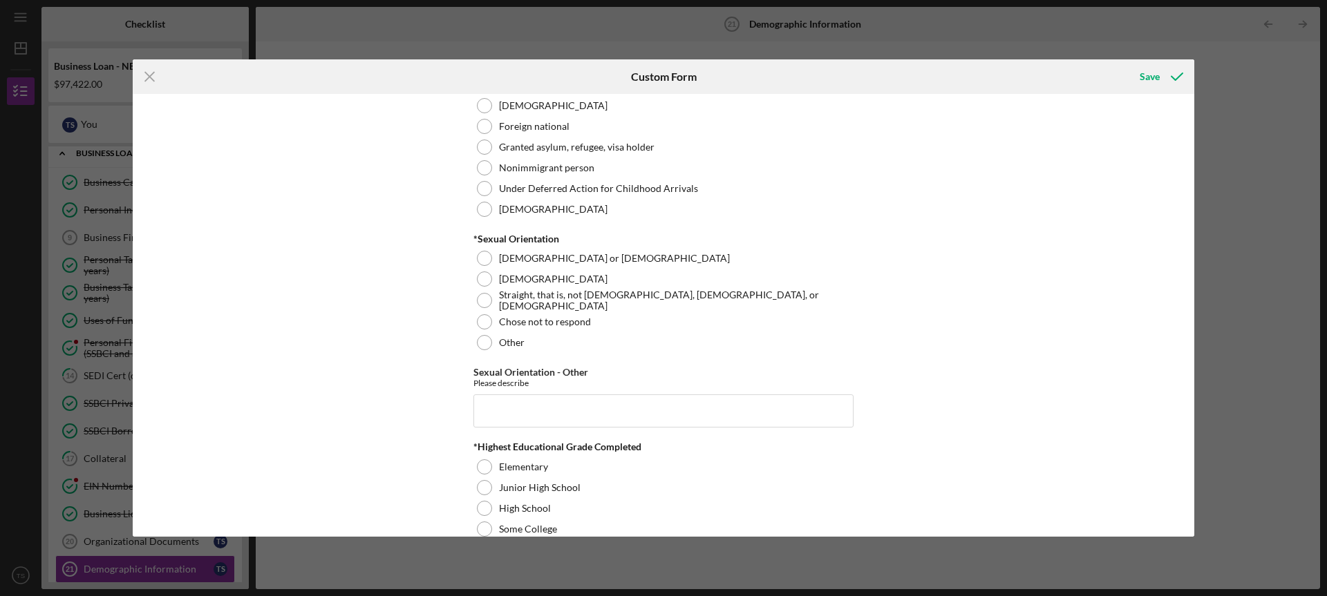
scroll to position [1645, 0]
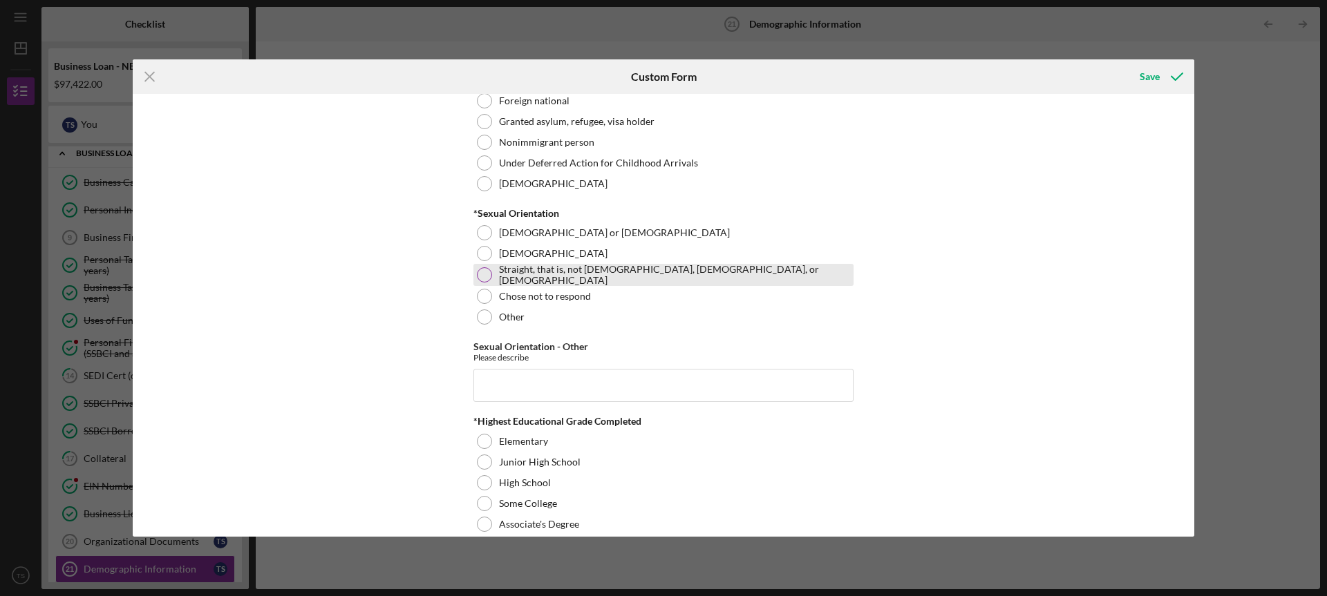
click at [482, 270] on div at bounding box center [484, 274] width 15 height 15
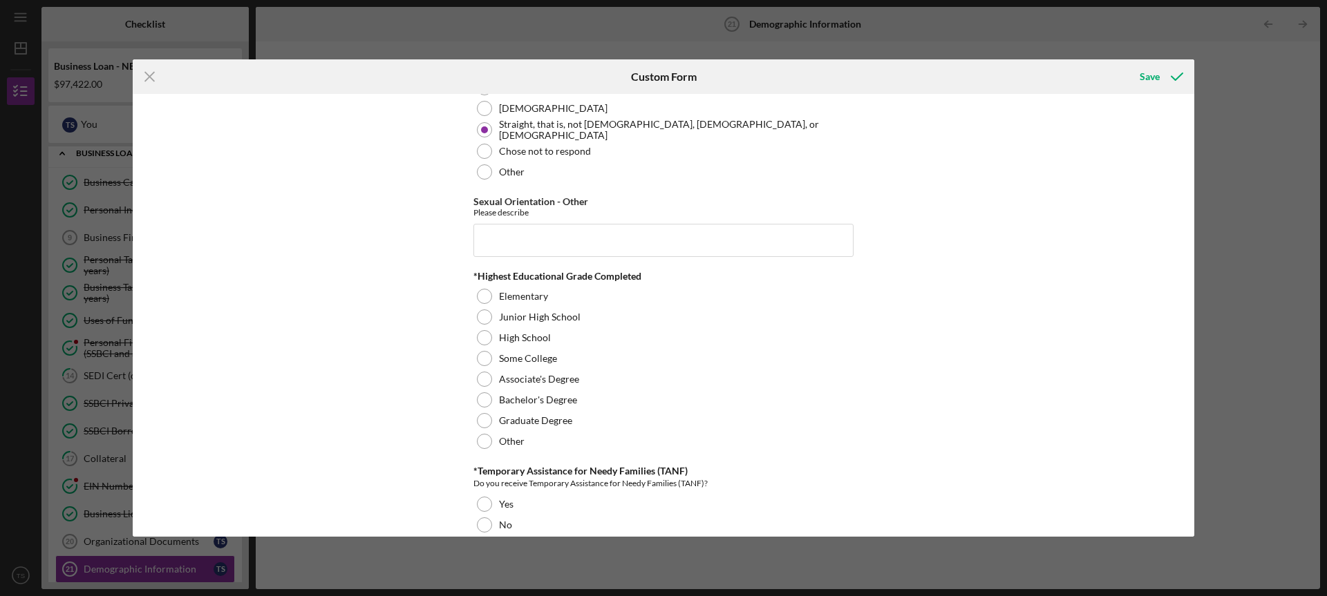
scroll to position [1795, 0]
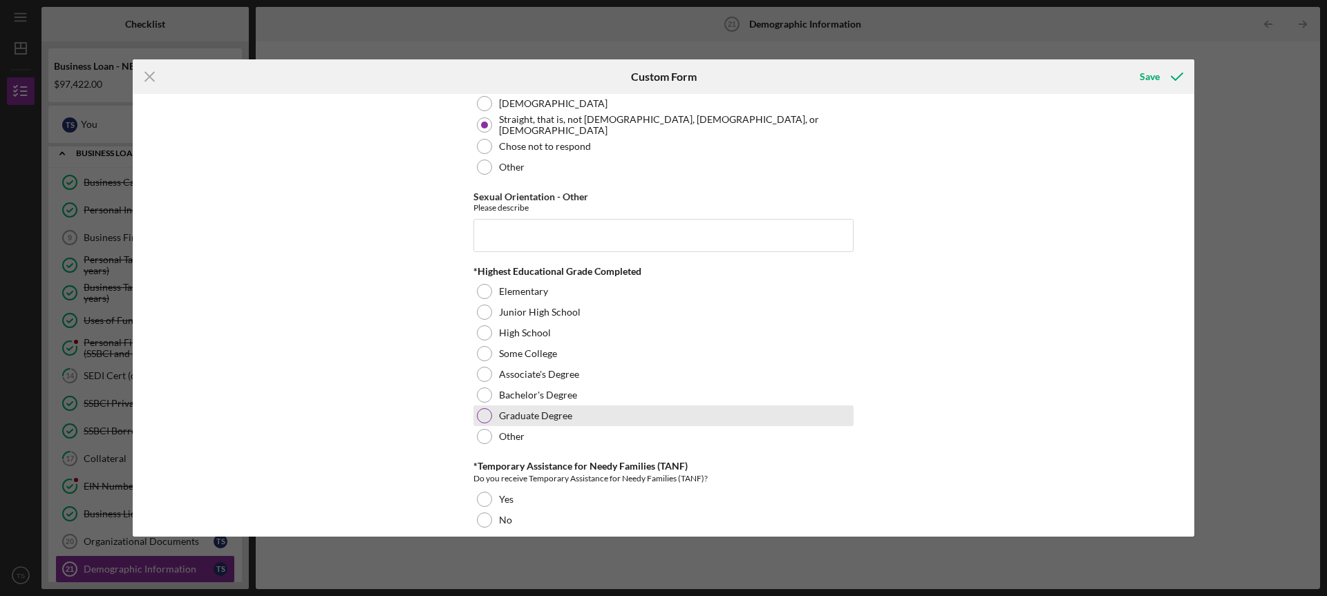
click at [484, 414] on div at bounding box center [484, 415] width 15 height 15
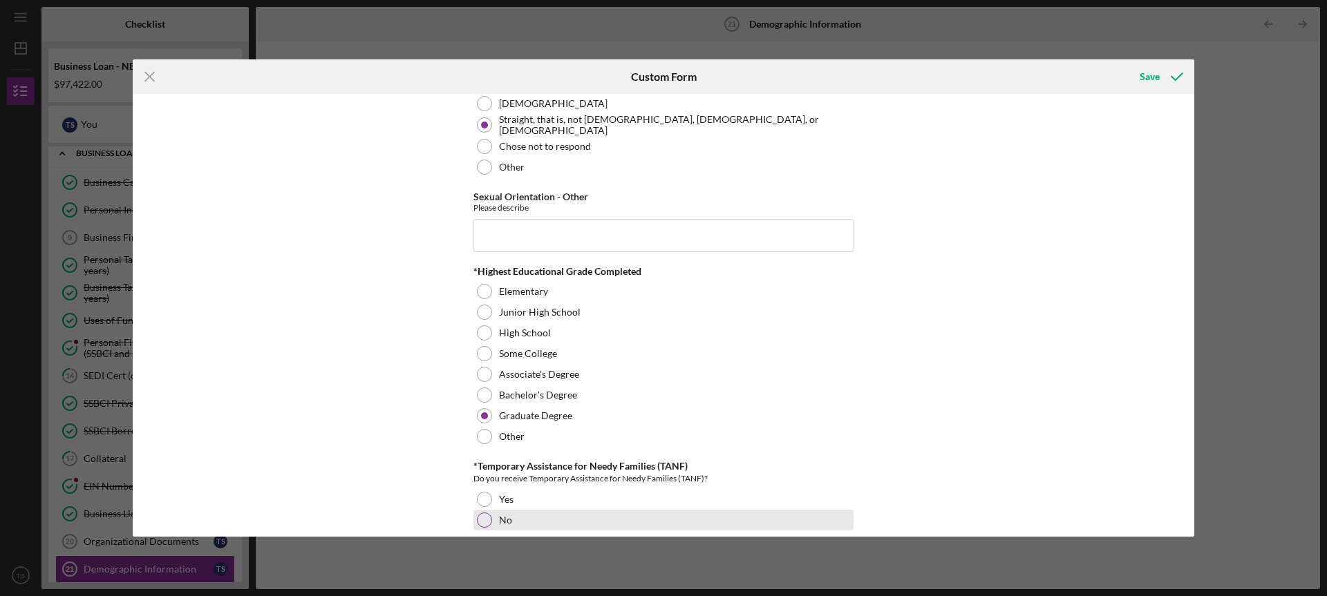
click at [481, 514] on div at bounding box center [484, 520] width 15 height 15
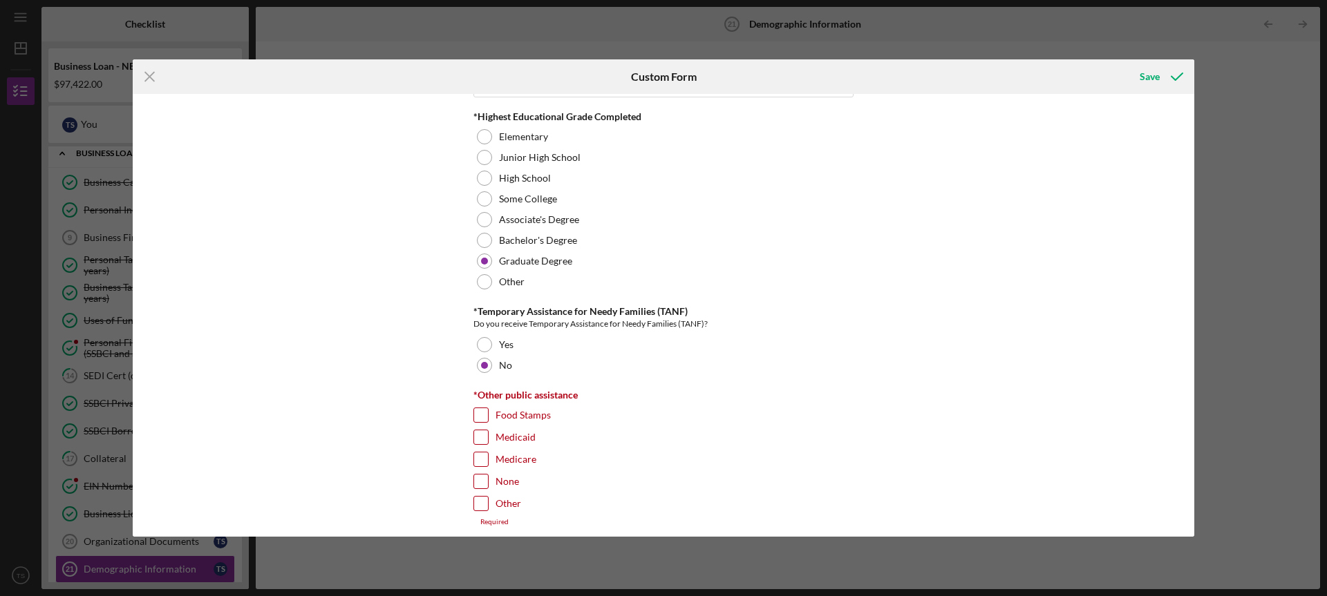
scroll to position [2055, 0]
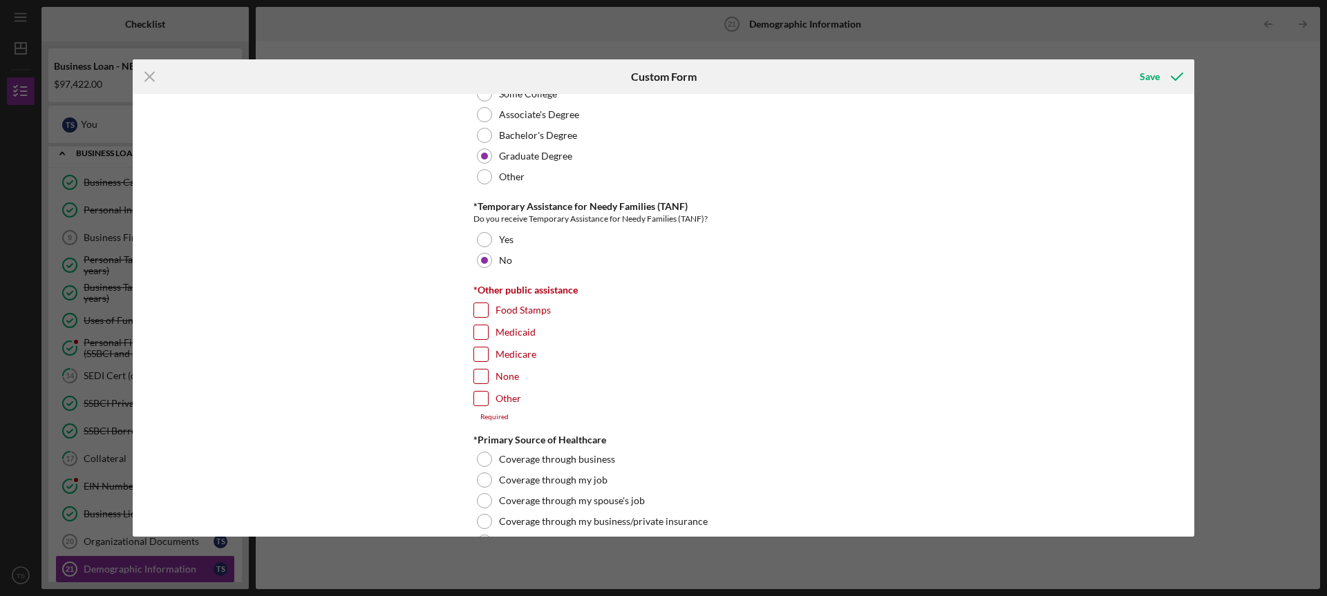
click at [483, 374] on input "None" at bounding box center [481, 377] width 14 height 14
checkbox input "true"
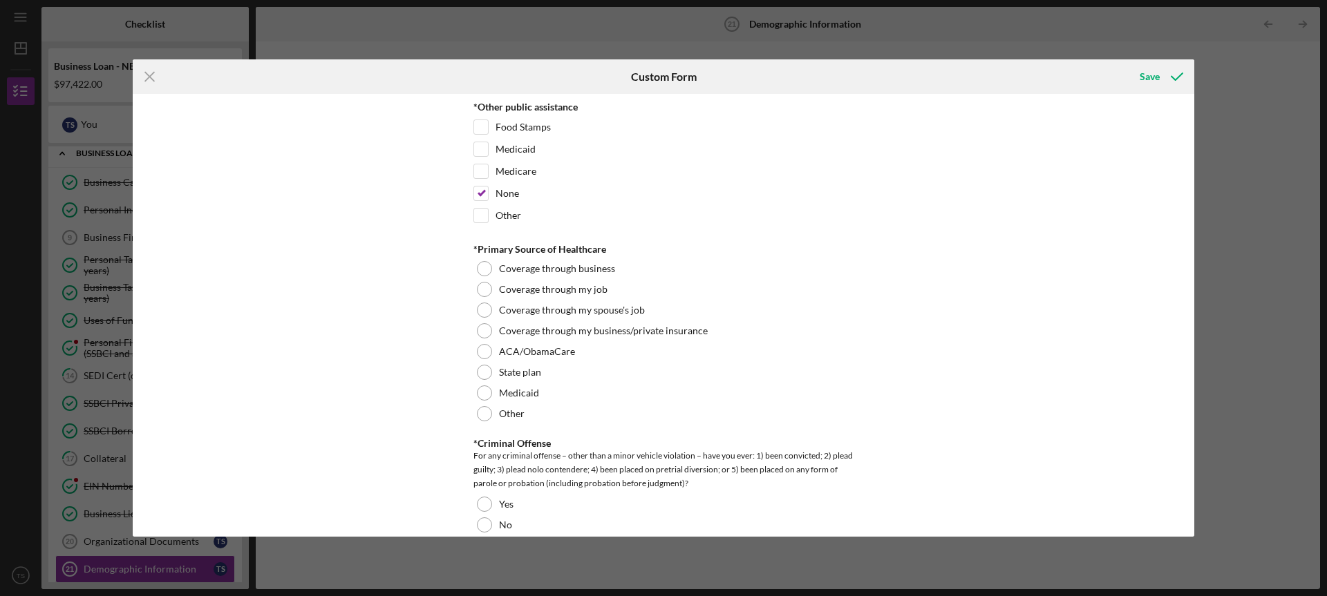
scroll to position [2287, 0]
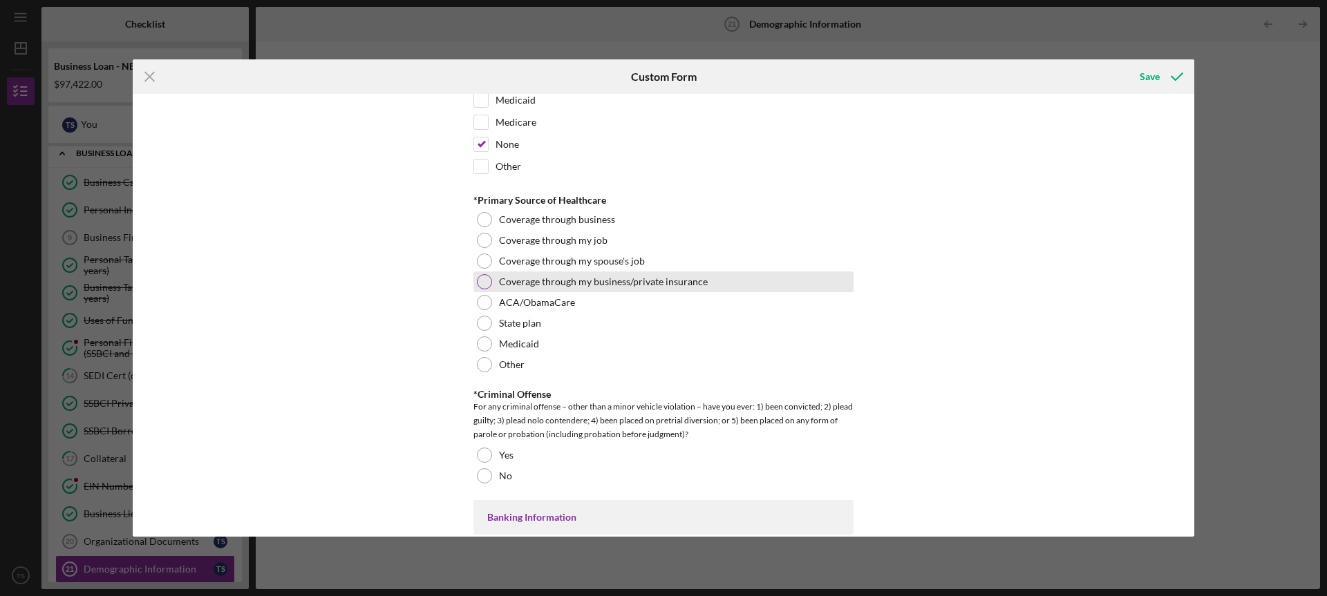
click at [484, 276] on div at bounding box center [484, 281] width 15 height 15
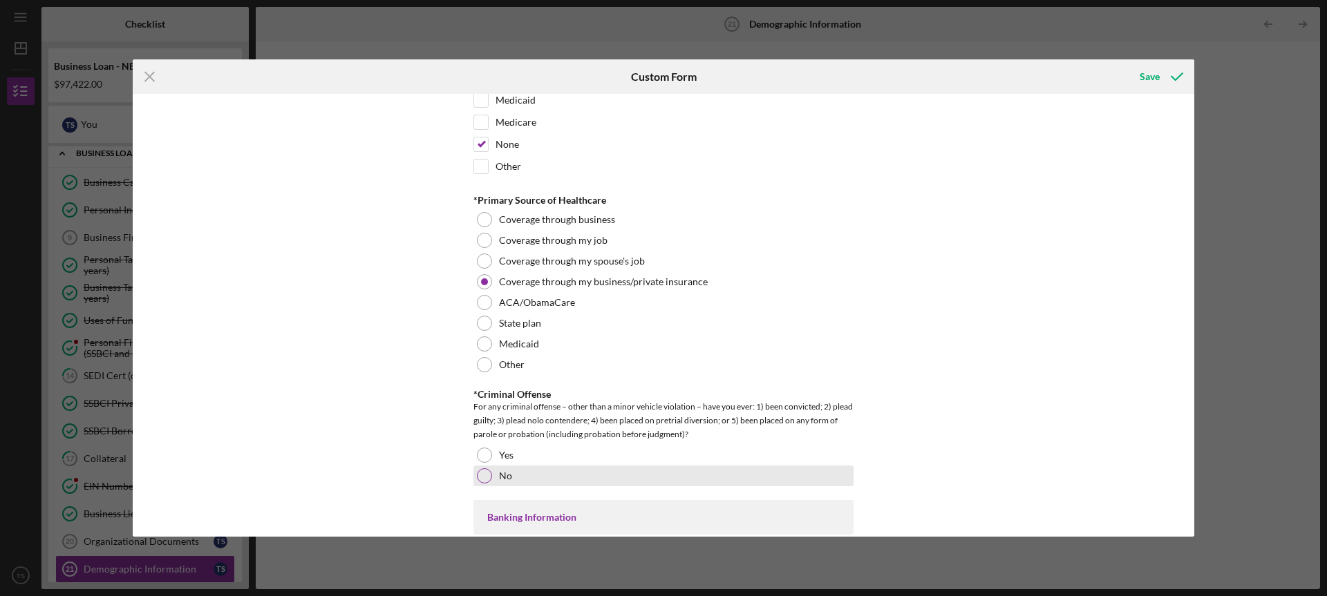
click at [477, 477] on div at bounding box center [484, 476] width 15 height 15
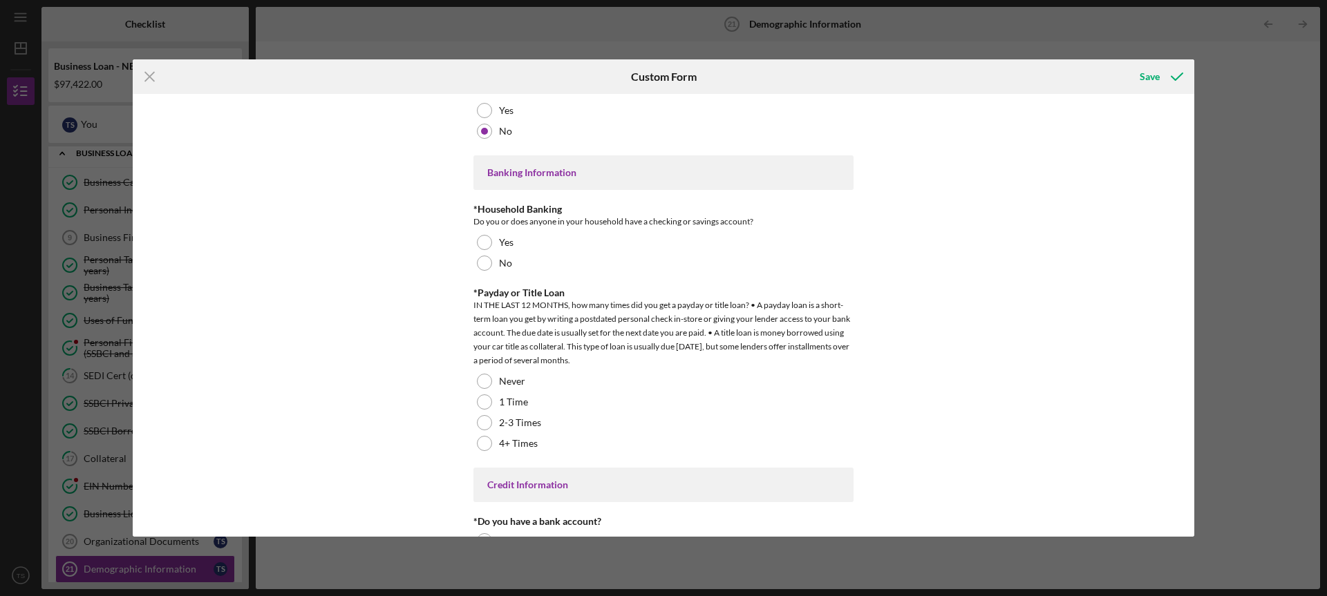
scroll to position [2667, 0]
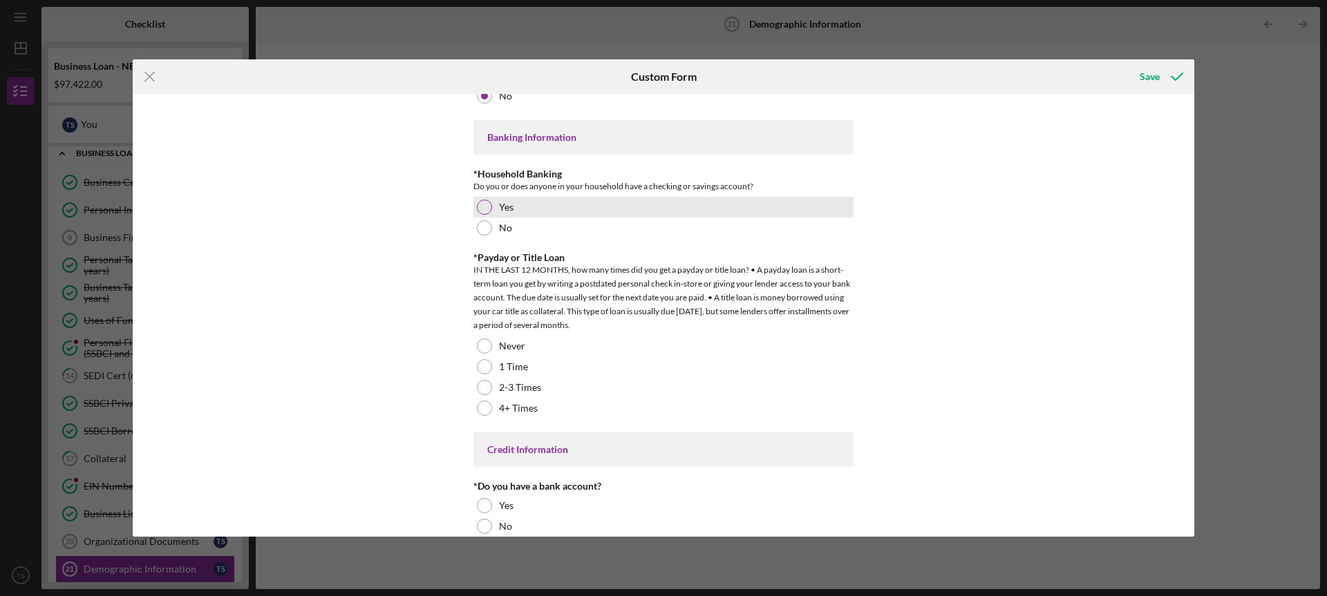
click at [478, 210] on div at bounding box center [484, 207] width 15 height 15
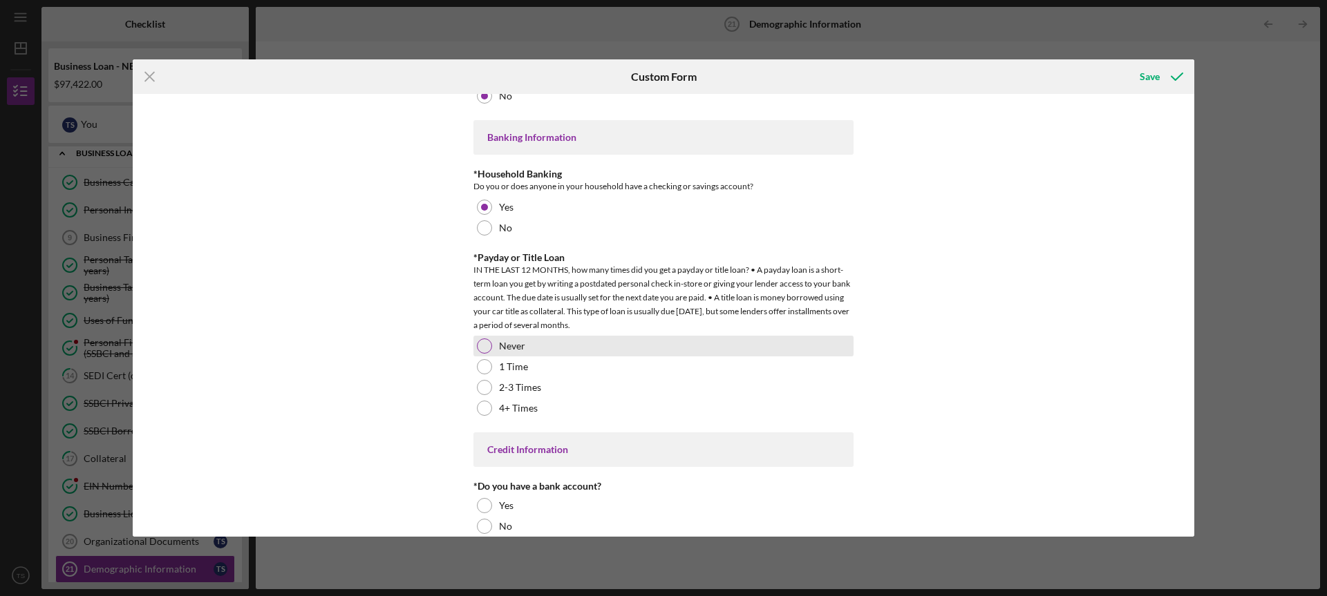
click at [478, 344] on div at bounding box center [484, 346] width 15 height 15
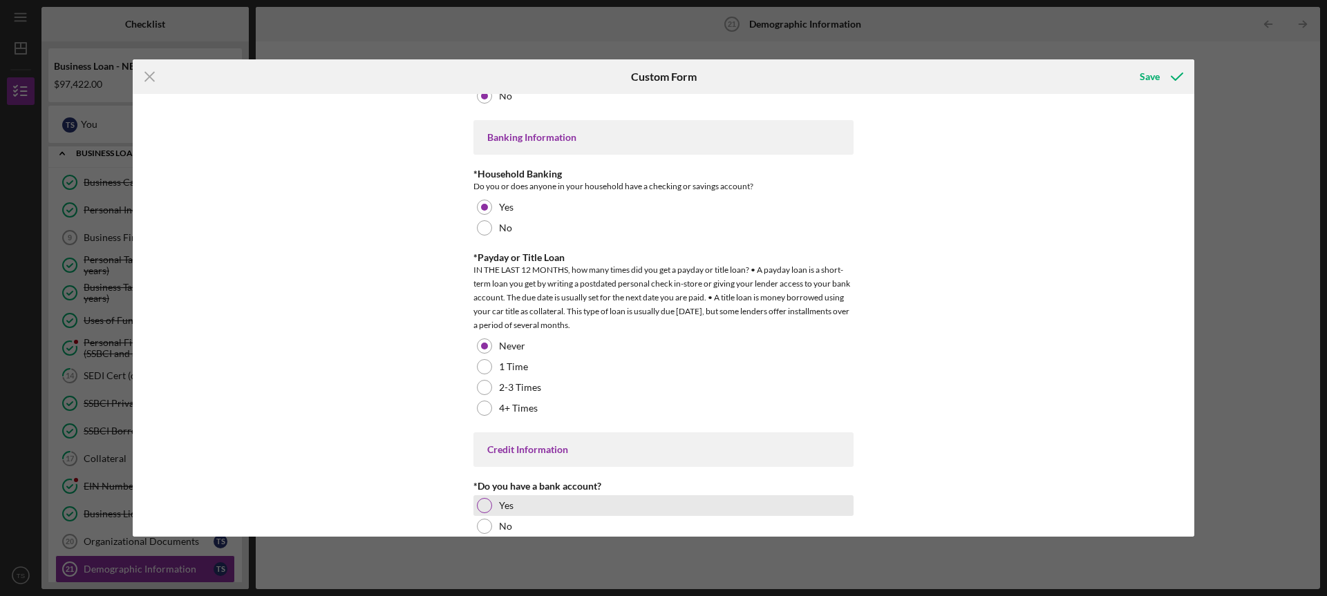
click at [478, 503] on div at bounding box center [484, 505] width 15 height 15
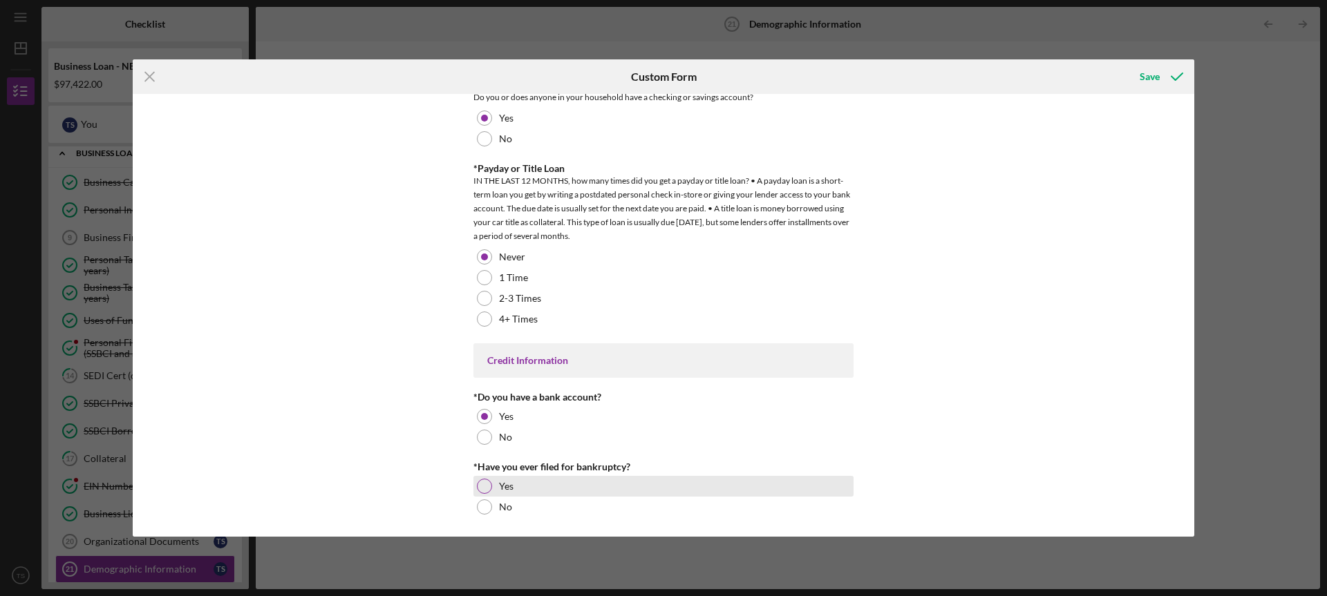
click at [487, 489] on div at bounding box center [484, 486] width 15 height 15
click at [1143, 79] on div "Save" at bounding box center [1150, 77] width 20 height 28
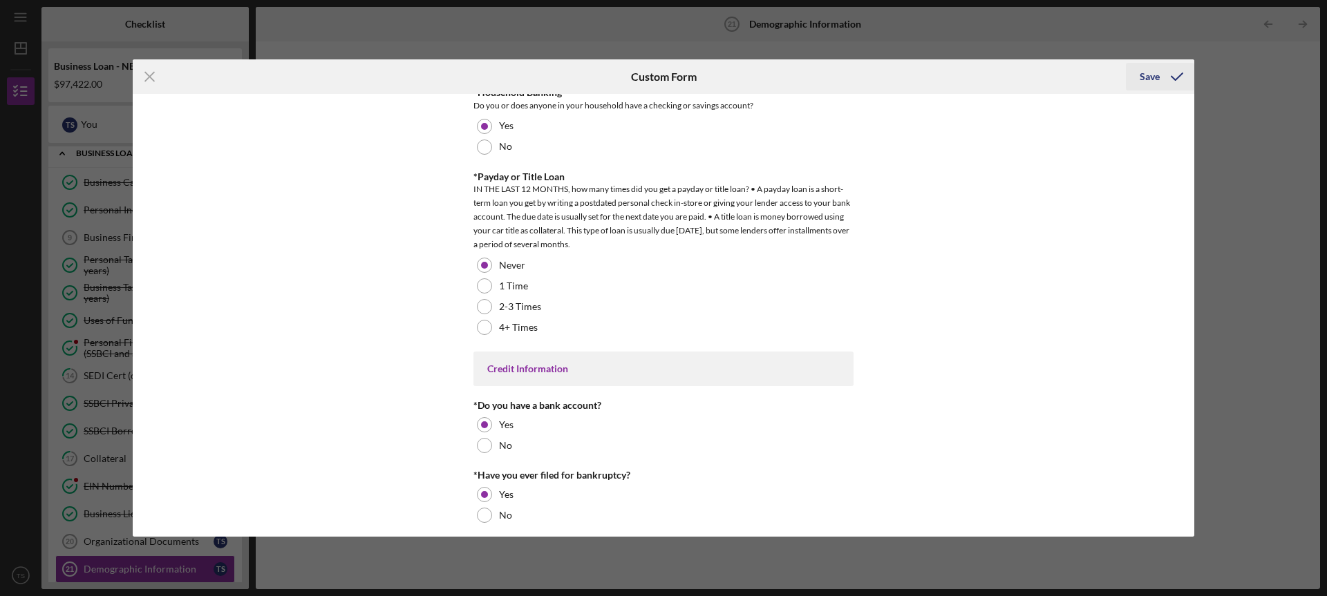
scroll to position [2764, 0]
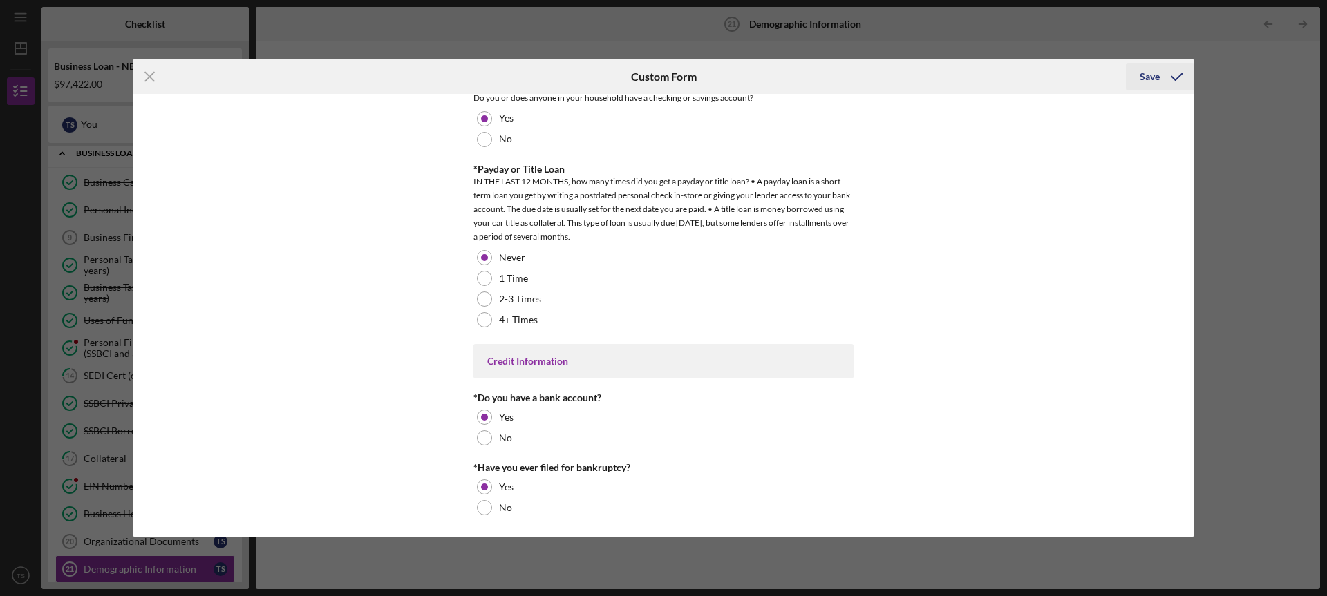
click at [1147, 79] on div "Save" at bounding box center [1150, 77] width 20 height 28
click at [151, 74] on icon "Icon/Menu Close" at bounding box center [150, 76] width 35 height 35
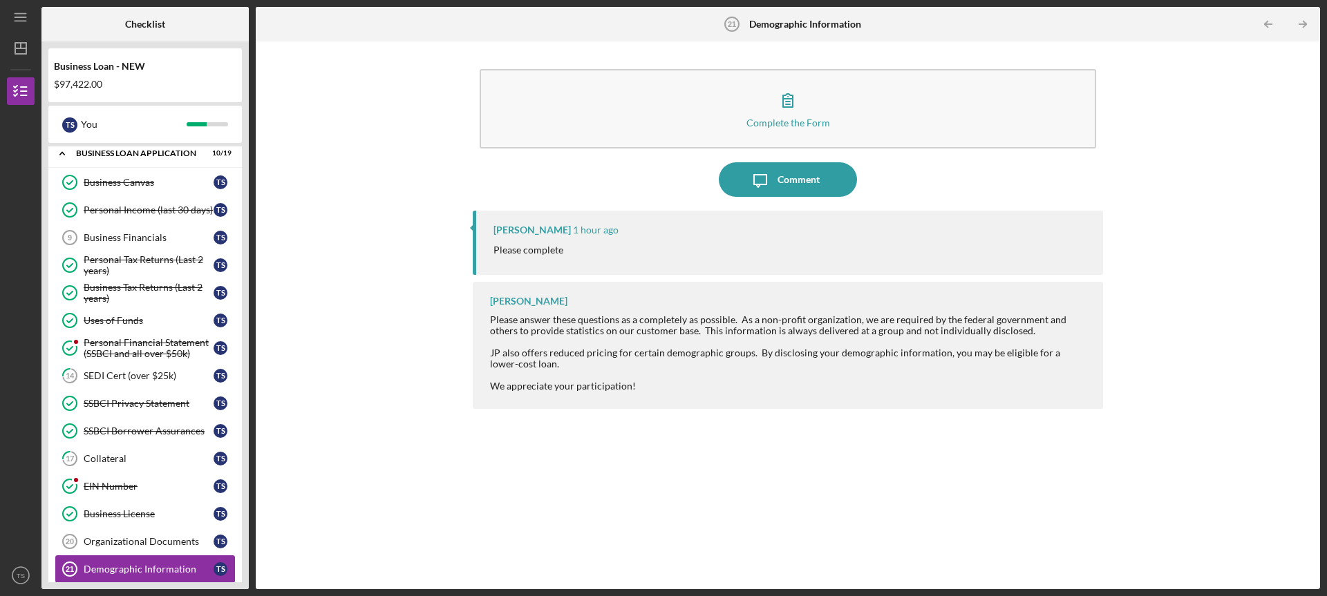
click at [120, 564] on div "Demographic Information" at bounding box center [149, 569] width 130 height 11
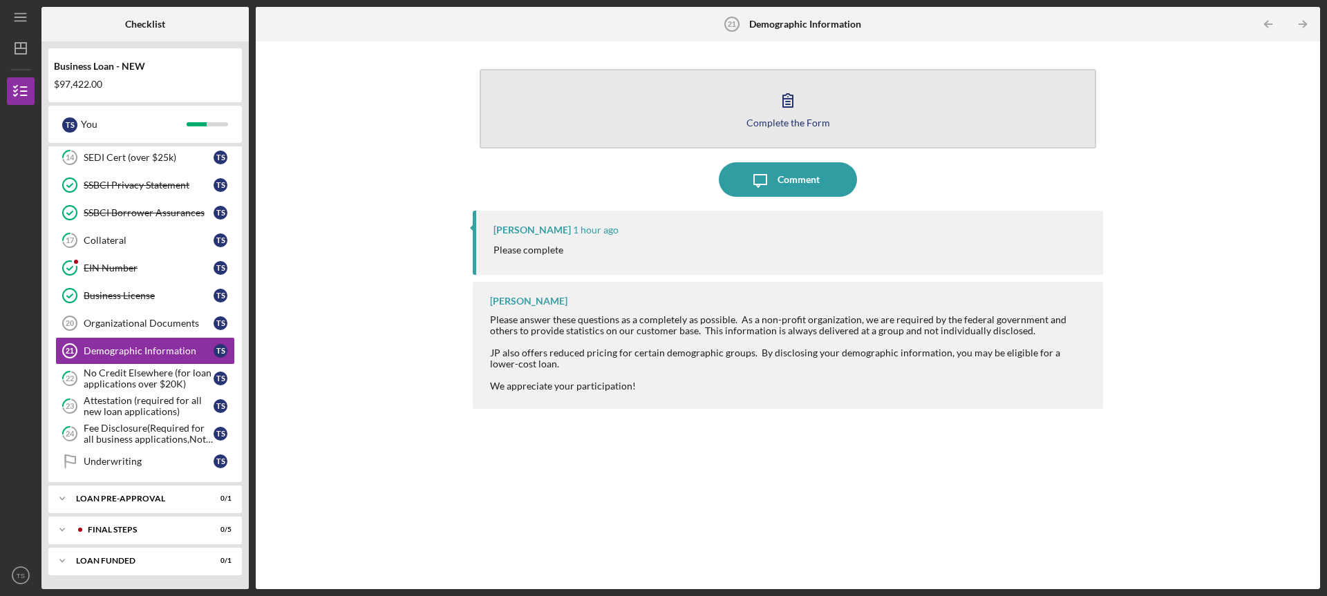
click at [768, 103] on button "Complete the Form Form" at bounding box center [788, 108] width 617 height 79
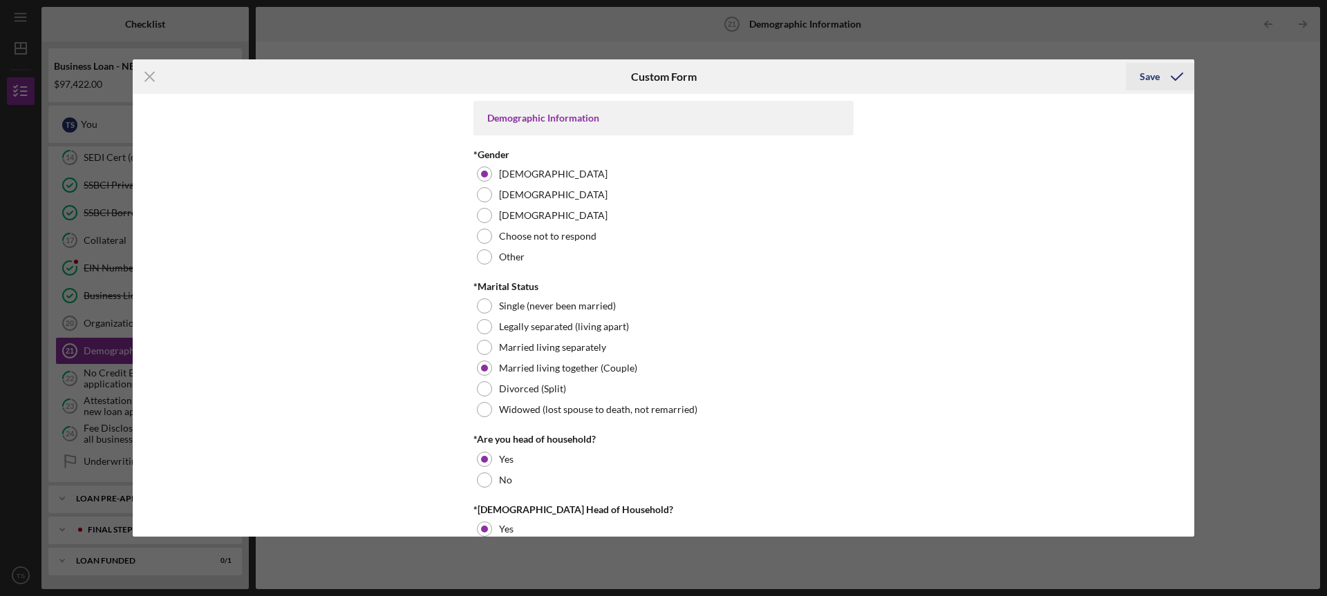
click at [1150, 79] on div "Save" at bounding box center [1150, 77] width 20 height 28
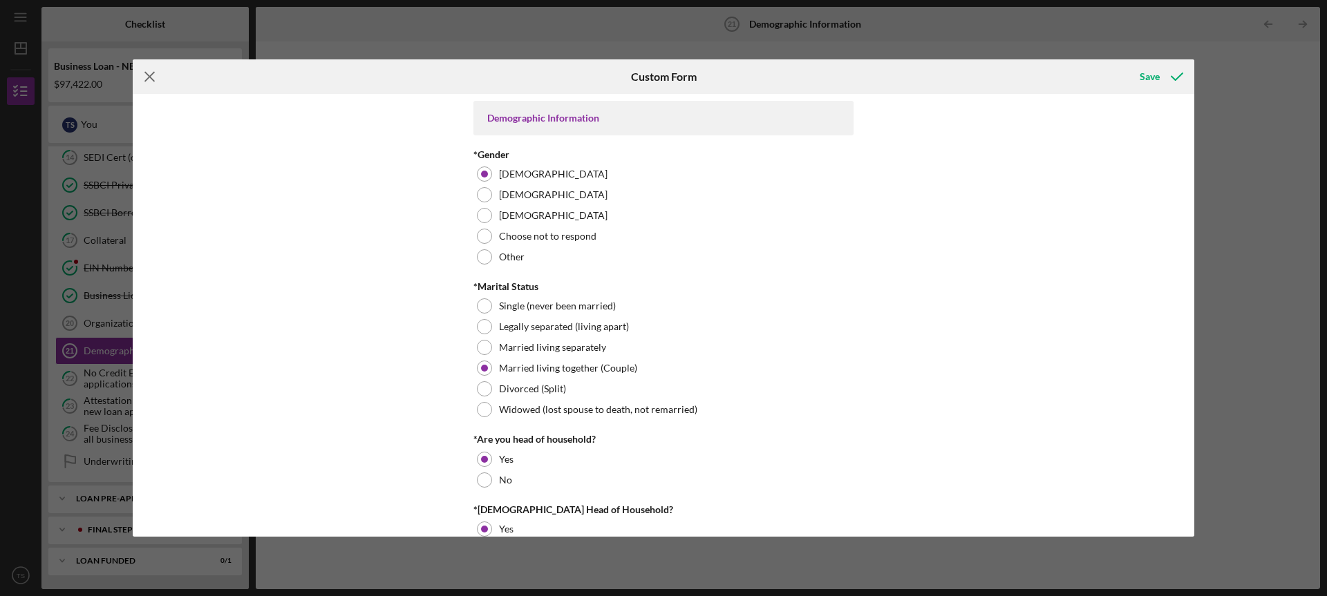
click at [151, 71] on icon "Icon/Menu Close" at bounding box center [150, 76] width 35 height 35
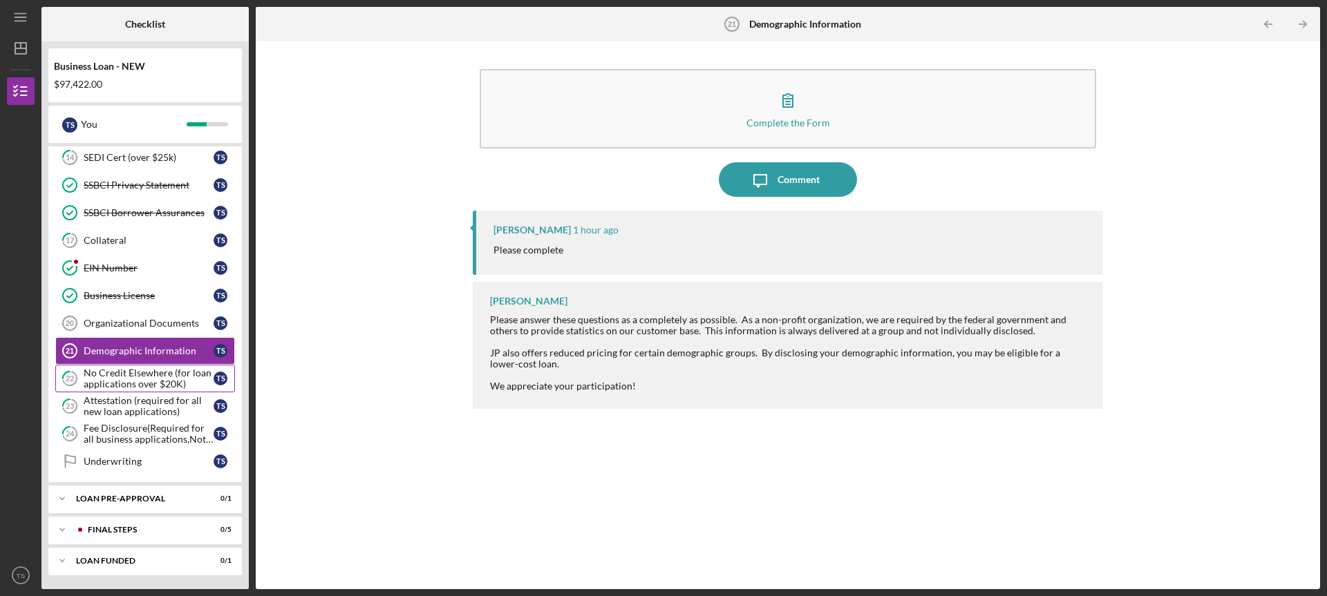
click at [122, 373] on div "No Credit Elsewhere (for loan applications over $20K)" at bounding box center [149, 379] width 130 height 22
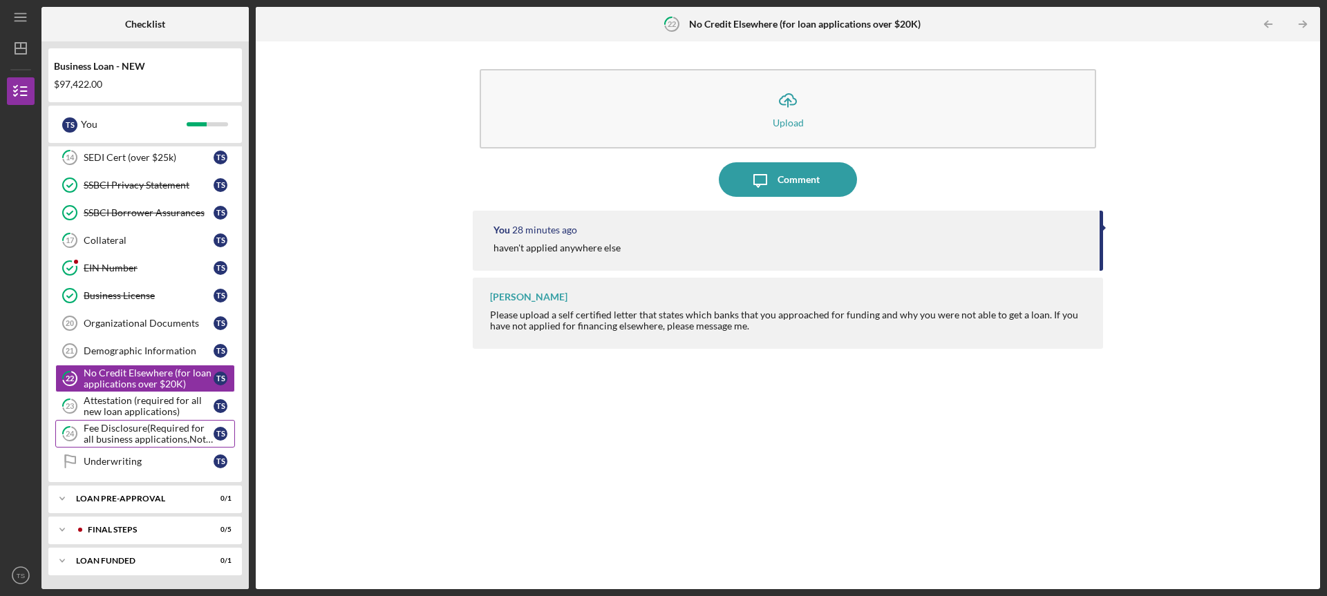
click at [115, 434] on div "Fee Disclosure(Required for all business applications,Not needed for Contractor…" at bounding box center [149, 434] width 130 height 22
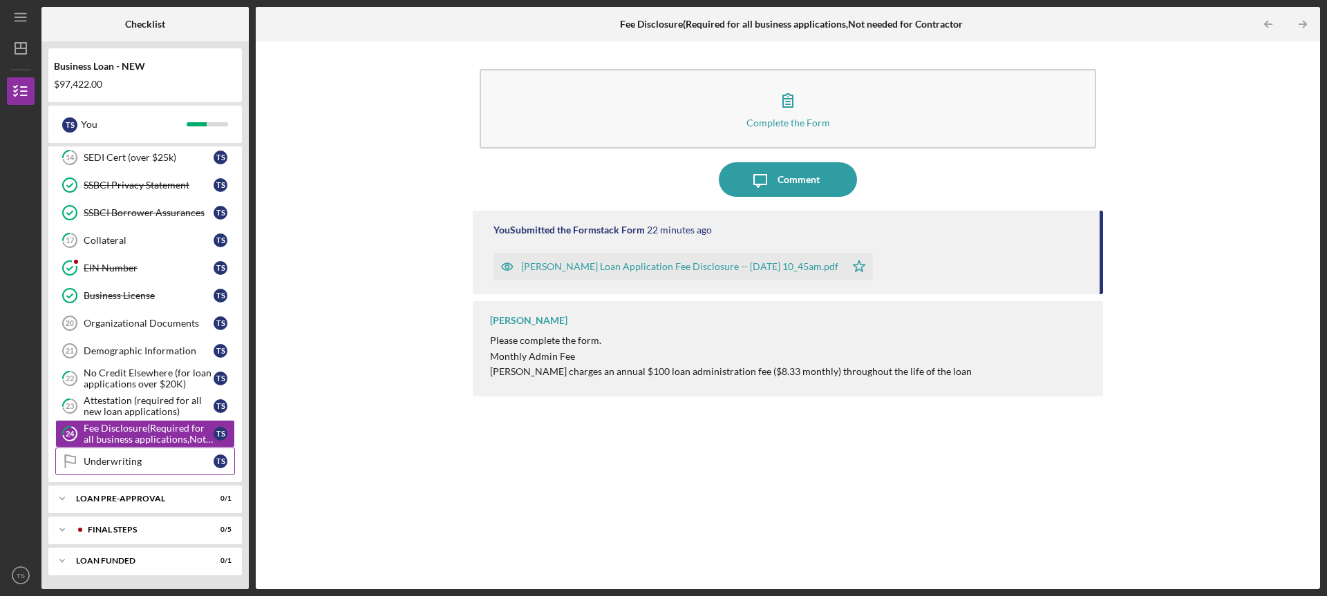
click at [135, 463] on div "Underwriting" at bounding box center [149, 461] width 130 height 11
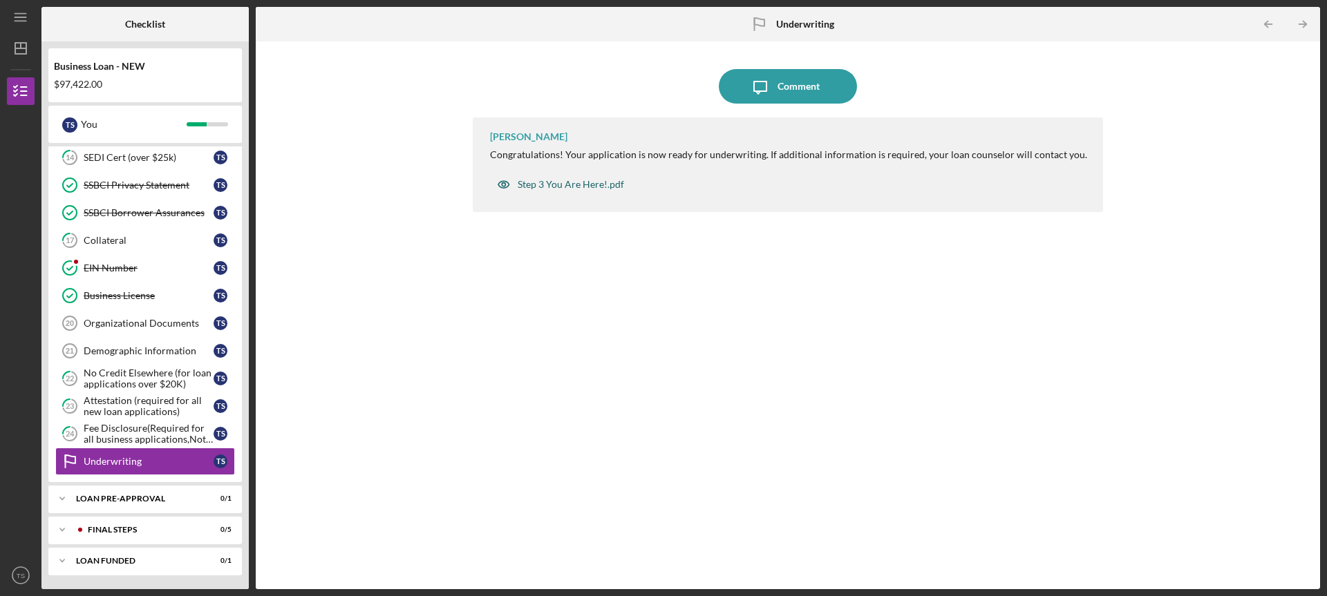
click at [527, 185] on div "Step 3 You Are Here!.pdf" at bounding box center [571, 184] width 106 height 11
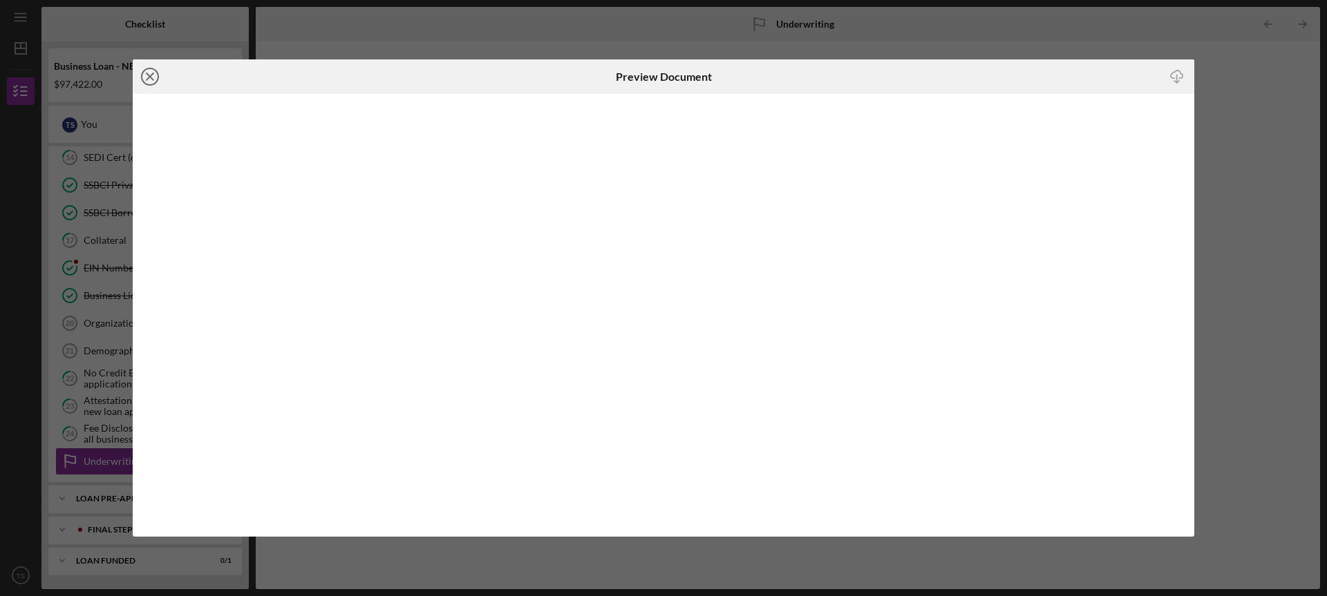
click at [146, 71] on icon "Icon/Close" at bounding box center [150, 76] width 35 height 35
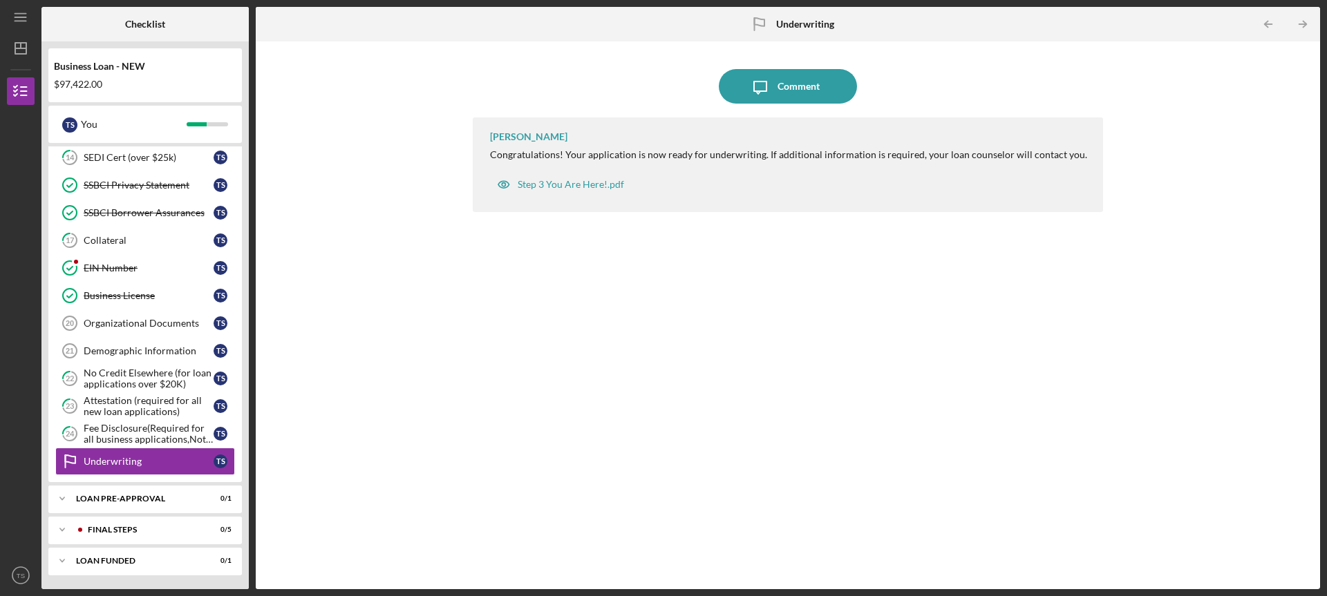
drag, startPoint x: 248, startPoint y: 415, endPoint x: 247, endPoint y: 455, distance: 39.4
click at [247, 455] on div "Business Loan - NEW $97,422.00 T S You Icon/Expander INQUIRY INFORMATION 6 / 6 …" at bounding box center [144, 315] width 207 height 548
click at [158, 324] on div "Organizational Documents" at bounding box center [149, 323] width 130 height 11
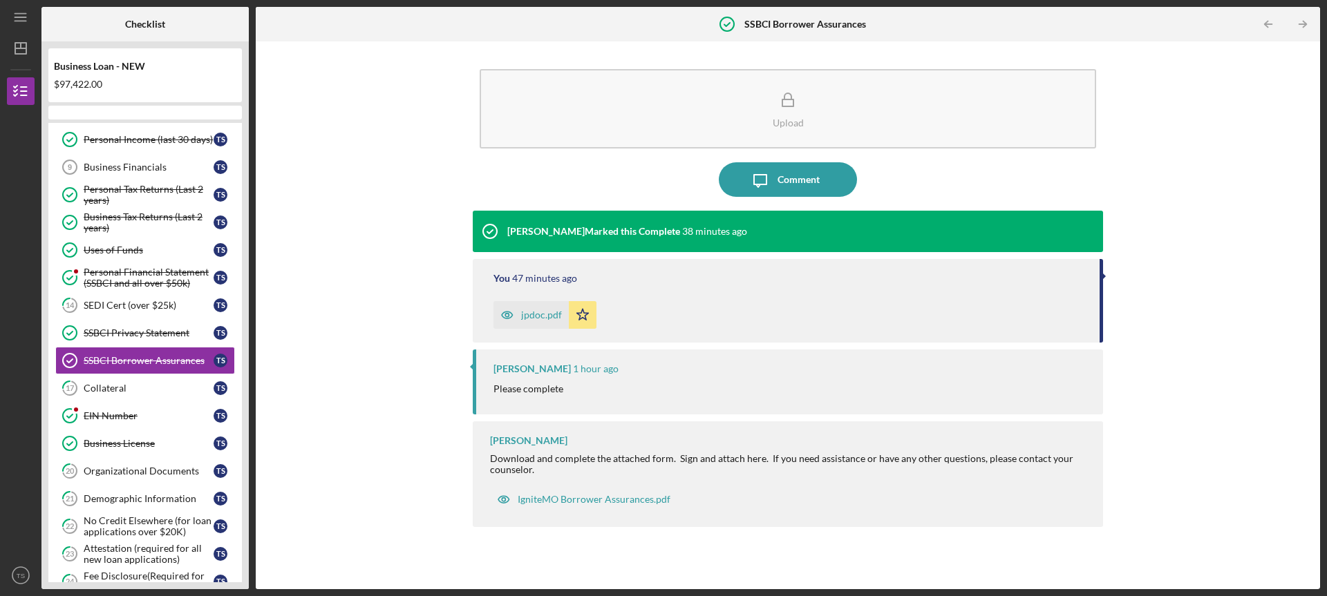
scroll to position [159, 0]
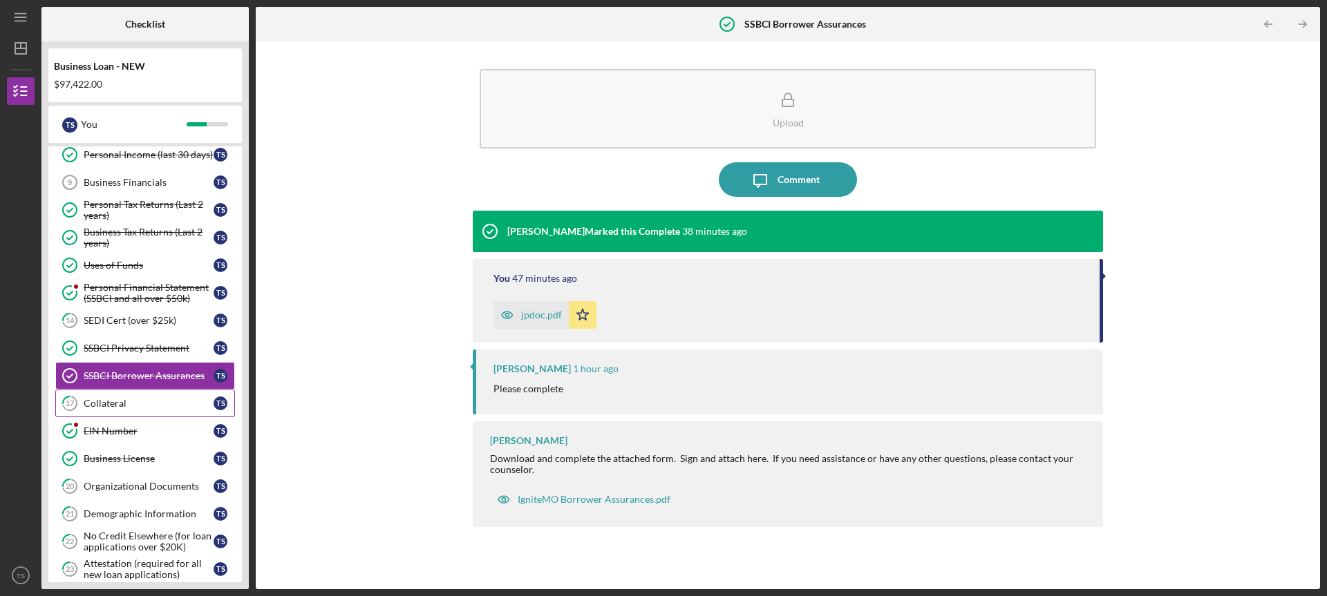
click at [109, 404] on div "Collateral" at bounding box center [149, 403] width 130 height 11
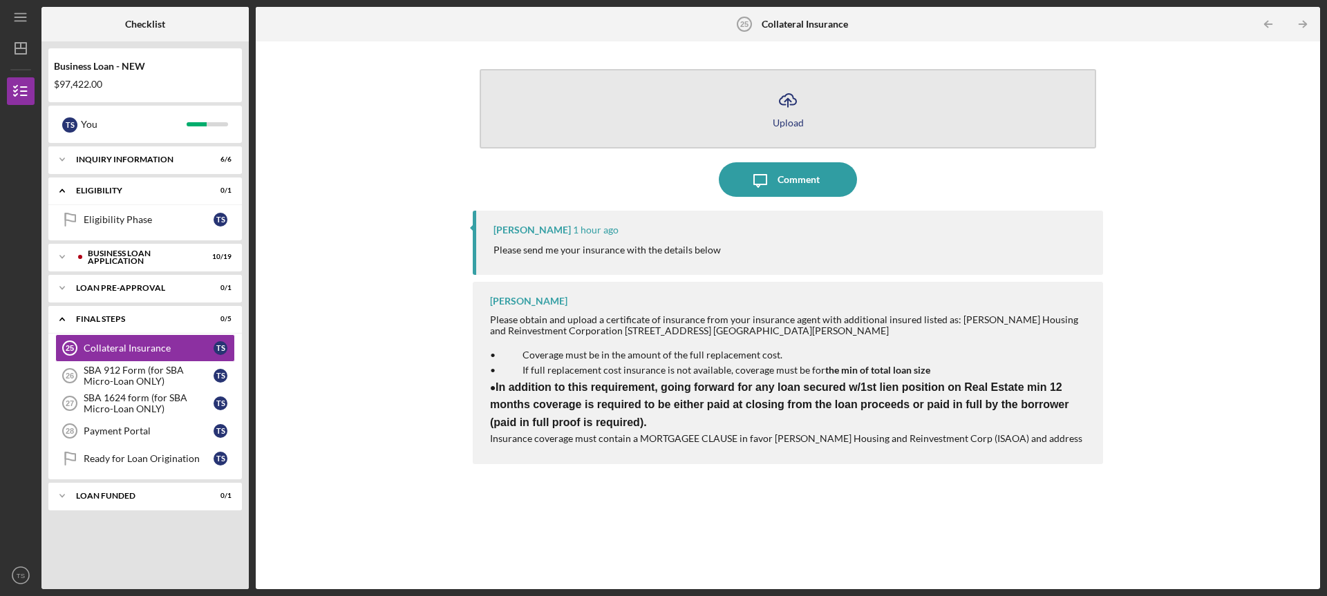
click at [790, 96] on icon "Icon/Upload" at bounding box center [788, 100] width 35 height 35
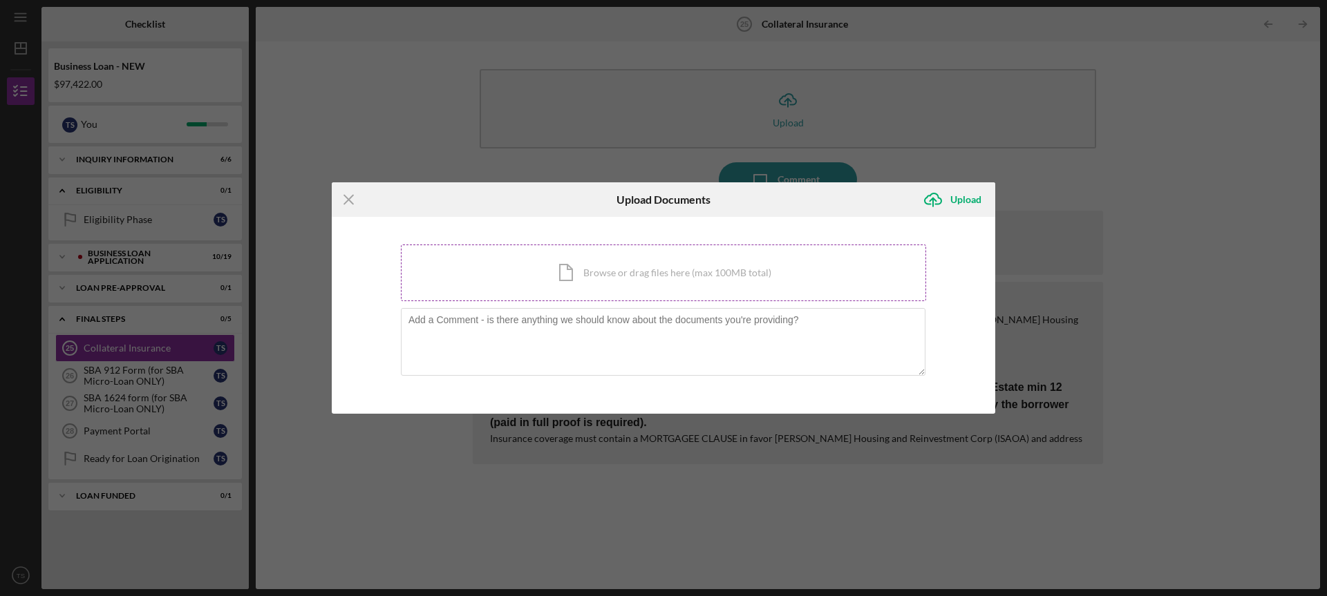
click at [635, 275] on div "Icon/Document Browse or drag files here (max 100MB total) Tap to choose files o…" at bounding box center [663, 273] width 525 height 57
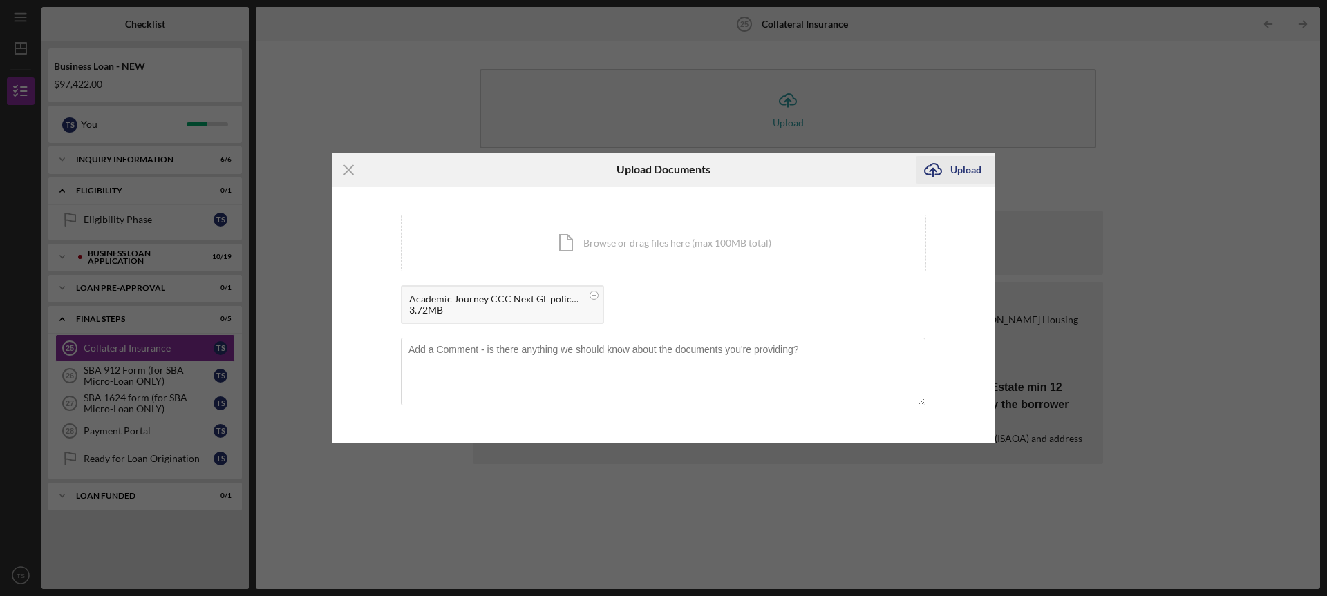
click at [940, 168] on icon "submit" at bounding box center [933, 169] width 17 height 10
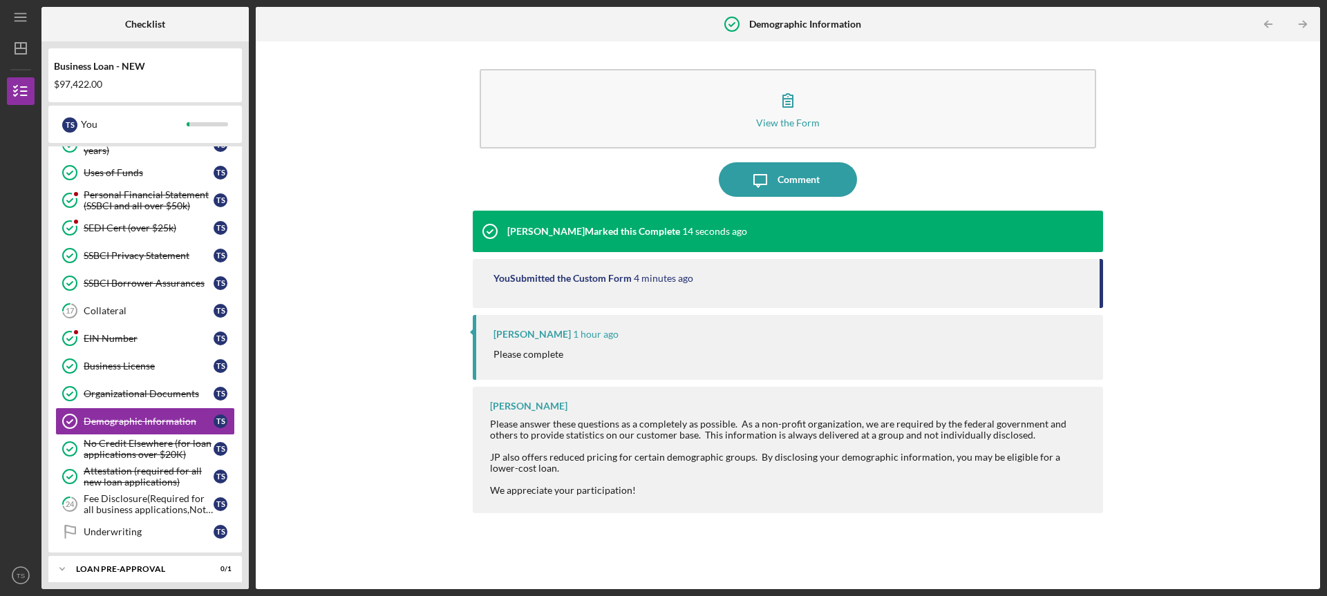
scroll to position [297, 0]
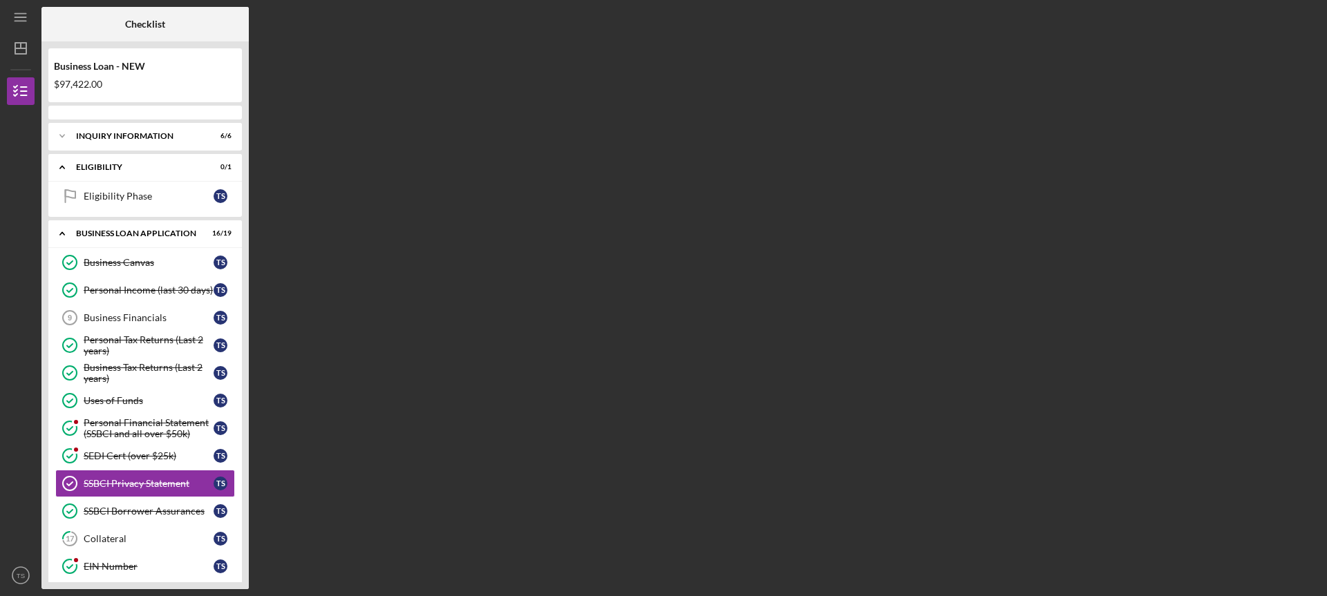
scroll to position [131, 0]
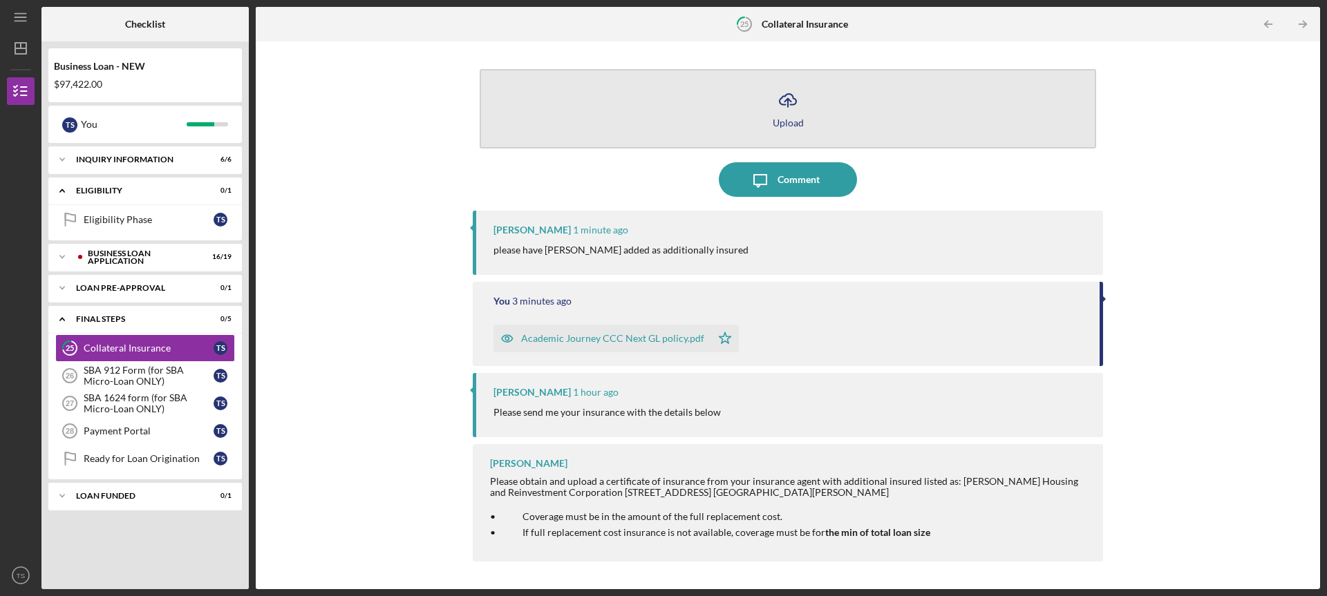
click at [798, 115] on icon "Icon/Upload" at bounding box center [788, 100] width 35 height 35
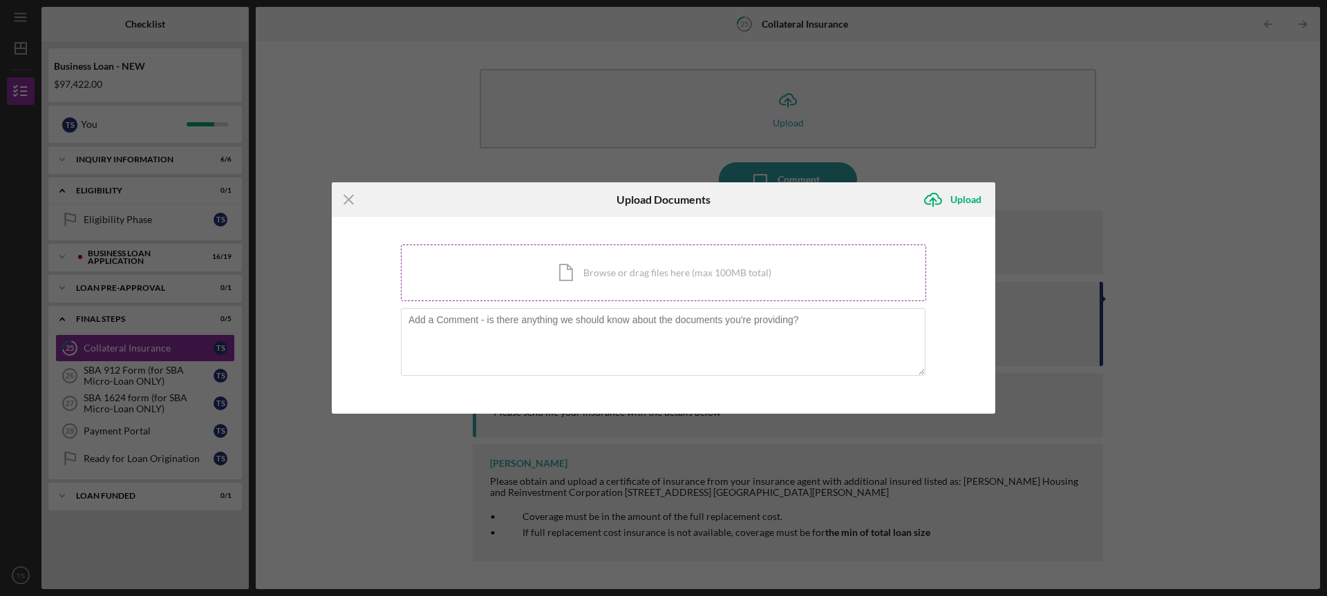
click at [702, 272] on div "Icon/Document Browse or drag files here (max 100MB total) Tap to choose files o…" at bounding box center [663, 273] width 525 height 57
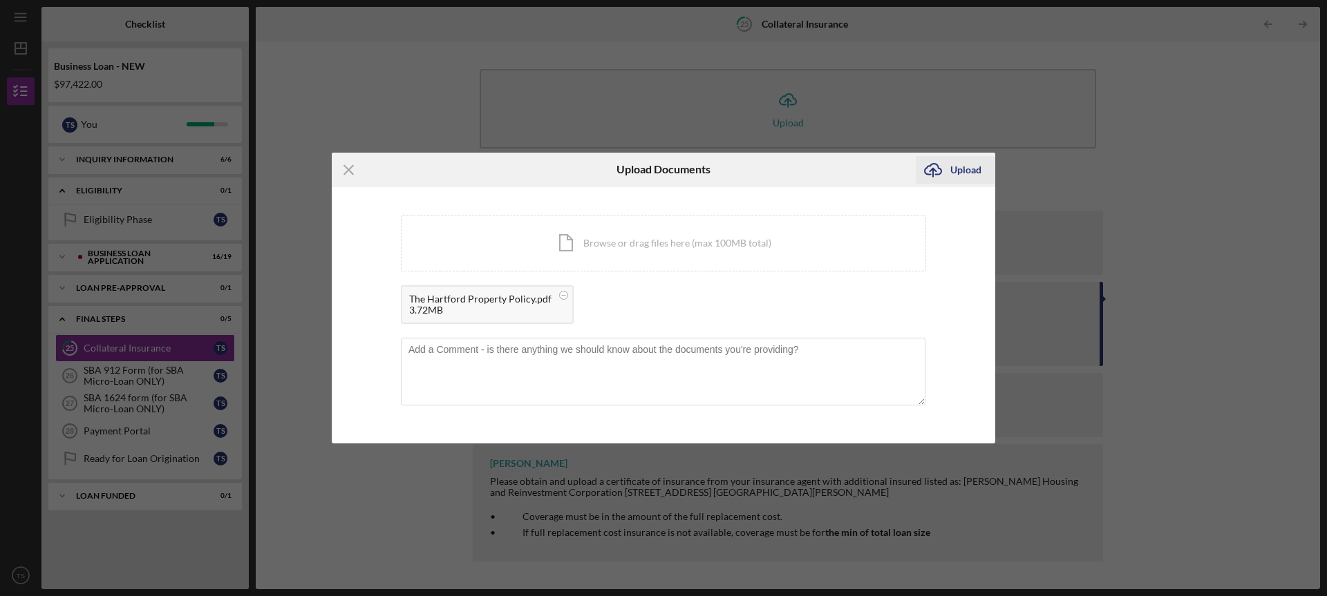
click at [956, 173] on div "Upload" at bounding box center [965, 170] width 31 height 28
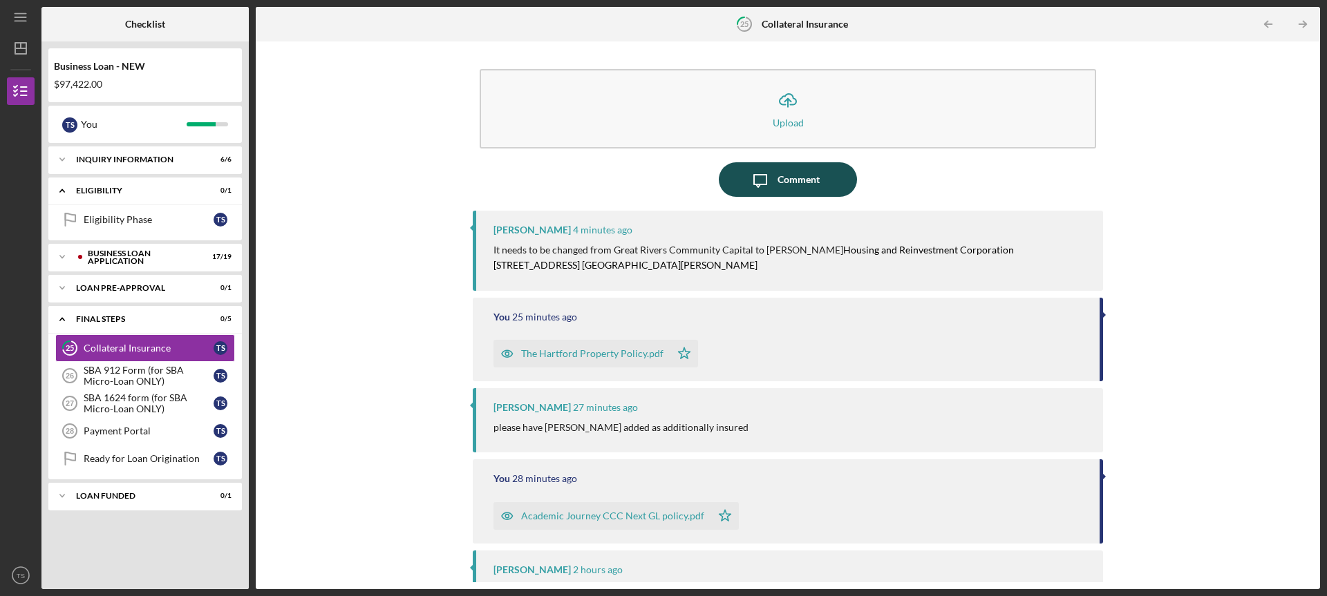
click at [796, 187] on div "Comment" at bounding box center [799, 179] width 42 height 35
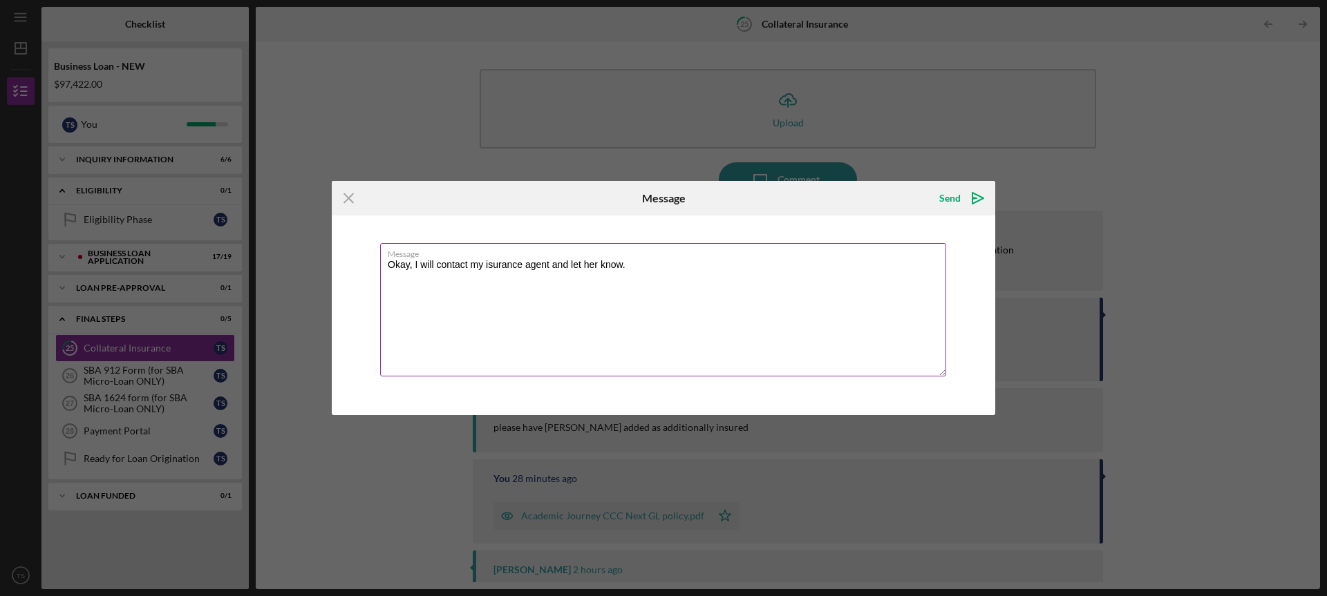
click at [493, 262] on textarea "Okay, I will contact my isurance agent and let her know." at bounding box center [663, 309] width 566 height 133
type textarea "Okay, I will contact my insurance agent and let her know."
click at [968, 199] on icon "Icon/icon-invite-send" at bounding box center [978, 198] width 35 height 35
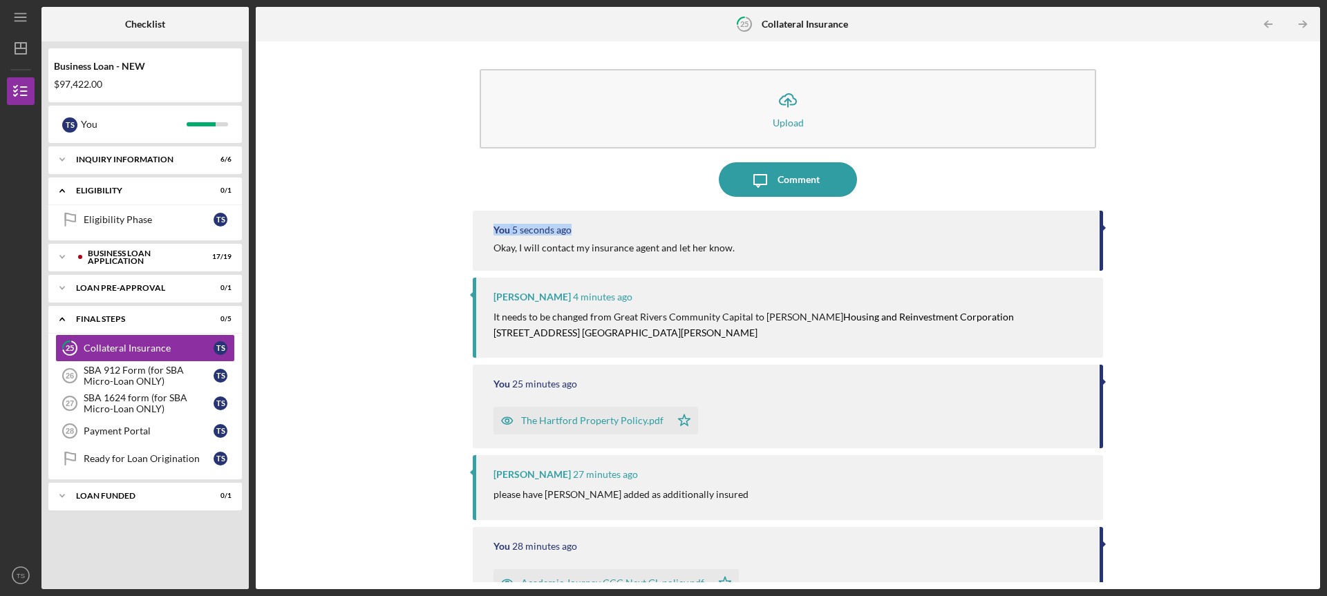
drag, startPoint x: 1325, startPoint y: 204, endPoint x: 1326, endPoint y: 176, distance: 27.7
click at [1326, 176] on div "Icon/Menu 25 Collateral Insurance Checklist Business Loan - NEW $97,422.00 T S …" at bounding box center [663, 298] width 1327 height 596
click at [108, 377] on div "SBA 912 Form (for SBA Micro-Loan ONLY)" at bounding box center [149, 376] width 130 height 22
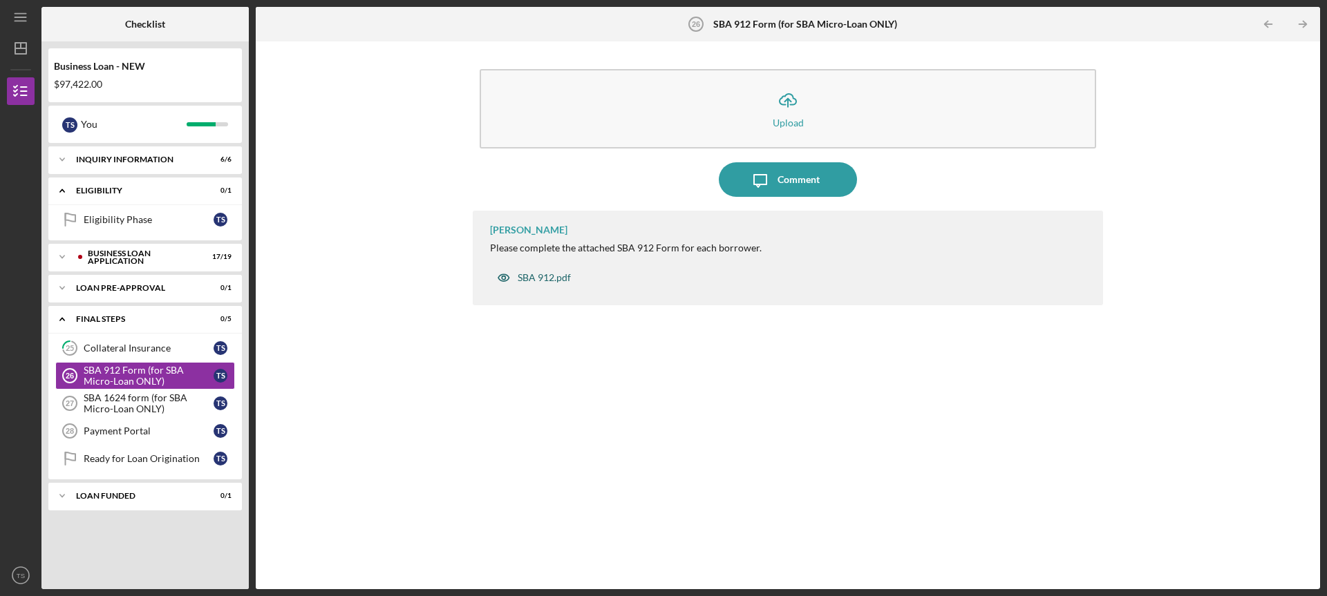
click at [538, 280] on div "SBA 912.pdf" at bounding box center [544, 277] width 53 height 11
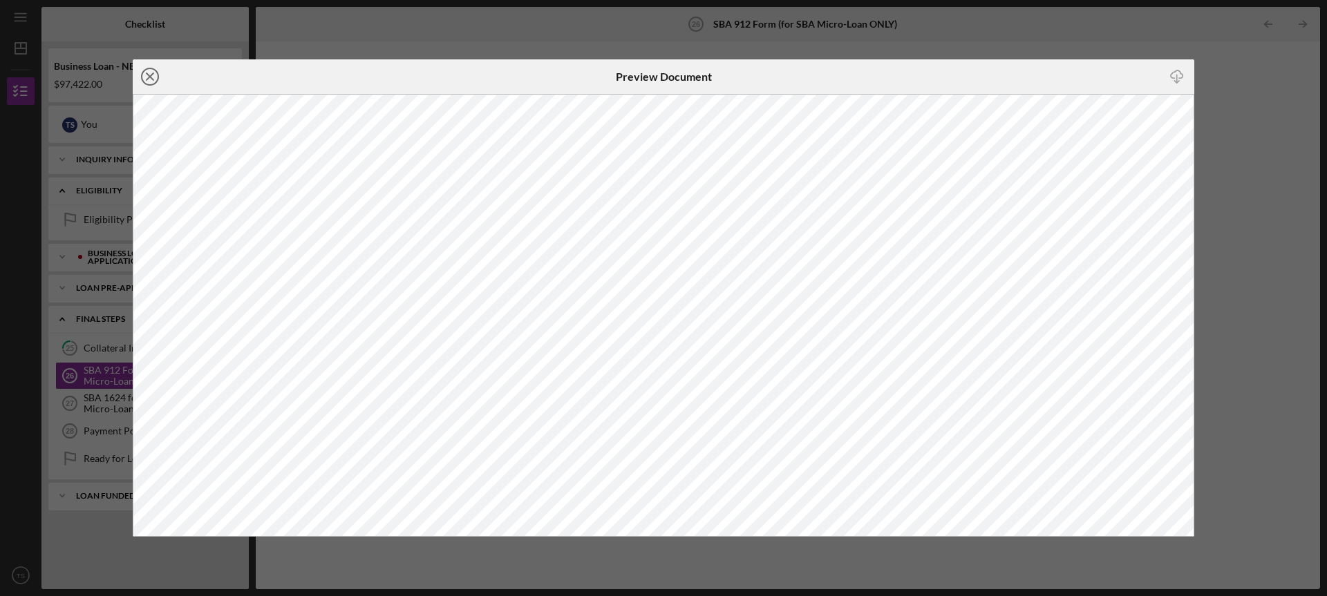
click at [159, 79] on icon "Icon/Close" at bounding box center [150, 76] width 35 height 35
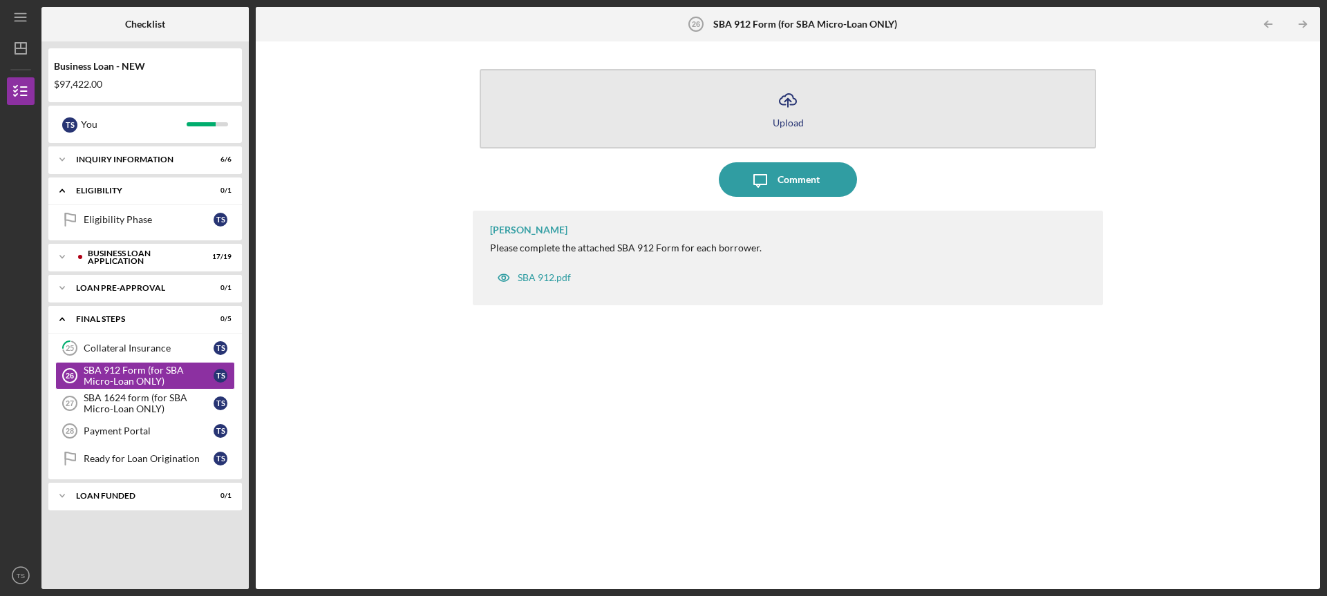
click at [787, 101] on icon "Icon/Upload" at bounding box center [788, 100] width 35 height 35
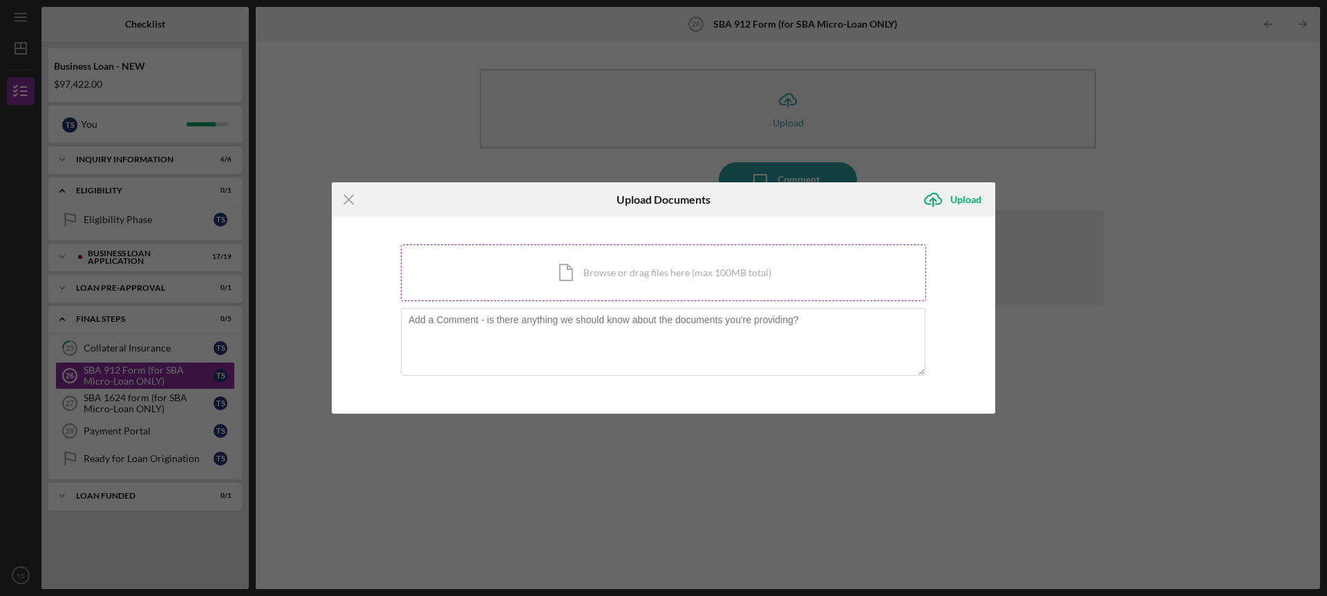
click at [643, 279] on div "Icon/Document Browse or drag files here (max 100MB total) Tap to choose files o…" at bounding box center [663, 273] width 525 height 57
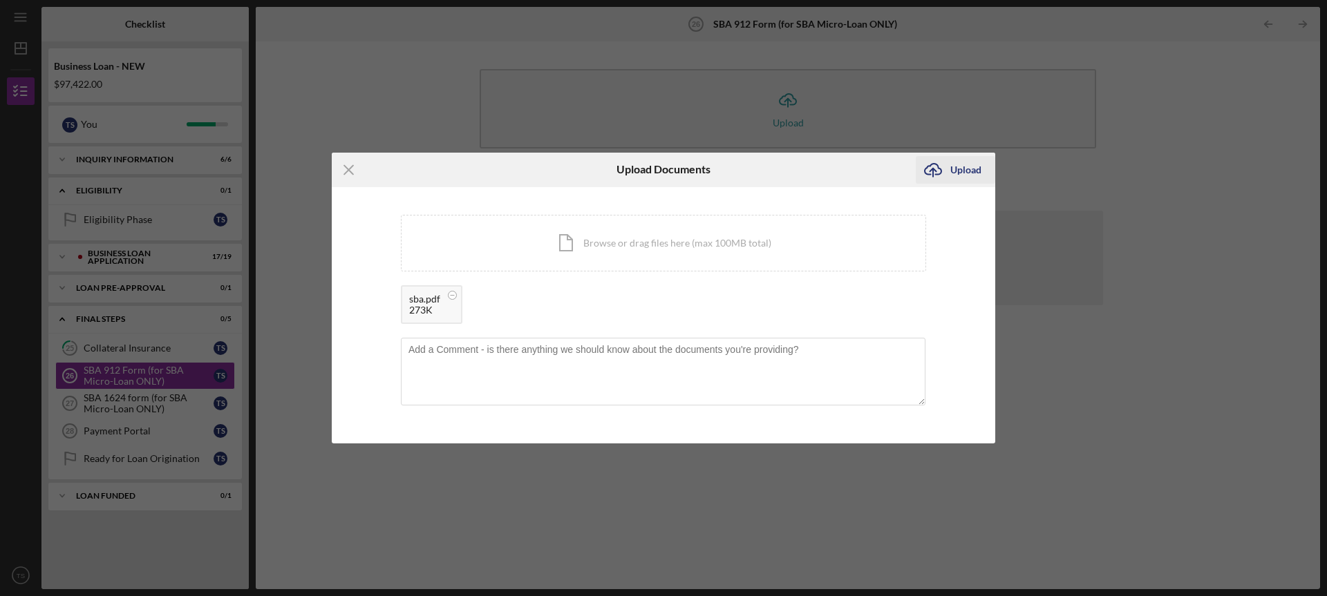
click at [954, 165] on div "Upload" at bounding box center [965, 170] width 31 height 28
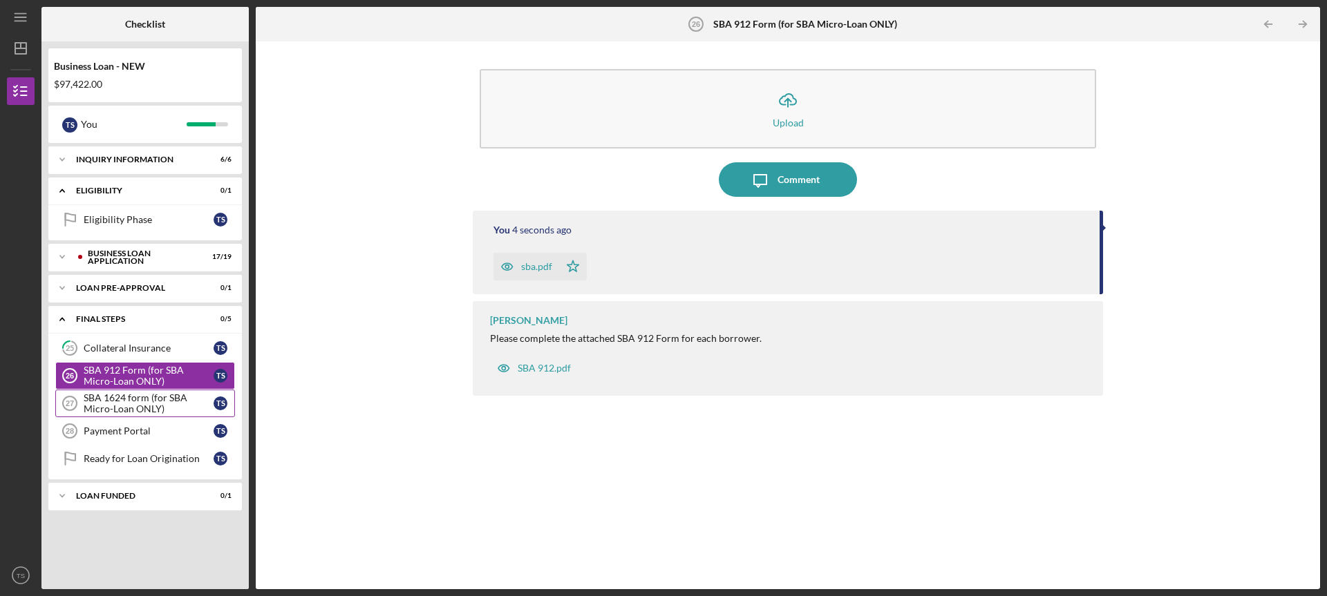
click at [131, 410] on div "SBA 1624 form (for SBA Micro-Loan ONLY)" at bounding box center [149, 404] width 130 height 22
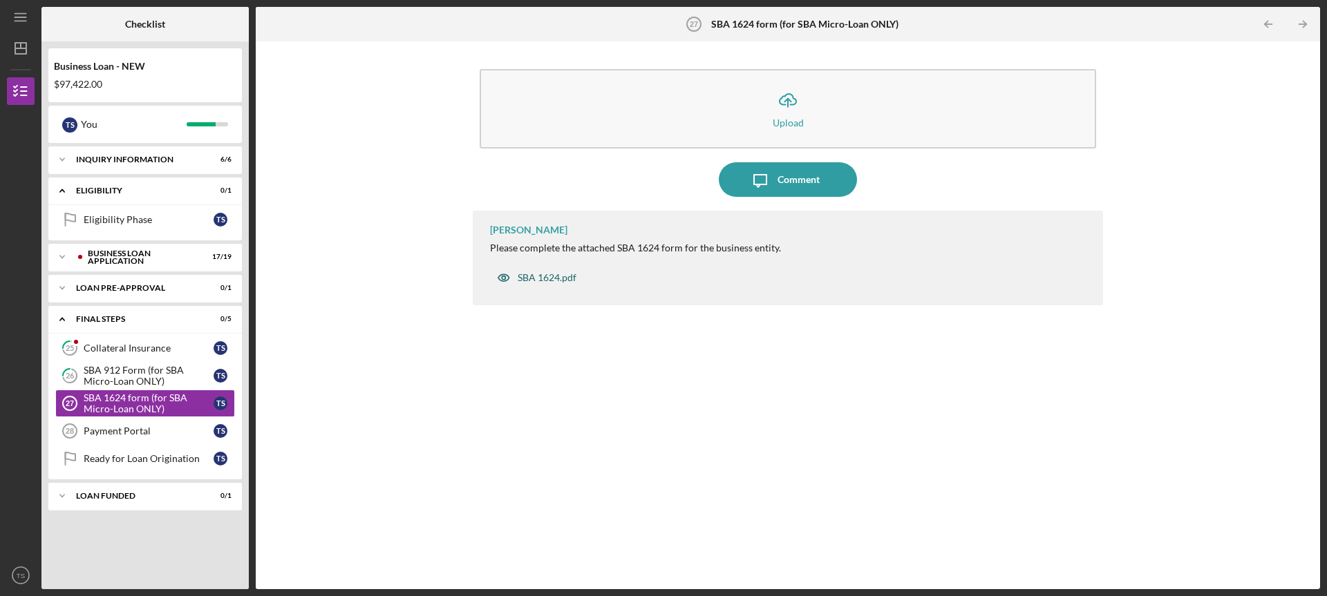
click at [553, 272] on div "SBA 1624.pdf" at bounding box center [547, 277] width 59 height 11
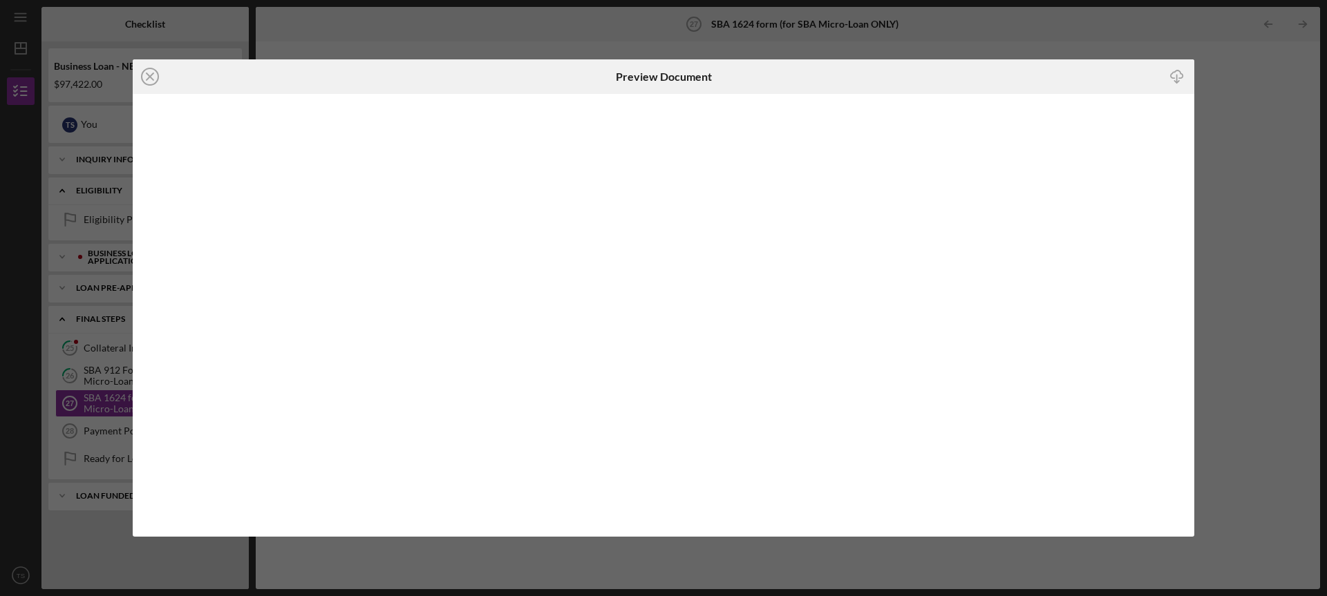
drag, startPoint x: 1188, startPoint y: 493, endPoint x: 139, endPoint y: 77, distance: 1128.9
click at [139, 77] on icon "Icon/Close" at bounding box center [150, 76] width 35 height 35
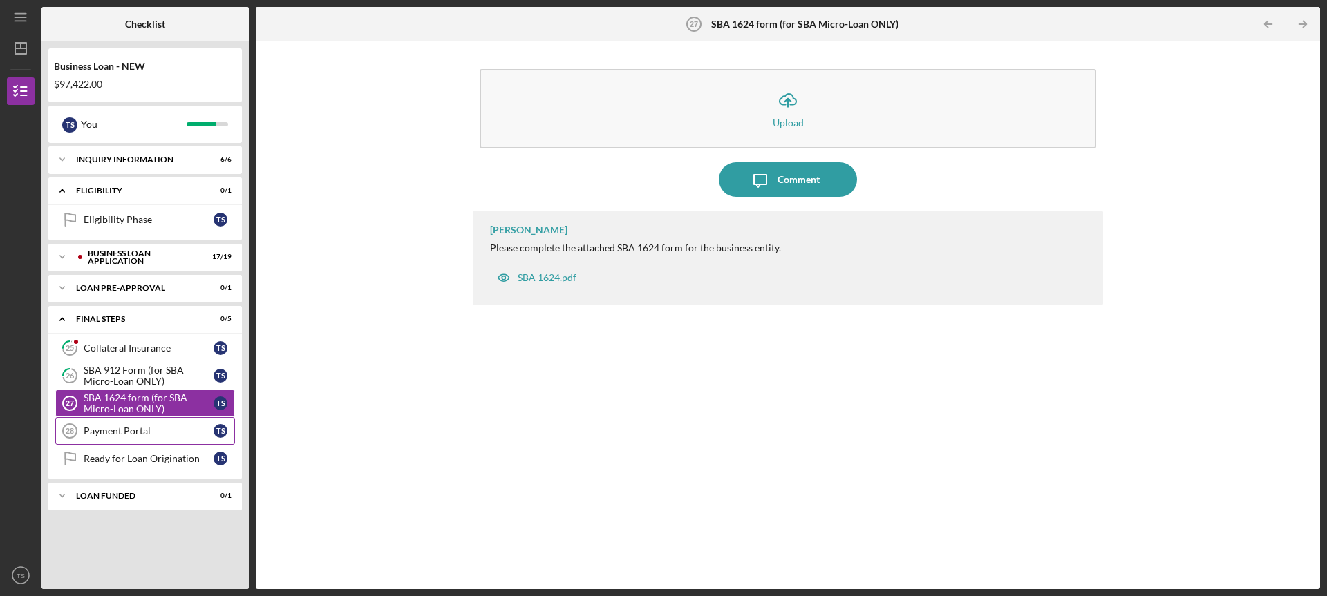
click at [173, 424] on link "Payment Portal 28 Payment Portal T S" at bounding box center [145, 431] width 180 height 28
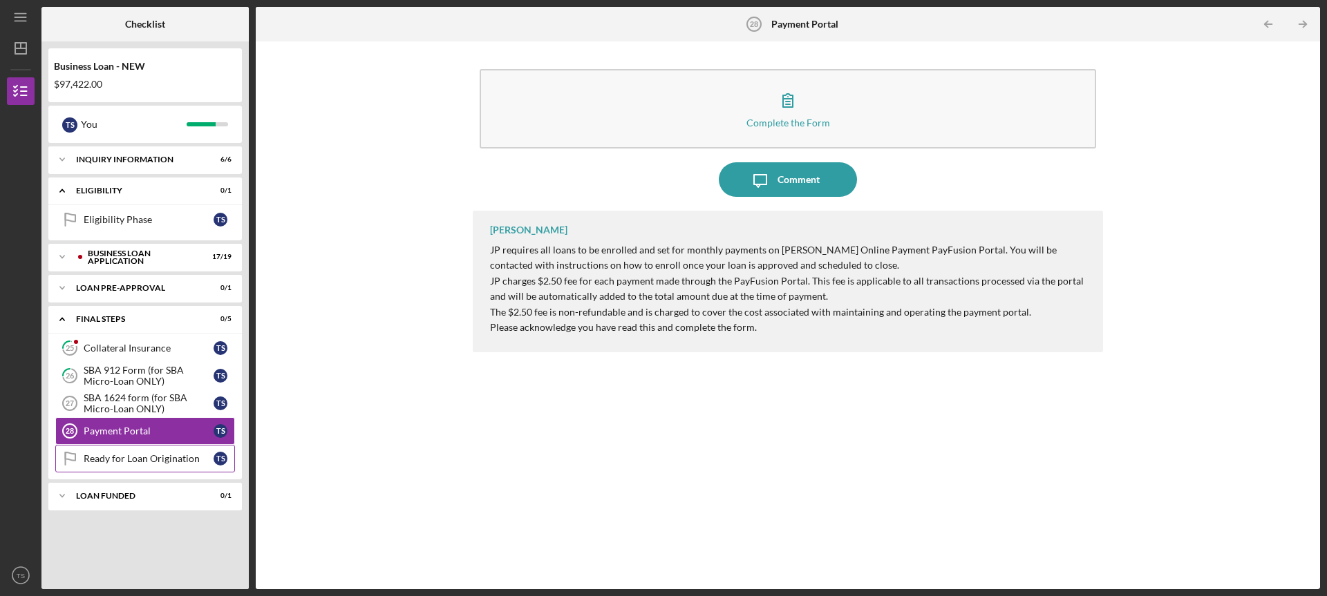
click at [159, 457] on div "Ready for Loan Origination" at bounding box center [149, 458] width 130 height 11
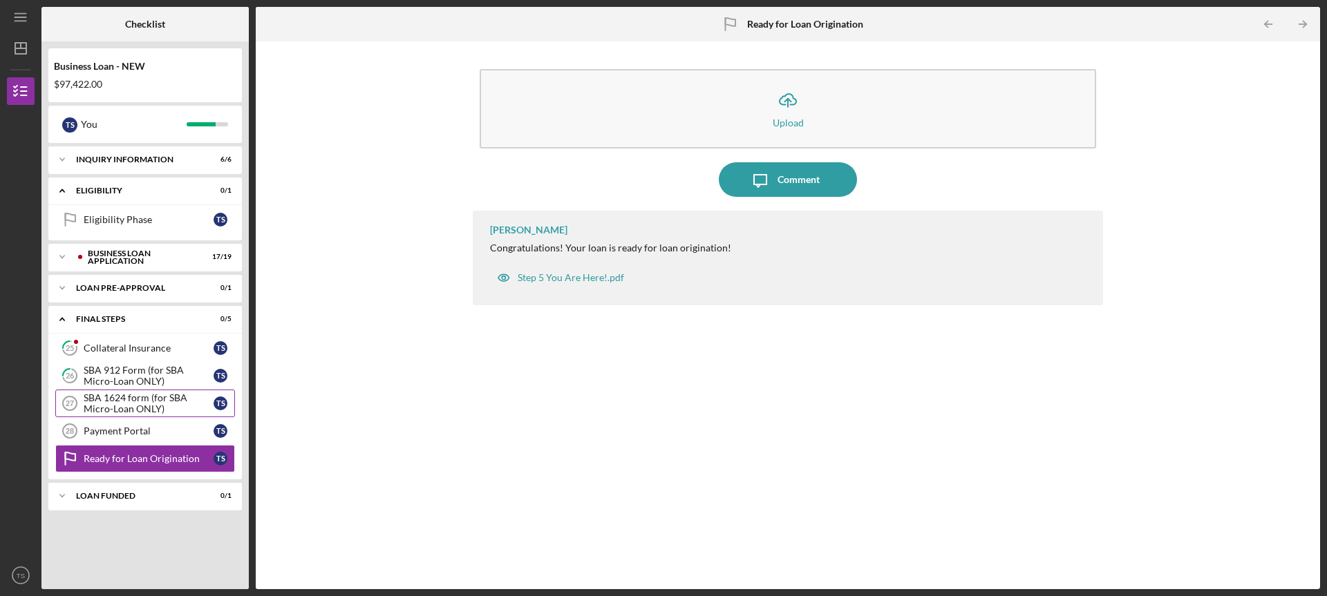
click at [150, 404] on div "SBA 1624 form (for SBA Micro-Loan ONLY)" at bounding box center [149, 404] width 130 height 22
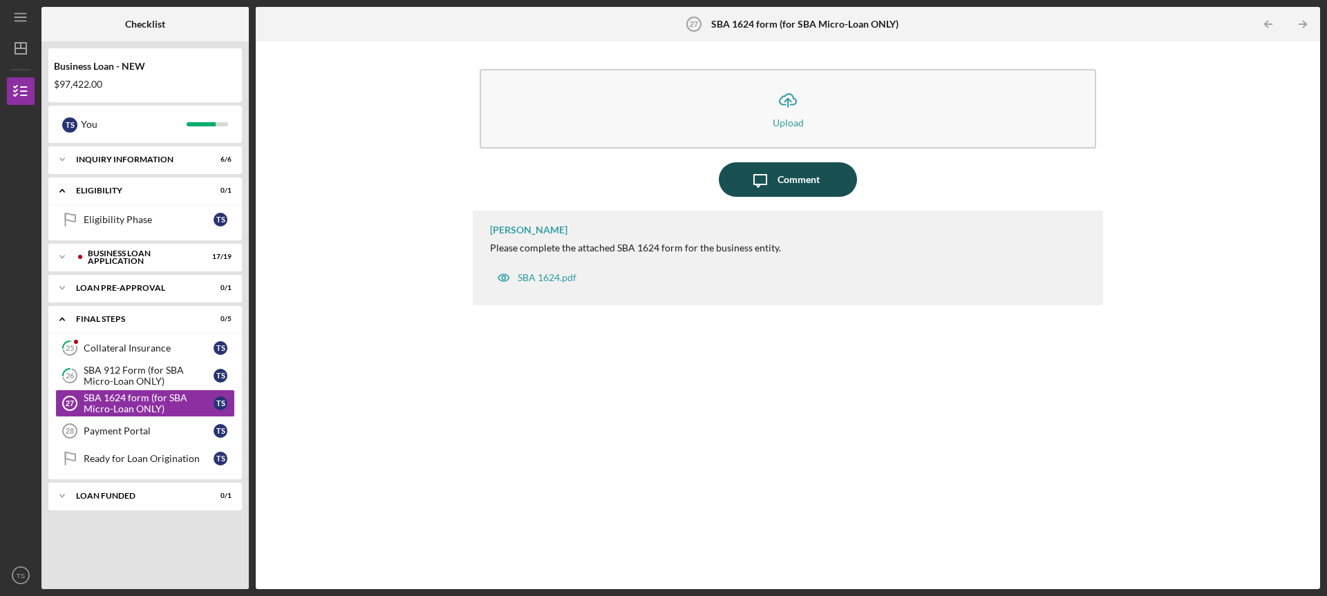
click at [764, 175] on icon "button" at bounding box center [760, 181] width 12 height 12
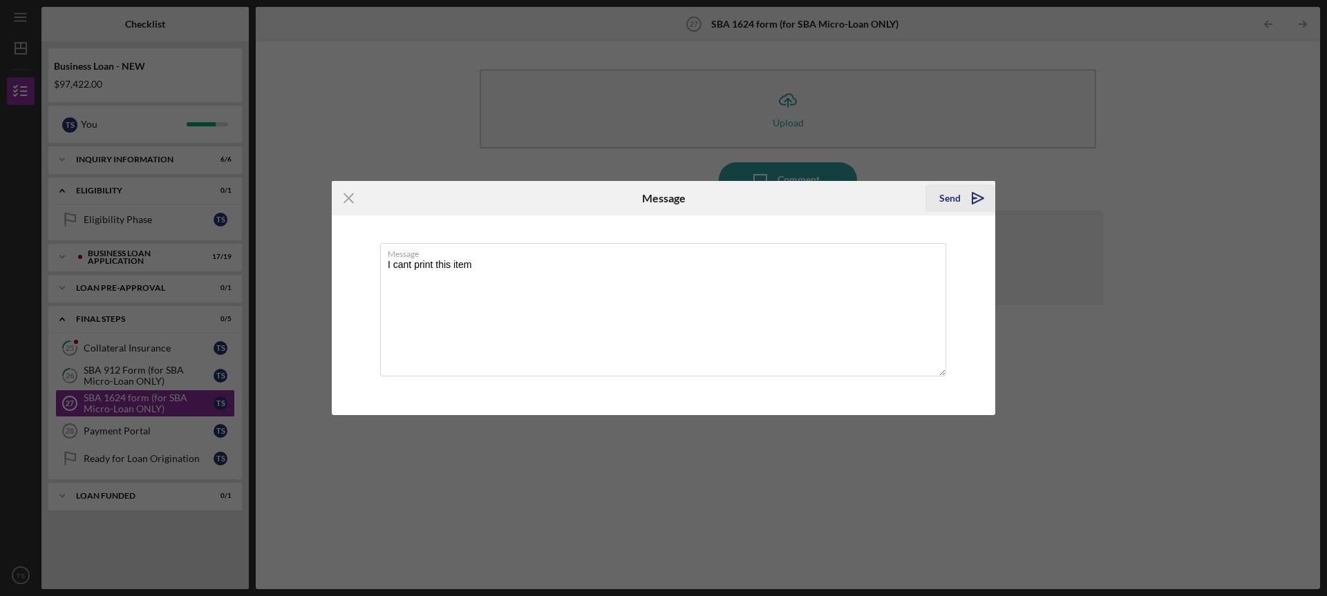
type textarea "I cant print this item"
click at [979, 189] on icon "Icon/icon-invite-send" at bounding box center [978, 198] width 35 height 35
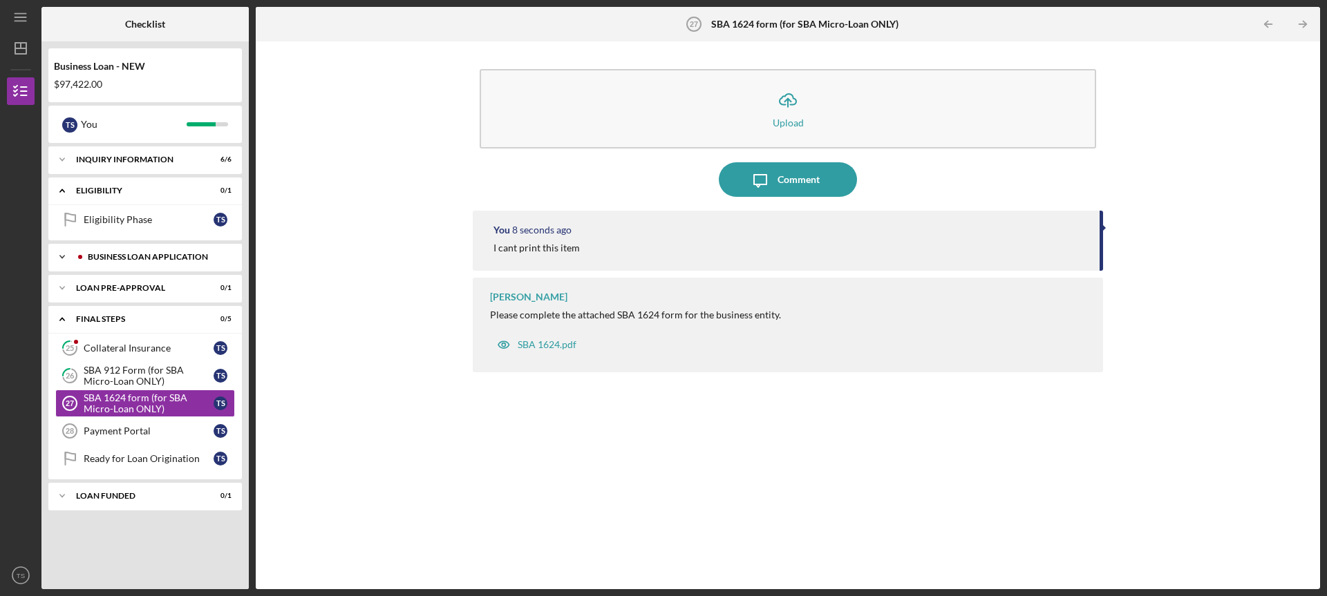
click at [119, 261] on div "BUSINESS LOAN APPLICATION" at bounding box center [156, 257] width 137 height 8
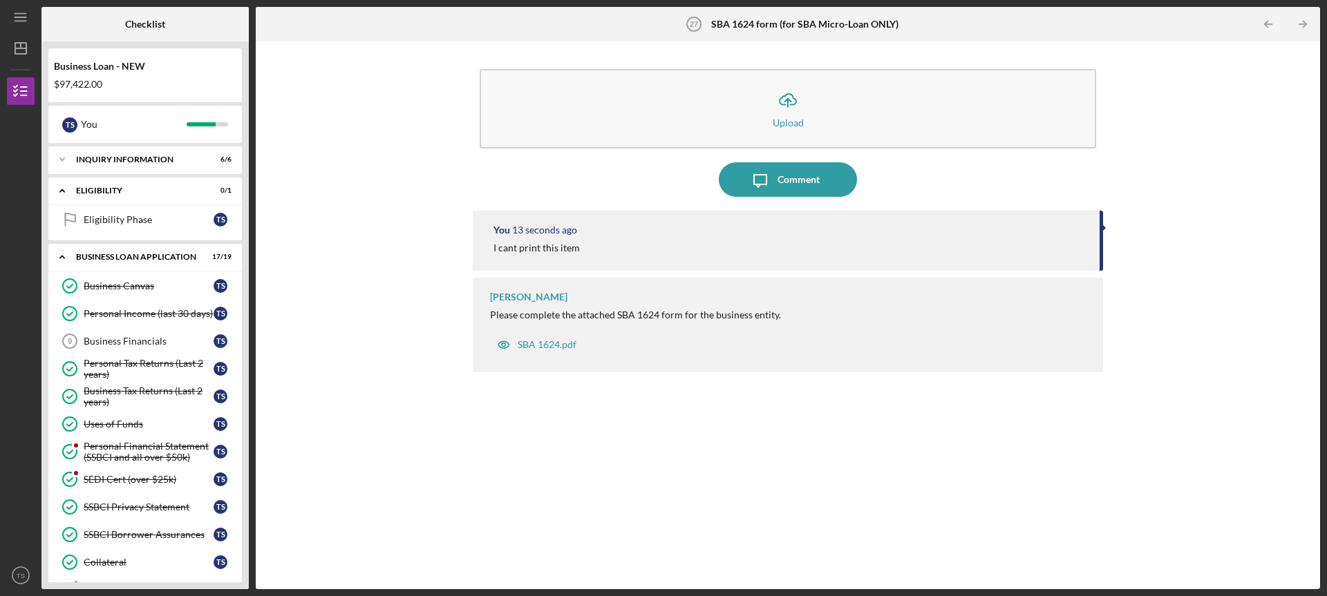
drag, startPoint x: 247, startPoint y: 219, endPoint x: 248, endPoint y: 279, distance: 59.5
click at [248, 279] on div "Business Loan - NEW $97,422.00 T S You Icon/Expander INQUIRY INFORMATION 6 / 6 …" at bounding box center [144, 315] width 207 height 548
drag, startPoint x: 243, startPoint y: 167, endPoint x: 242, endPoint y: 207, distance: 40.1
click at [242, 207] on div "Business Loan - NEW $97,422.00 T S You Icon/Expander INQUIRY INFORMATION 6 / 6 …" at bounding box center [144, 315] width 207 height 548
click at [86, 522] on icon "SSBCI Borrower Assurances" at bounding box center [70, 535] width 35 height 35
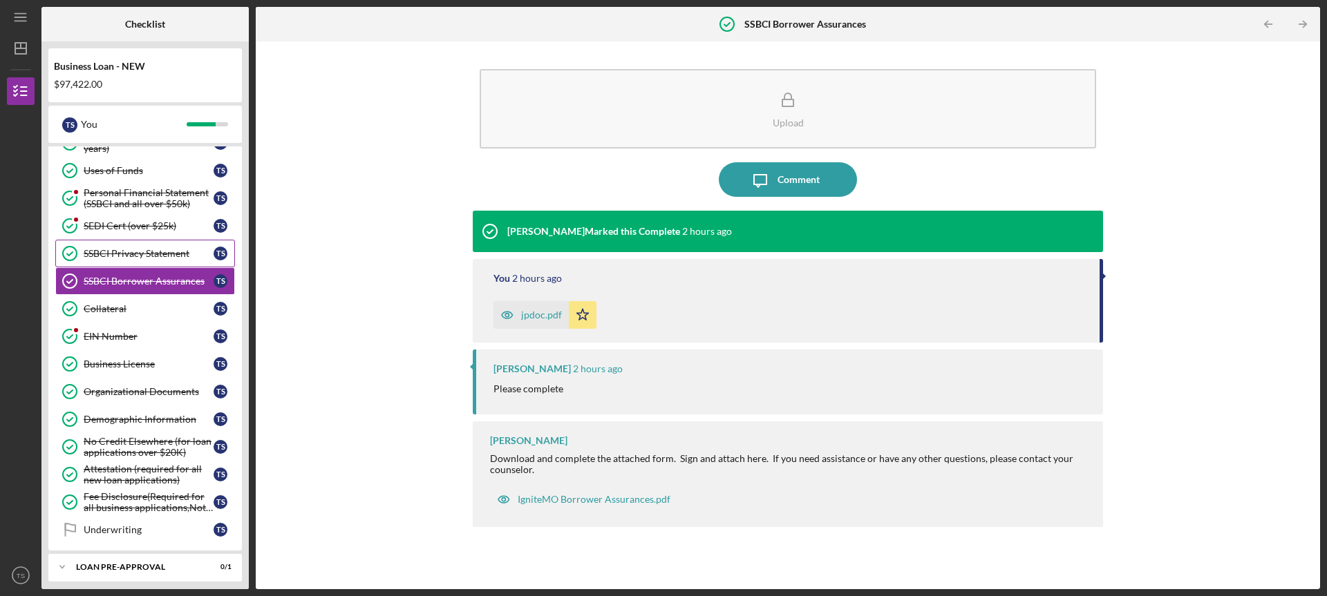
scroll to position [468, 0]
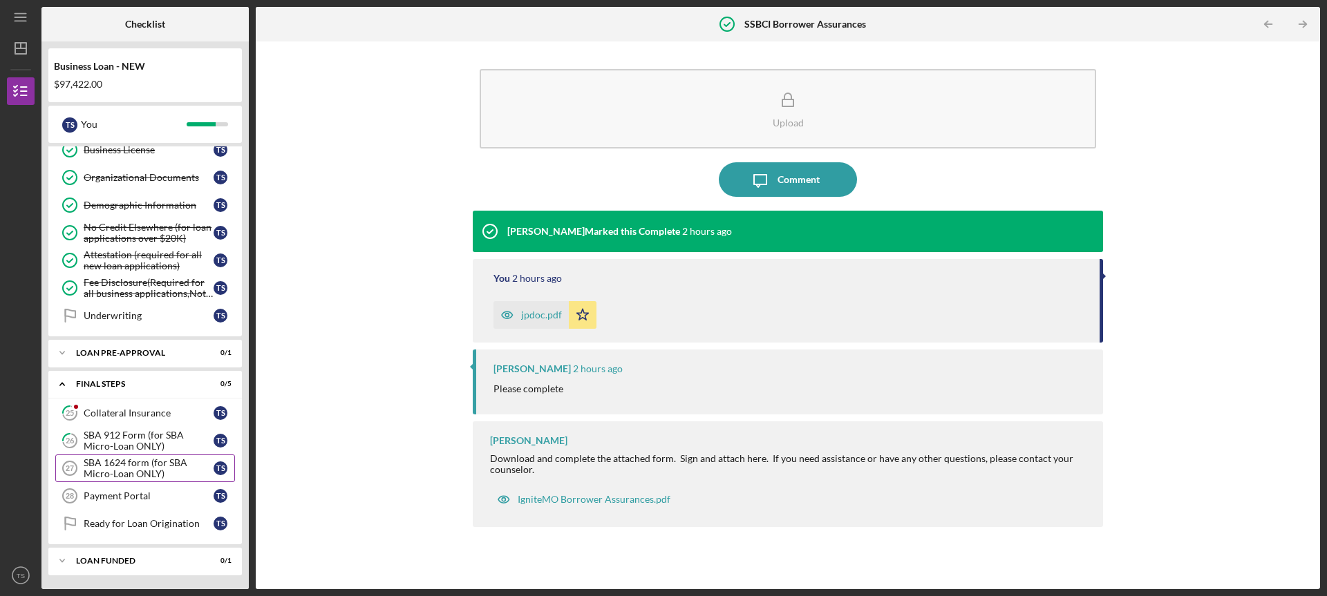
click at [149, 465] on div "SBA 1624 form (for SBA Micro-Loan ONLY)" at bounding box center [149, 469] width 130 height 22
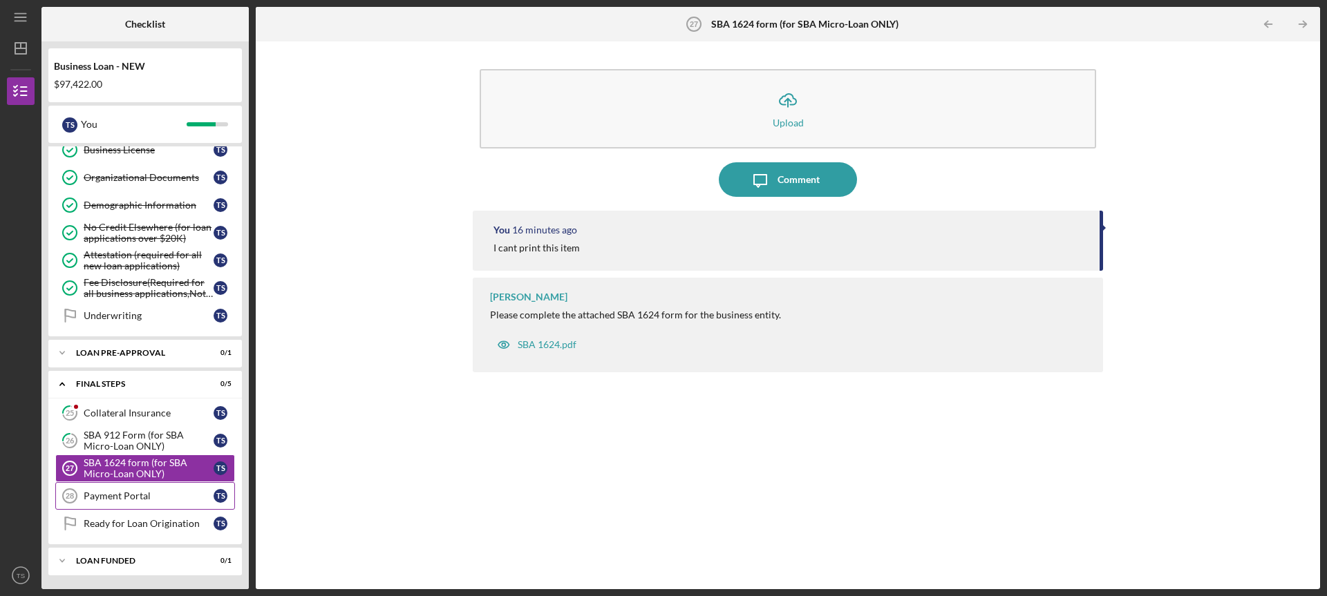
click at [156, 492] on div "Payment Portal" at bounding box center [149, 496] width 130 height 11
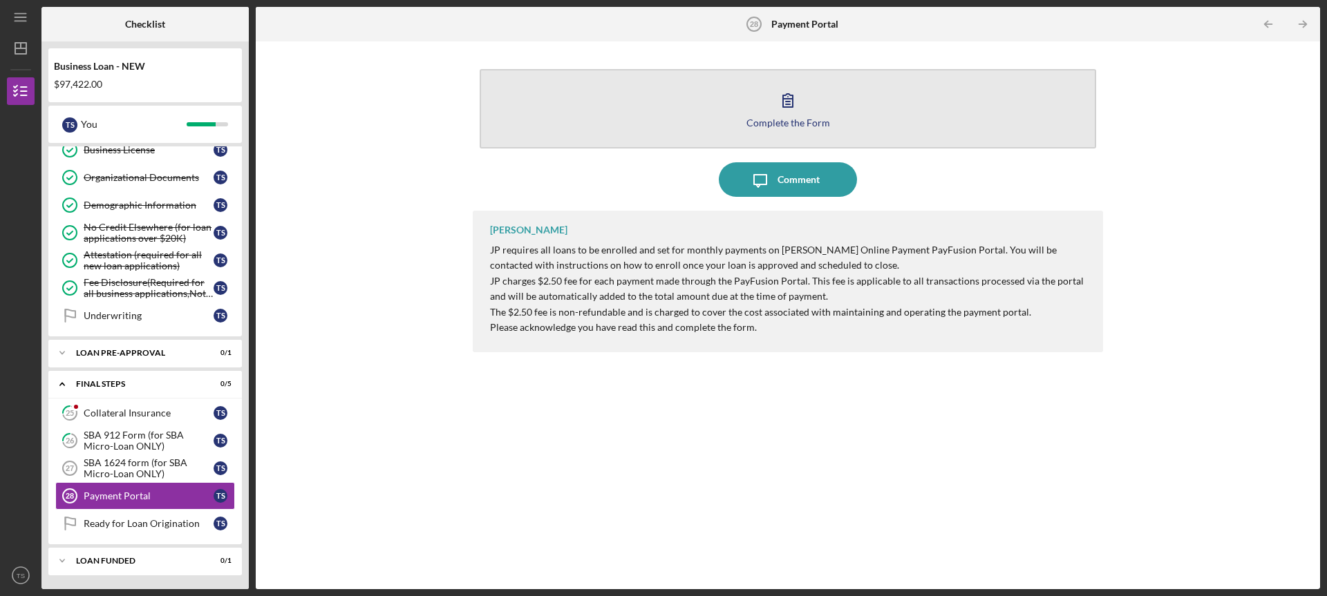
click at [791, 91] on icon "button" at bounding box center [788, 100] width 35 height 35
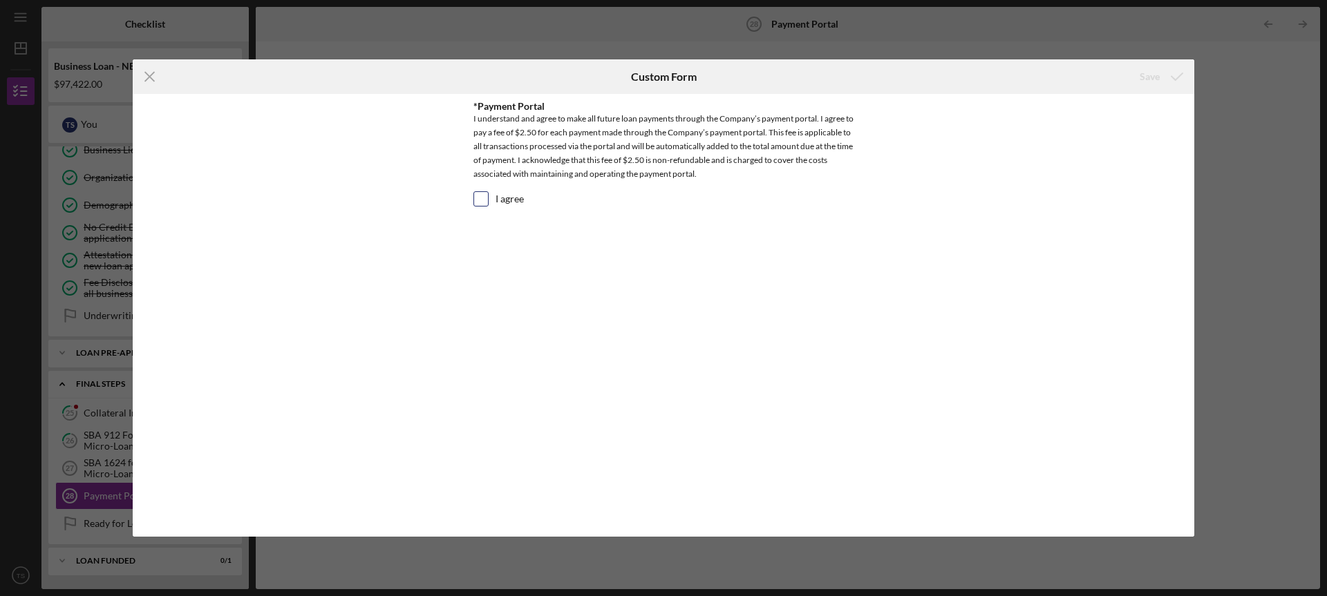
click at [484, 191] on div at bounding box center [480, 198] width 15 height 15
click at [485, 203] on input "I agree" at bounding box center [481, 199] width 14 height 14
checkbox input "true"
click at [1163, 77] on icon "submit" at bounding box center [1177, 76] width 35 height 35
